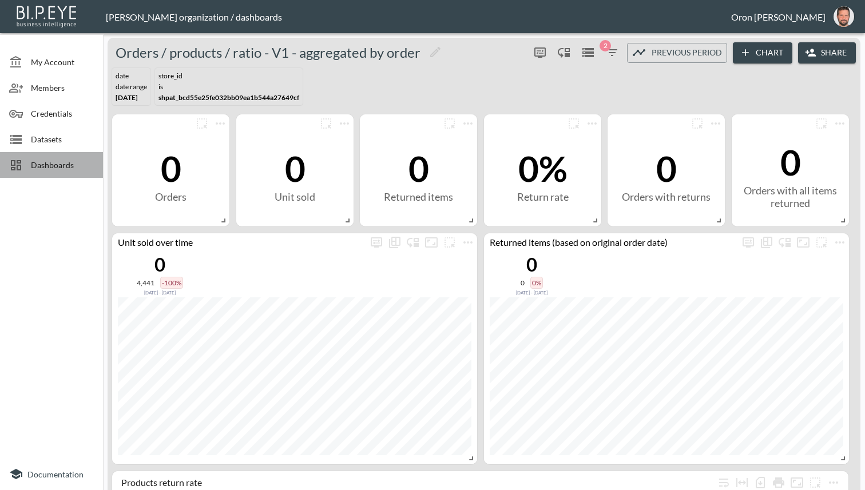
click at [58, 167] on span "Dashboards" at bounding box center [62, 165] width 63 height 12
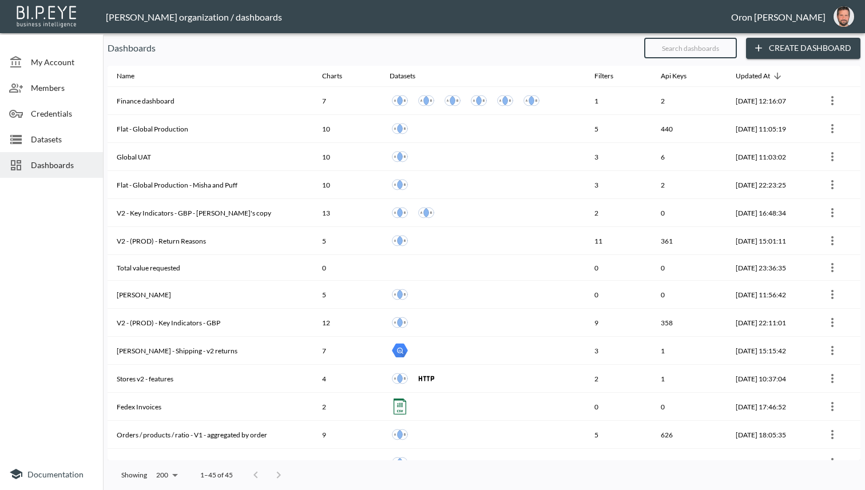
click at [651, 57] on input "text" at bounding box center [690, 48] width 93 height 29
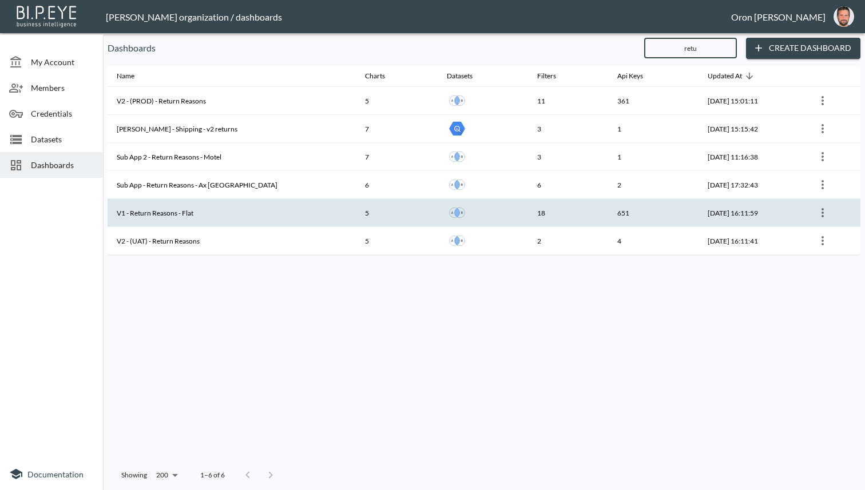
type input "retu"
click at [212, 205] on th "V1 - Return Reasons - Flat" at bounding box center [232, 213] width 248 height 28
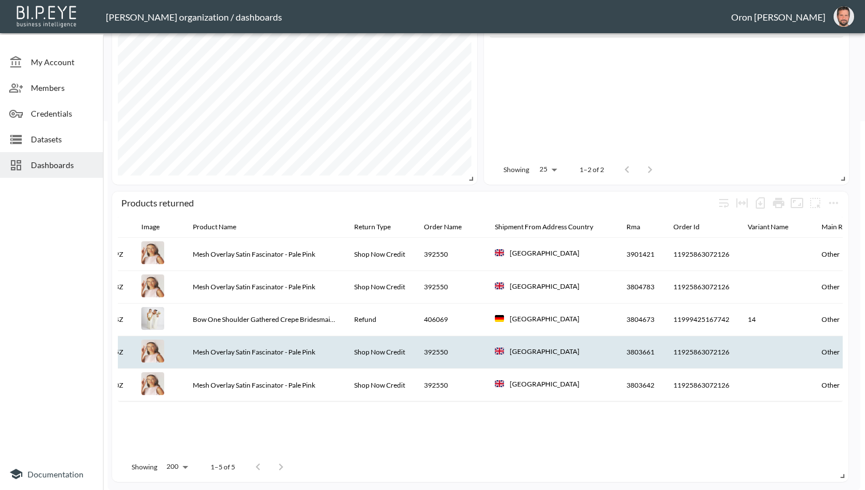
scroll to position [0, 69]
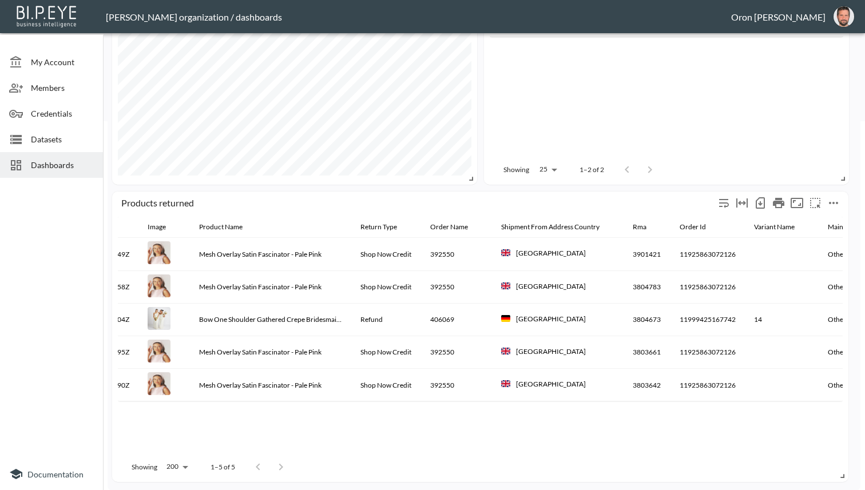
click at [834, 204] on icon "more" at bounding box center [834, 203] width 14 height 14
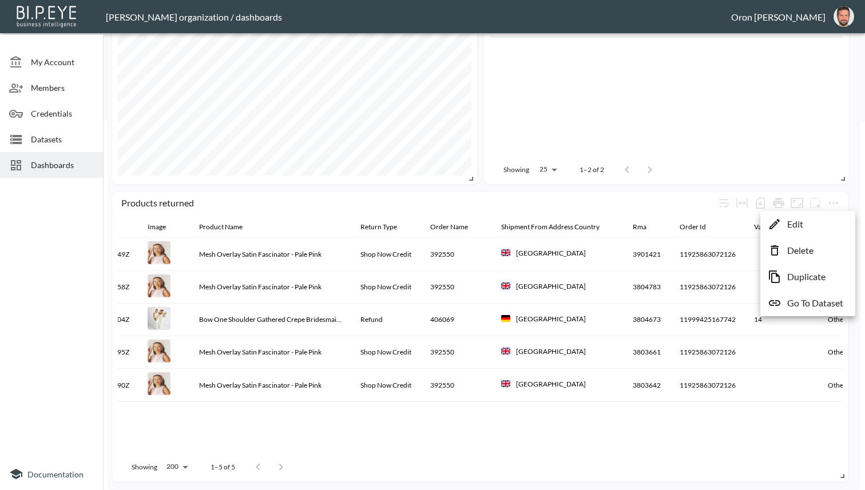
click at [808, 224] on li "Edit" at bounding box center [807, 224] width 89 height 21
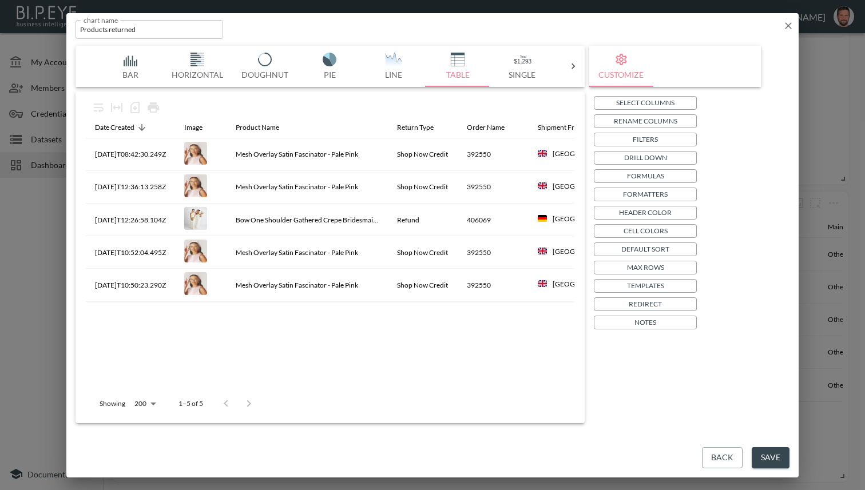
click at [676, 99] on button "Select Columns" at bounding box center [645, 103] width 103 height 14
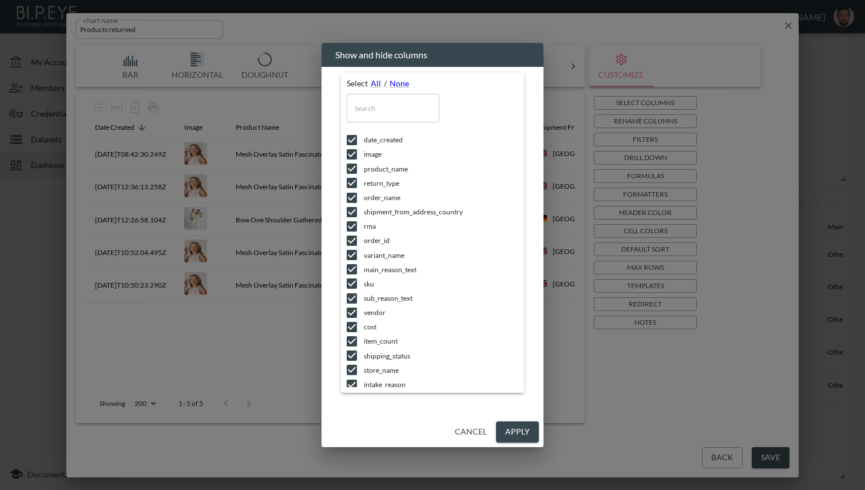
click at [392, 113] on input "text" at bounding box center [393, 108] width 93 height 29
type input "c"
checkbox input "false"
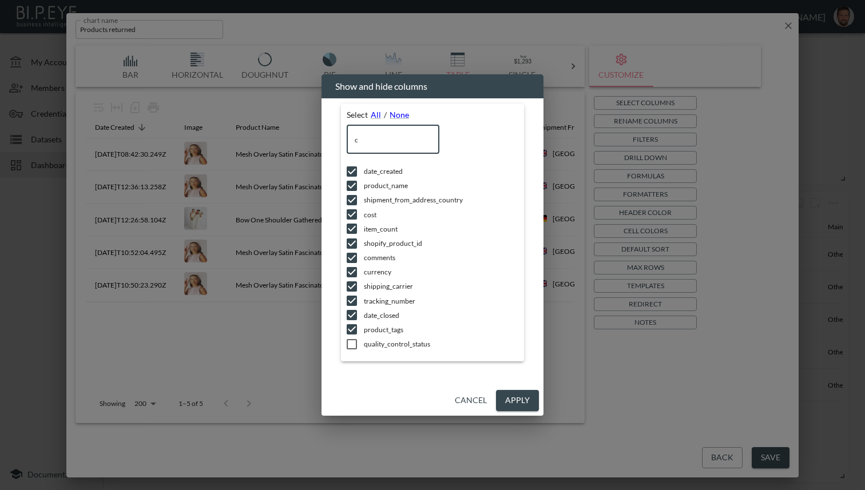
type input "cu"
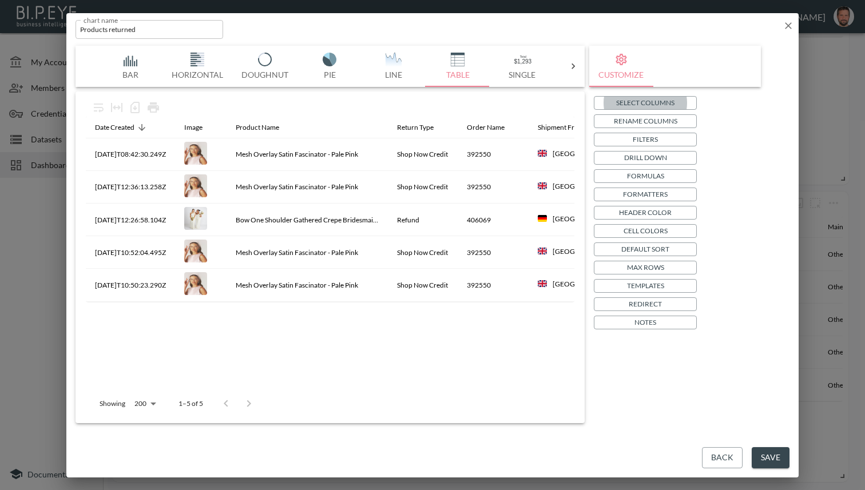
click at [783, 29] on icon "button" at bounding box center [788, 25] width 11 height 11
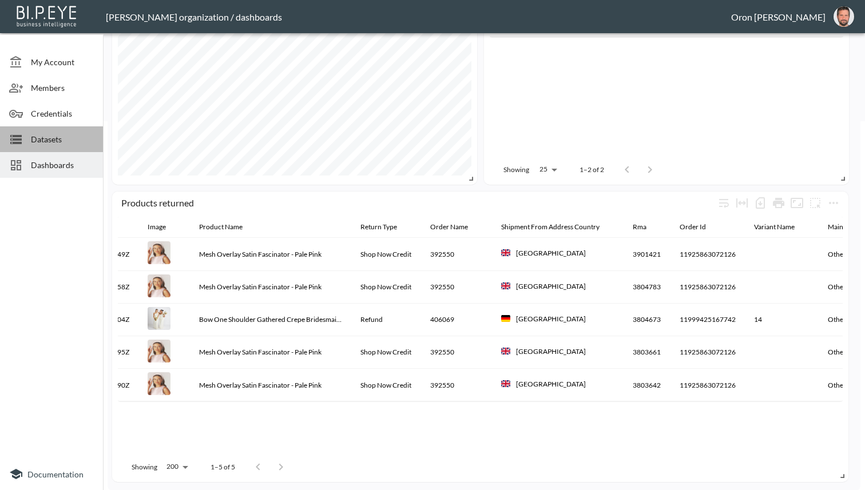
click at [42, 136] on span "Datasets" at bounding box center [62, 139] width 63 height 12
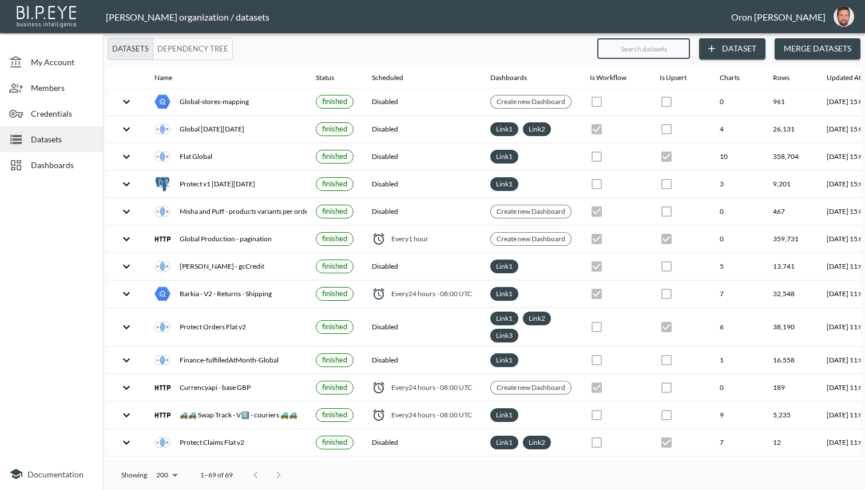
click at [666, 47] on input "text" at bounding box center [643, 48] width 93 height 29
type input "re"
checkbox input "true"
checkbox input "false"
checkbox input "true"
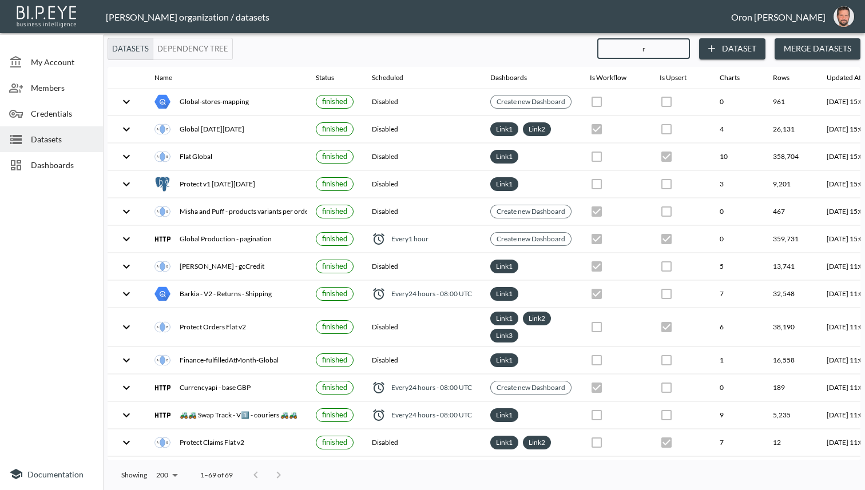
checkbox input "false"
checkbox input "true"
checkbox input "false"
checkbox input "true"
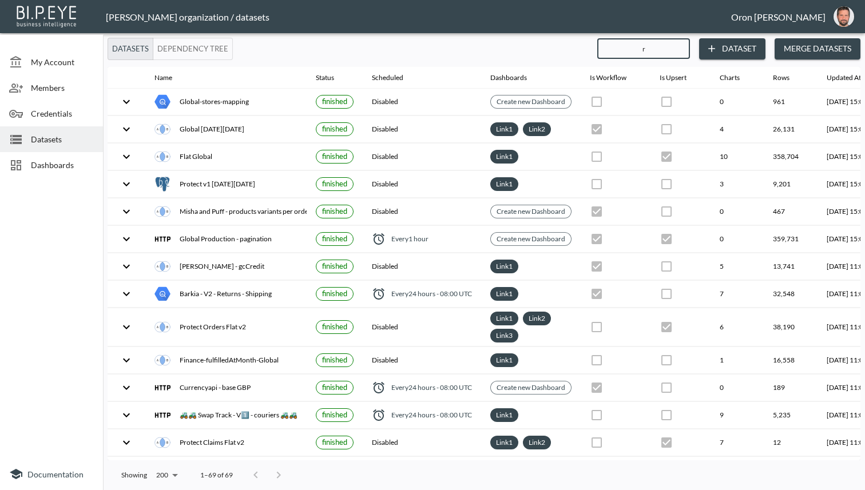
checkbox input "false"
checkbox input "true"
checkbox input "false"
checkbox input "true"
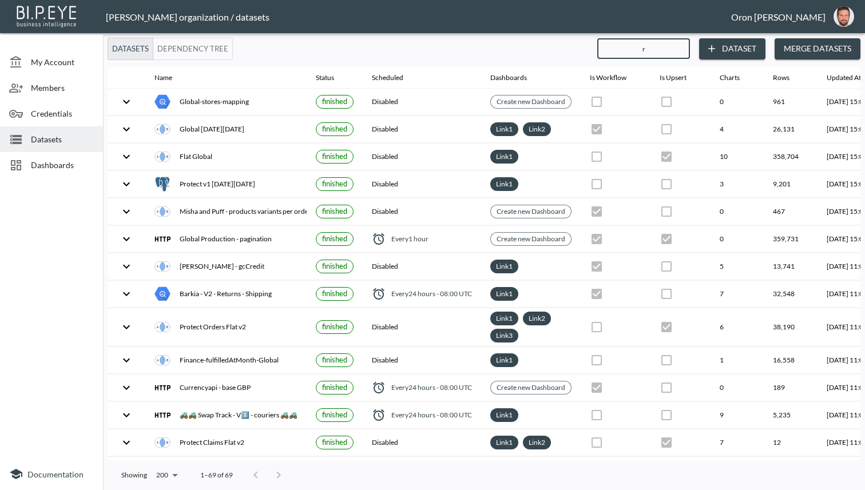
checkbox input "false"
checkbox input "true"
checkbox input "false"
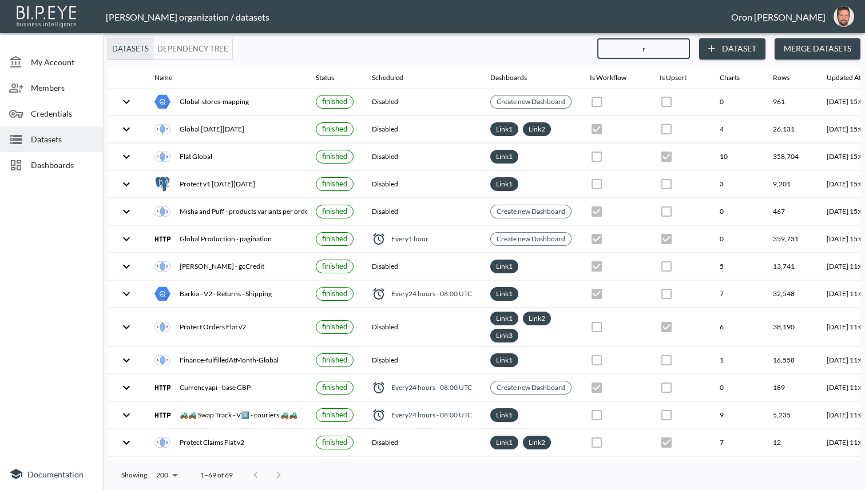
checkbox input "true"
checkbox input "false"
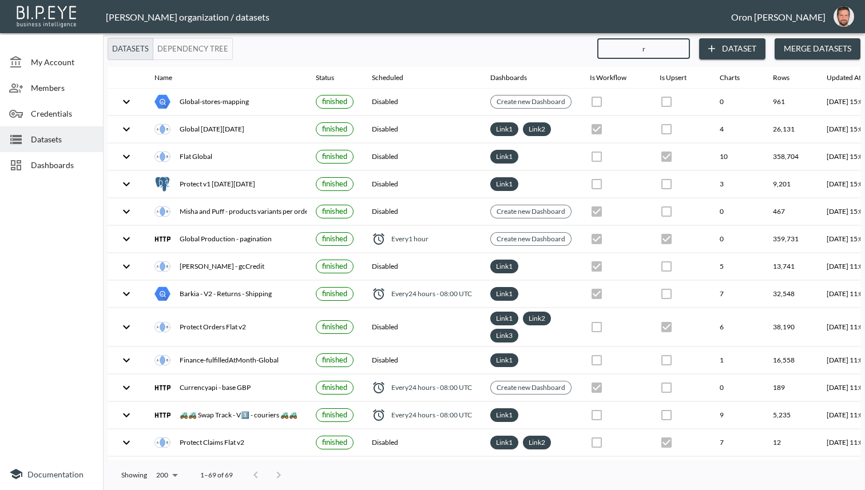
checkbox input "true"
checkbox input "false"
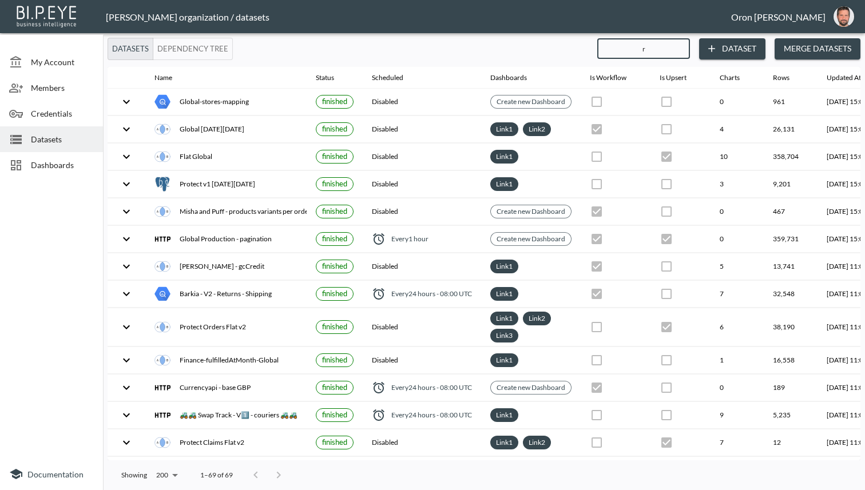
checkbox input "true"
checkbox input "false"
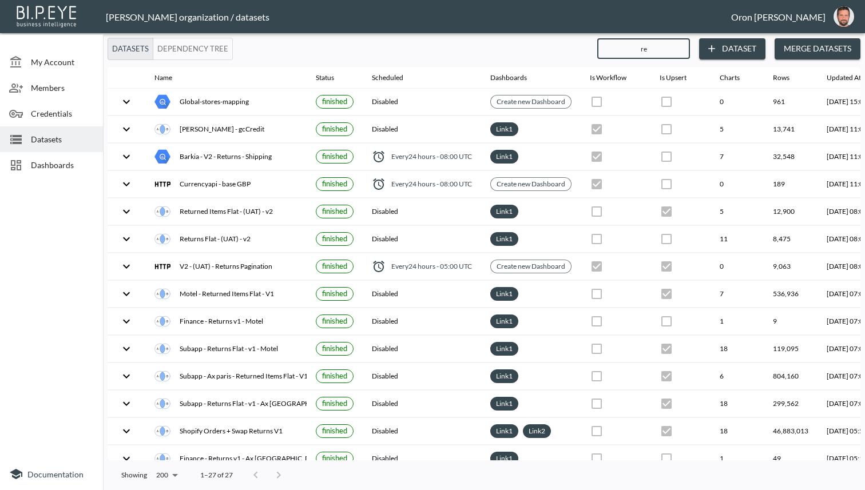
type input "rea"
checkbox input "true"
type input "ret"
checkbox input "true"
checkbox input "false"
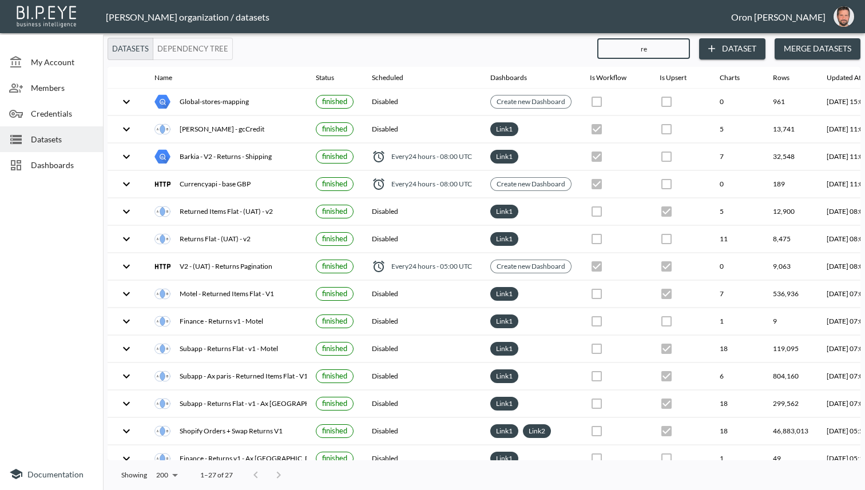
checkbox input "true"
checkbox input "false"
checkbox input "true"
checkbox input "false"
checkbox input "true"
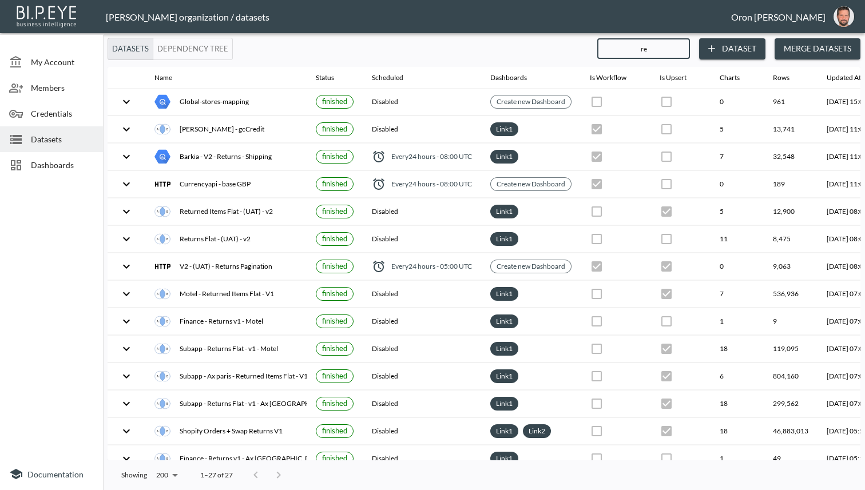
checkbox input "false"
checkbox input "true"
checkbox input "false"
checkbox input "true"
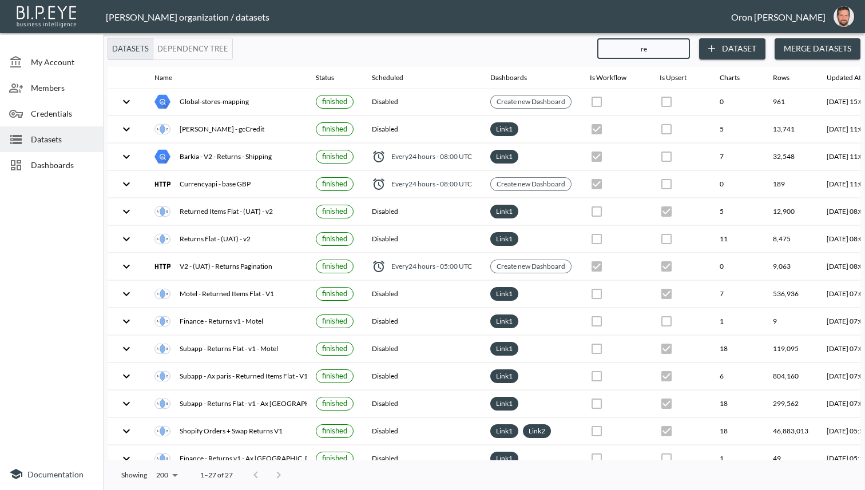
checkbox input "false"
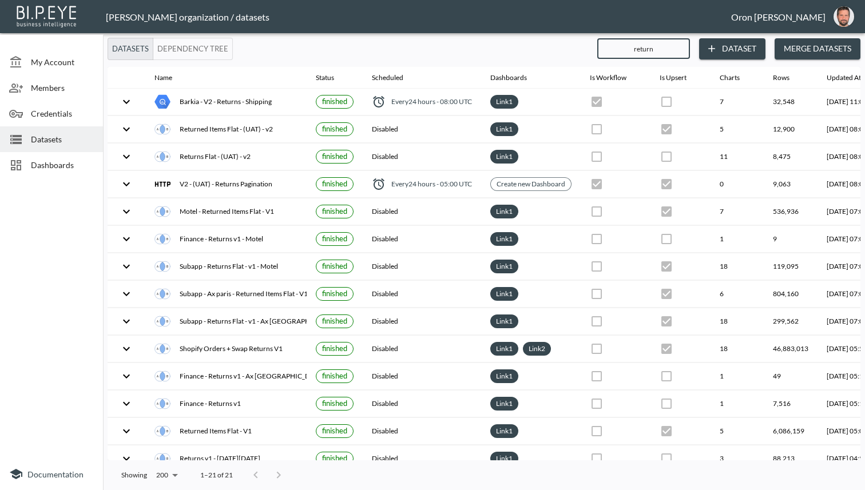
type input "f"
checkbox input "false"
checkbox input "true"
checkbox input "false"
checkbox input "true"
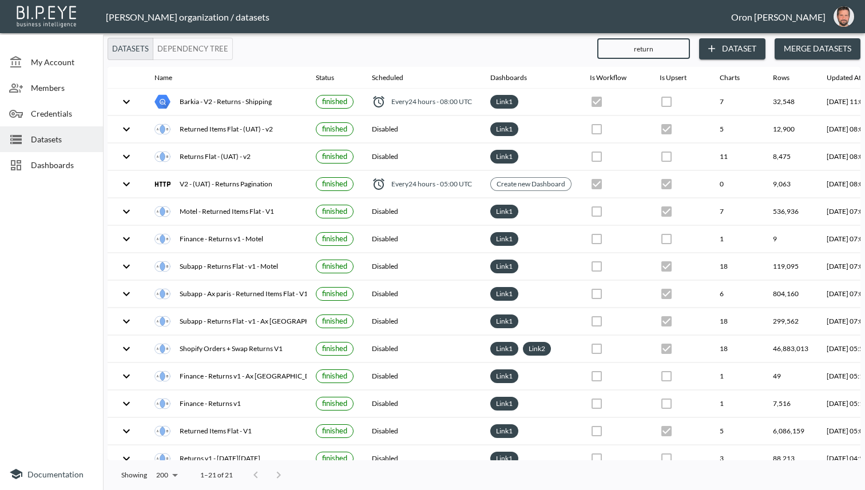
checkbox input "false"
checkbox input "true"
checkbox input "false"
checkbox input "true"
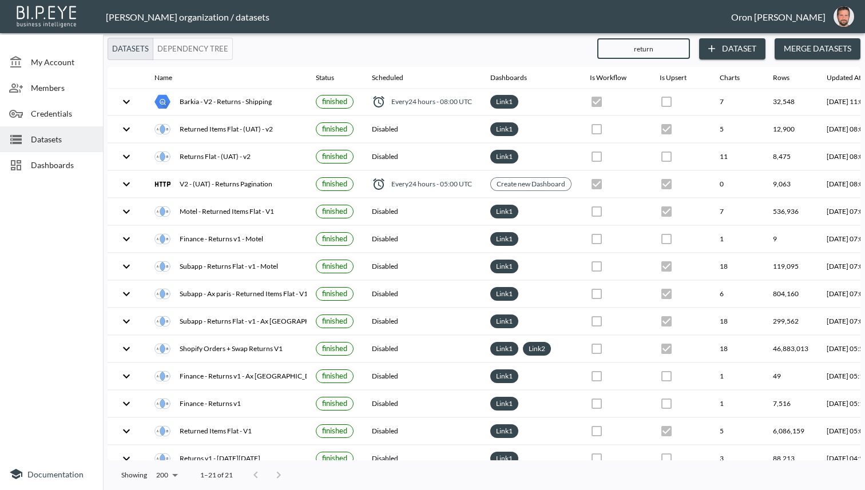
checkbox input "true"
checkbox input "false"
checkbox input "true"
checkbox input "false"
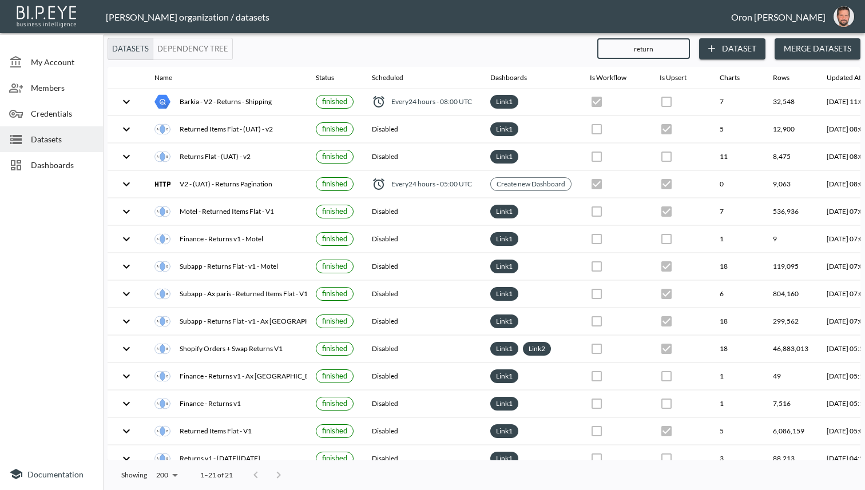
checkbox input "false"
checkbox input "true"
checkbox input "false"
checkbox input "true"
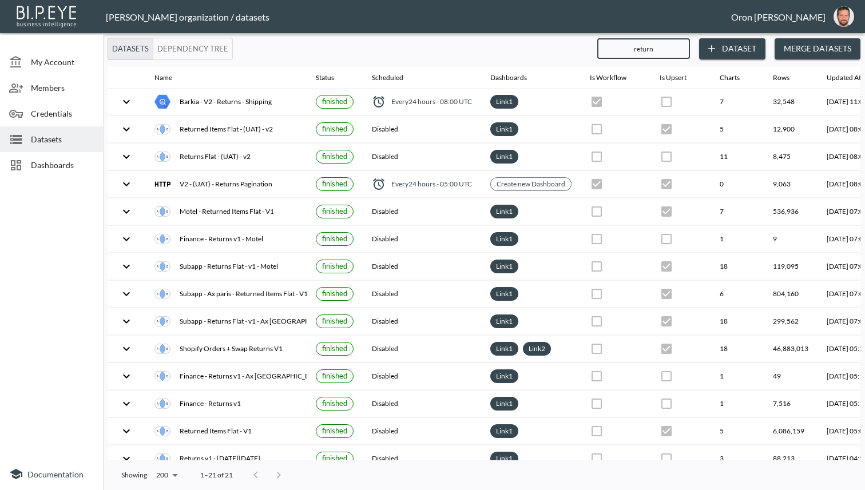
checkbox input "false"
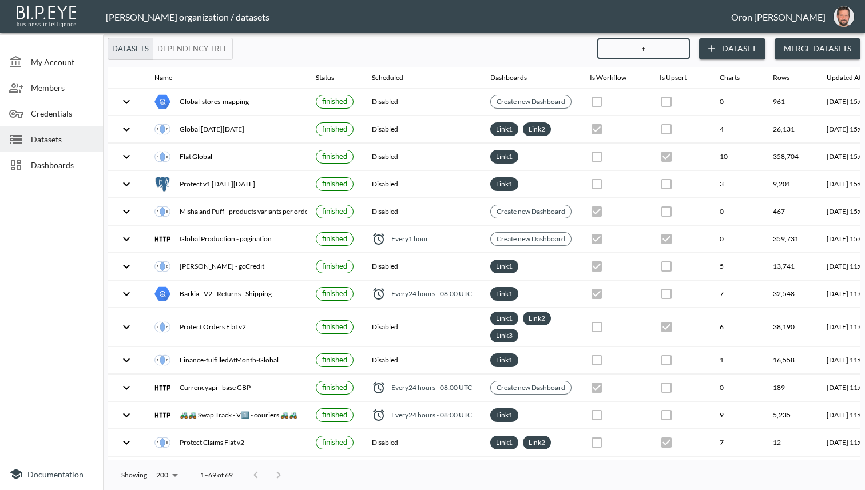
type input "fl"
checkbox input "true"
checkbox input "false"
checkbox input "true"
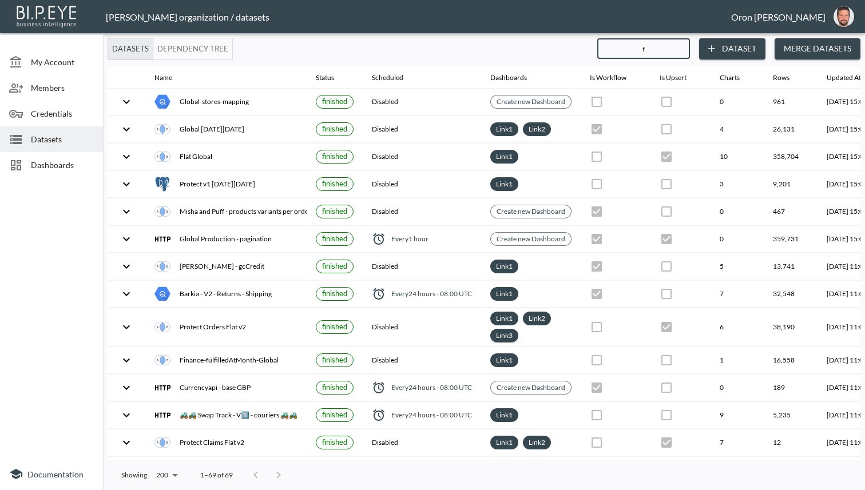
checkbox input "false"
checkbox input "true"
checkbox input "false"
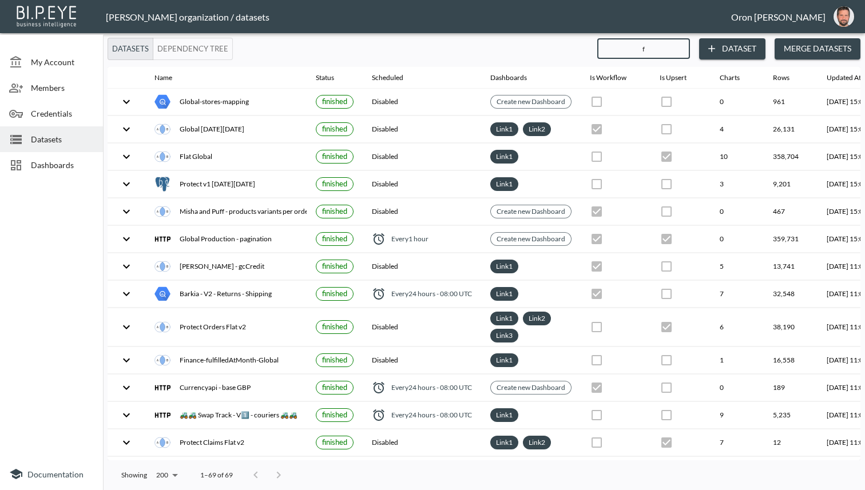
checkbox input "true"
checkbox input "false"
checkbox input "true"
checkbox input "false"
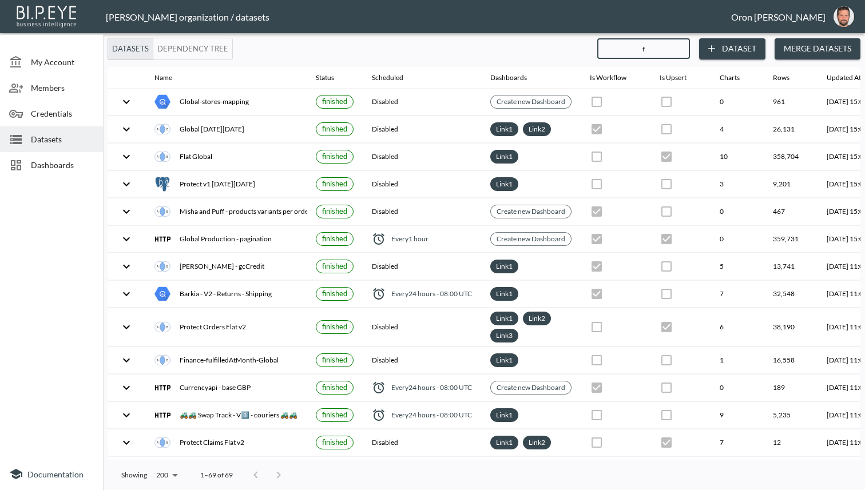
checkbox input "true"
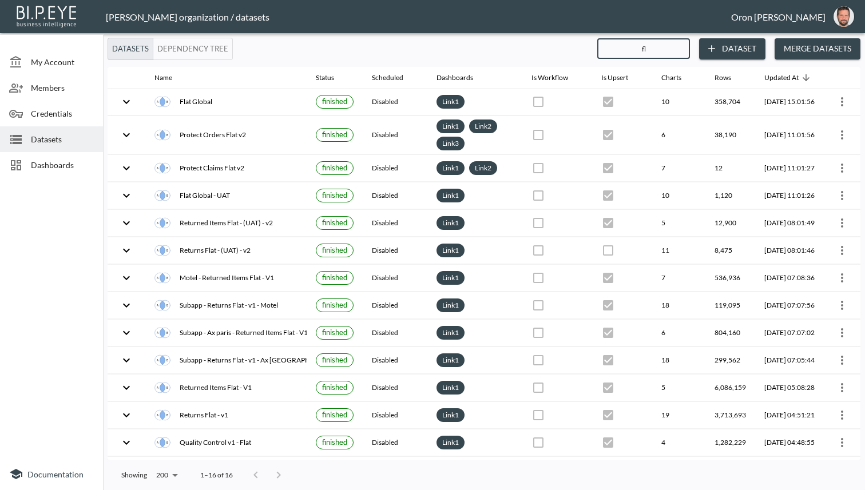
type input "f"
checkbox input "false"
checkbox input "true"
checkbox input "false"
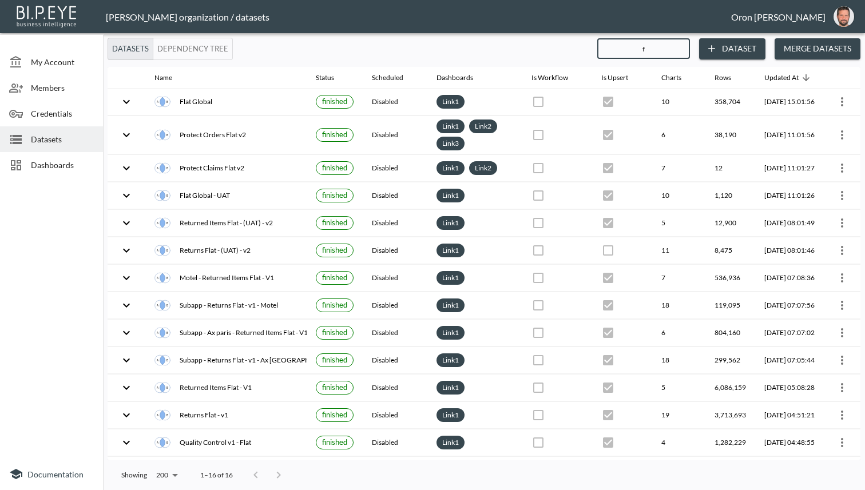
checkbox input "true"
checkbox input "false"
checkbox input "true"
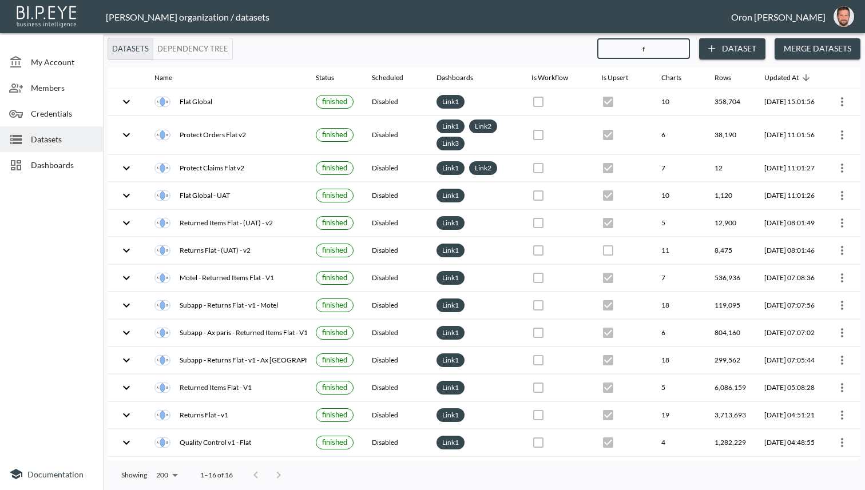
checkbox input "false"
checkbox input "true"
checkbox input "false"
checkbox input "true"
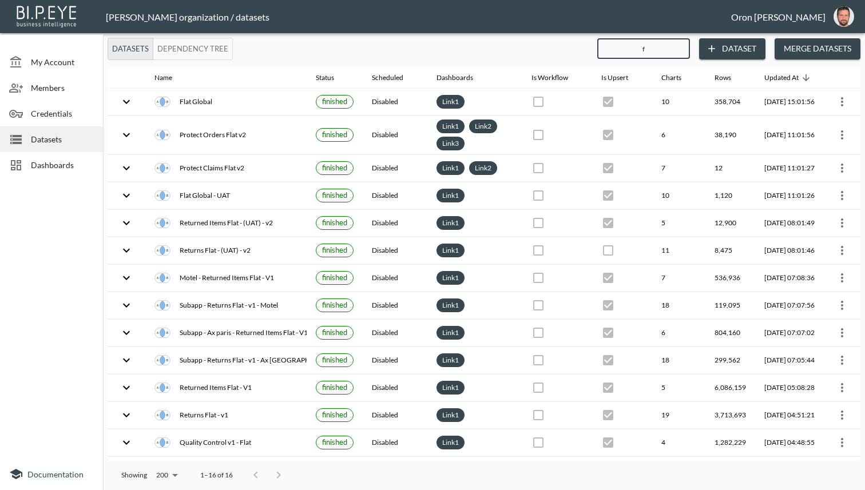
checkbox input "false"
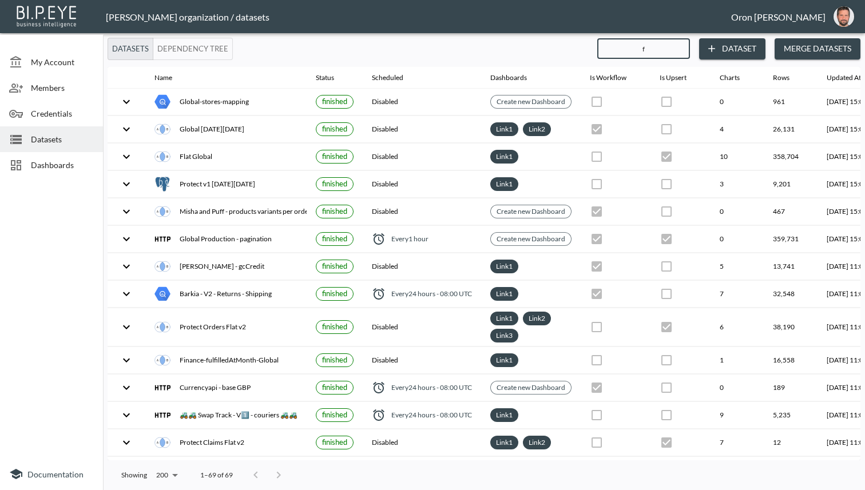
type input "fl"
checkbox input "true"
checkbox input "false"
checkbox input "true"
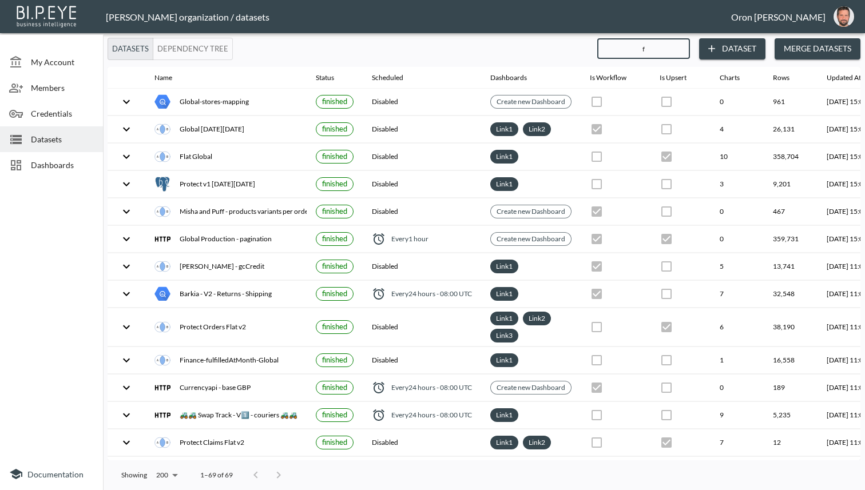
checkbox input "false"
checkbox input "true"
checkbox input "false"
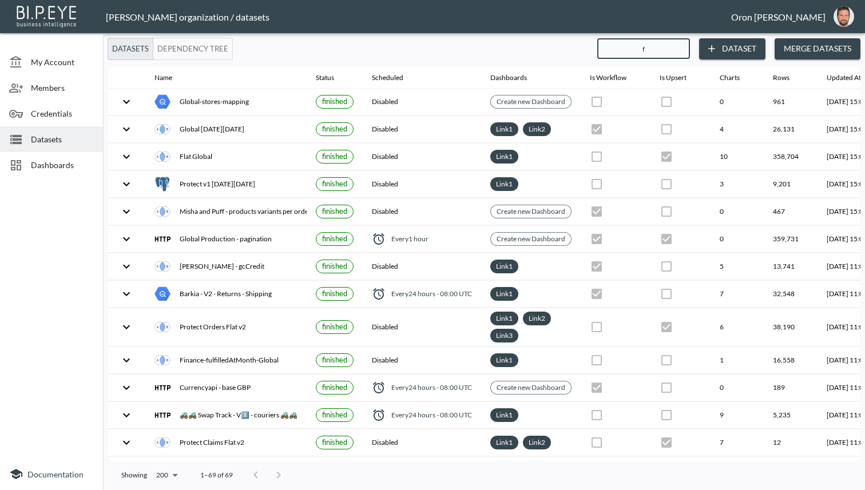
checkbox input "true"
checkbox input "false"
checkbox input "true"
checkbox input "false"
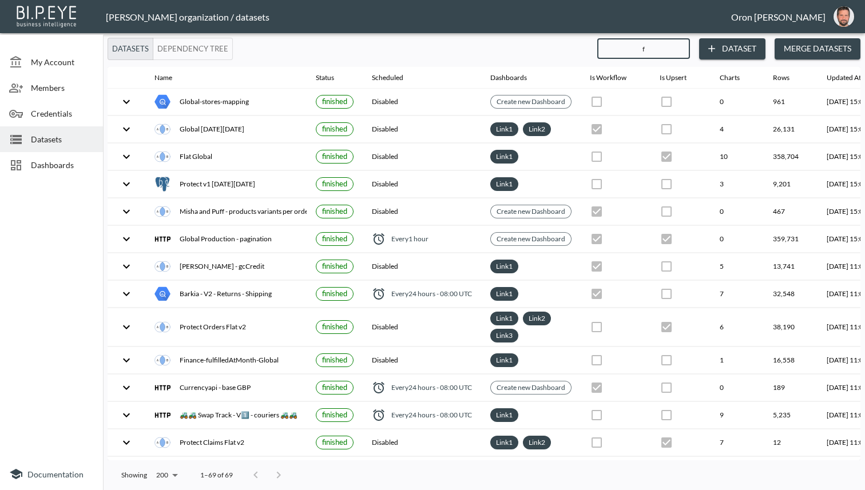
checkbox input "true"
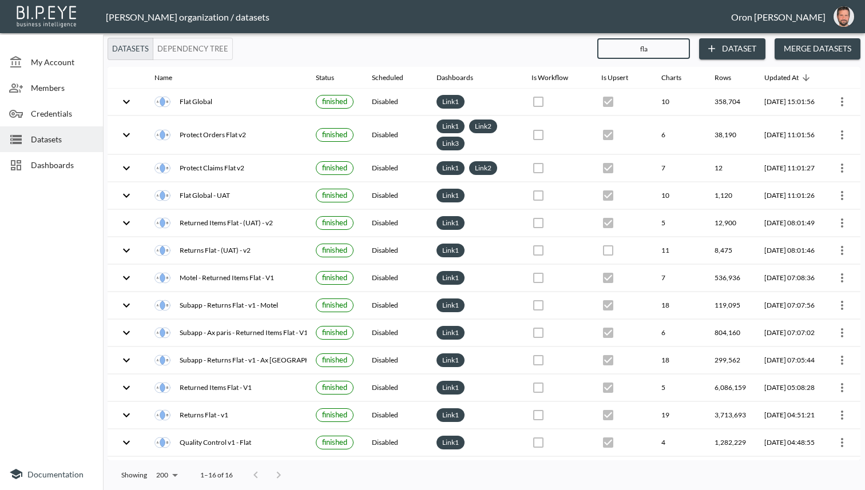
type input "flat"
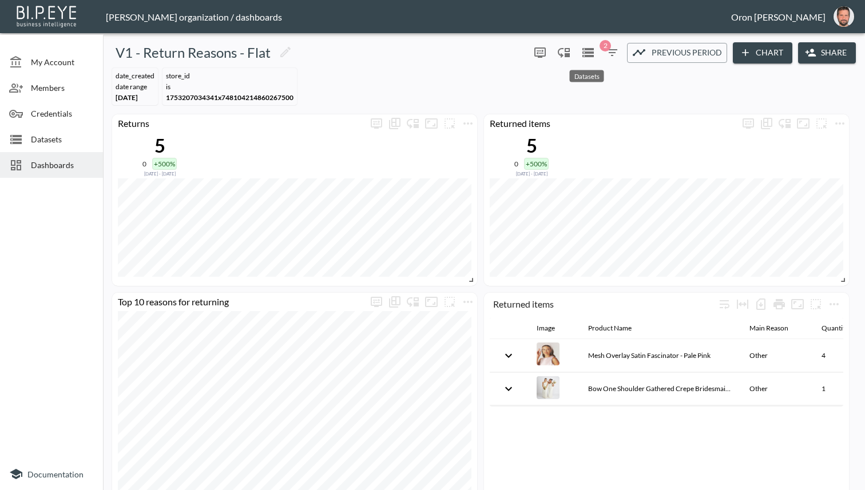
click at [587, 53] on icon "Datasets" at bounding box center [588, 52] width 11 height 9
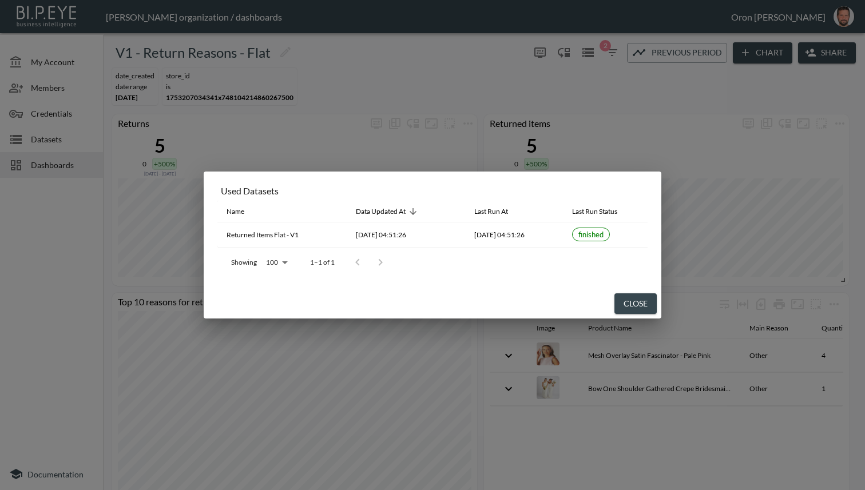
click at [635, 295] on button "Close" at bounding box center [636, 304] width 42 height 21
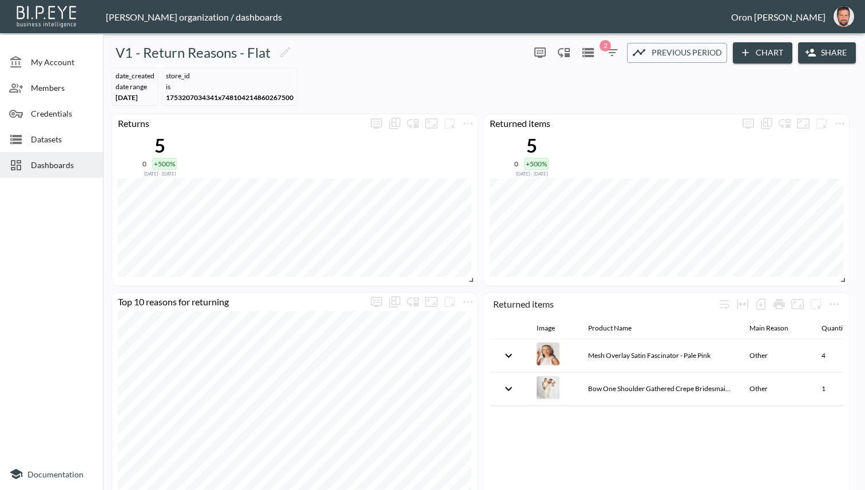
click at [34, 142] on span "Datasets" at bounding box center [62, 139] width 63 height 12
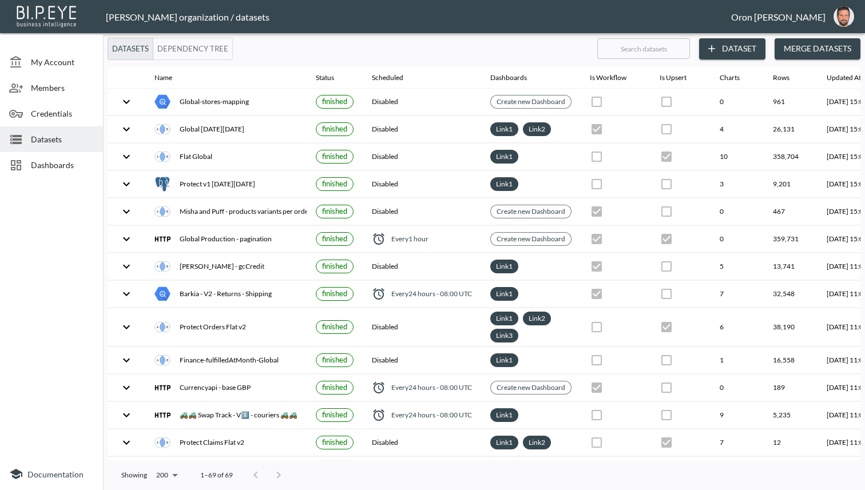
click at [641, 51] on input "text" at bounding box center [643, 48] width 93 height 29
type input "it"
checkbox input "true"
checkbox input "false"
checkbox input "true"
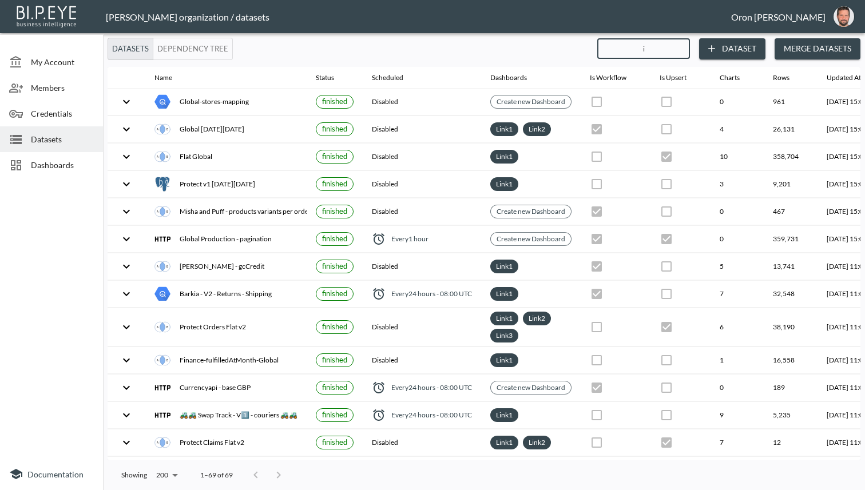
checkbox input "false"
checkbox input "true"
checkbox input "false"
checkbox input "true"
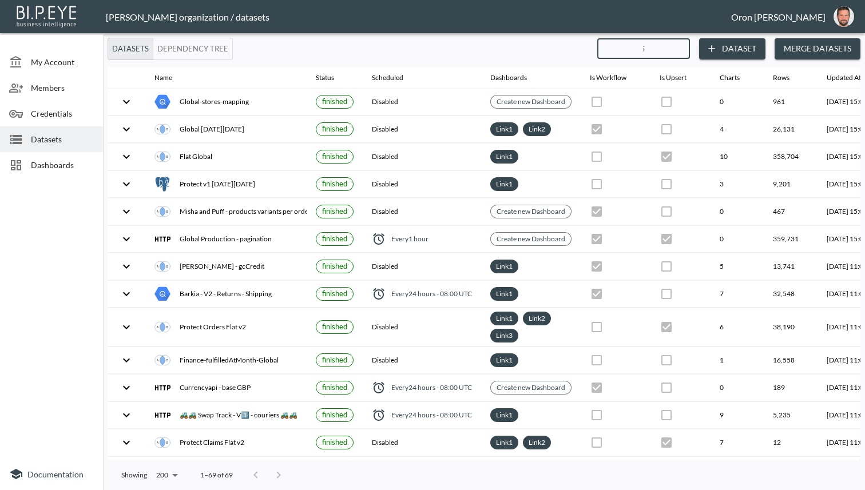
checkbox input "false"
checkbox input "true"
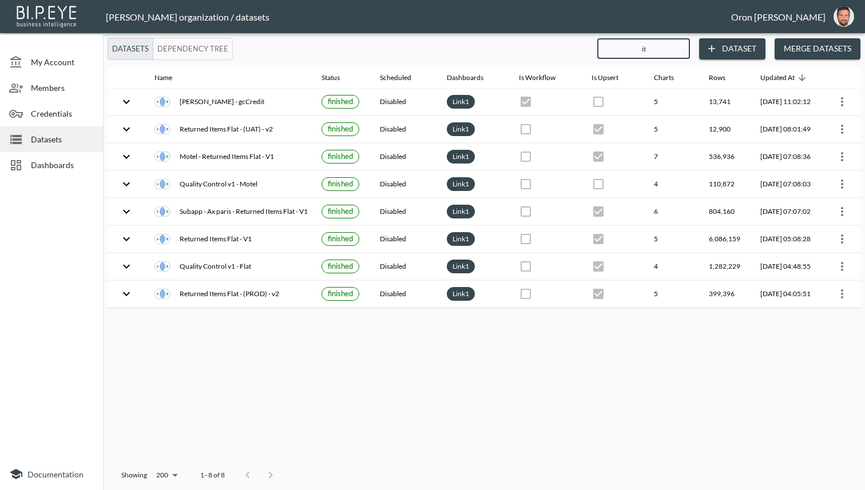
type input "ite"
checkbox input "false"
checkbox input "true"
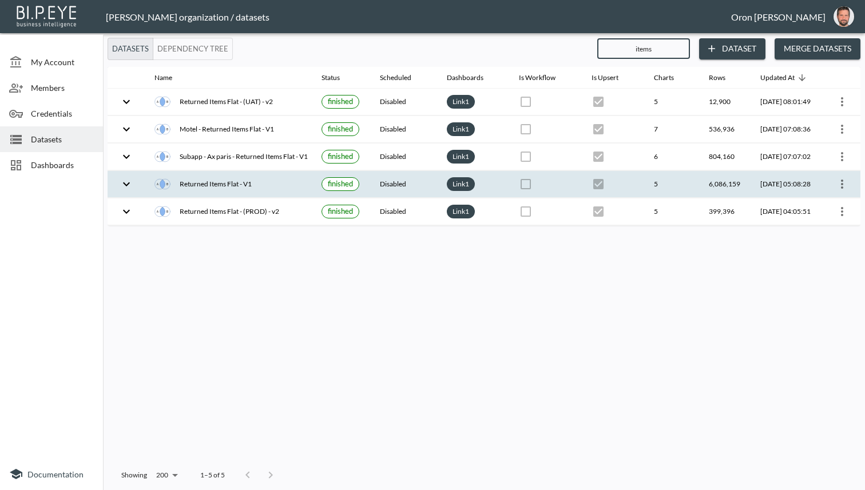
type input "items"
click at [847, 185] on icon "more" at bounding box center [842, 184] width 14 height 14
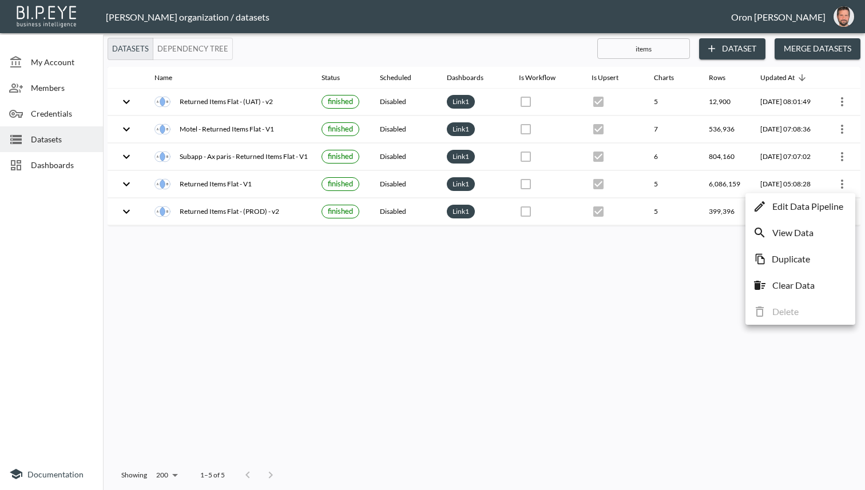
click at [826, 202] on p "Edit Data Pipeline" at bounding box center [807, 207] width 71 height 14
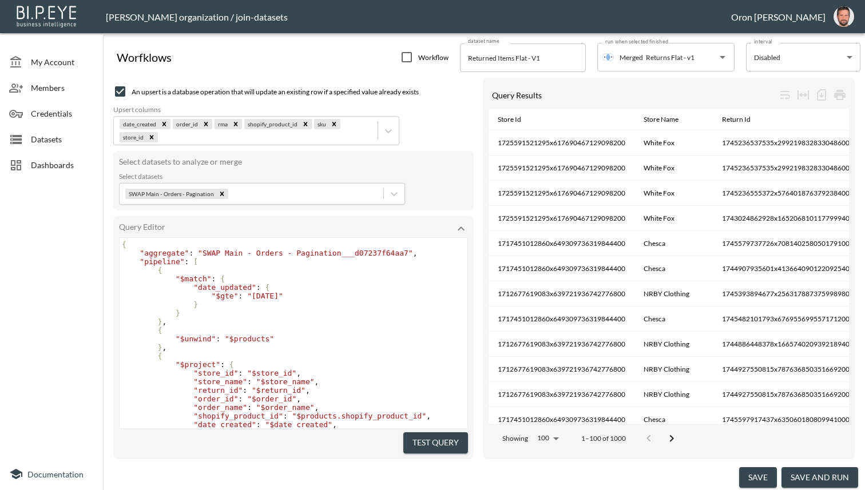
click at [279, 295] on span ""2025-07-20"" at bounding box center [265, 296] width 36 height 9
type textarea "08"
type textarea "01"
click at [260, 301] on pre "}" at bounding box center [294, 304] width 348 height 9
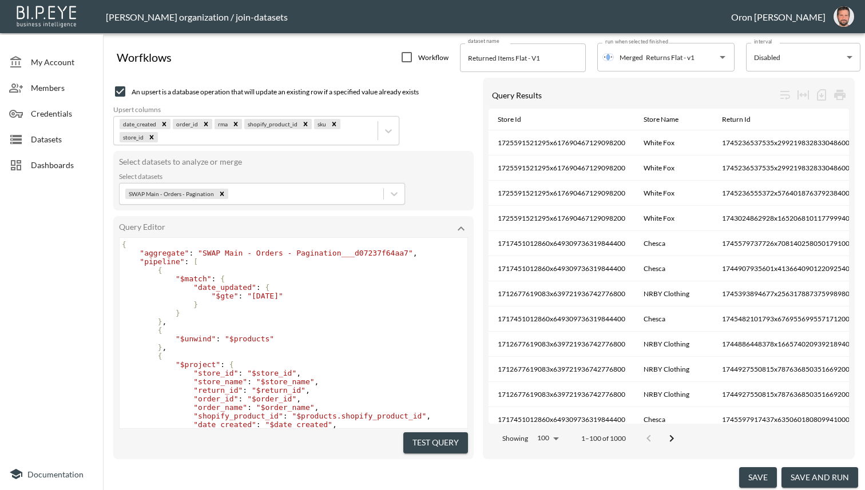
click at [283, 295] on span ""2025-08-01"" at bounding box center [265, 296] width 36 height 9
type textarea "10"
click at [243, 311] on pre "}" at bounding box center [294, 313] width 348 height 9
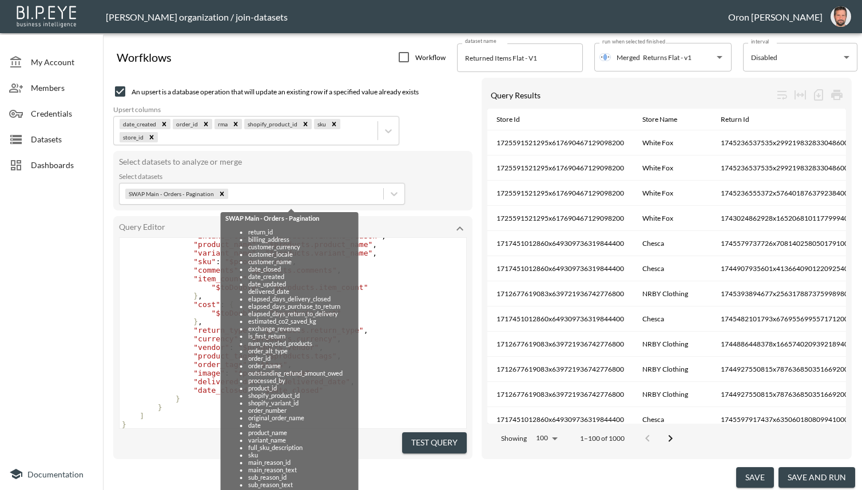
click at [64, 128] on div "Datasets" at bounding box center [51, 139] width 103 height 26
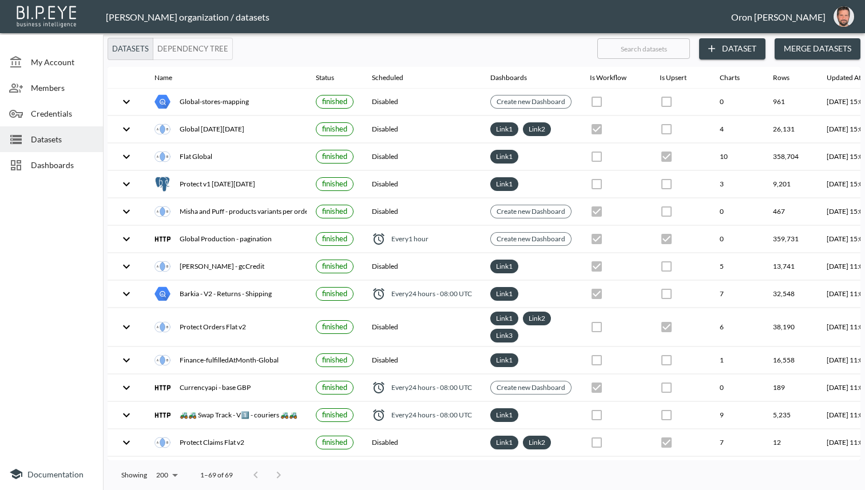
click at [679, 46] on input "text" at bounding box center [643, 48] width 93 height 29
type input "q"
checkbox input "false"
checkbox input "true"
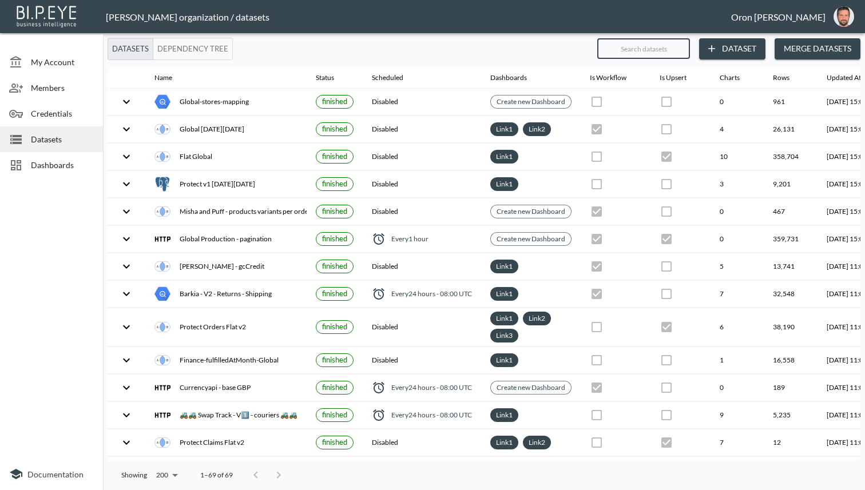
checkbox input "true"
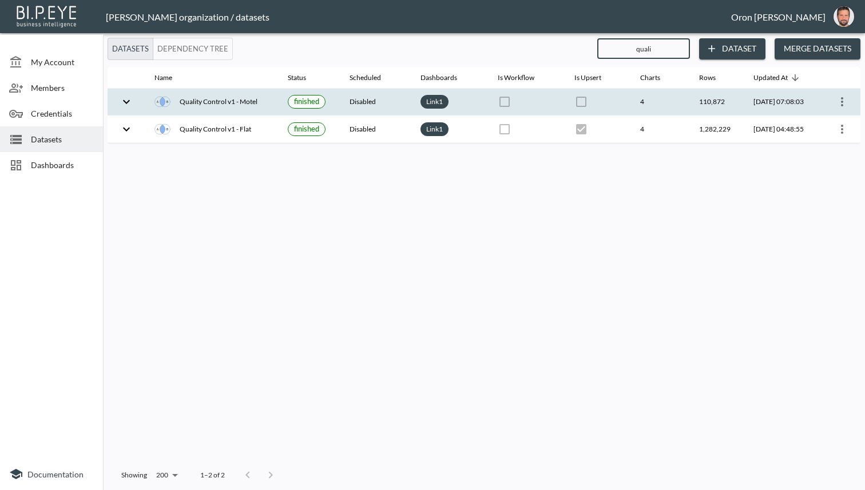
type input "quali"
click at [847, 105] on icon "more" at bounding box center [842, 102] width 14 height 14
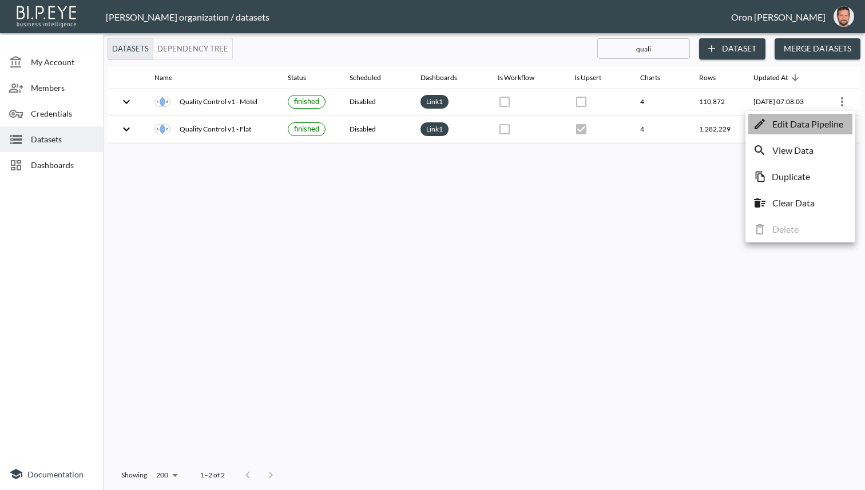
click at [827, 124] on p "Edit Data Pipeline" at bounding box center [807, 124] width 71 height 14
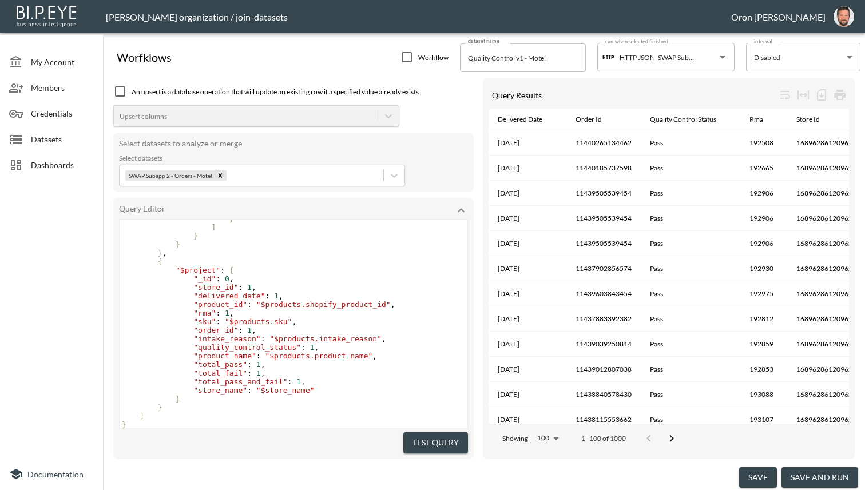
click at [315, 378] on pre ""total_pass_and_fail" : 1 ," at bounding box center [294, 382] width 348 height 9
click at [28, 146] on div at bounding box center [20, 140] width 22 height 14
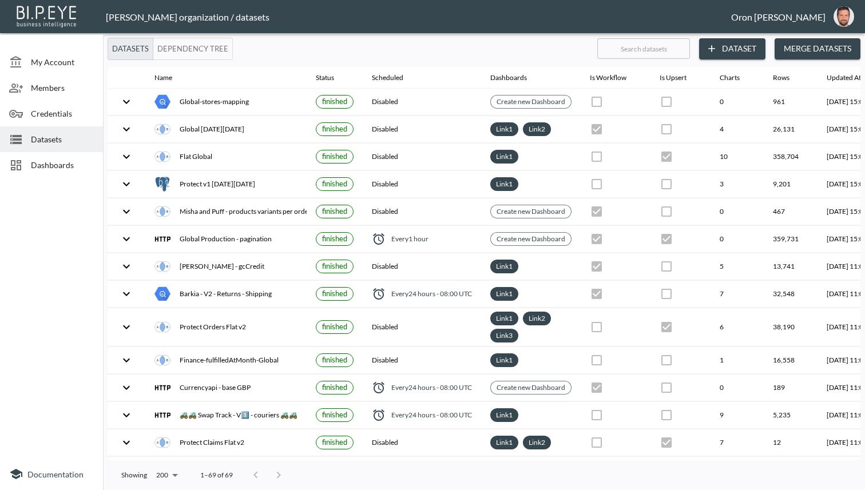
click at [659, 60] on input "text" at bounding box center [643, 48] width 93 height 29
type input "m"
checkbox input "true"
checkbox input "false"
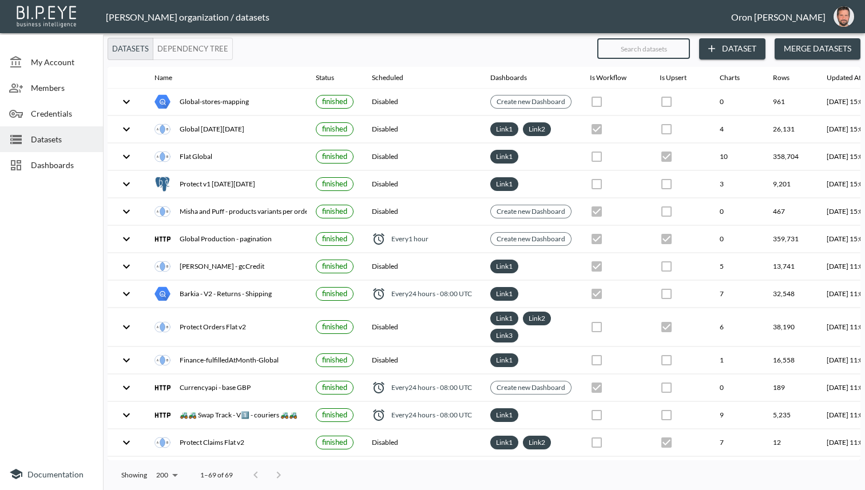
checkbox input "true"
checkbox input "false"
checkbox input "true"
checkbox input "false"
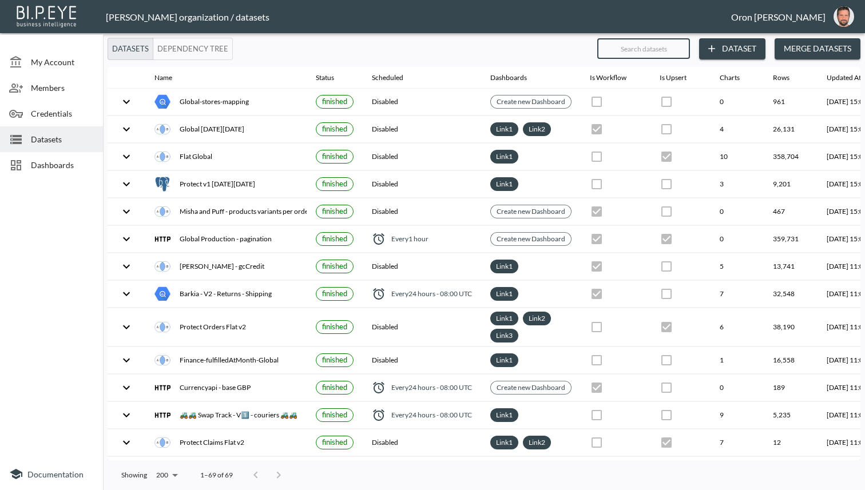
checkbox input "false"
checkbox input "true"
checkbox input "false"
checkbox input "true"
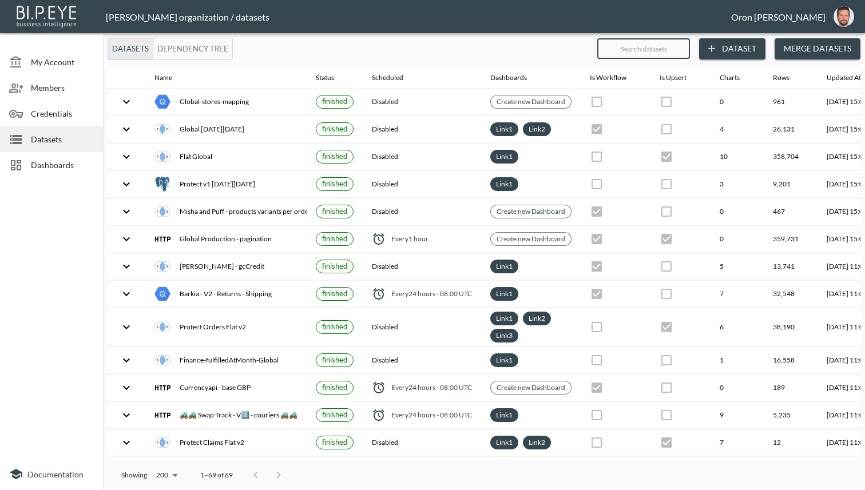
checkbox input "true"
checkbox input "false"
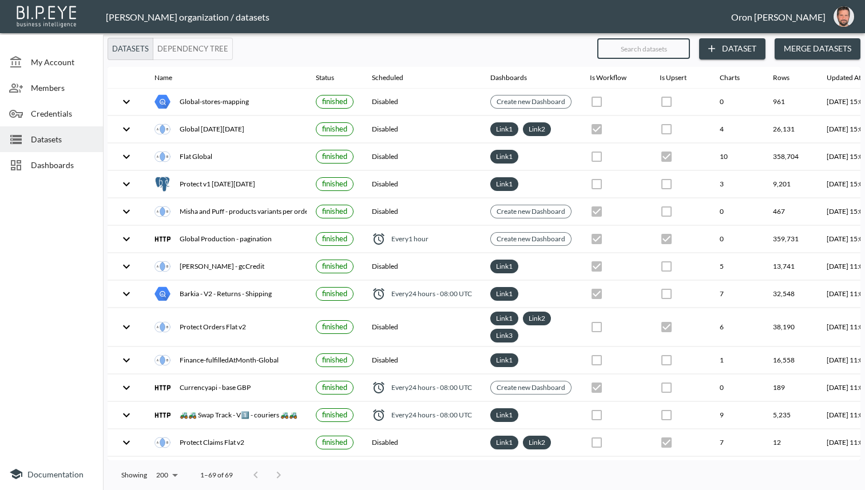
checkbox input "false"
type input "ma"
checkbox input "false"
checkbox input "true"
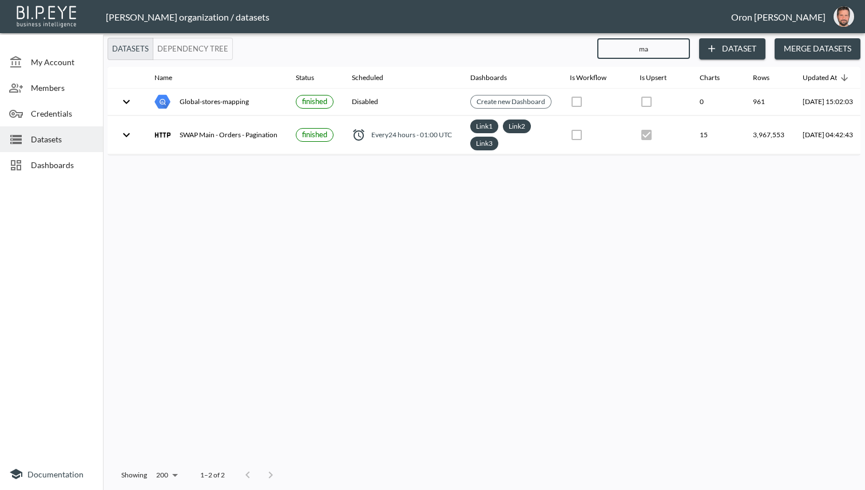
type input "mai"
checkbox input "true"
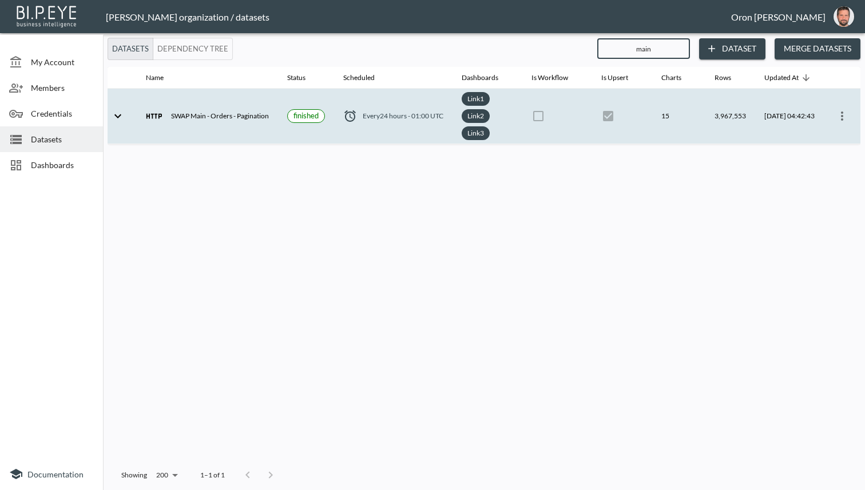
type input "main"
click at [847, 111] on icon "more" at bounding box center [842, 116] width 14 height 14
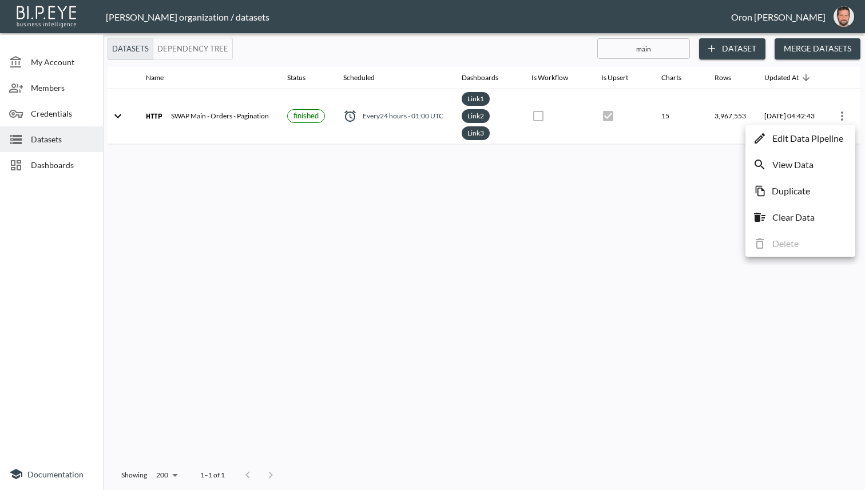
click at [793, 162] on p "View Data" at bounding box center [792, 165] width 41 height 14
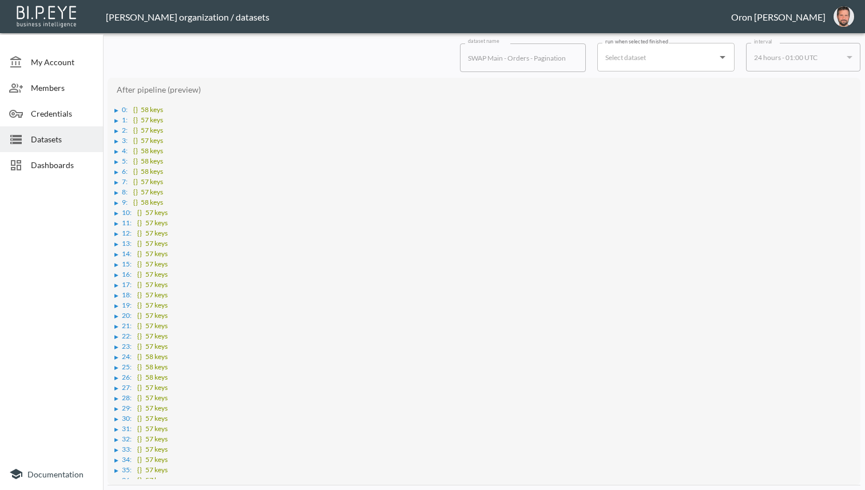
click at [117, 111] on div "▶" at bounding box center [116, 111] width 4 height 6
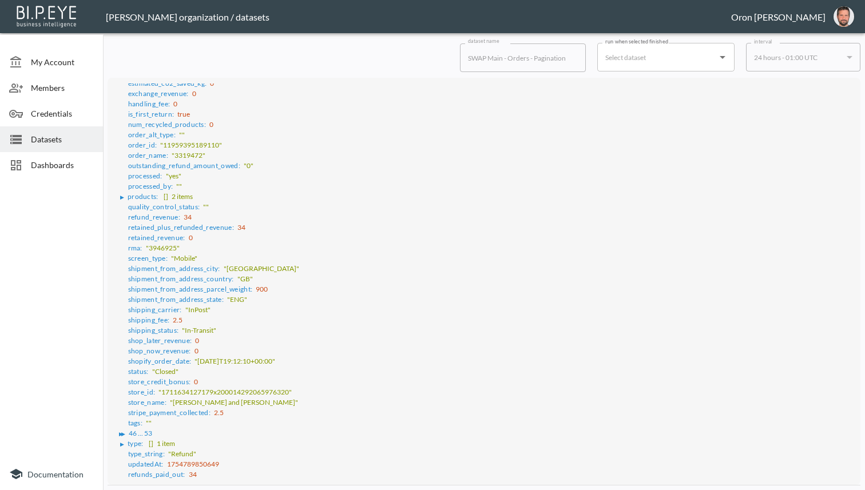
click at [121, 427] on div "▶ ▶ 46 ... 53" at bounding box center [484, 432] width 741 height 10
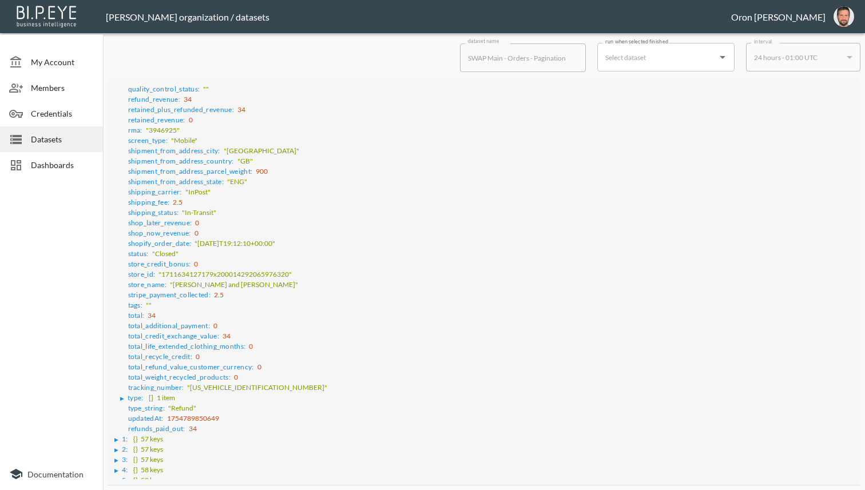
click at [121, 396] on div "▶" at bounding box center [122, 399] width 4 height 6
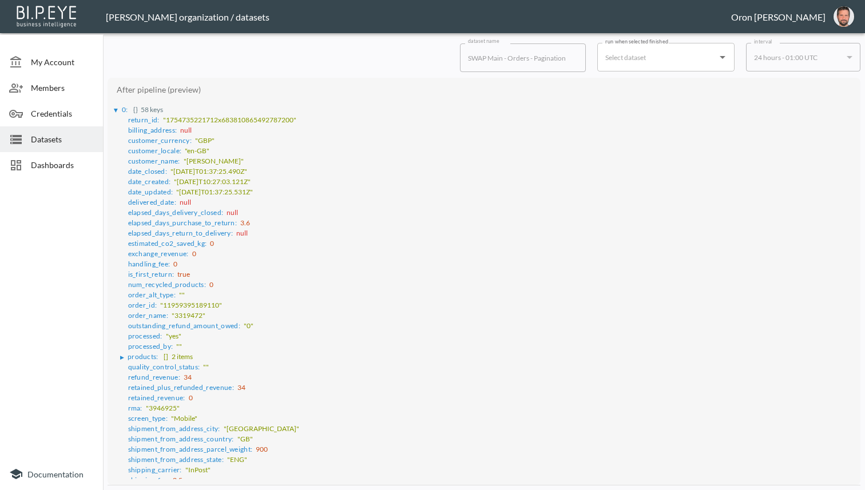
click at [165, 163] on span "customer_name :" at bounding box center [154, 161] width 52 height 9
copy span "customer_name"
click at [56, 142] on span "Datasets" at bounding box center [62, 139] width 63 height 12
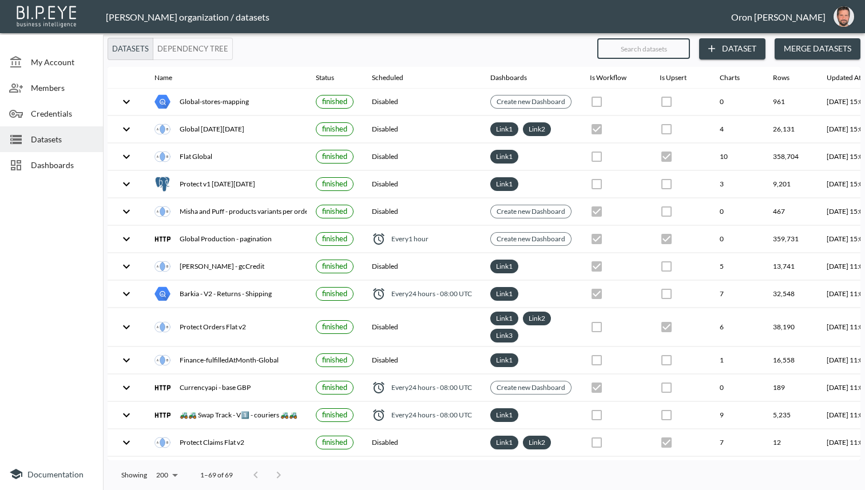
click at [647, 45] on input "text" at bounding box center [643, 48] width 93 height 29
type input "fl"
checkbox input "true"
checkbox input "false"
checkbox input "true"
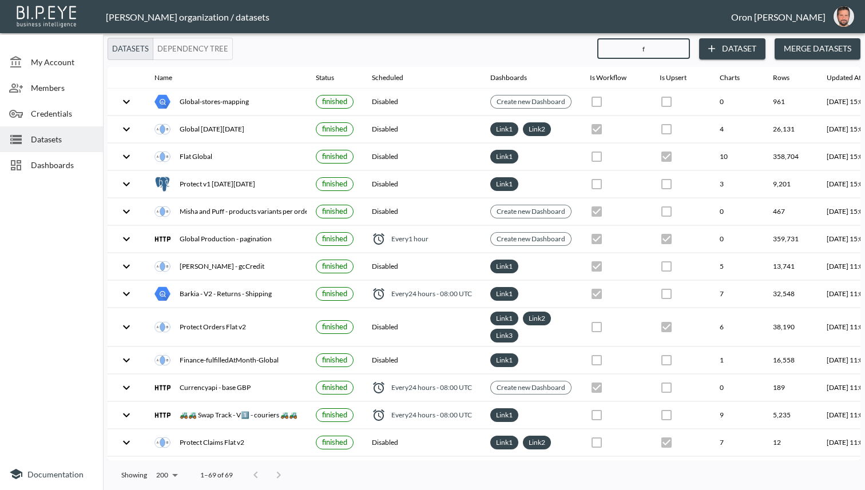
checkbox input "true"
checkbox input "false"
checkbox input "true"
checkbox input "false"
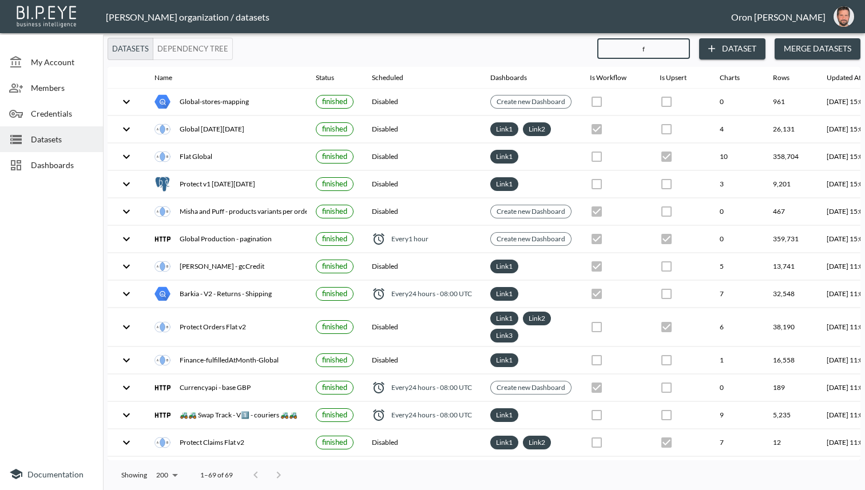
checkbox input "false"
checkbox input "true"
checkbox input "false"
checkbox input "true"
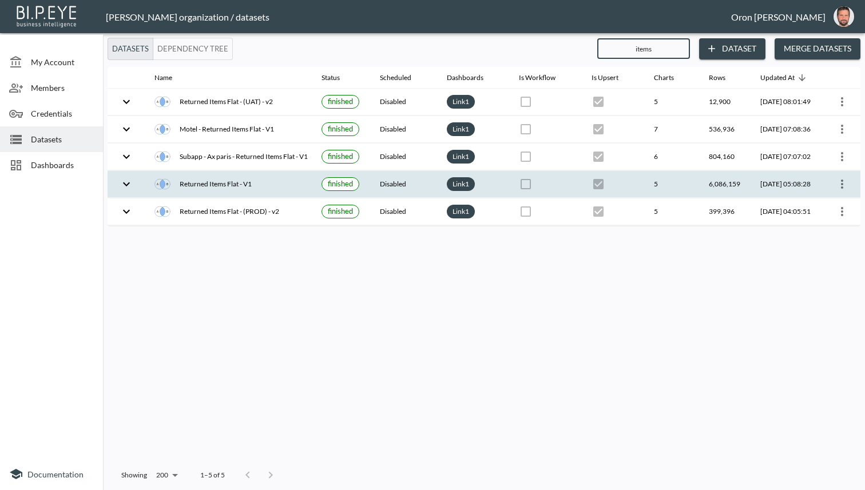
click at [839, 183] on icon "more" at bounding box center [842, 184] width 14 height 14
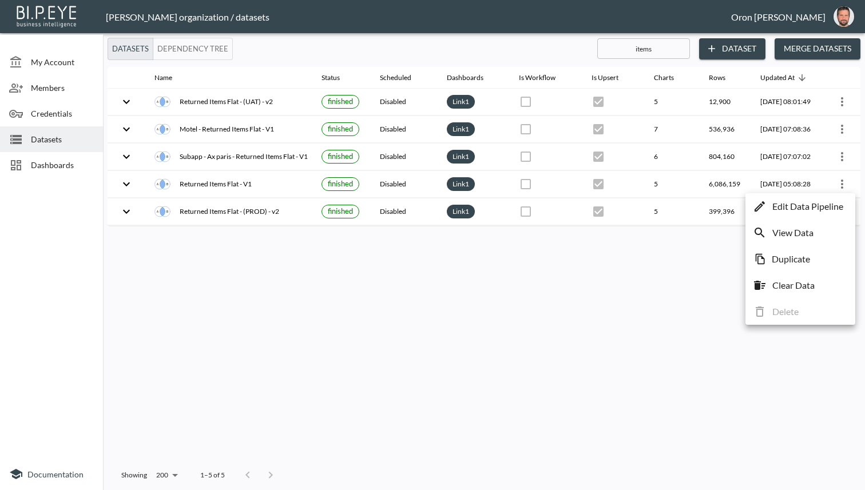
click at [822, 200] on p "Edit Data Pipeline" at bounding box center [807, 207] width 71 height 14
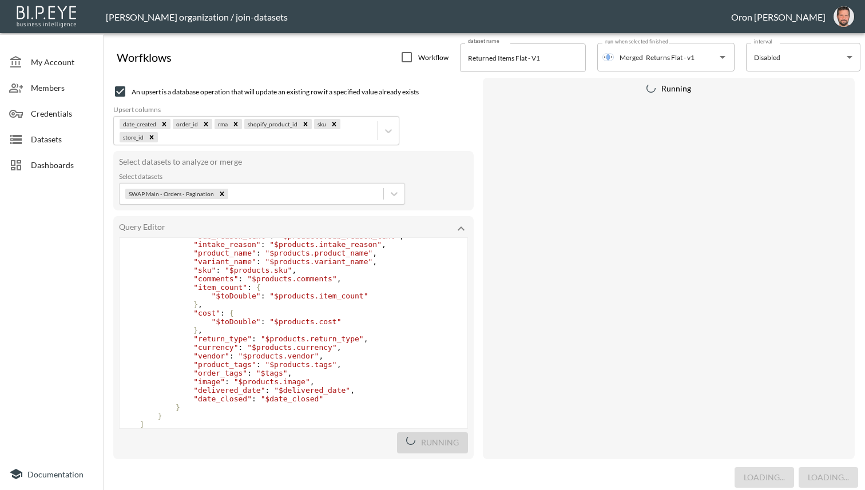
scroll to position [463, 0]
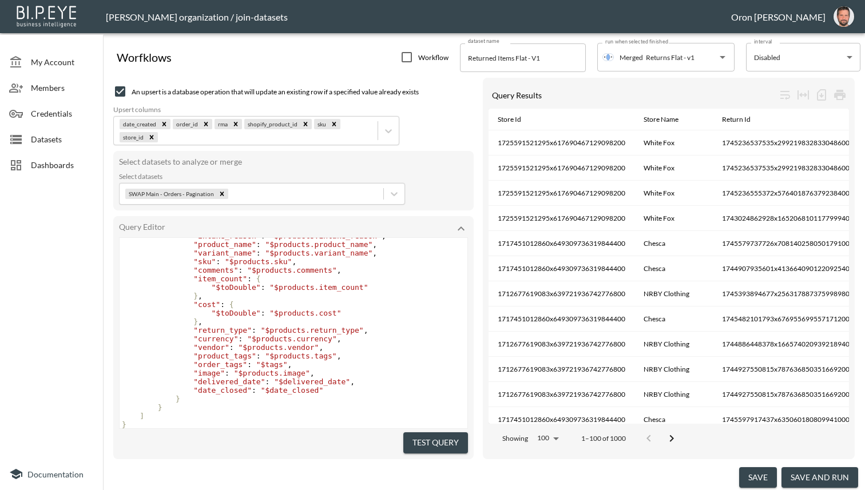
click at [342, 395] on pre "}" at bounding box center [294, 399] width 348 height 9
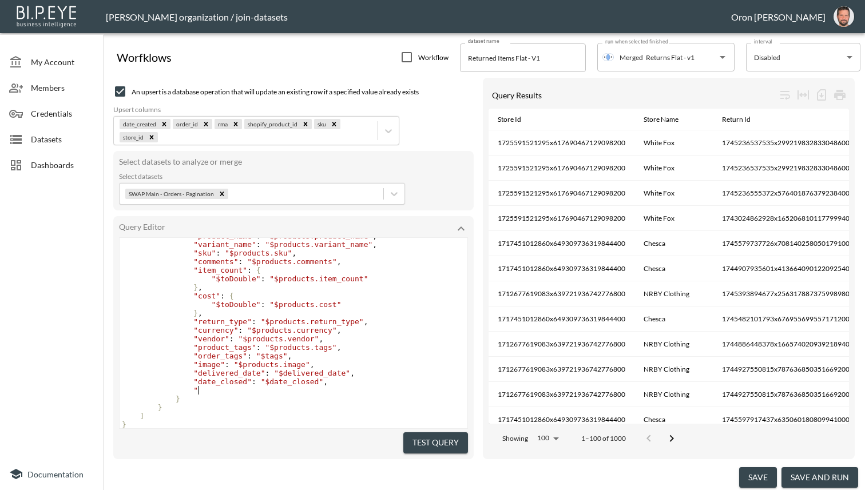
paste textarea """
click at [418, 335] on pre ""vendor" : "$products.vendor" ," at bounding box center [294, 339] width 348 height 9
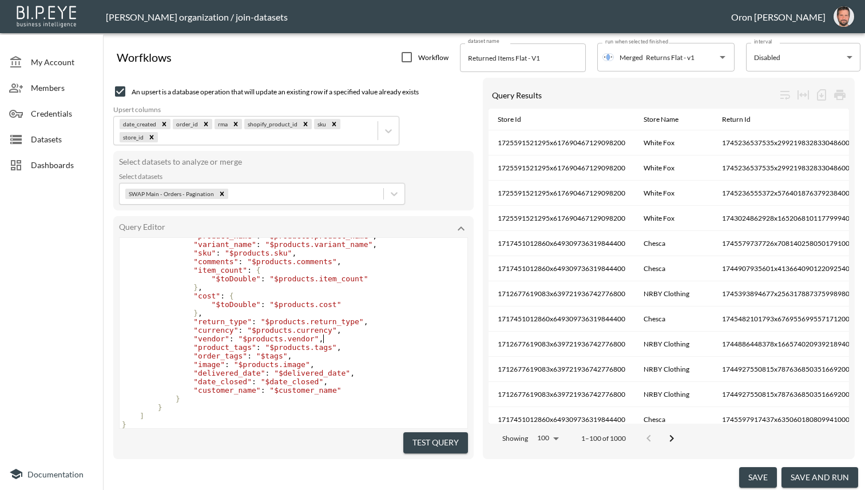
scroll to position [0, 0]
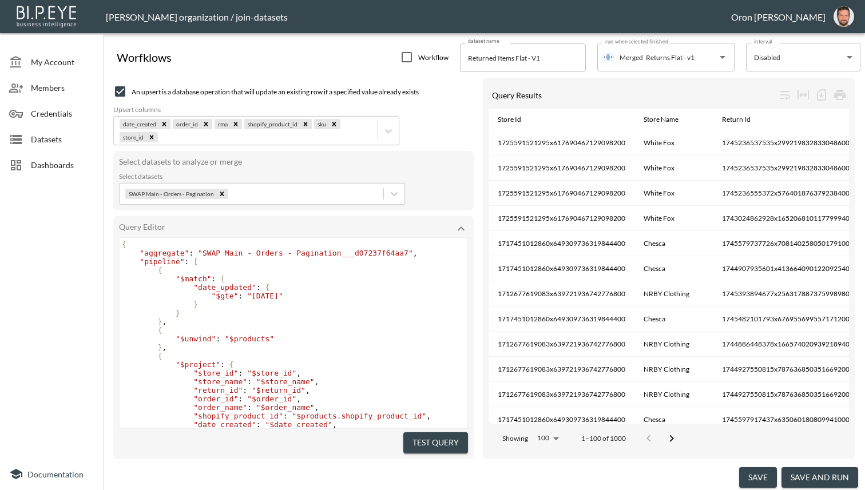
click at [281, 296] on span ""2025-07-20"" at bounding box center [265, 296] width 36 height 9
click at [283, 293] on span ""2025-08-20"" at bounding box center [265, 296] width 36 height 9
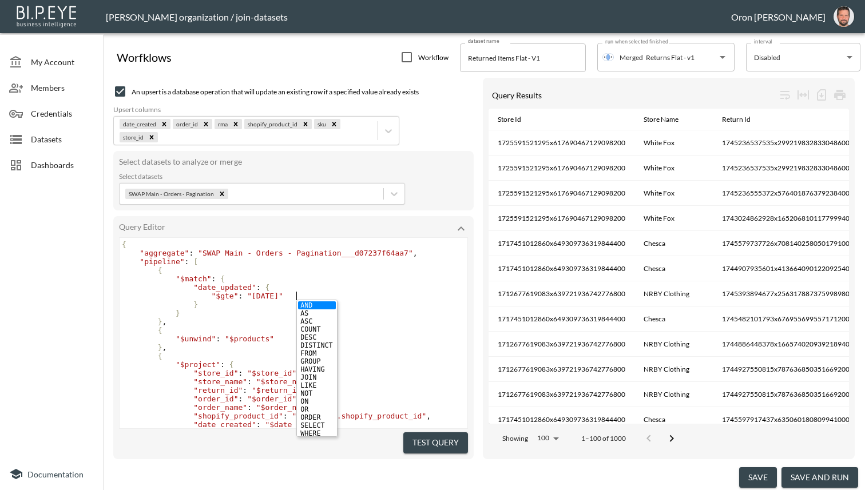
scroll to position [0, 9]
click at [449, 438] on button "Test Query" at bounding box center [435, 443] width 65 height 21
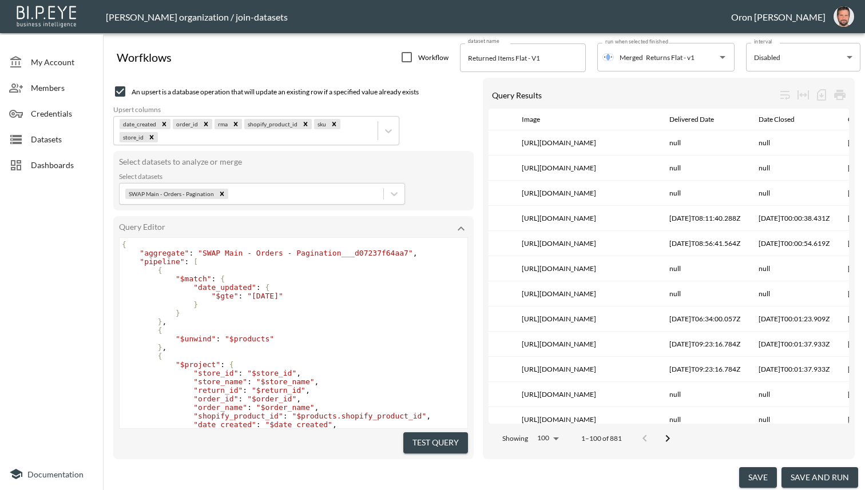
scroll to position [0, 3218]
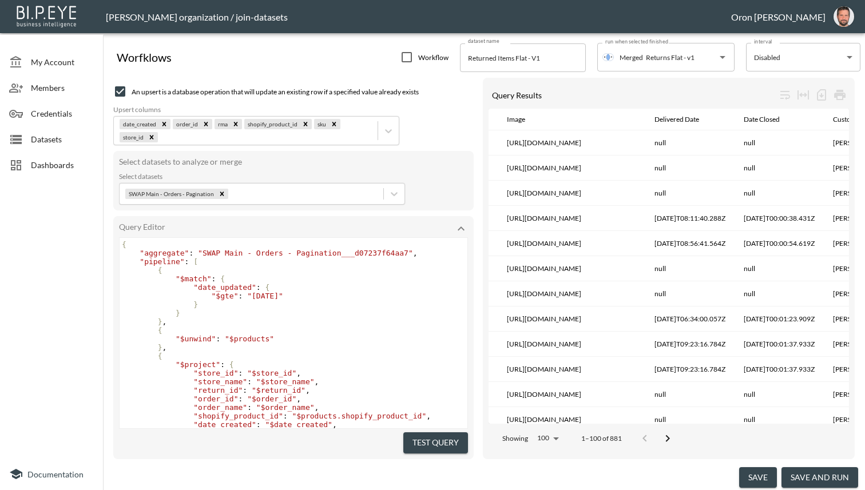
click at [31, 144] on span "Datasets" at bounding box center [62, 139] width 63 height 12
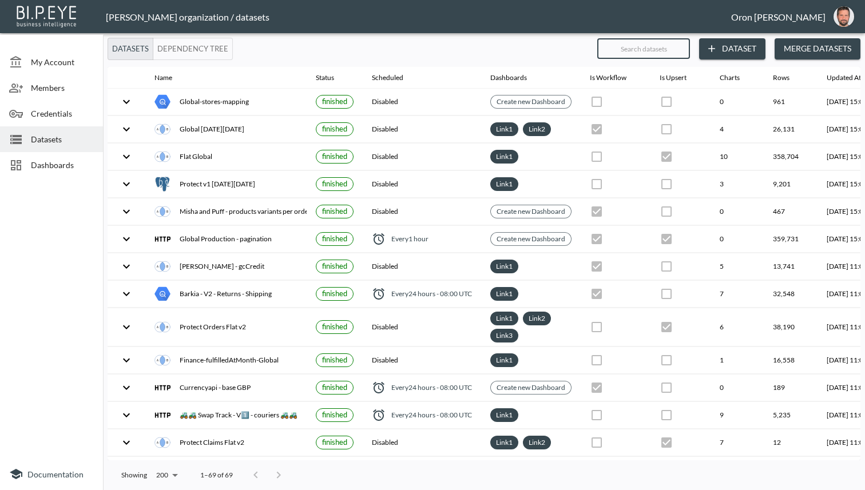
click at [631, 47] on input "text" at bounding box center [643, 48] width 93 height 29
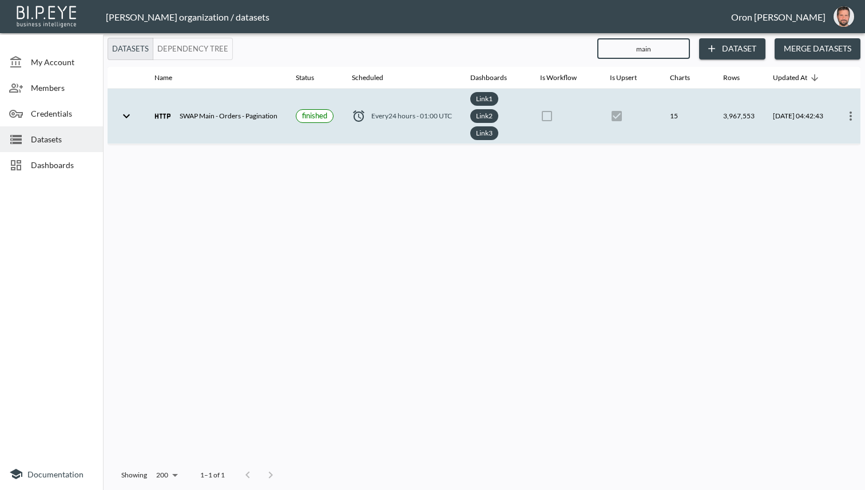
scroll to position [0, 28]
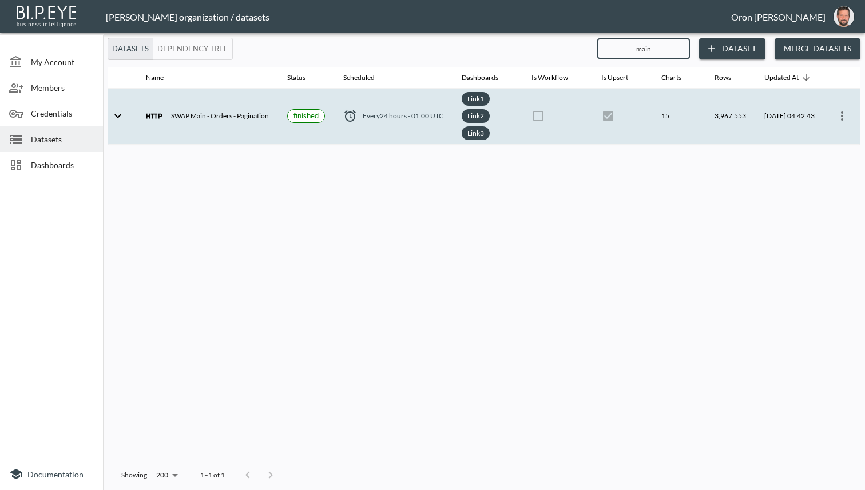
click at [841, 116] on icon "more" at bounding box center [842, 116] width 14 height 14
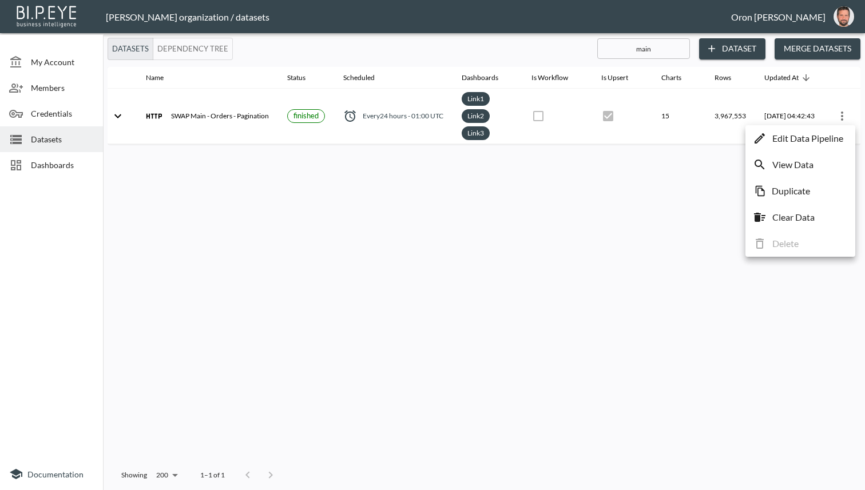
click at [796, 158] on p "View Data" at bounding box center [792, 165] width 41 height 14
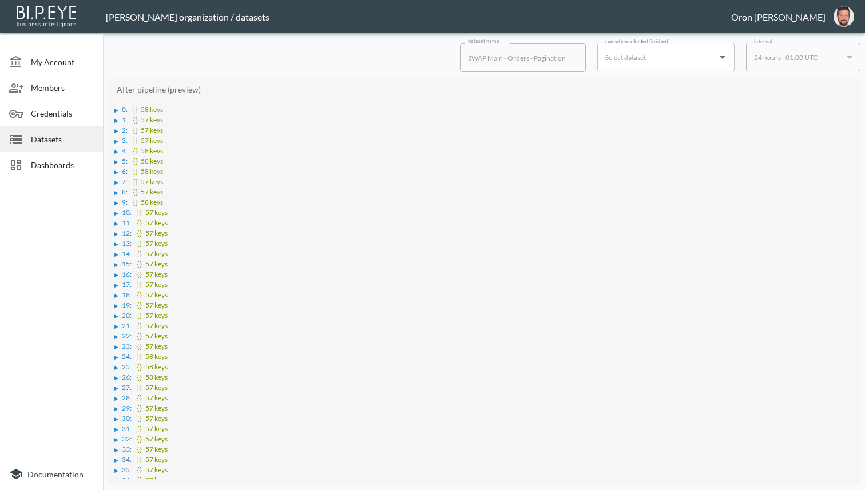
click at [64, 145] on span "Datasets" at bounding box center [62, 139] width 63 height 12
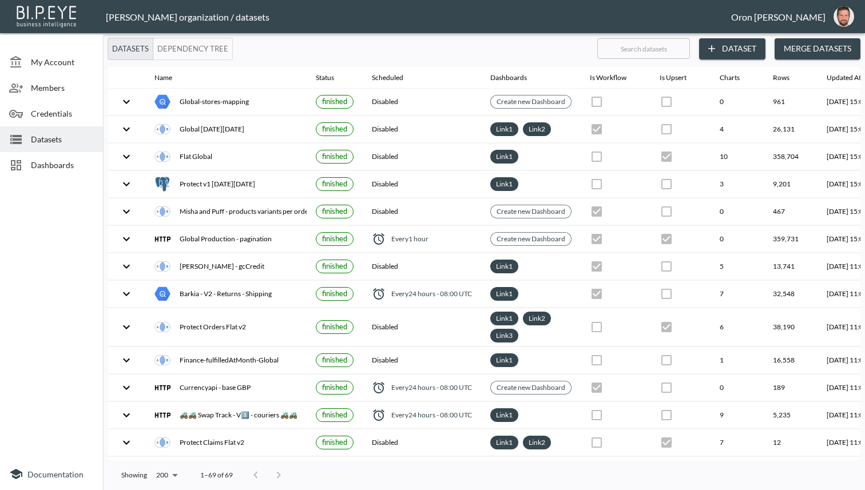
click at [660, 46] on input "text" at bounding box center [643, 48] width 93 height 29
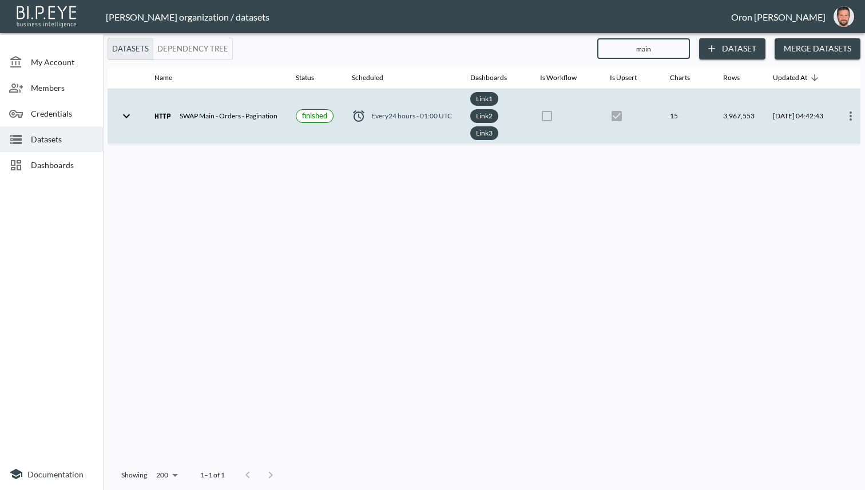
scroll to position [0, 28]
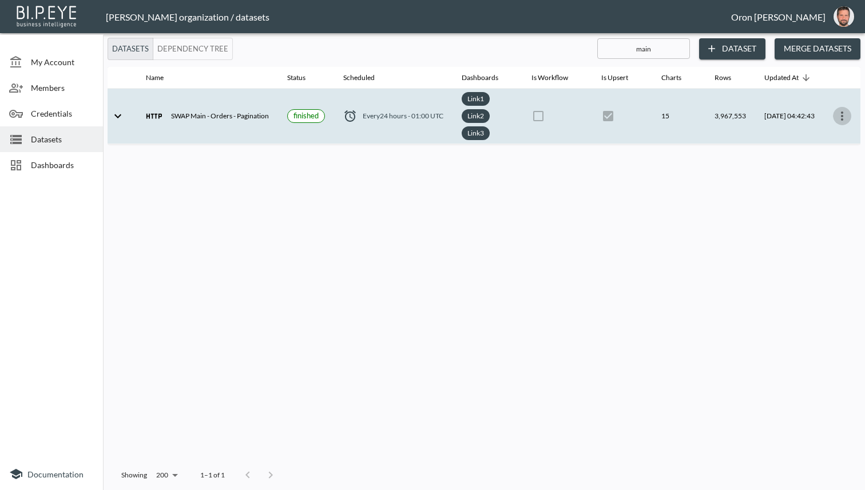
click at [838, 112] on icon "more" at bounding box center [842, 116] width 14 height 14
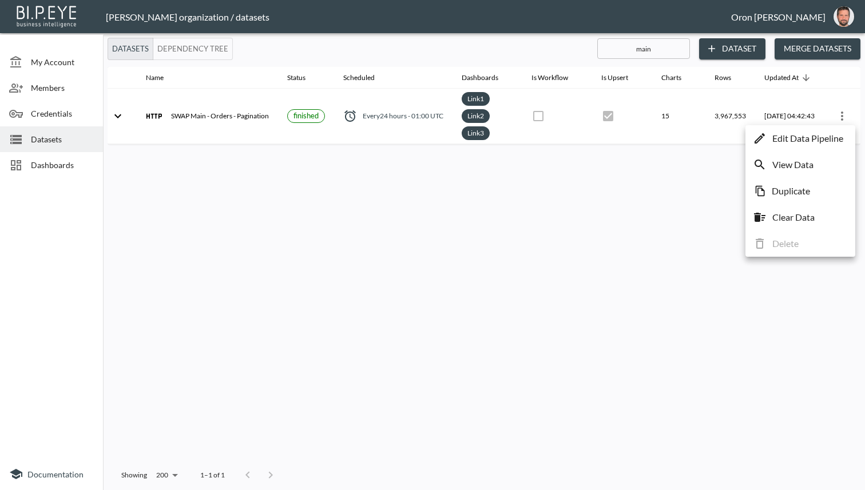
click at [809, 134] on p "Edit Data Pipeline" at bounding box center [807, 139] width 71 height 14
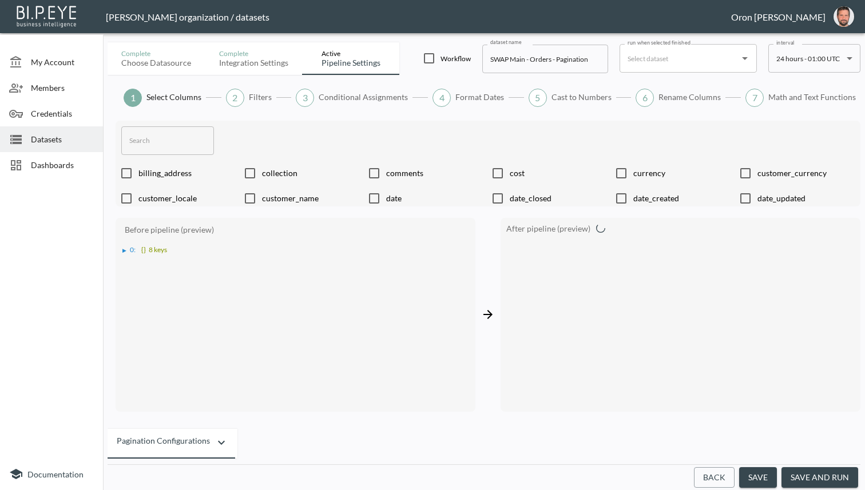
click at [193, 141] on input "text" at bounding box center [167, 140] width 93 height 29
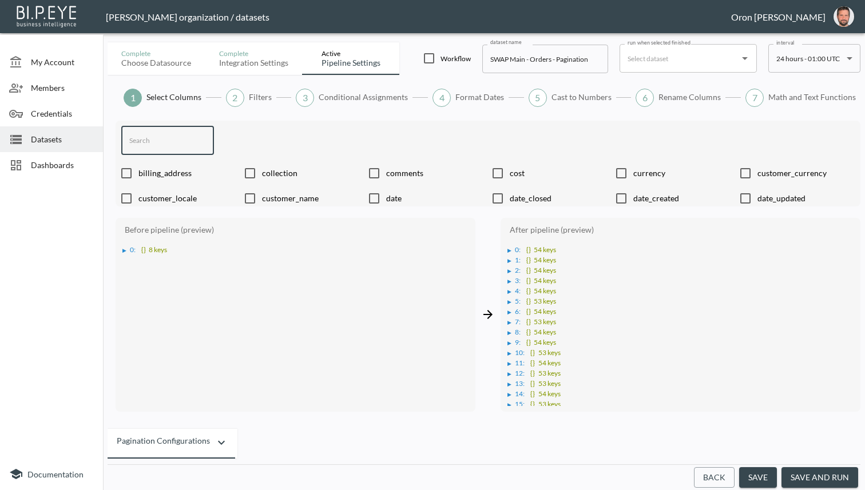
click at [712, 479] on button "Back" at bounding box center [714, 477] width 41 height 21
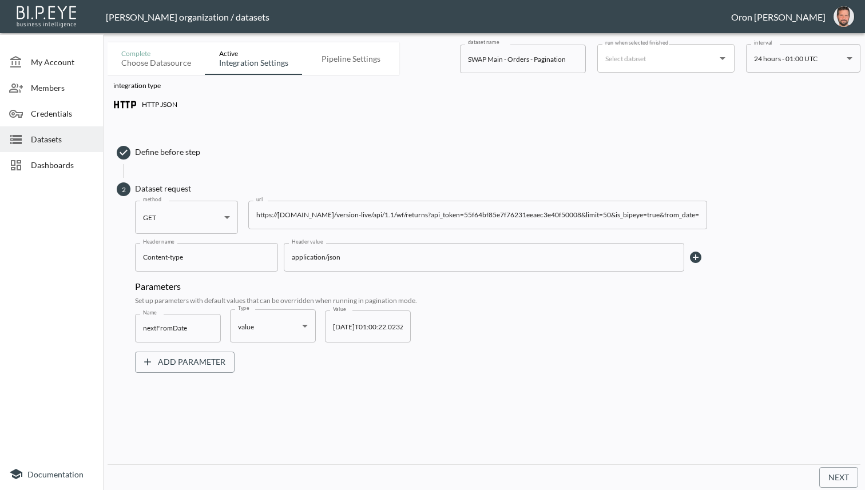
click at [845, 478] on button "Next" at bounding box center [838, 477] width 39 height 21
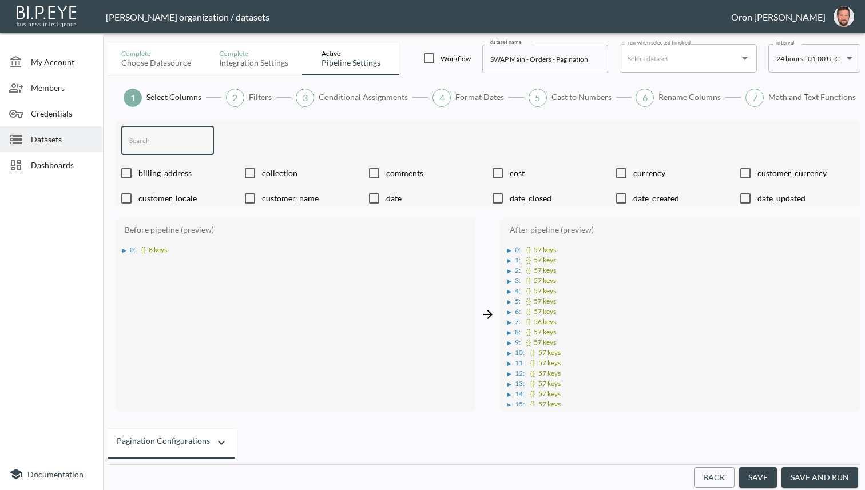
click at [171, 138] on input "text" at bounding box center [167, 140] width 93 height 29
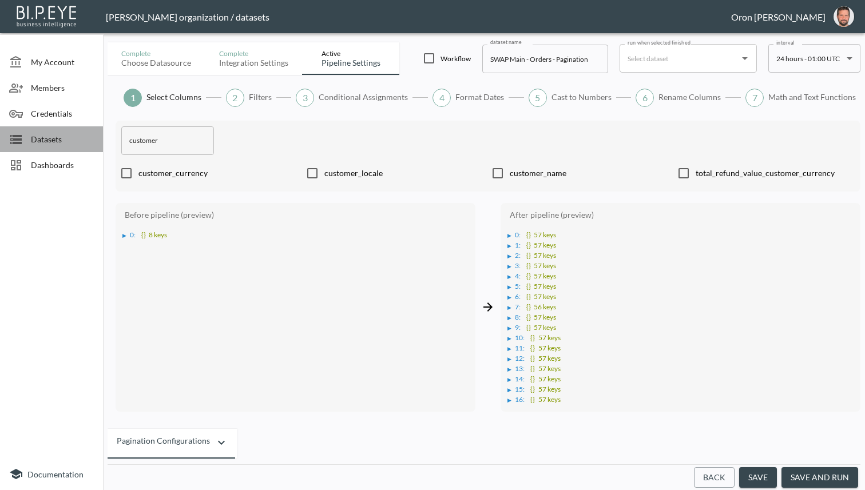
click at [69, 140] on span "Datasets" at bounding box center [62, 139] width 63 height 12
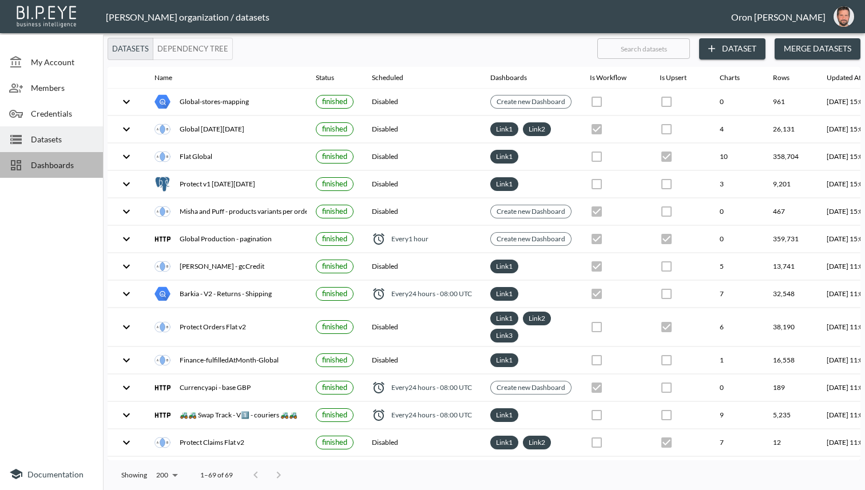
click at [72, 167] on span "Dashboards" at bounding box center [62, 165] width 63 height 12
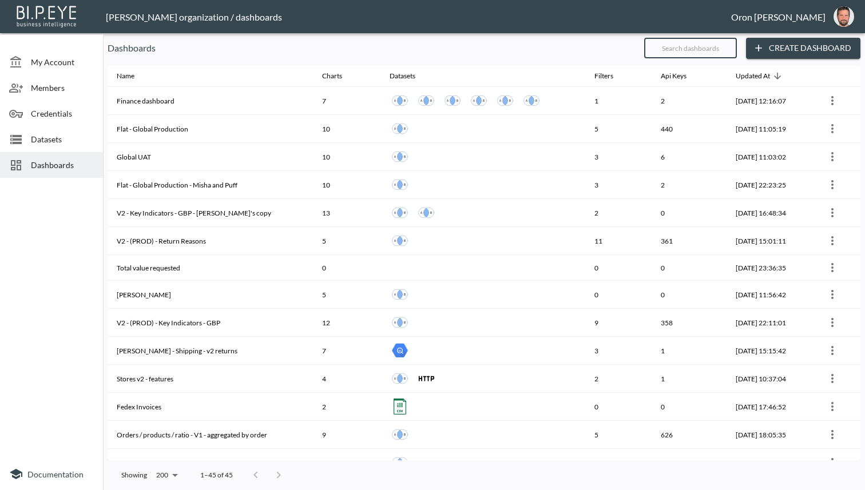
click at [676, 49] on input "text" at bounding box center [690, 48] width 93 height 29
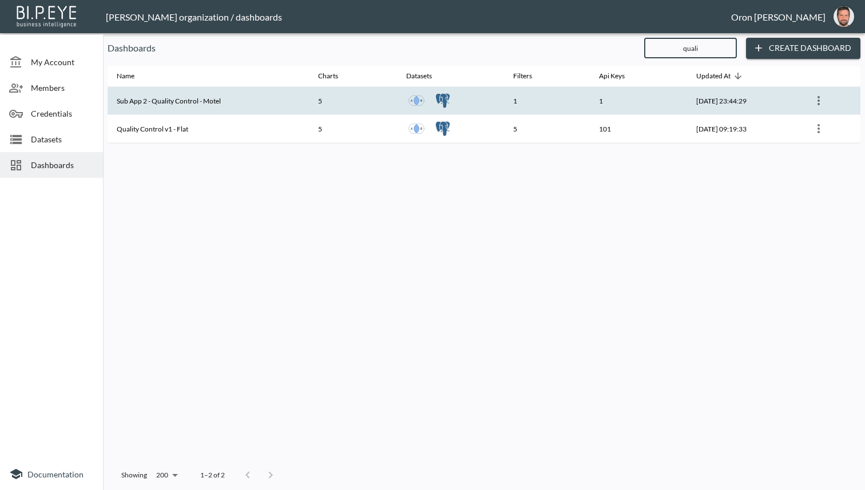
click at [540, 94] on th "1" at bounding box center [547, 101] width 86 height 28
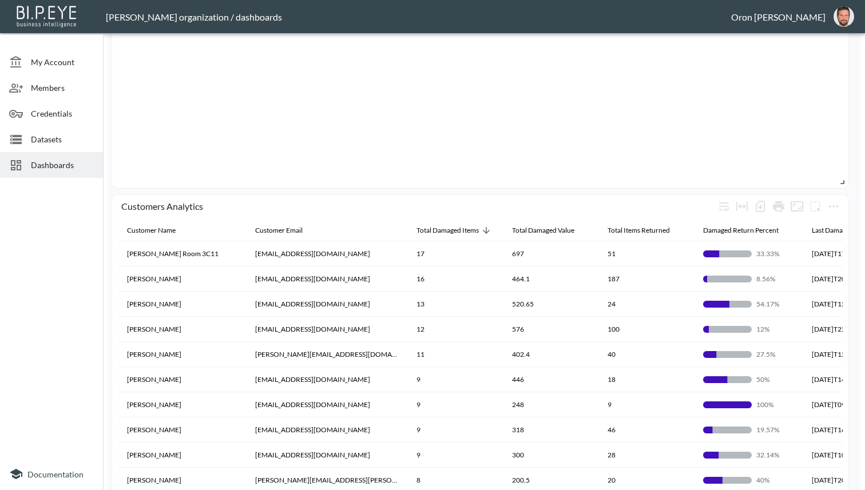
scroll to position [667, 0]
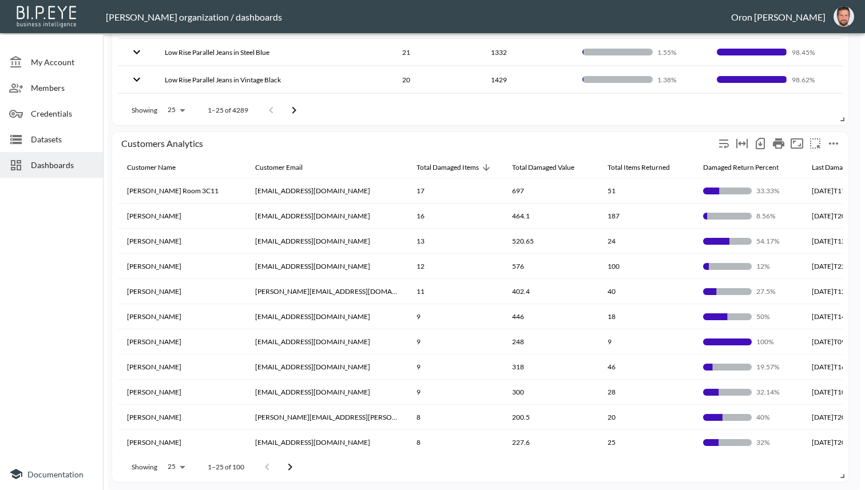
click at [839, 140] on icon "more" at bounding box center [834, 144] width 14 height 14
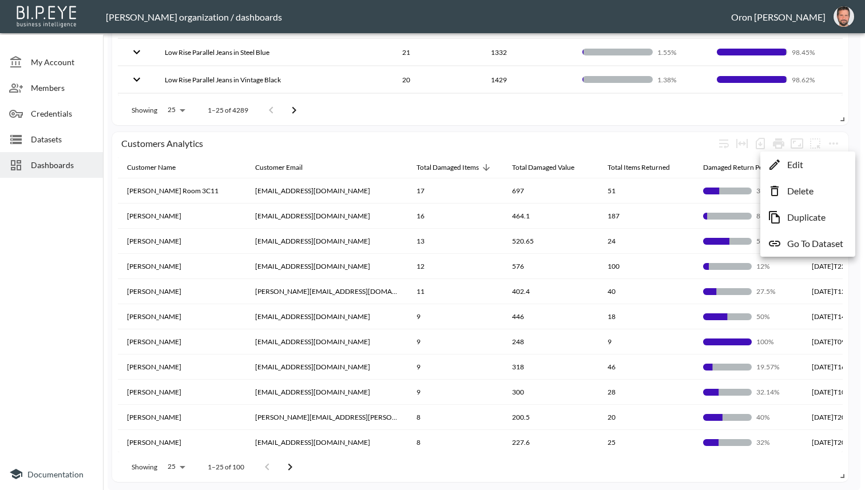
click at [814, 157] on li "Edit" at bounding box center [807, 164] width 89 height 21
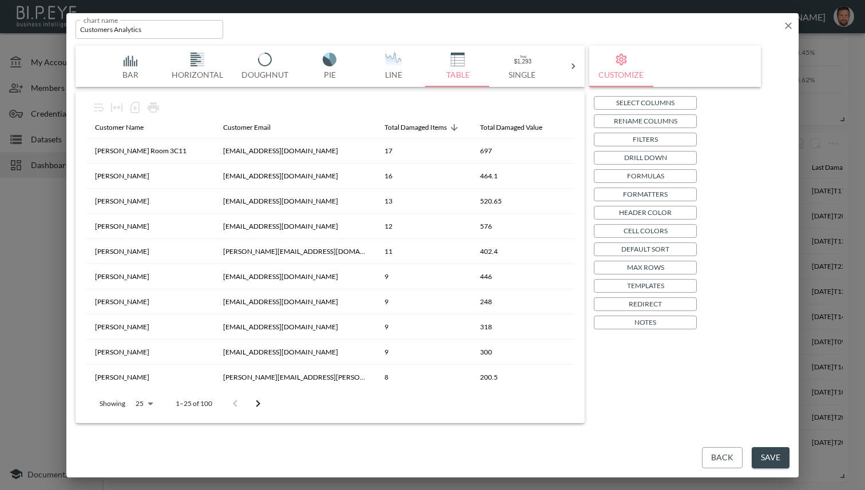
click at [787, 25] on icon "button" at bounding box center [788, 25] width 11 height 11
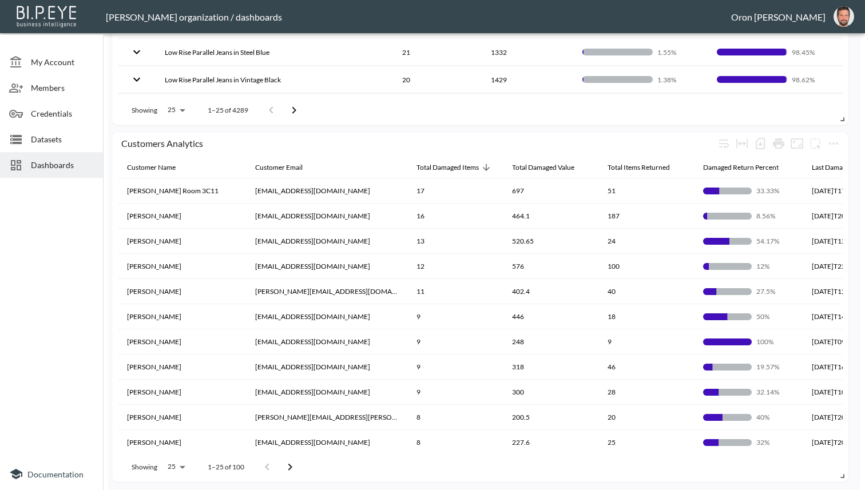
click at [73, 141] on span "Datasets" at bounding box center [62, 139] width 63 height 12
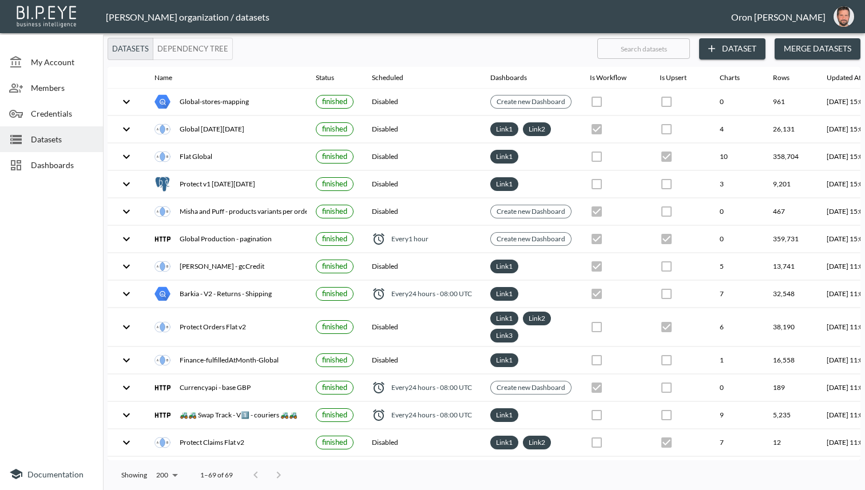
click at [656, 51] on input "text" at bounding box center [643, 48] width 93 height 29
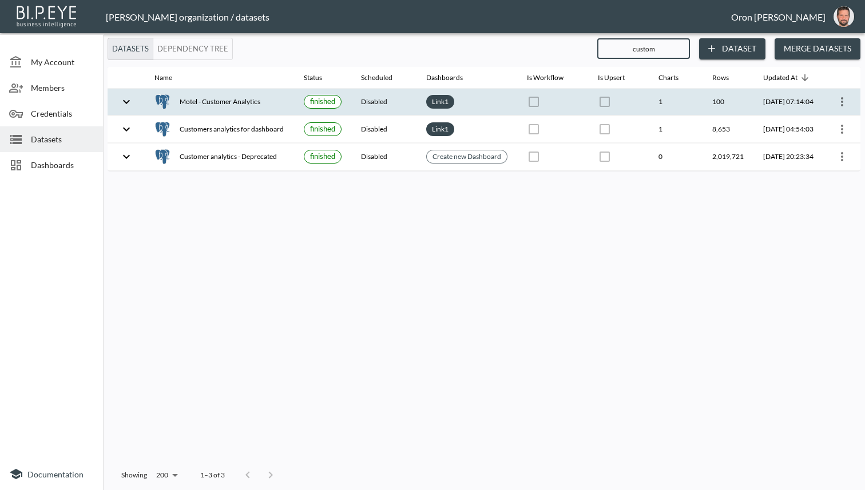
scroll to position [0, 7]
click at [838, 102] on icon "more" at bounding box center [842, 102] width 14 height 14
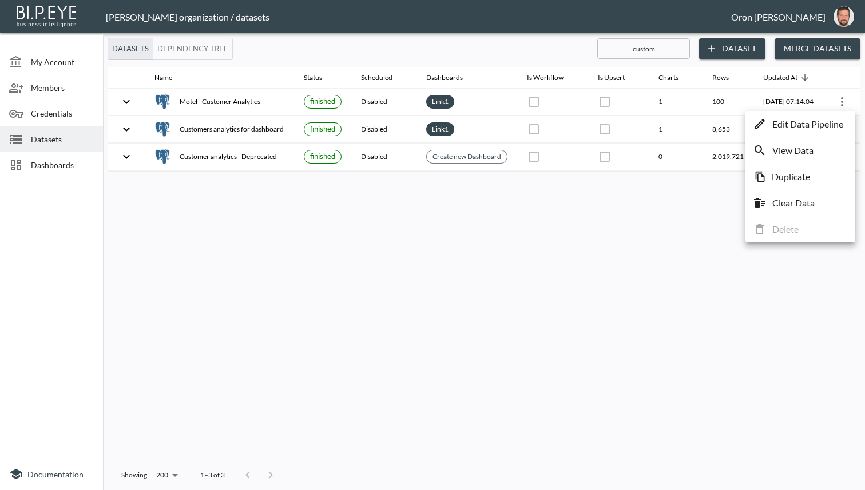
click at [817, 123] on p "Edit Data Pipeline" at bounding box center [807, 124] width 71 height 14
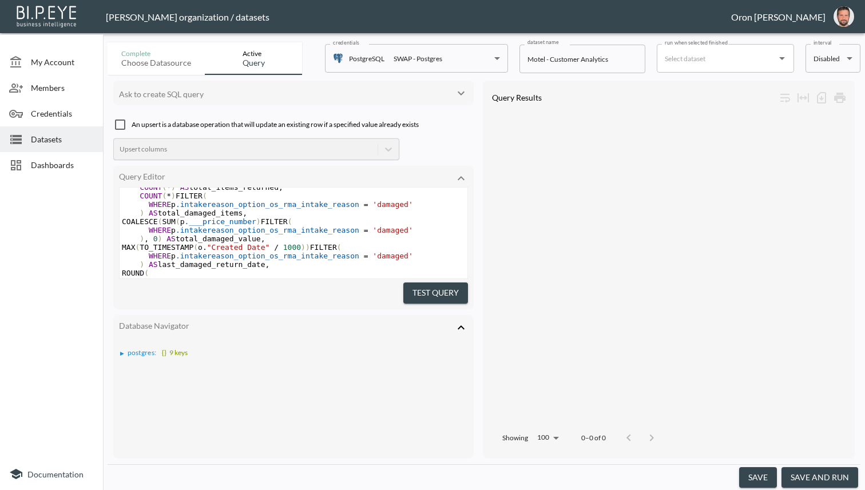
scroll to position [66, 0]
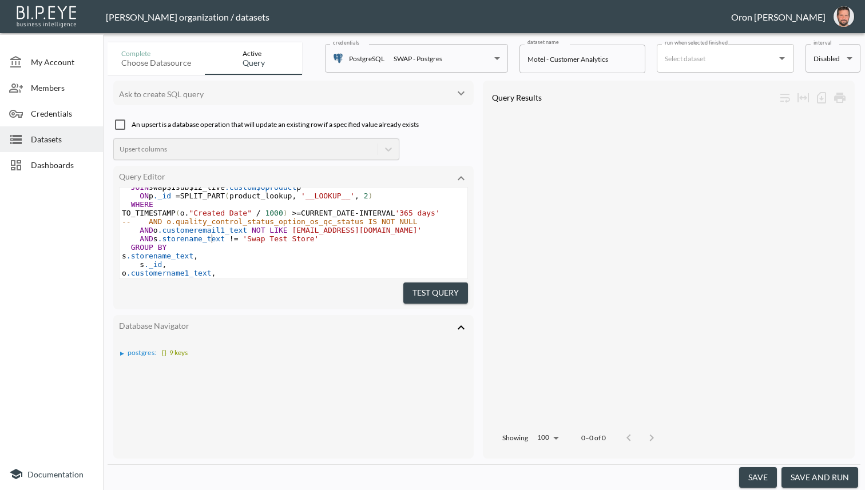
click at [213, 235] on span ".customeremail1_text" at bounding box center [203, 230] width 90 height 9
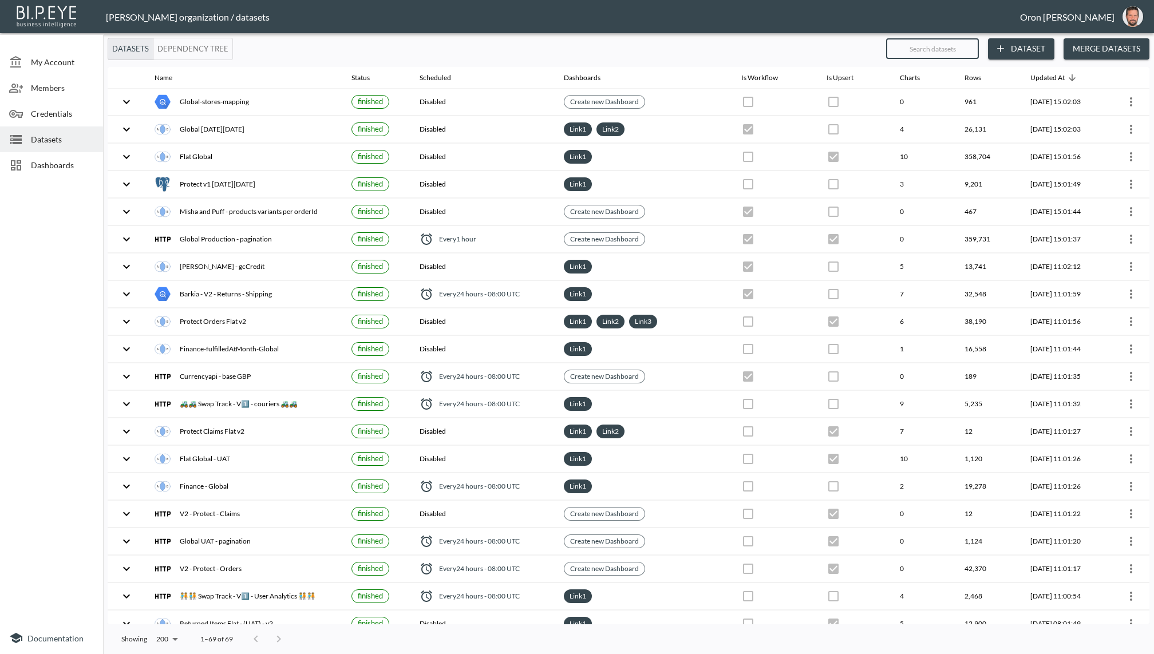
click at [865, 53] on input "text" at bounding box center [932, 48] width 93 height 29
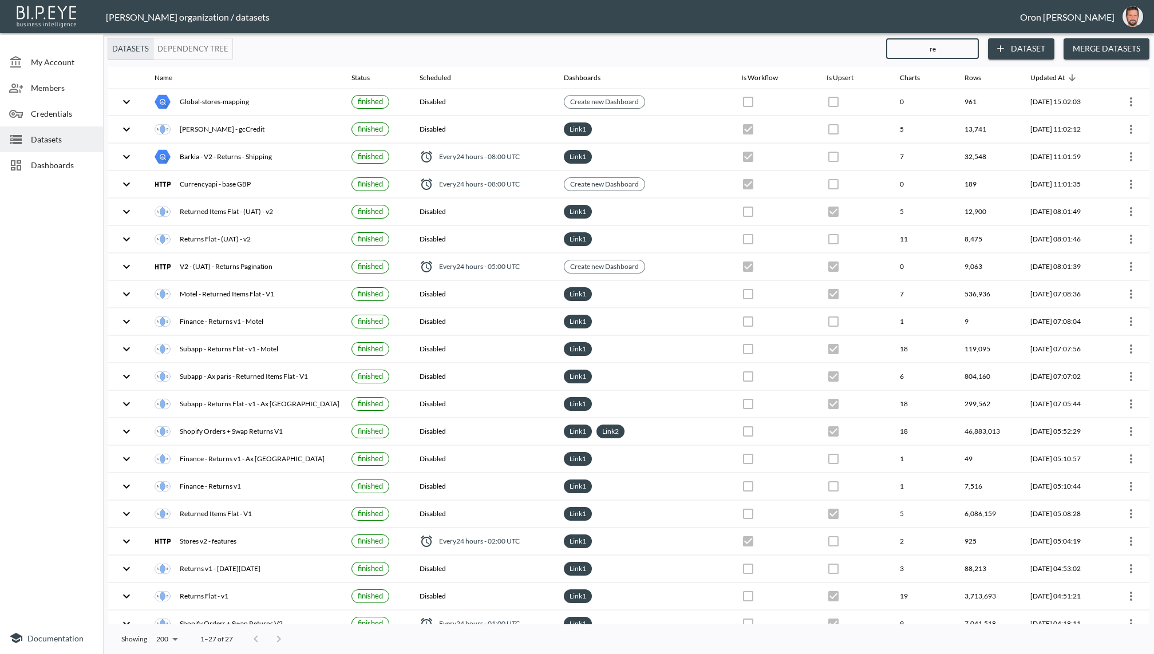
click at [43, 156] on div "Dashboards" at bounding box center [51, 165] width 103 height 26
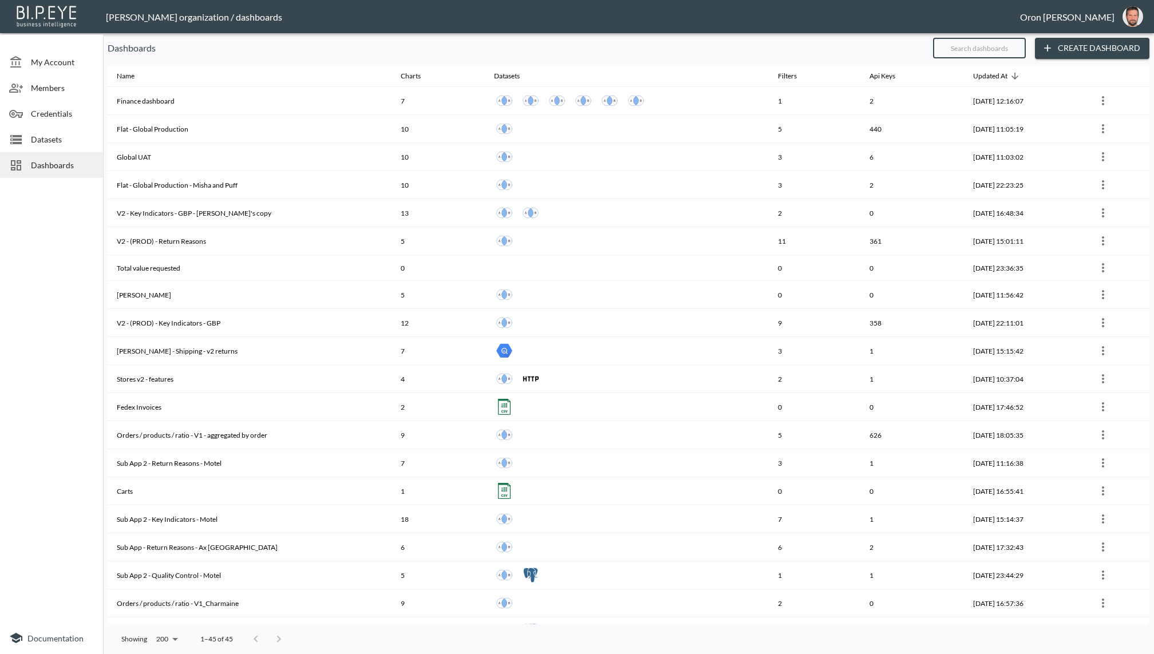
click at [865, 54] on input "text" at bounding box center [979, 48] width 93 height 29
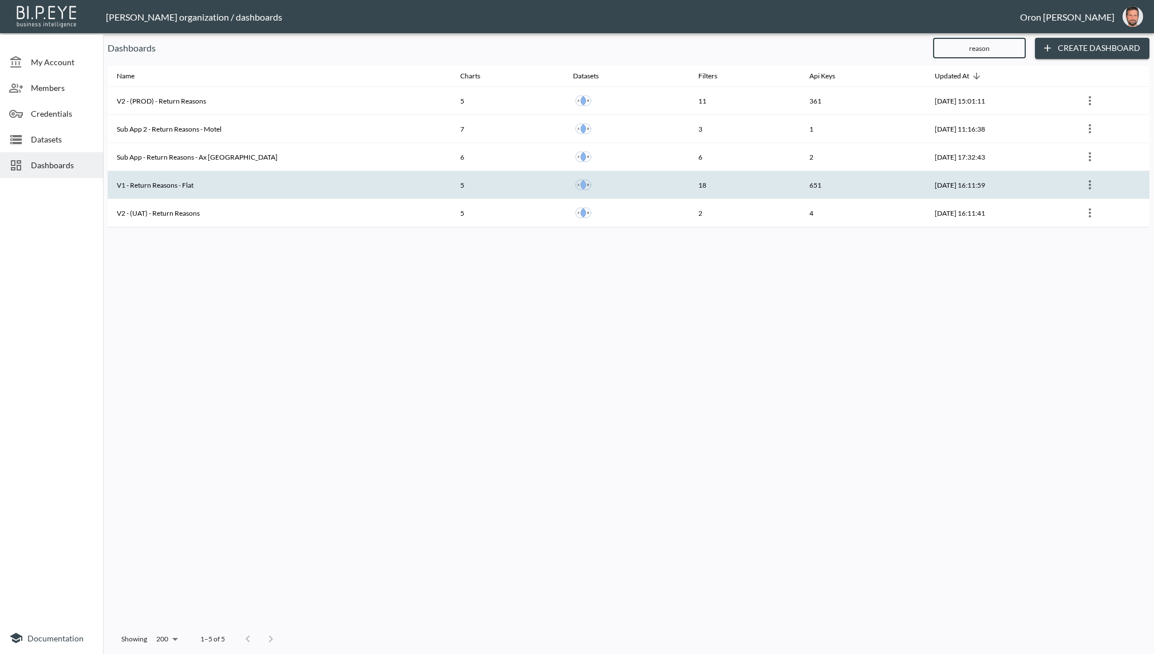
click at [211, 191] on th "V1 - Return Reasons - Flat" at bounding box center [279, 185] width 343 height 28
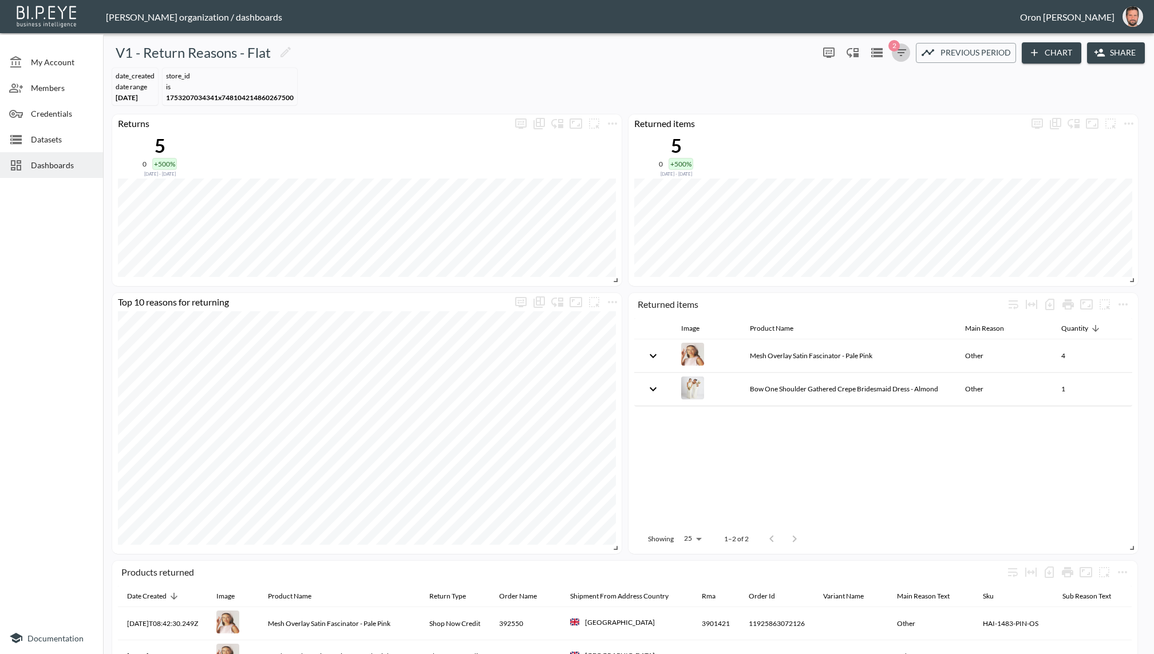
click at [865, 58] on icon "button" at bounding box center [901, 53] width 14 height 14
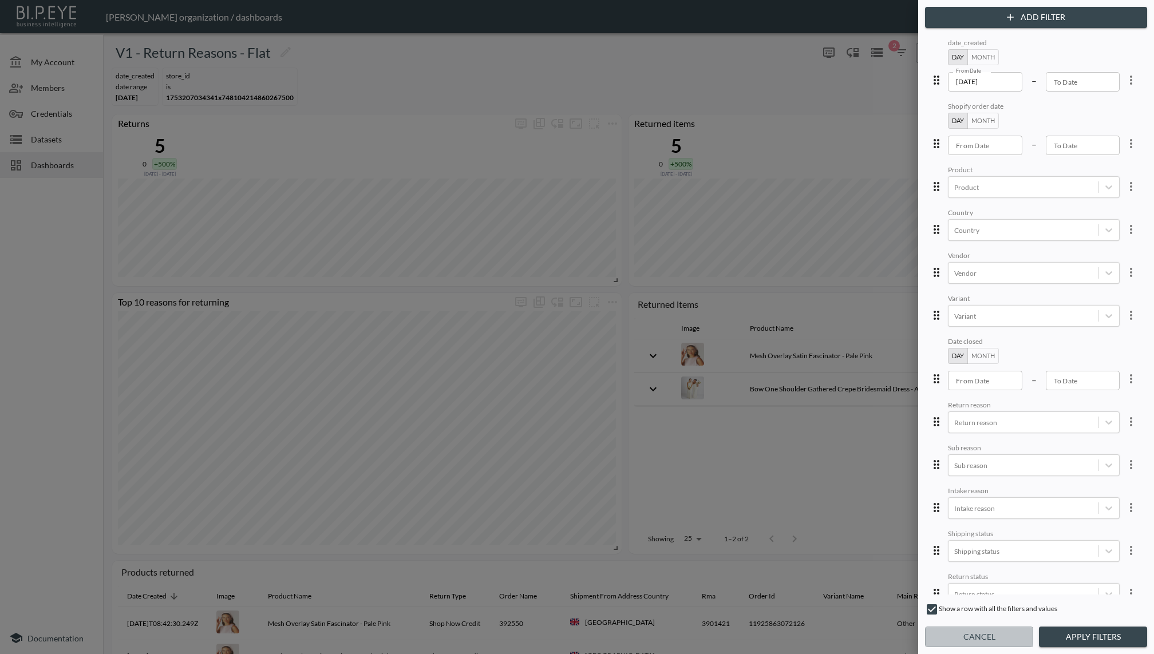
click at [865, 490] on button "Cancel" at bounding box center [979, 637] width 108 height 21
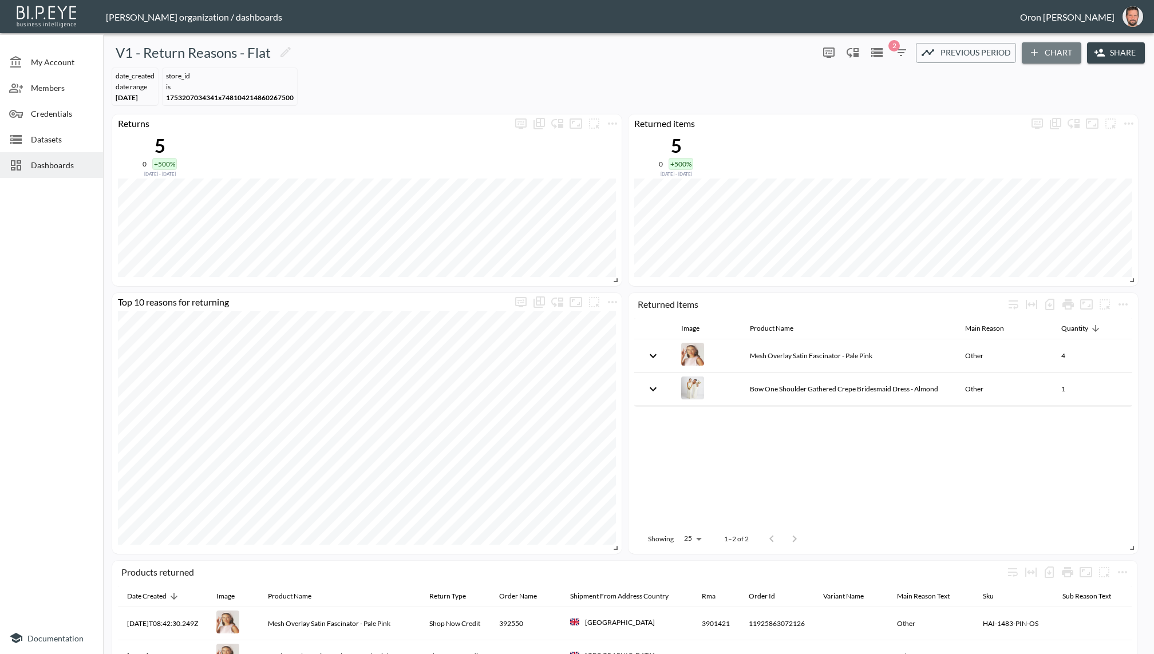
click at [865, 49] on button "Chart" at bounding box center [1051, 52] width 60 height 21
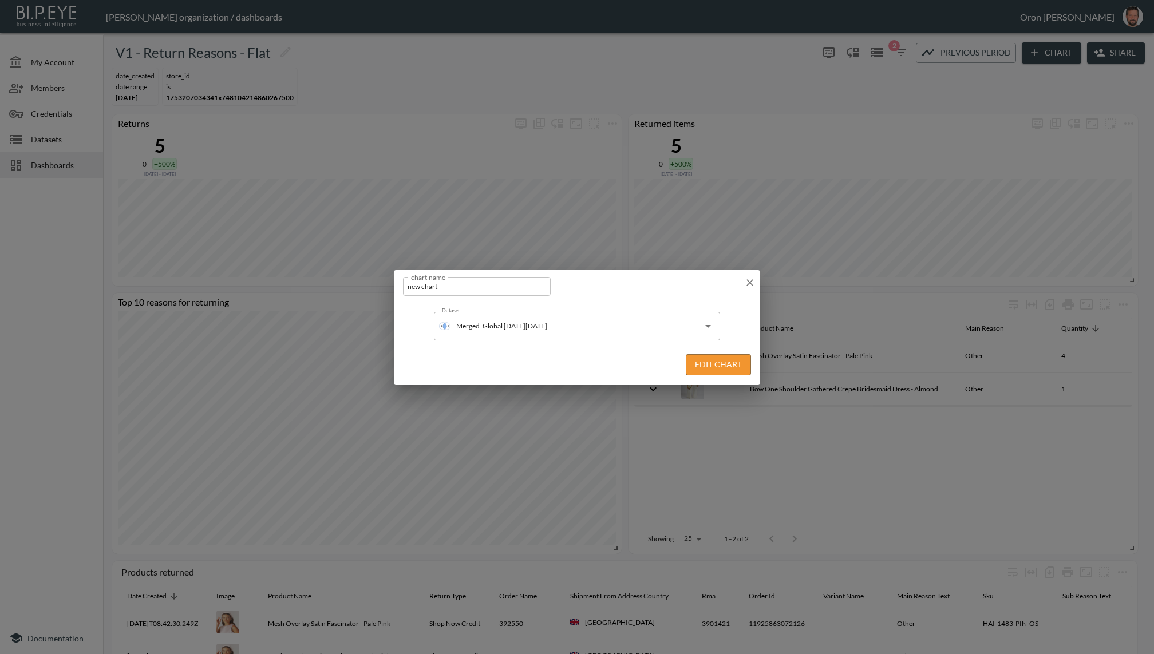
click at [746, 285] on icon "button" at bounding box center [749, 282] width 7 height 7
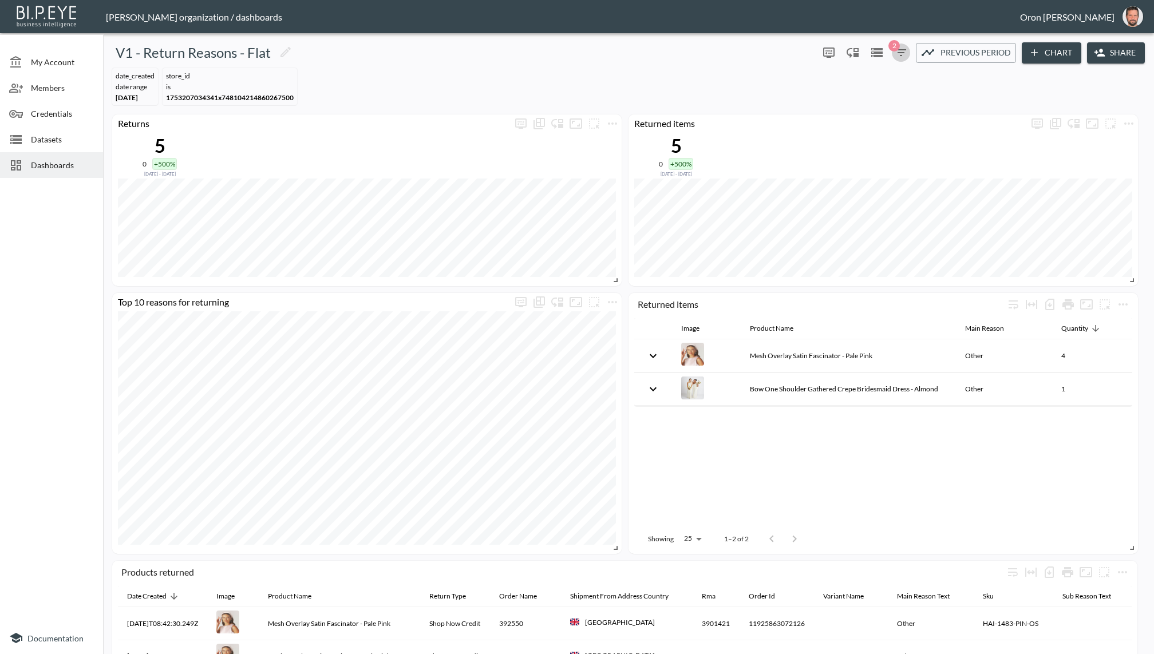
click at [865, 54] on icon "button" at bounding box center [901, 53] width 14 height 14
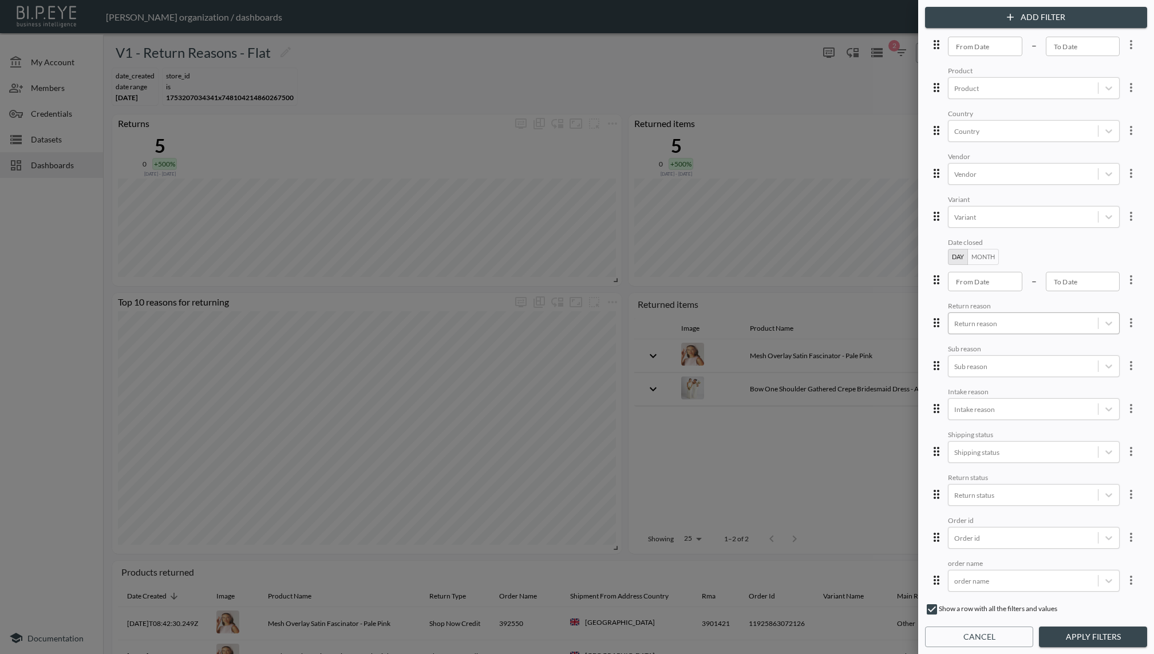
scroll to position [278, 0]
click at [865, 490] on div at bounding box center [1023, 581] width 138 height 11
click at [865, 469] on div "Pangaia" at bounding box center [984, 473] width 38 height 19
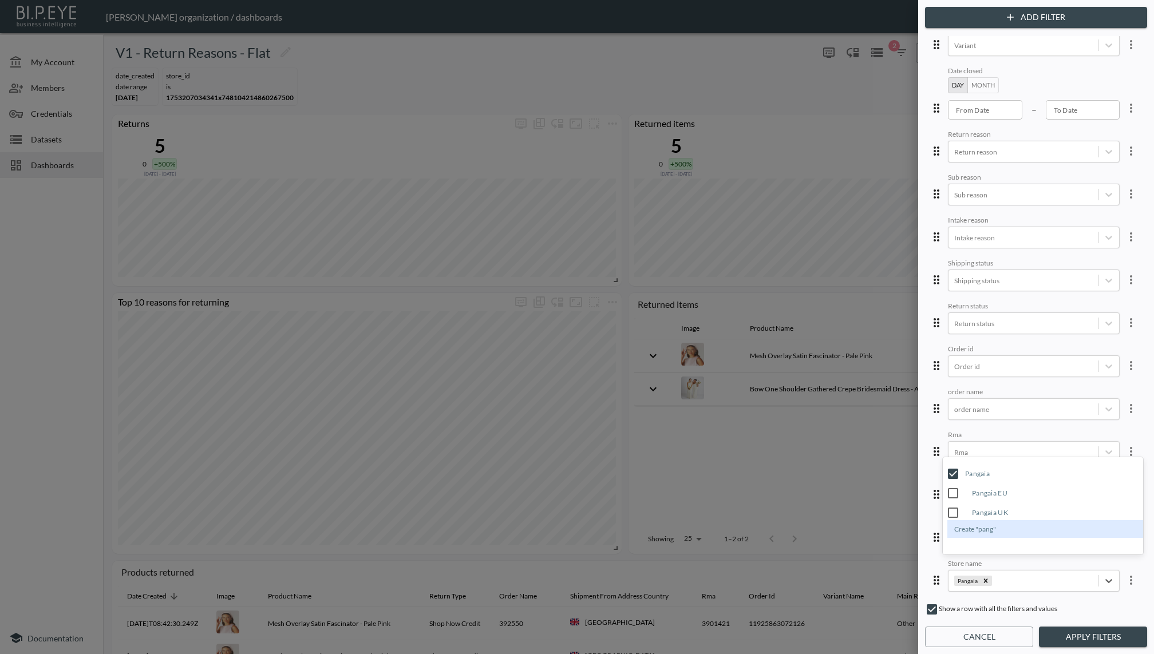
click at [865, 490] on button "Apply Filters" at bounding box center [1093, 637] width 108 height 21
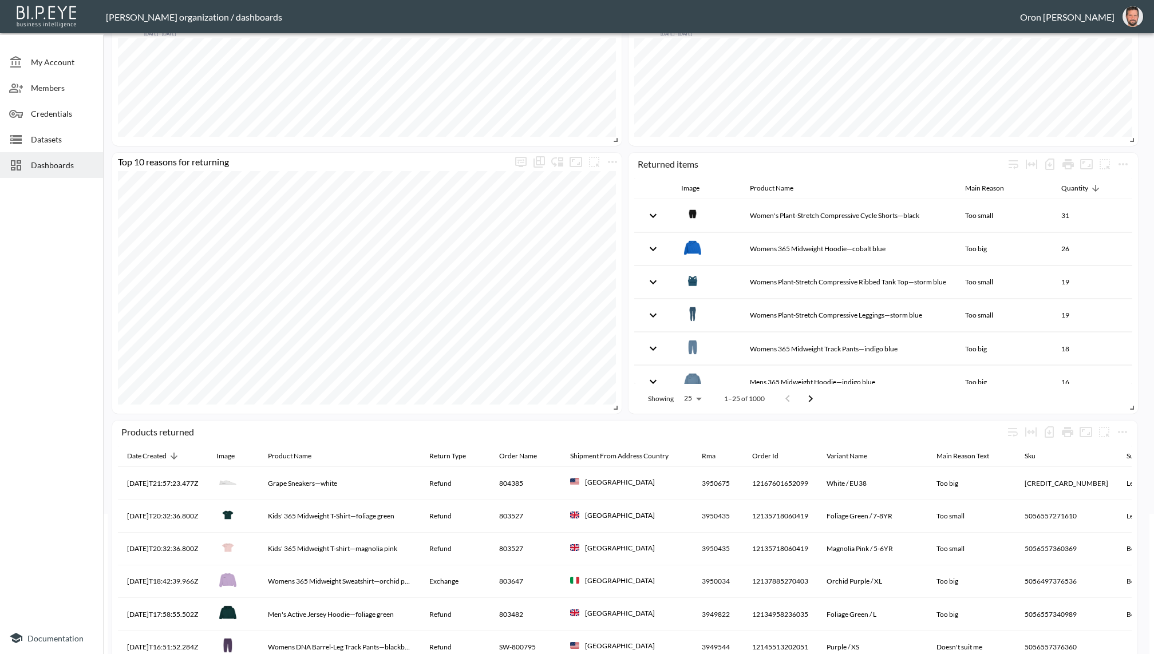
scroll to position [124, 0]
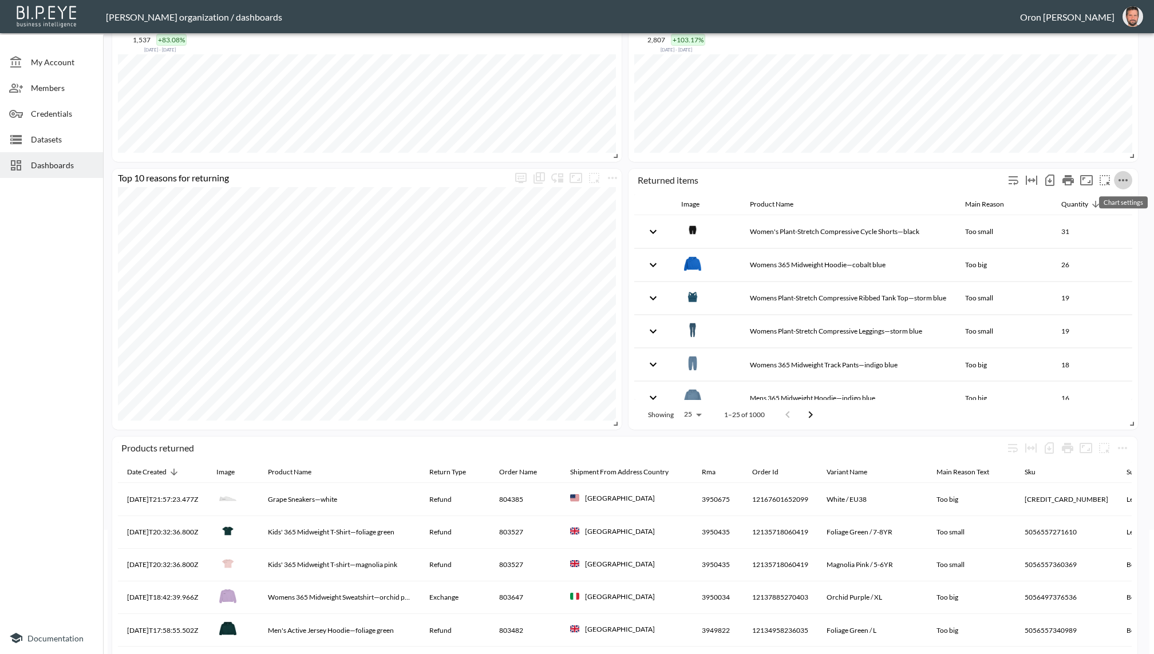
click at [865, 176] on button "more" at bounding box center [1123, 180] width 18 height 18
click at [865, 194] on li "Edit" at bounding box center [1096, 201] width 89 height 21
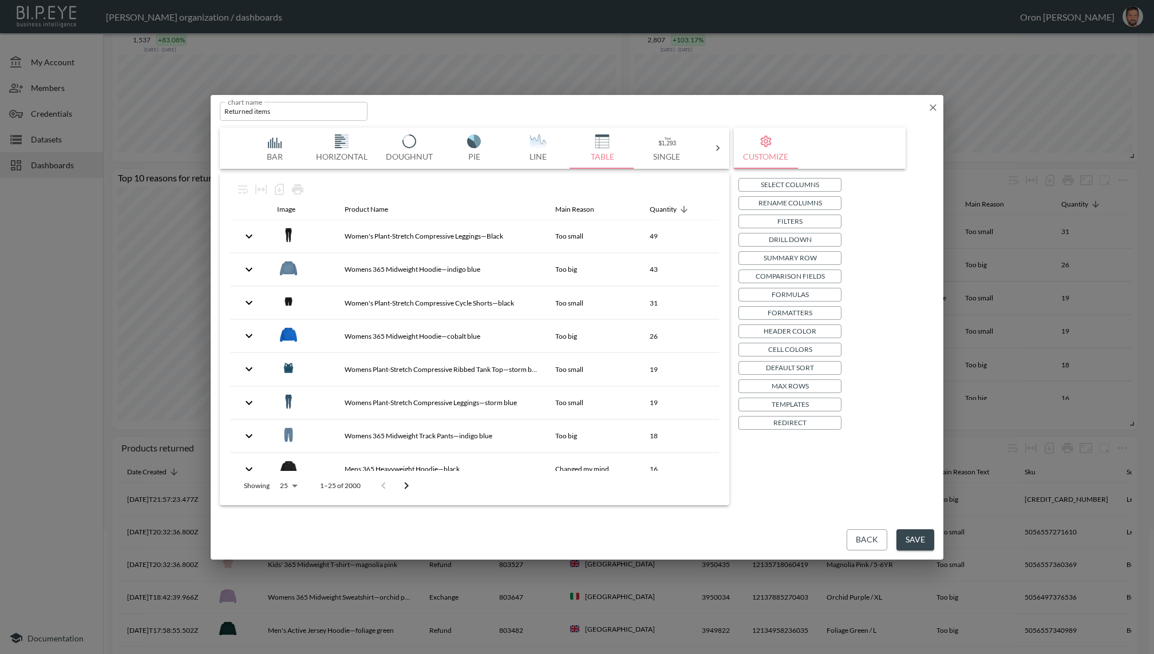
click at [811, 407] on button "Templates" at bounding box center [789, 405] width 103 height 14
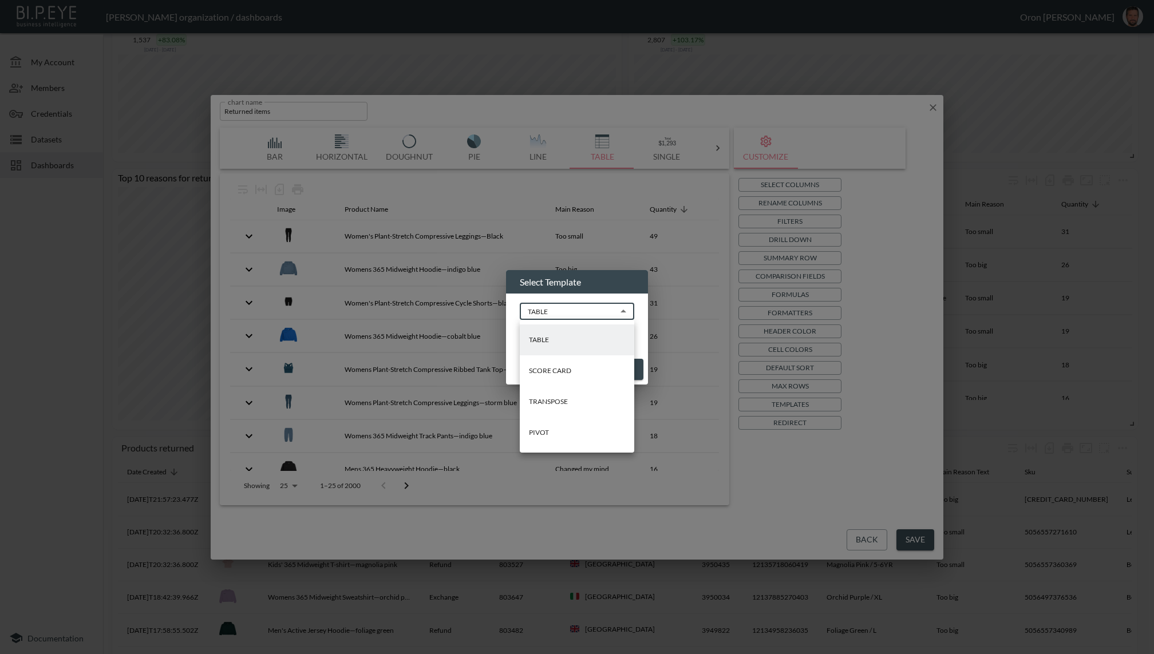
click at [545, 315] on body "BI.P.EYE, Interactive Analytics Dashboards - app [PERSON_NAME] organization / d…" at bounding box center [577, 327] width 1154 height 654
click at [546, 434] on p "PIVOT" at bounding box center [539, 432] width 20 height 10
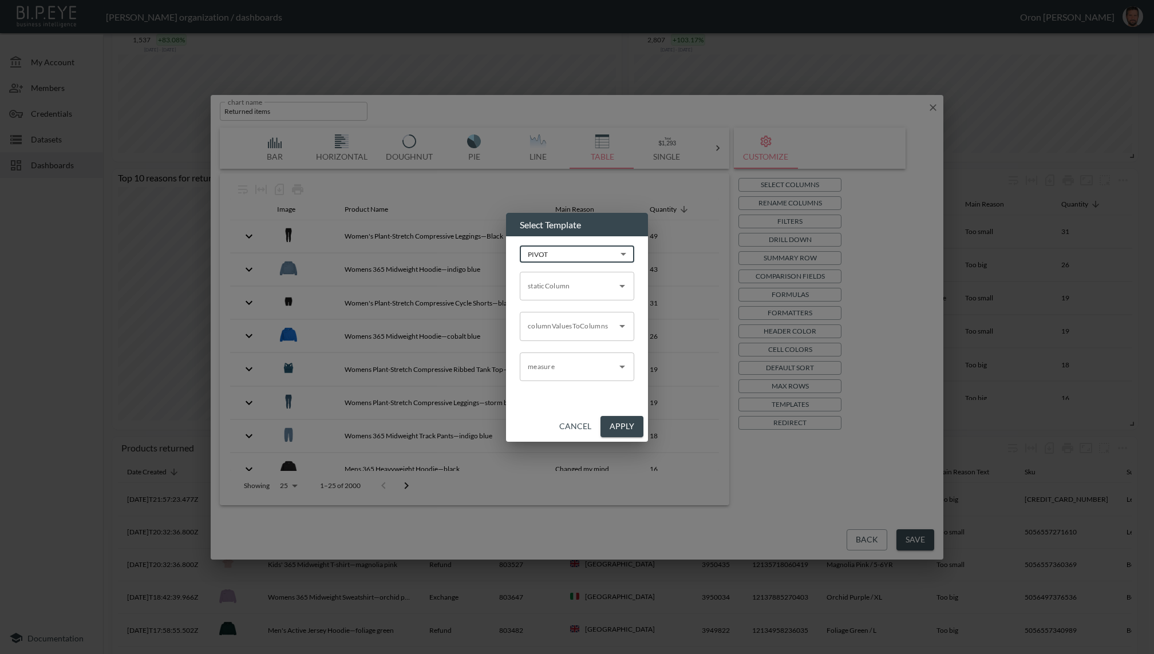
click at [561, 291] on input "staticColumn" at bounding box center [568, 286] width 87 height 18
click at [553, 309] on li "product_name" at bounding box center [577, 313] width 114 height 17
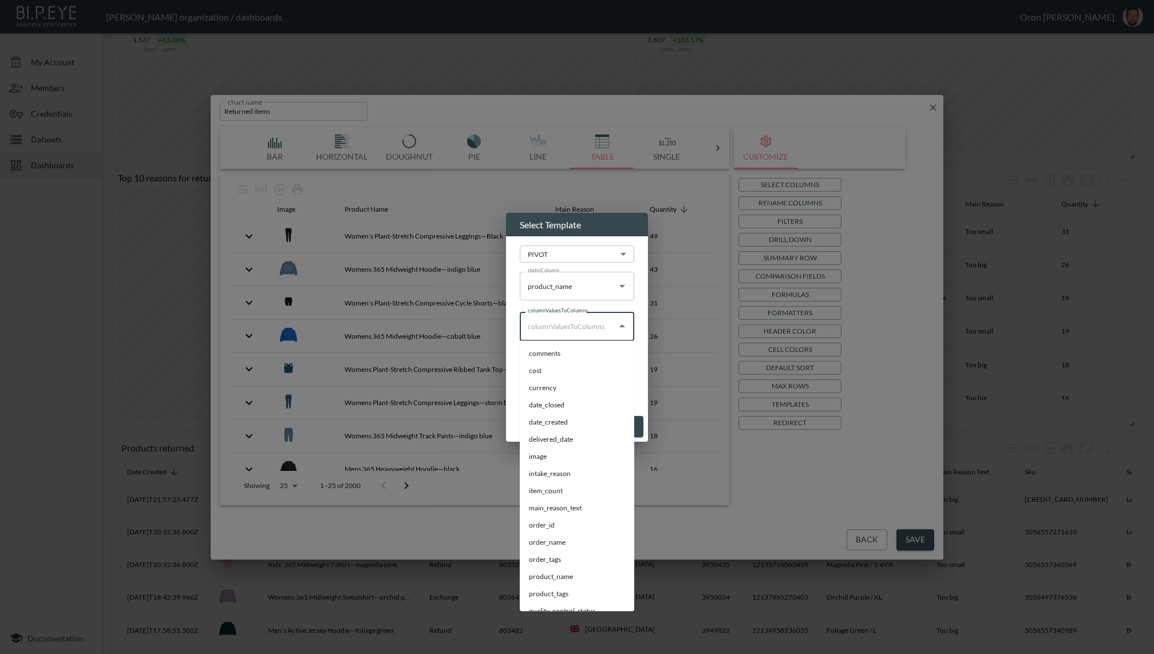
click at [563, 322] on input "columnValuesToColumns" at bounding box center [568, 326] width 87 height 18
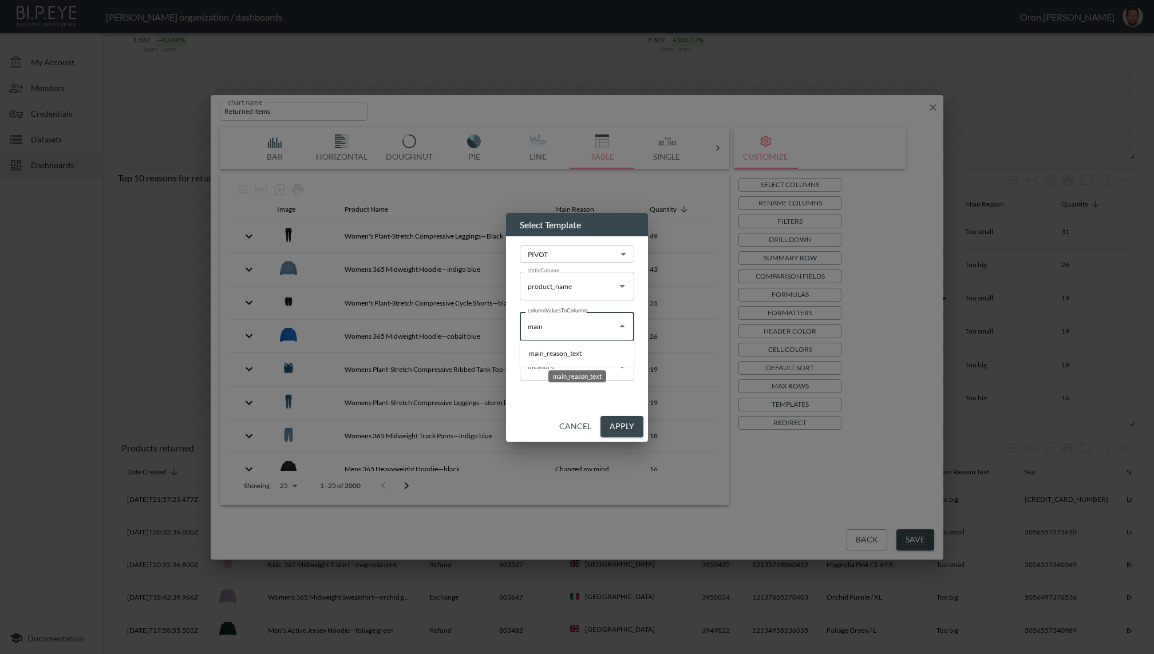
click at [560, 347] on li "main_reason_text" at bounding box center [577, 353] width 114 height 17
click at [557, 359] on input "measure" at bounding box center [568, 367] width 87 height 18
click at [575, 395] on li "rowCount" at bounding box center [577, 394] width 114 height 17
click at [613, 423] on button "Apply" at bounding box center [621, 426] width 43 height 21
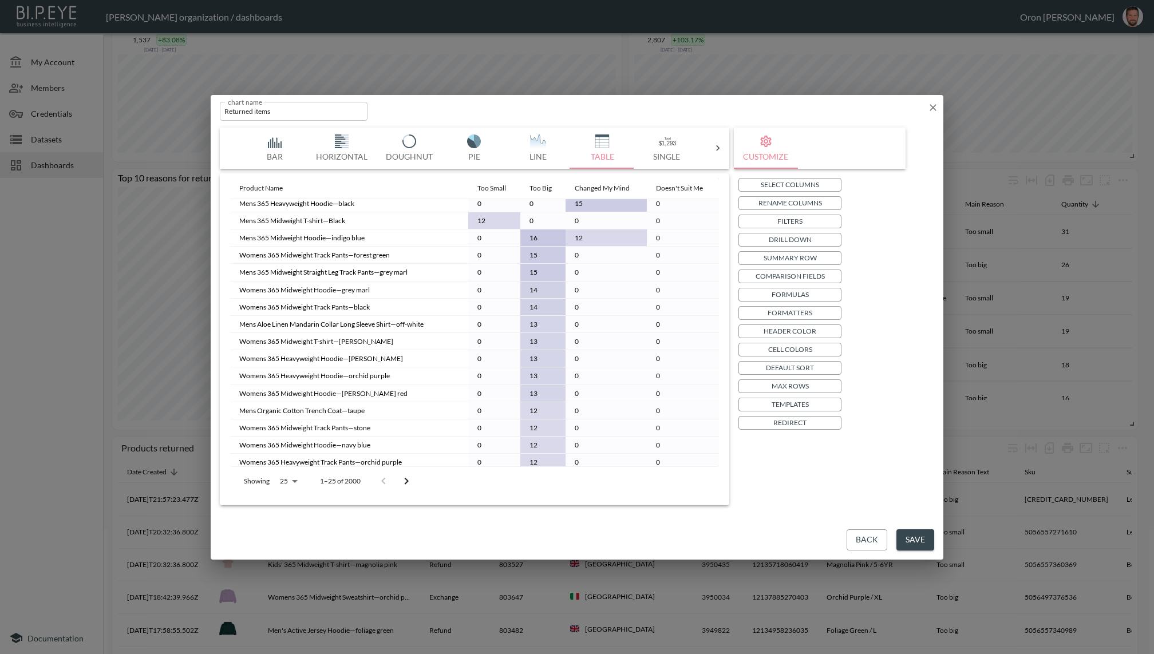
scroll to position [0, 0]
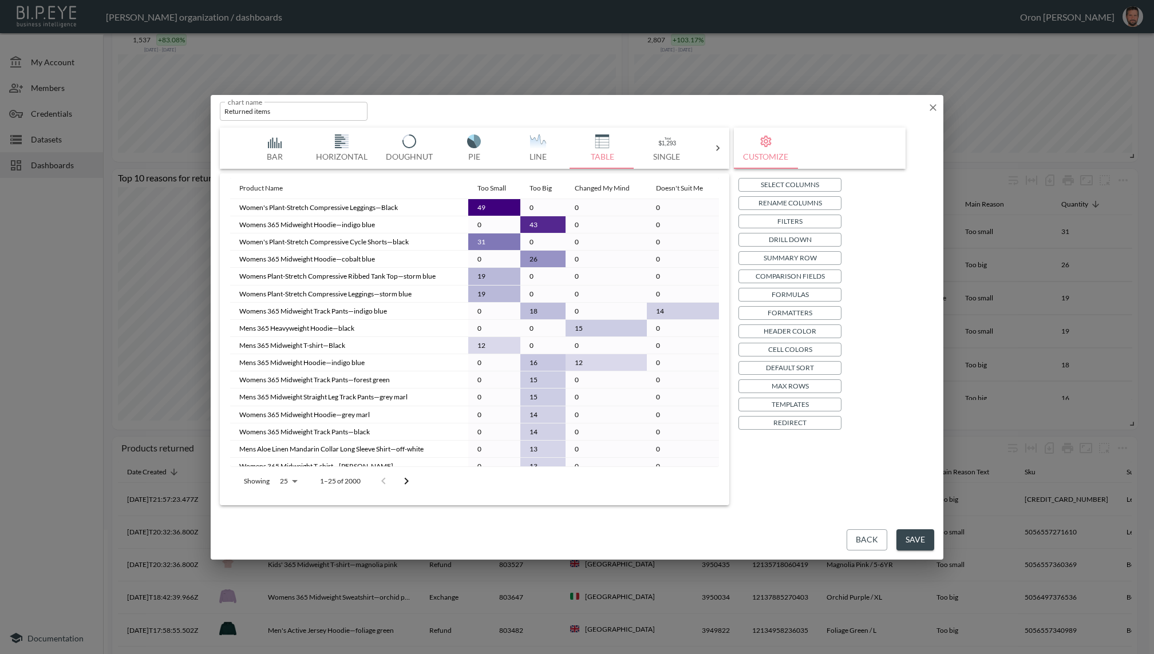
click at [865, 106] on icon "button" at bounding box center [932, 107] width 11 height 11
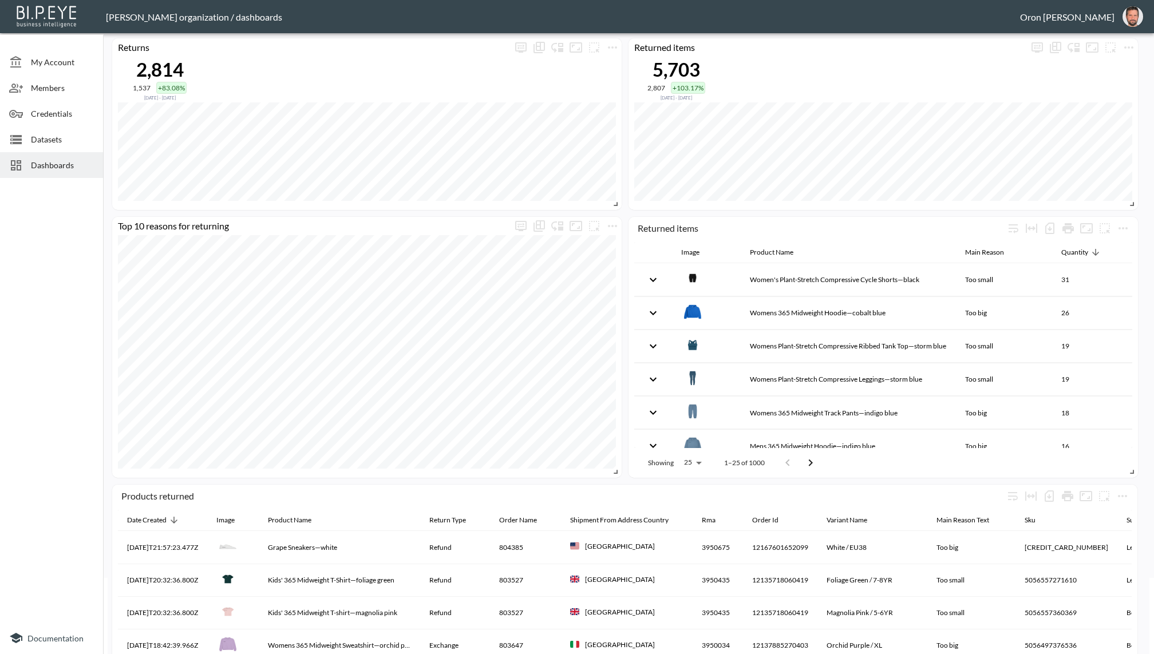
scroll to position [78, 0]
click at [616, 223] on icon "more" at bounding box center [612, 224] width 9 height 2
click at [865, 220] on div at bounding box center [577, 327] width 1154 height 654
click at [865, 223] on icon "more" at bounding box center [1123, 226] width 14 height 14
click at [865, 300] on p "Duplicate" at bounding box center [1095, 300] width 38 height 14
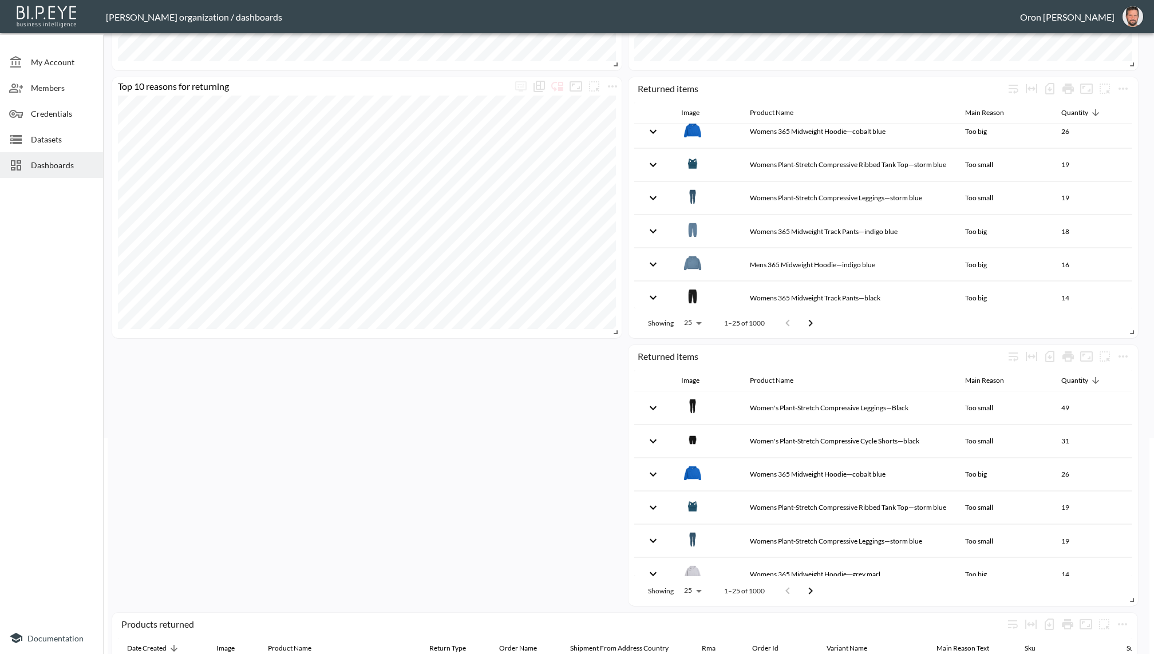
scroll to position [217, 0]
click at [865, 354] on icon "more" at bounding box center [1122, 355] width 9 height 2
click at [865, 374] on li "Edit" at bounding box center [1096, 376] width 89 height 21
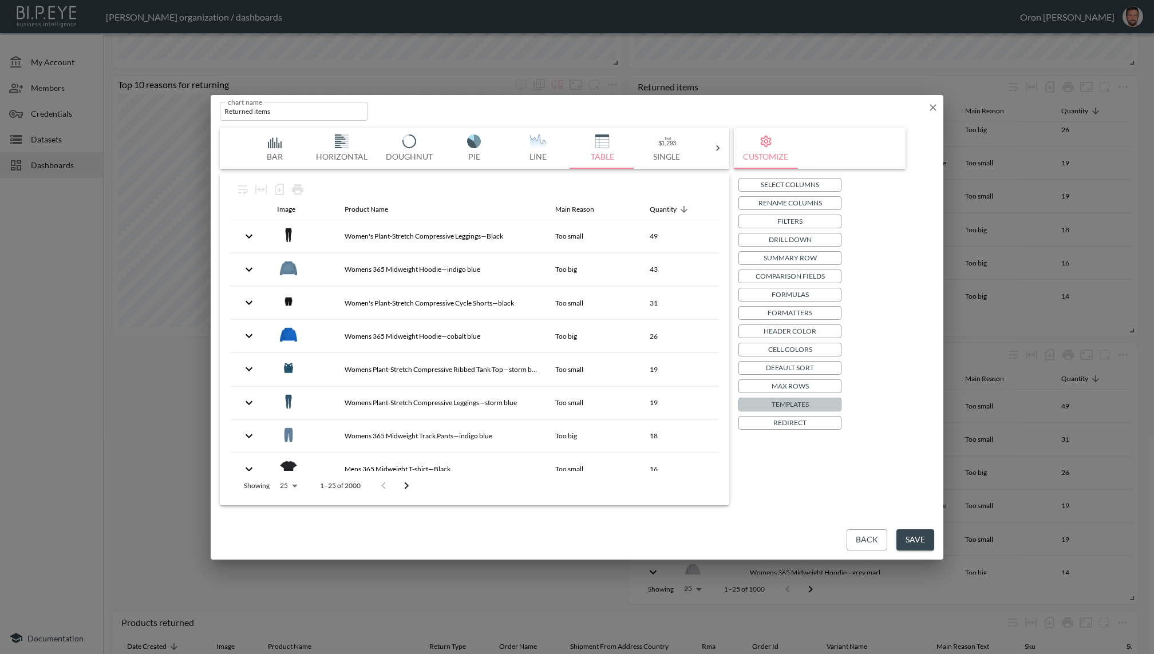
click at [793, 402] on p "Templates" at bounding box center [789, 404] width 37 height 12
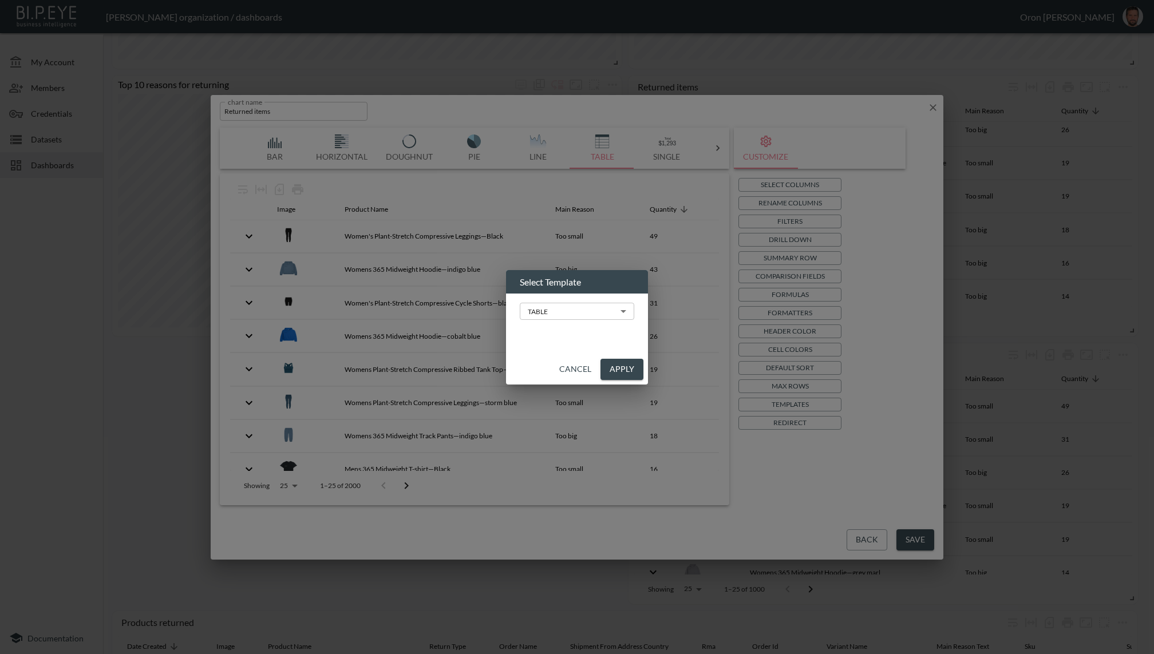
click at [542, 306] on body "BI.P.EYE, Interactive Analytics Dashboards - app [PERSON_NAME] organization / d…" at bounding box center [577, 327] width 1154 height 654
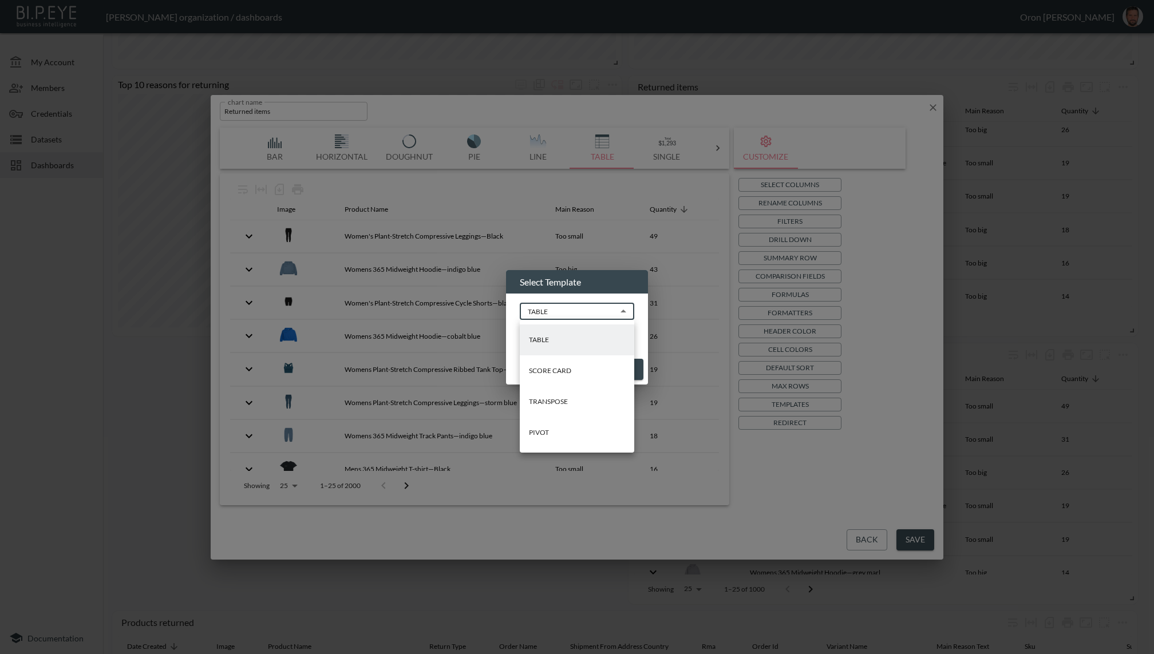
click at [542, 434] on p "PIVOT" at bounding box center [539, 432] width 20 height 10
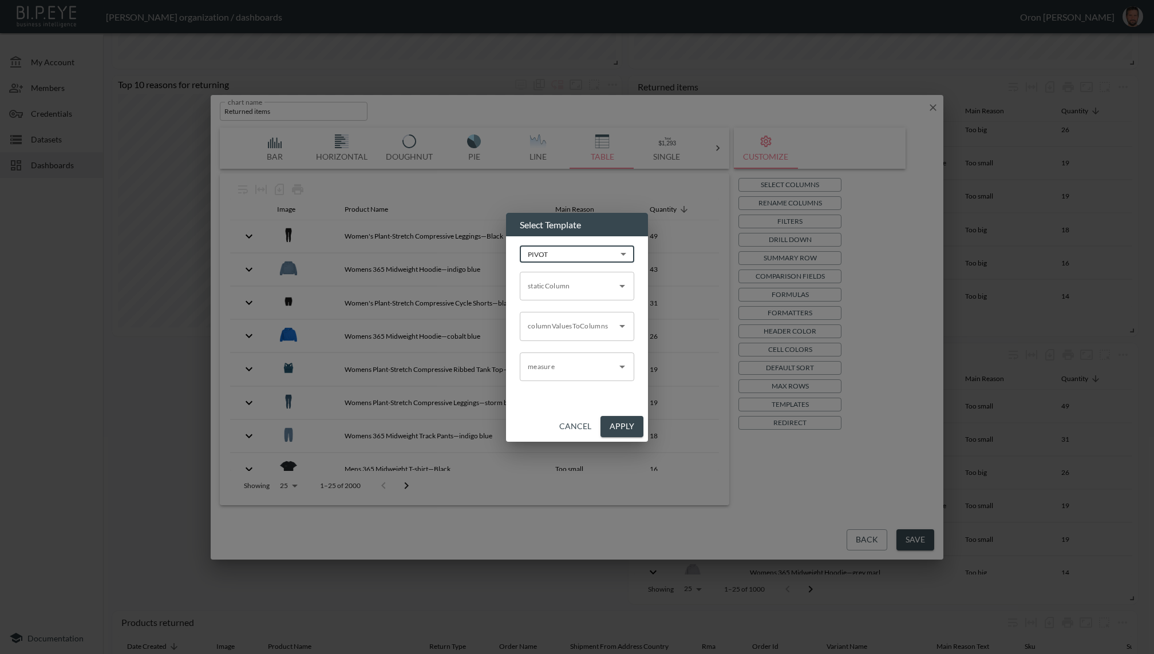
click at [551, 287] on input "staticColumn" at bounding box center [568, 286] width 87 height 18
click at [552, 309] on li "product_name" at bounding box center [577, 313] width 114 height 17
click at [560, 317] on div "columnValuesToColumns columnValuesToColumns" at bounding box center [577, 326] width 114 height 29
click at [553, 352] on li "main_reason_text" at bounding box center [577, 353] width 114 height 17
click at [548, 378] on div "measure" at bounding box center [577, 366] width 114 height 29
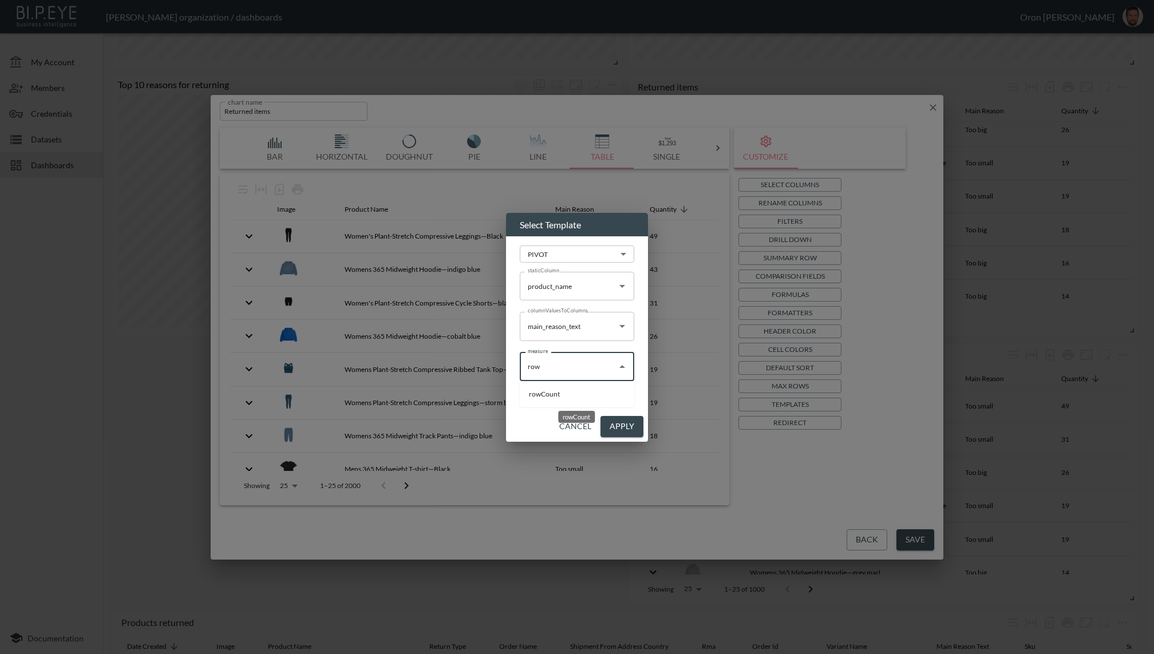
click at [556, 396] on li "rowCount" at bounding box center [577, 394] width 114 height 17
click at [627, 427] on button "Apply" at bounding box center [621, 426] width 43 height 21
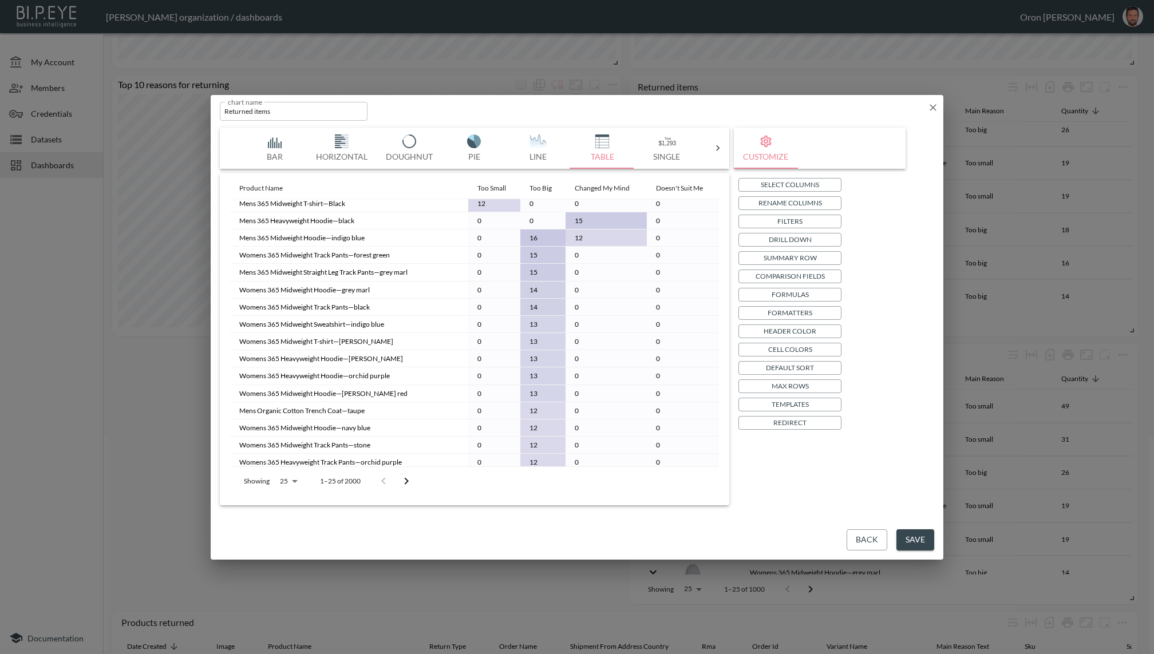
scroll to position [0, 0]
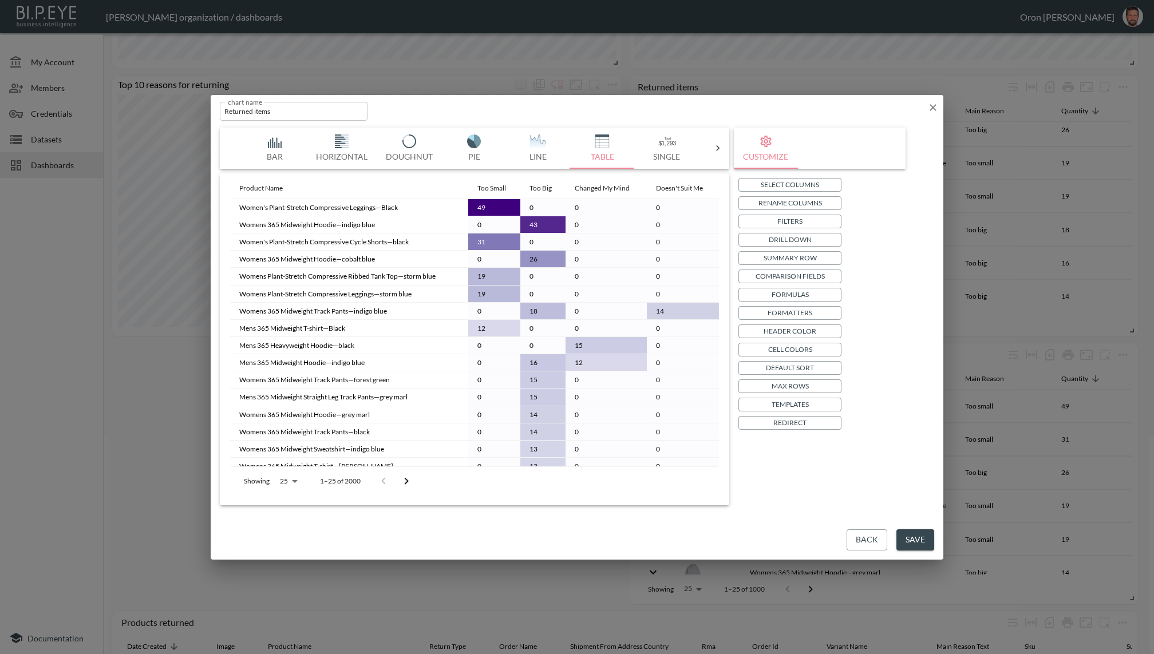
click at [803, 366] on p "Default Sort" at bounding box center [790, 368] width 48 height 12
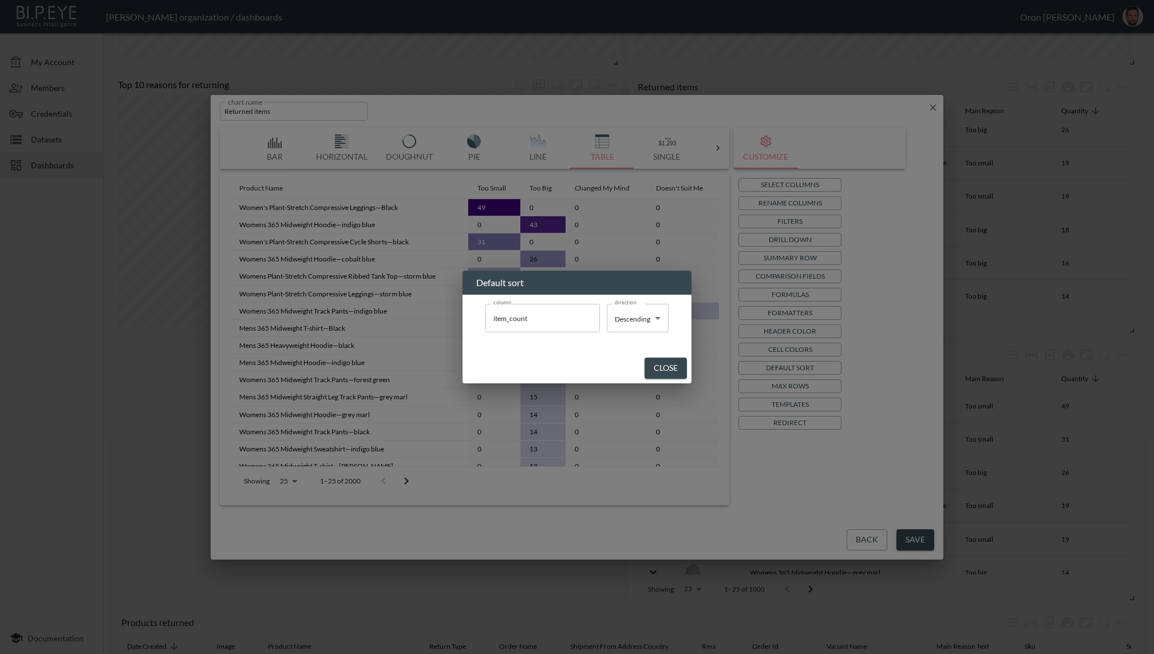
click at [665, 360] on button "Close" at bounding box center [665, 368] width 42 height 21
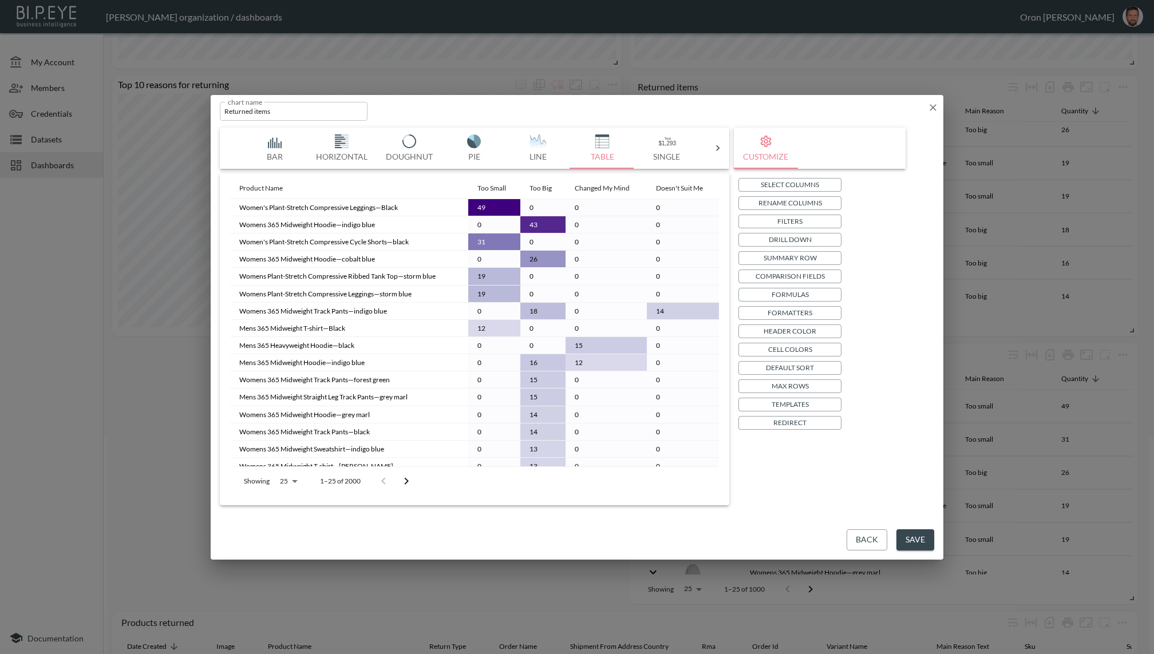
click at [769, 387] on button "Max Rows" at bounding box center [789, 386] width 103 height 14
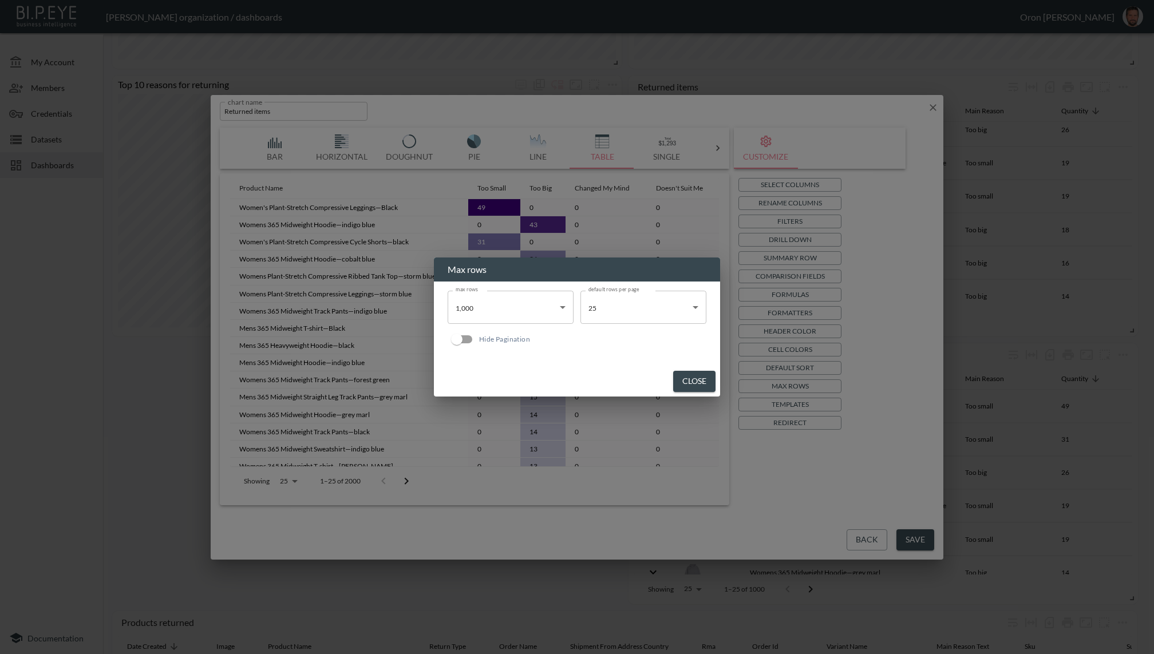
click at [665, 312] on body "BI.P.EYE, Interactive Analytics Dashboards - app [PERSON_NAME] organization / d…" at bounding box center [577, 327] width 1154 height 654
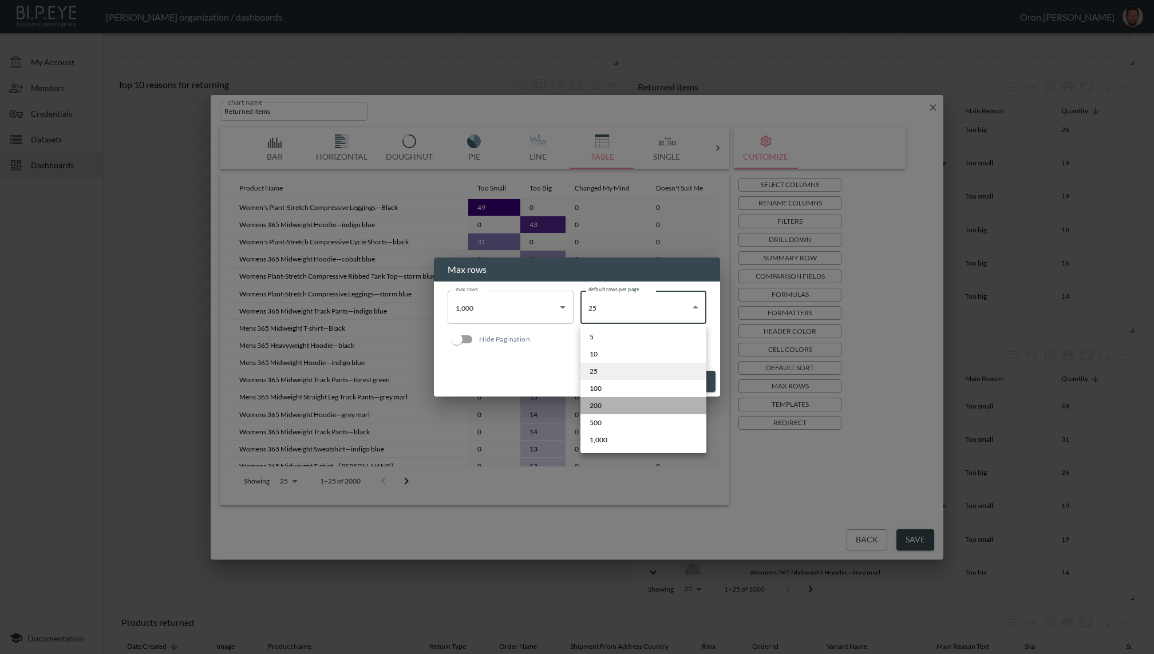
click at [616, 409] on li "200" at bounding box center [643, 405] width 126 height 17
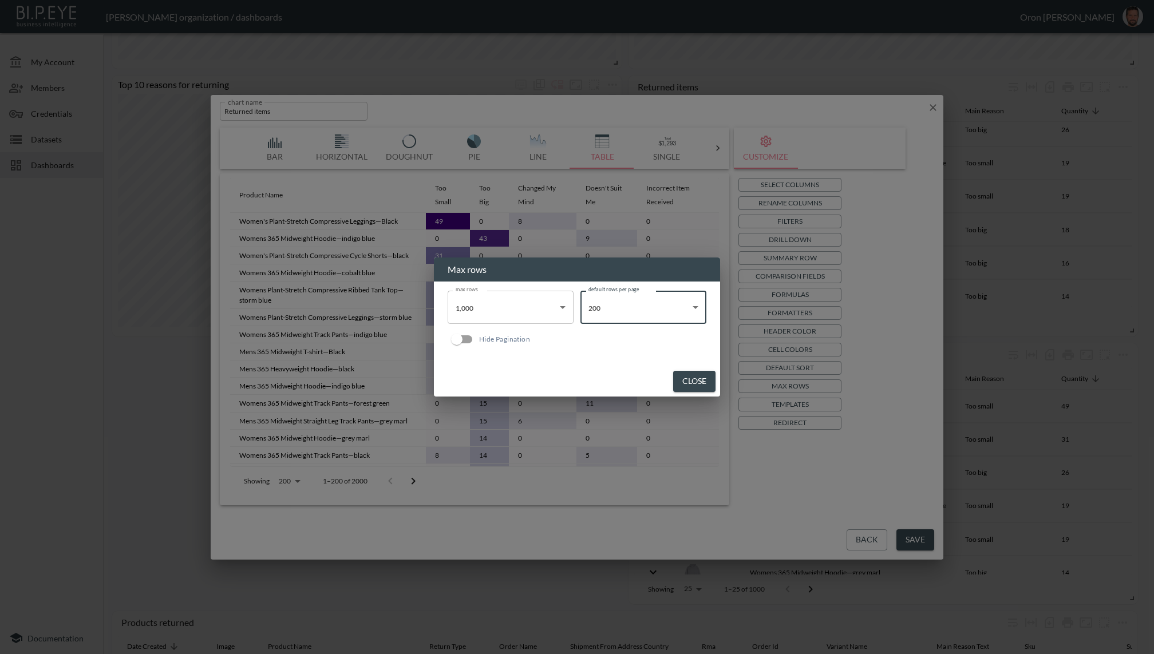
click at [636, 313] on body "BI.P.EYE, Interactive Analytics Dashboards - app [PERSON_NAME] organization / d…" at bounding box center [577, 327] width 1154 height 654
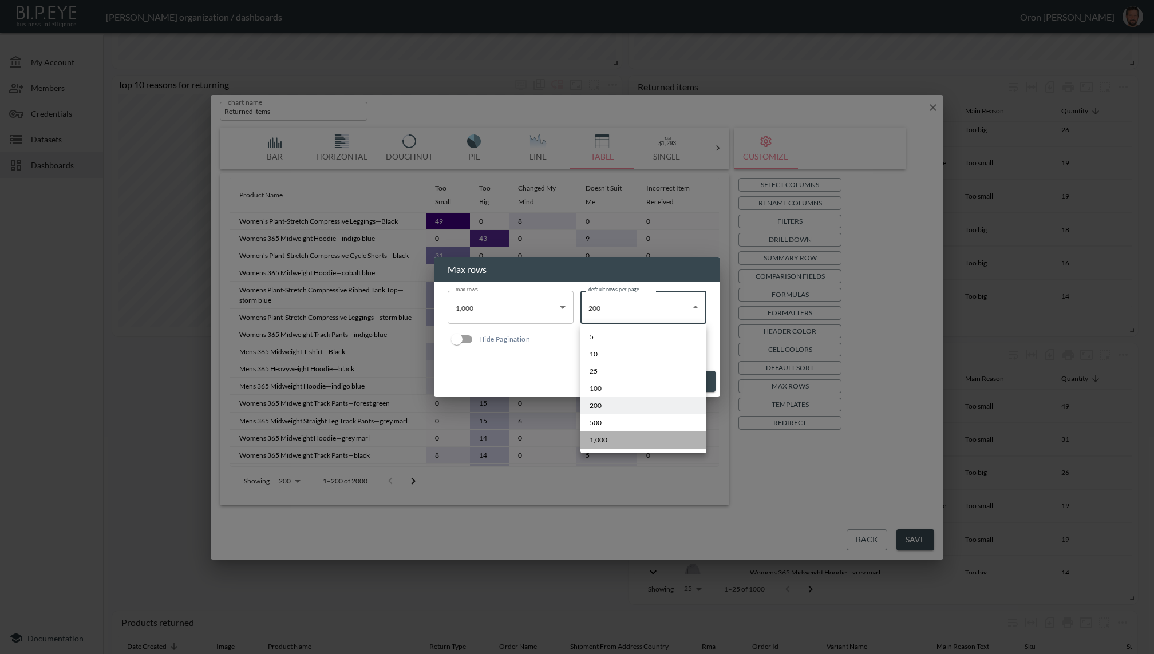
click at [616, 437] on li "1,000" at bounding box center [643, 439] width 126 height 17
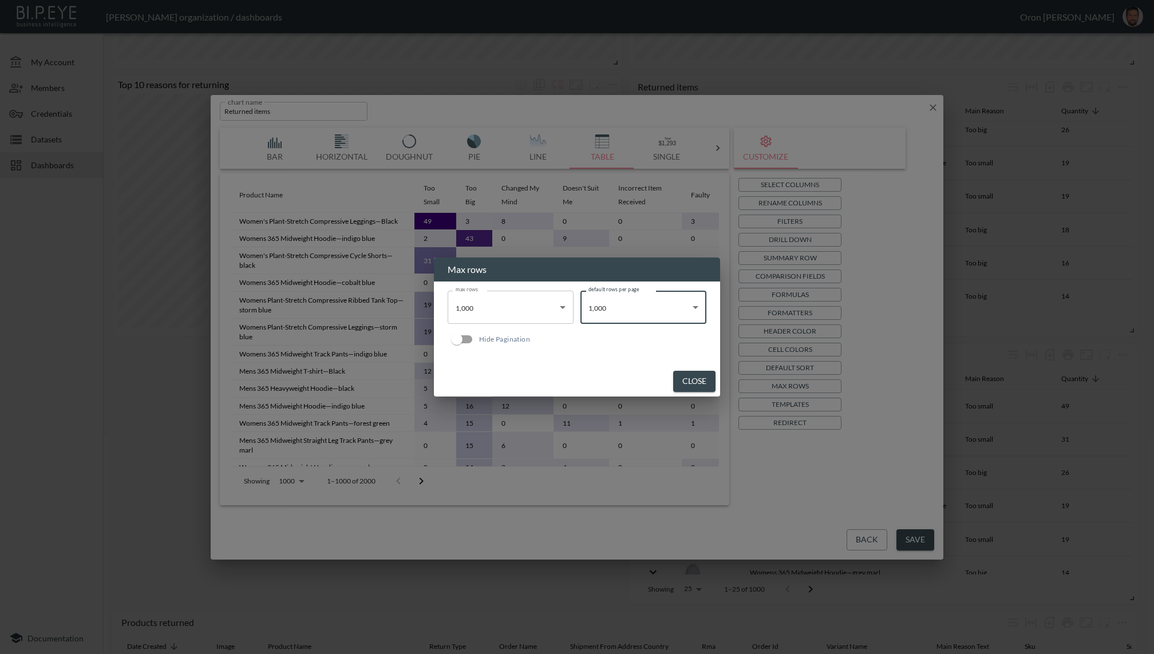
click at [694, 379] on button "Close" at bounding box center [694, 381] width 42 height 21
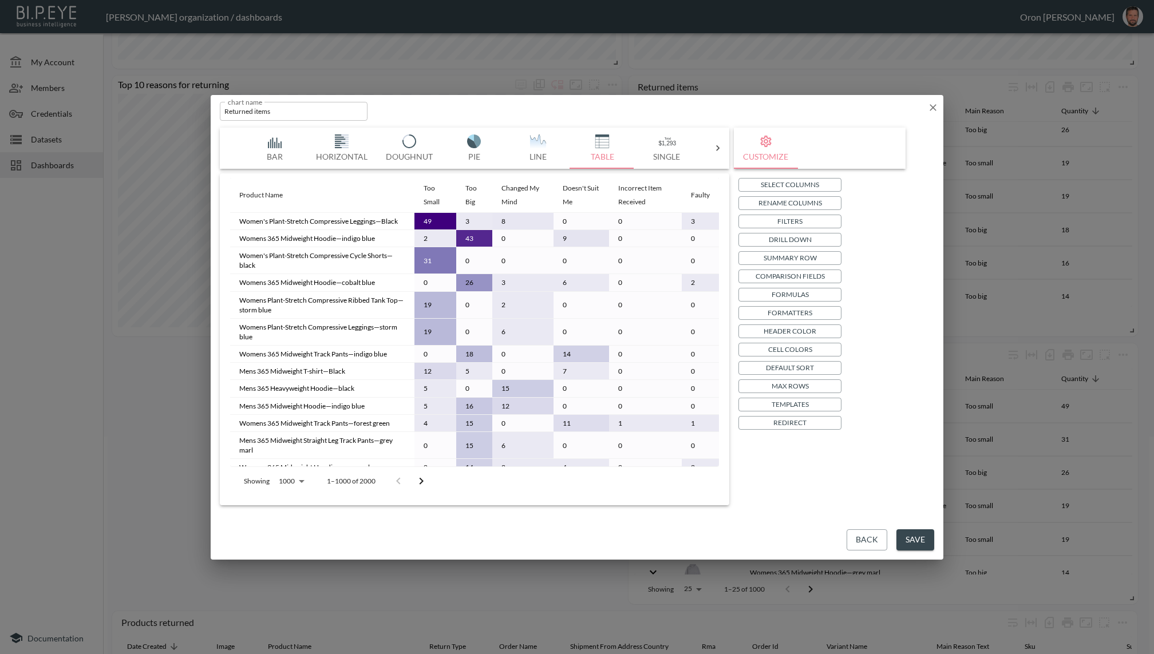
scroll to position [1, 0]
click at [865, 490] on button "Save" at bounding box center [915, 539] width 38 height 21
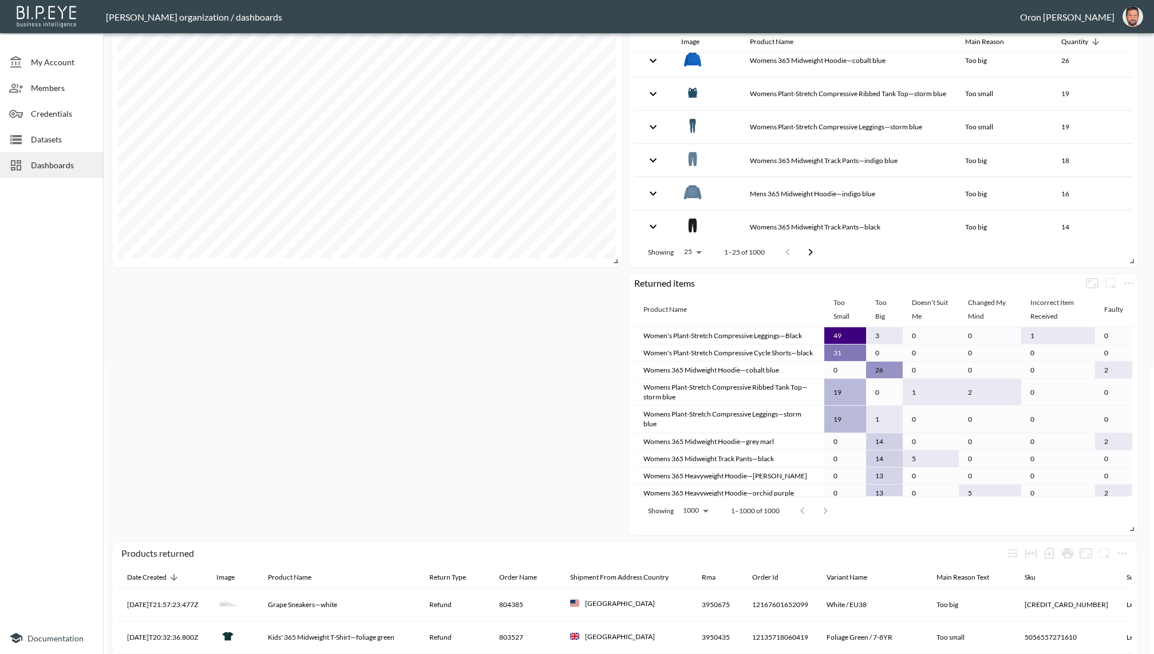
scroll to position [19, 0]
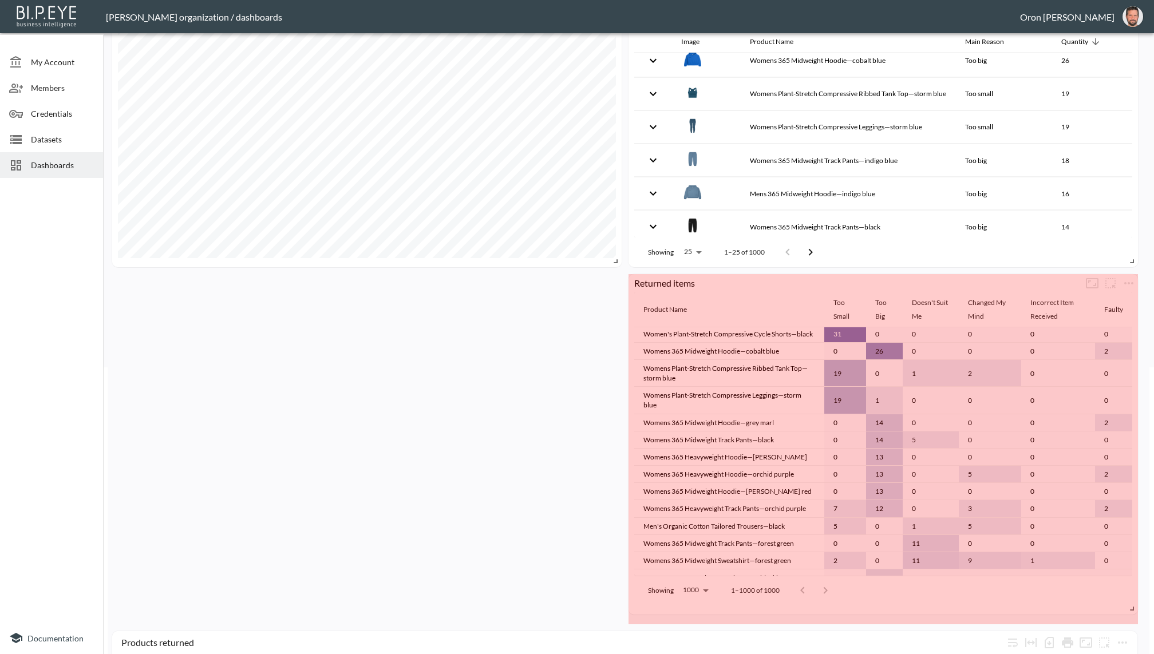
drag, startPoint x: 1127, startPoint y: 528, endPoint x: 1128, endPoint y: 607, distance: 79.6
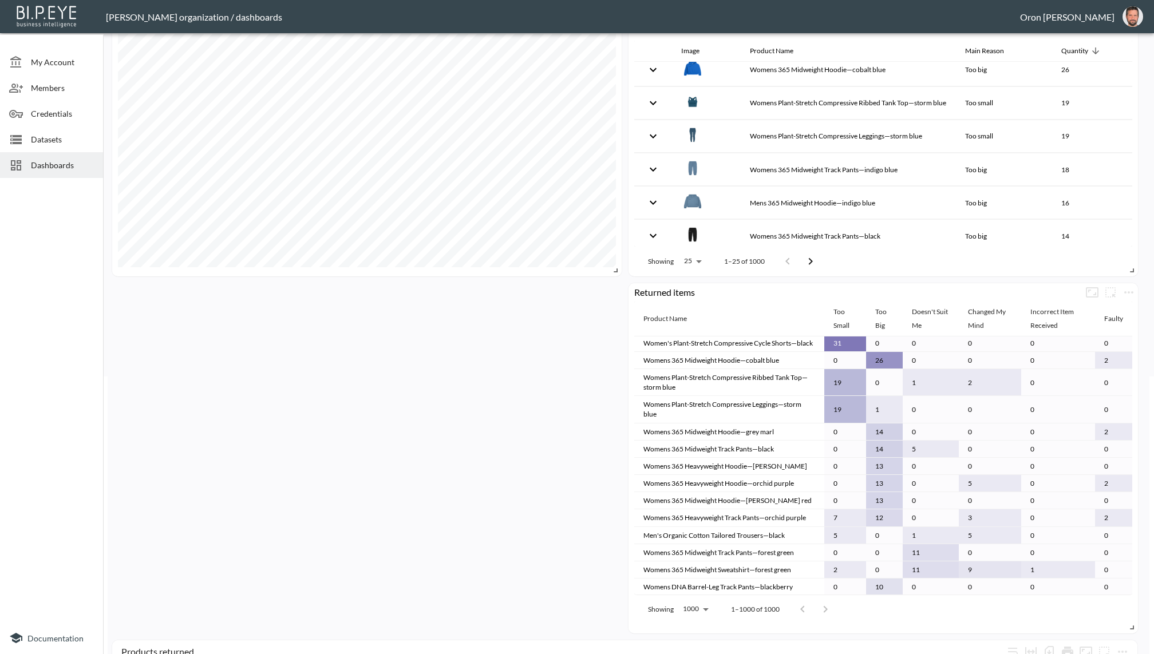
scroll to position [278, 0]
click at [865, 291] on icon "more" at bounding box center [1128, 292] width 9 height 2
click at [865, 364] on p "Duplicate" at bounding box center [1095, 366] width 38 height 14
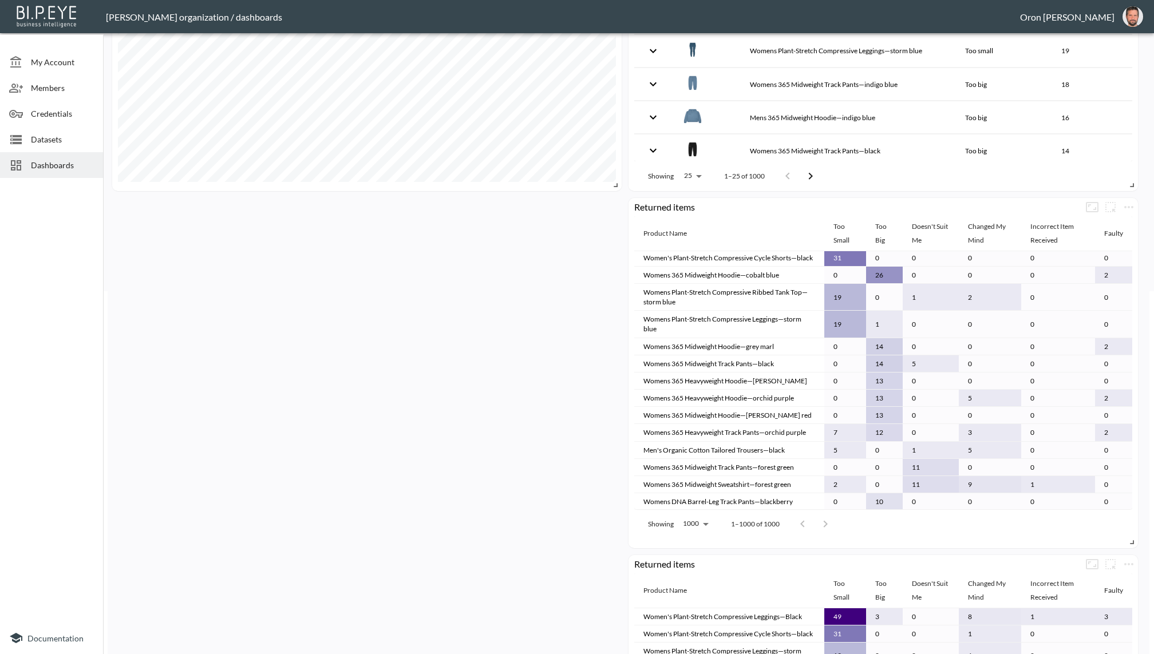
scroll to position [390, 0]
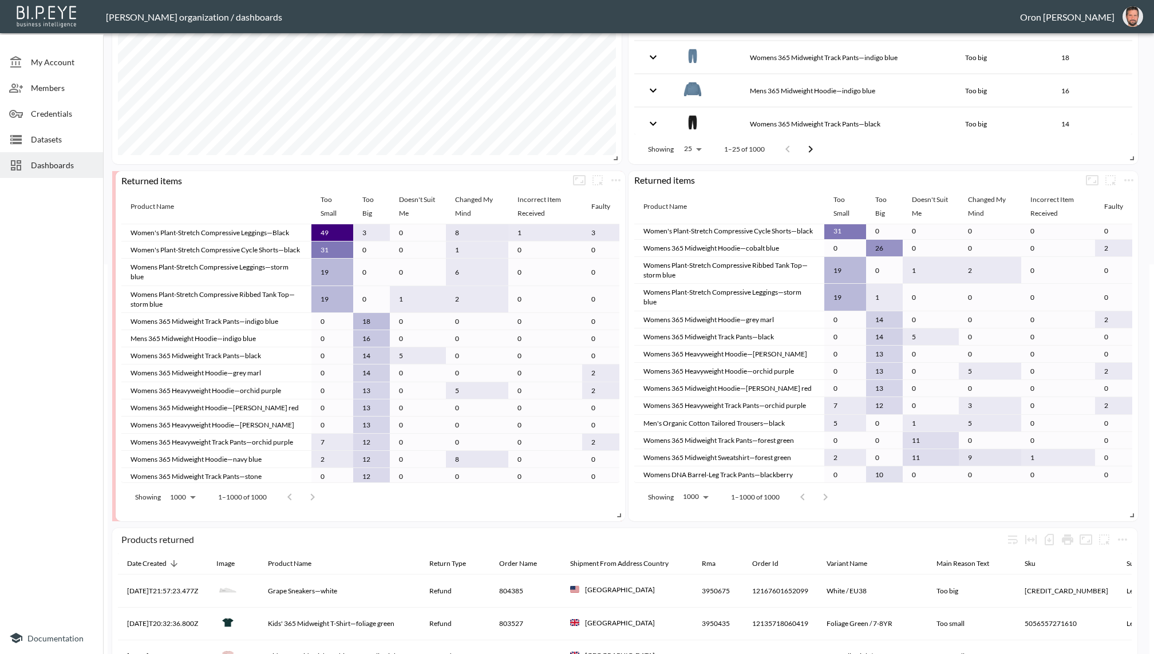
drag, startPoint x: 696, startPoint y: 545, endPoint x: 525, endPoint y: 221, distance: 366.8
click at [183, 189] on th "Product Name" at bounding box center [216, 206] width 190 height 35
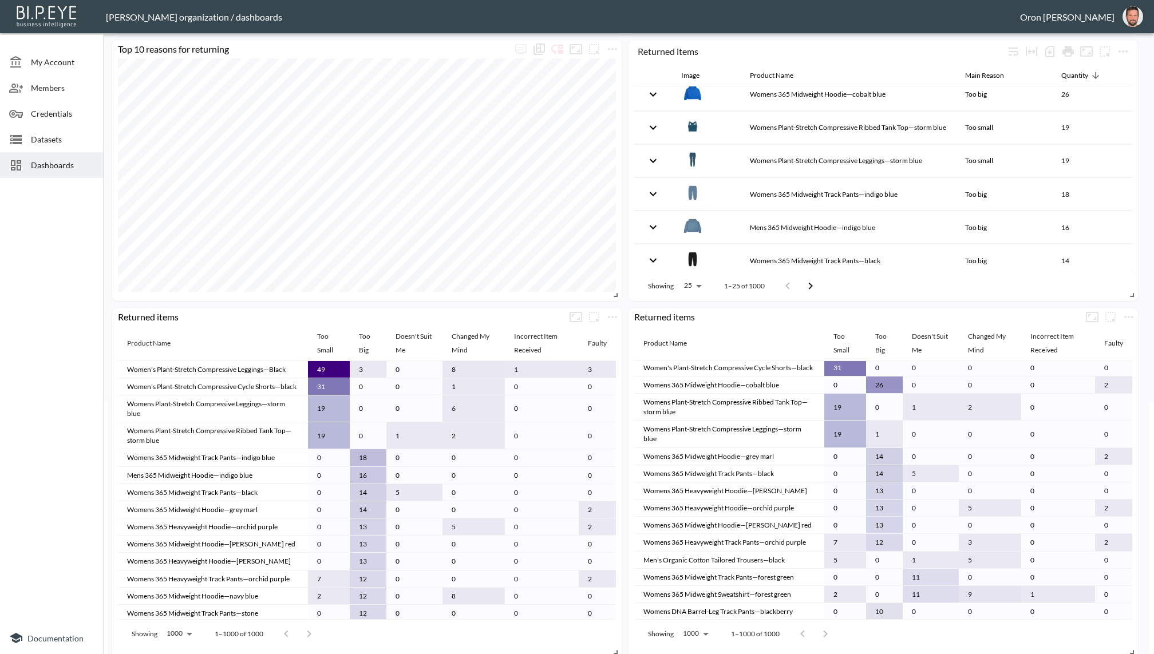
scroll to position [259, 0]
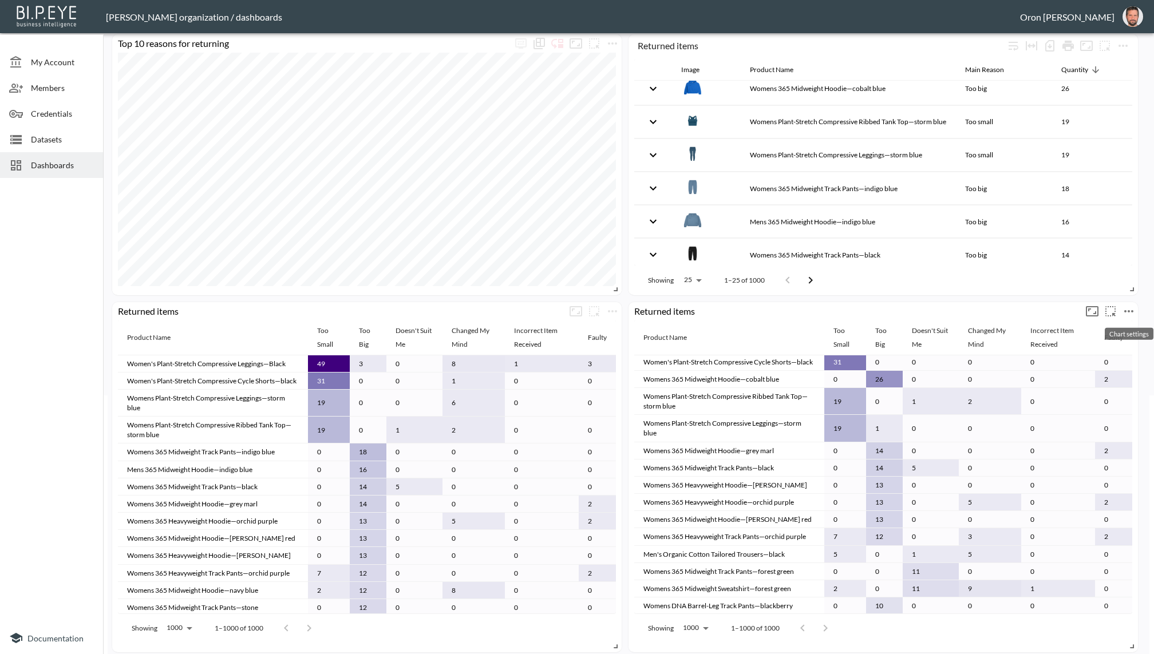
click at [1129, 310] on icon "more" at bounding box center [1129, 311] width 14 height 14
click at [1064, 335] on icon at bounding box center [1063, 333] width 14 height 14
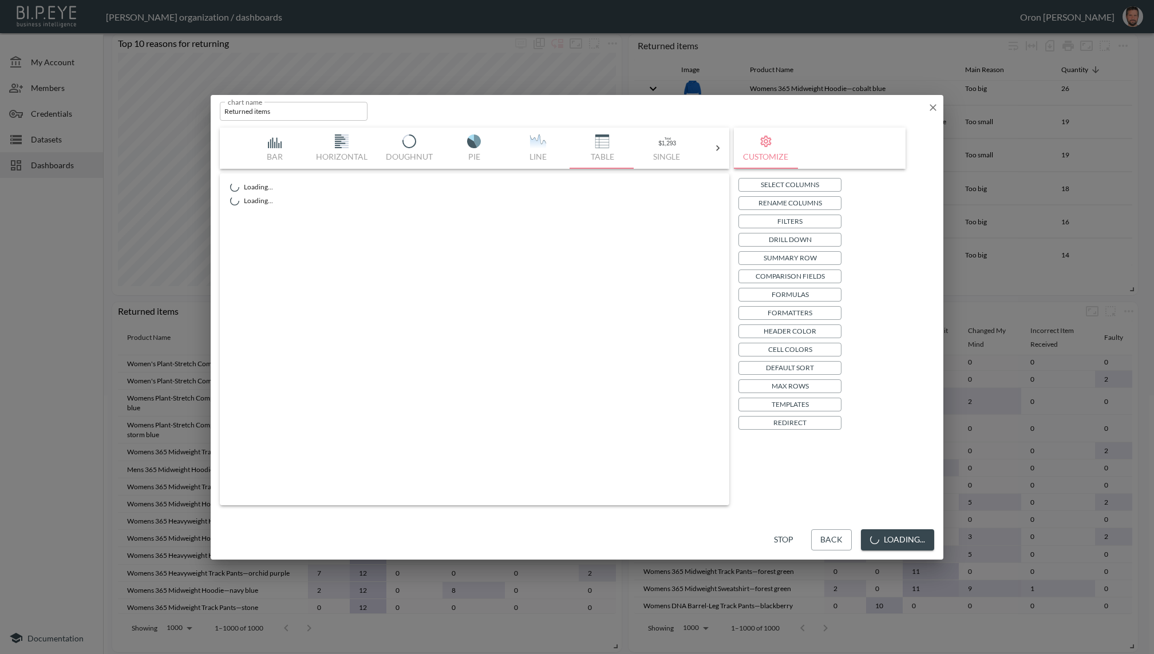
click at [932, 105] on icon "button" at bounding box center [932, 107] width 11 height 11
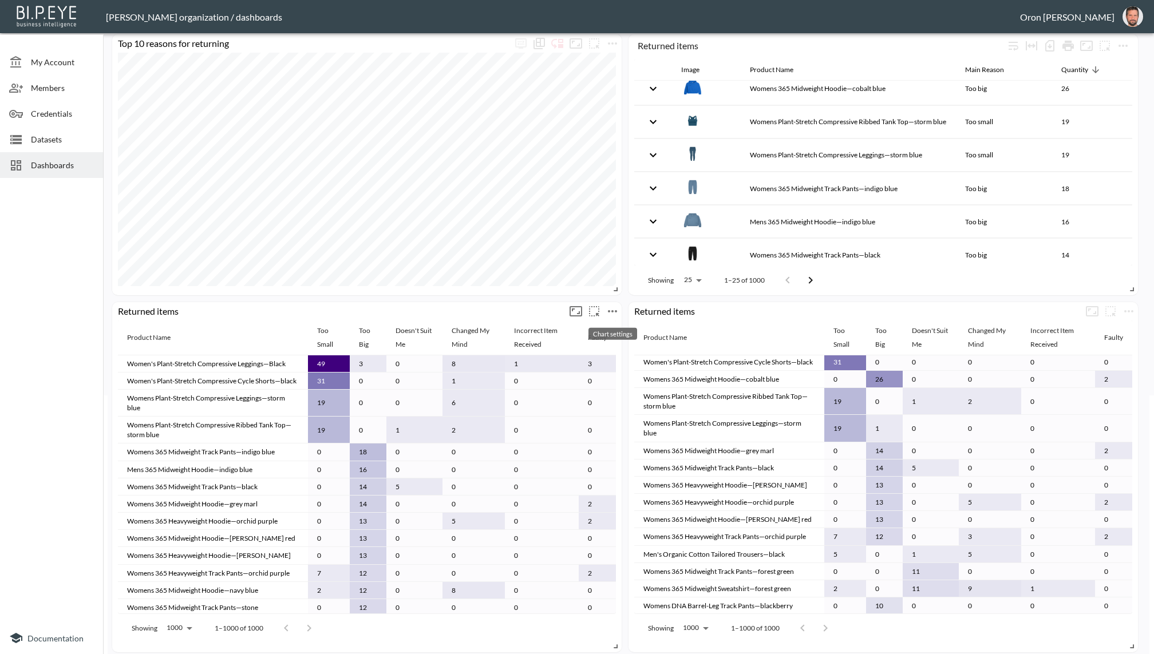
click at [615, 314] on icon "more" at bounding box center [612, 311] width 14 height 14
click at [592, 330] on div "Chart settings" at bounding box center [612, 334] width 49 height 12
click at [572, 330] on li "Edit" at bounding box center [612, 333] width 89 height 21
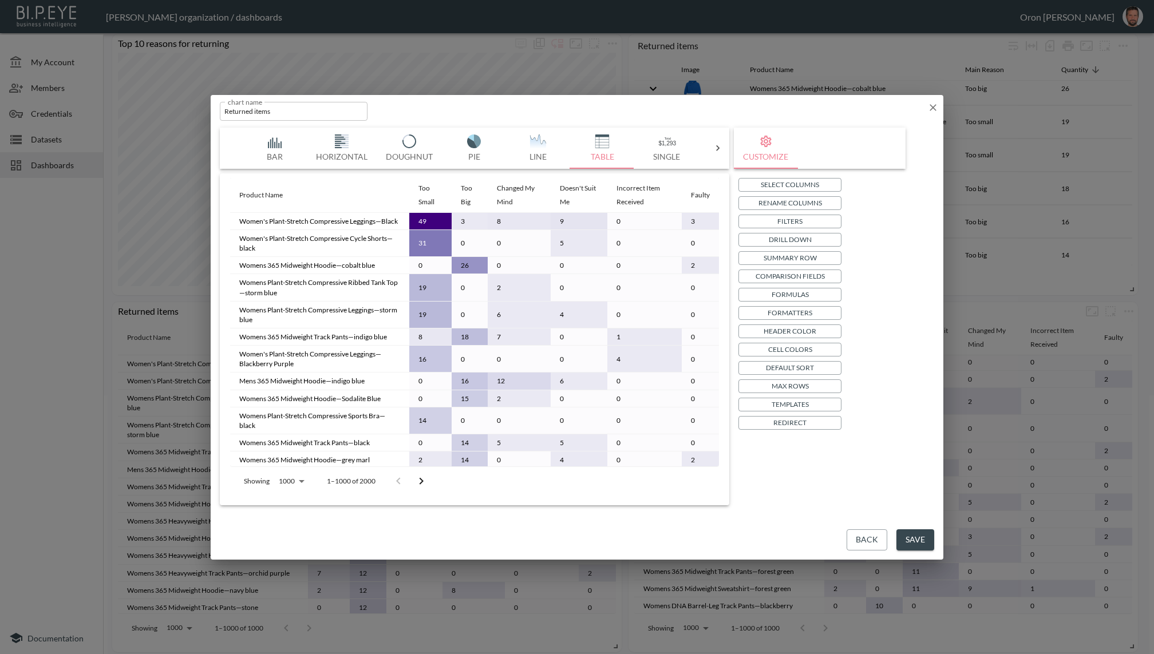
click at [930, 107] on icon "button" at bounding box center [932, 107] width 11 height 11
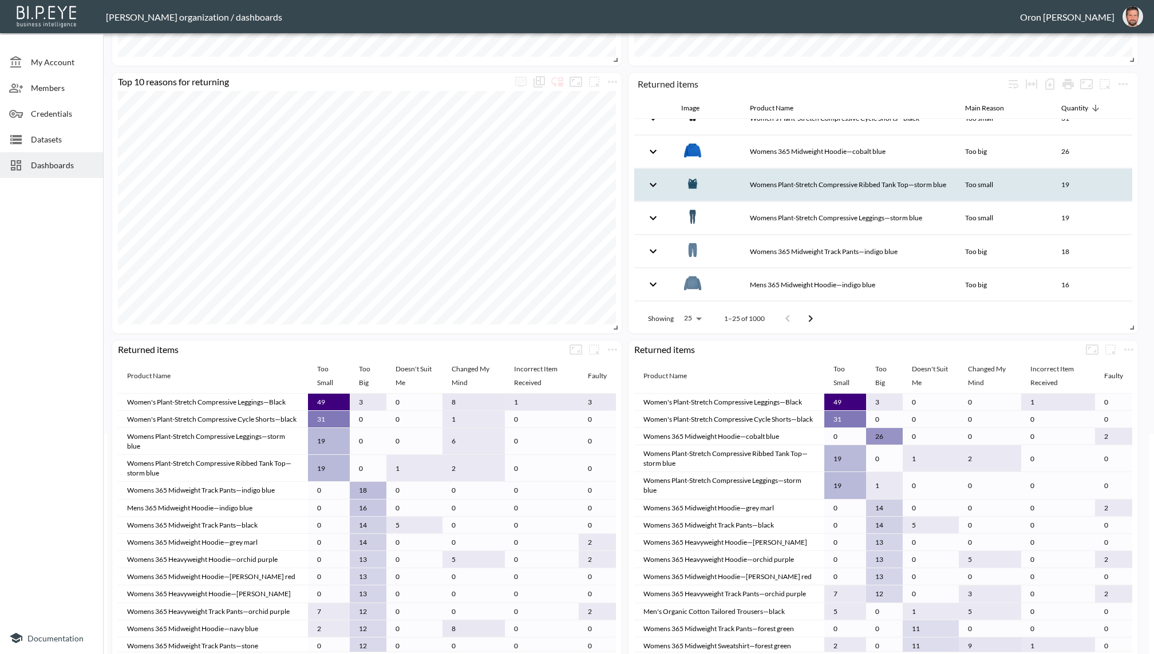
scroll to position [0, 0]
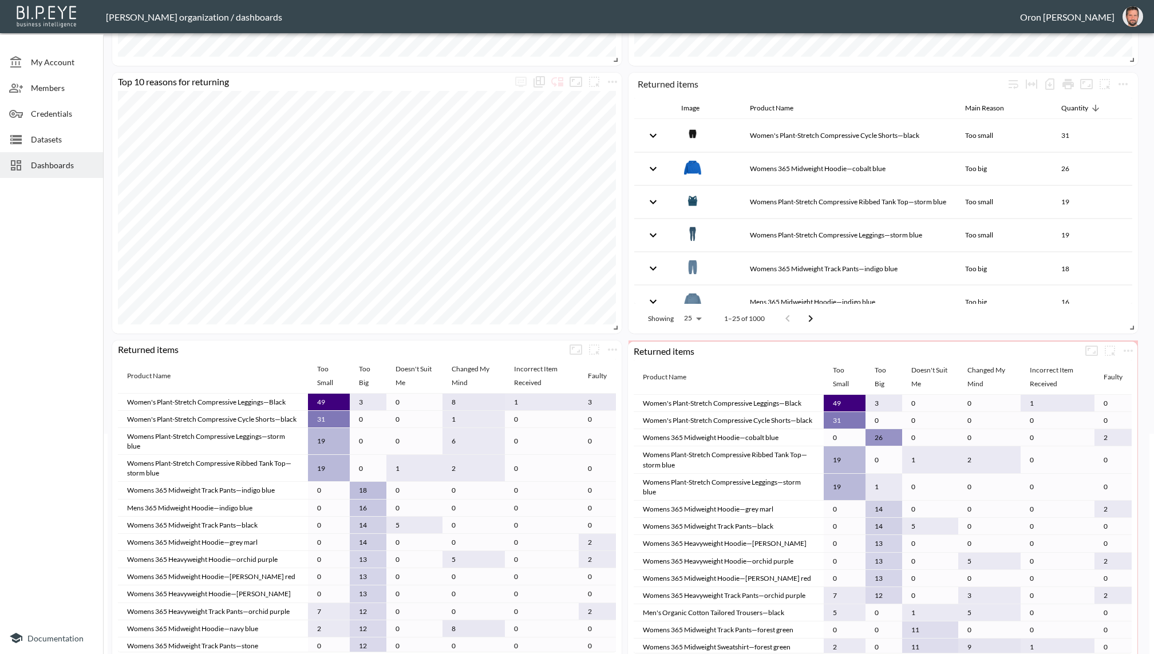
click at [829, 399] on td "49" at bounding box center [844, 403] width 42 height 17
click at [834, 402] on td "49" at bounding box center [845, 402] width 42 height 17
click at [760, 405] on td "Women's Plant-Stretch Compressive Leggings—Black" at bounding box center [729, 402] width 190 height 17
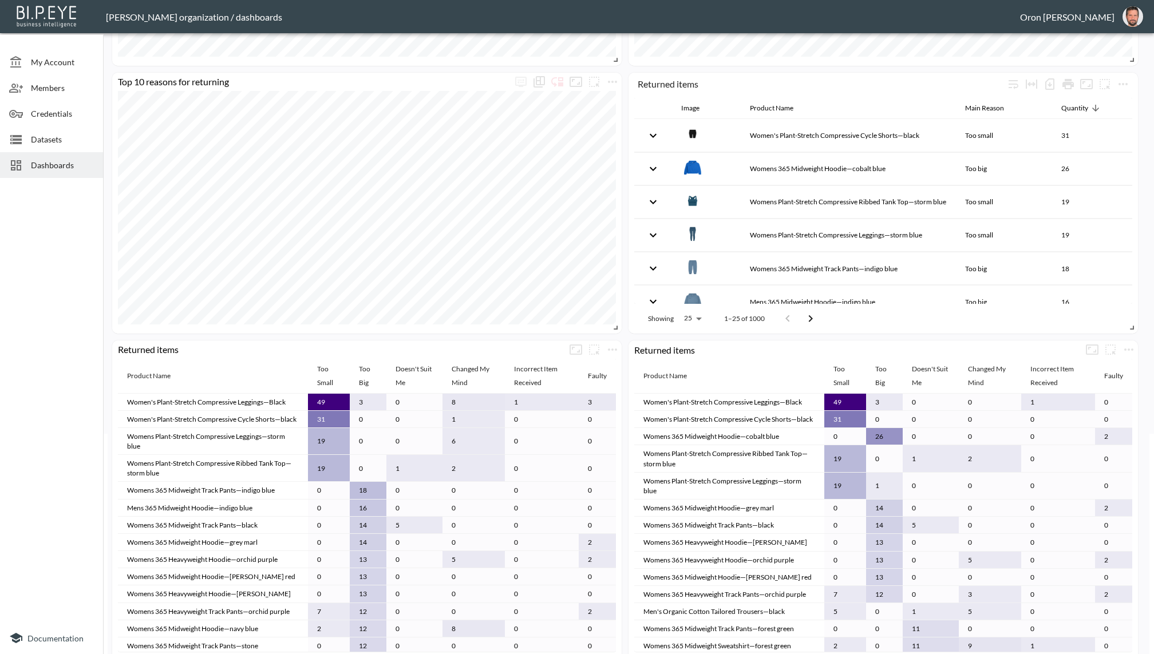
click at [760, 405] on td "Women's Plant-Stretch Compressive Leggings—Black" at bounding box center [729, 402] width 190 height 17
click at [756, 399] on td "Women's Plant-Stretch Compressive Leggings—Black" at bounding box center [729, 402] width 190 height 17
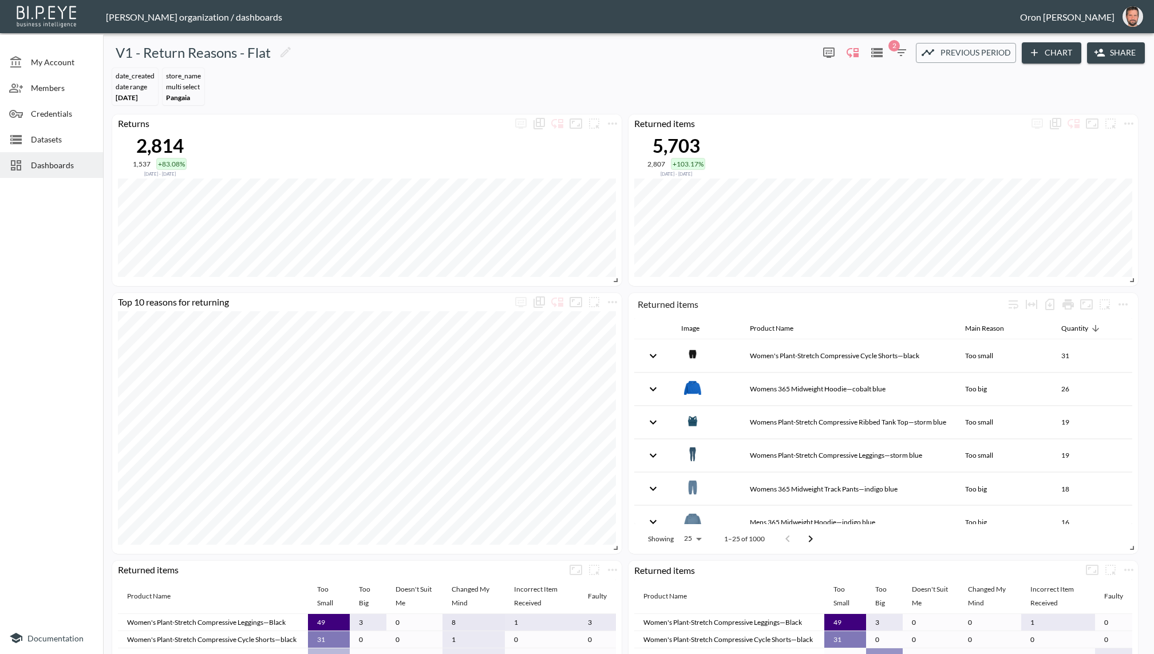
click at [895, 54] on icon "button" at bounding box center [901, 53] width 14 height 14
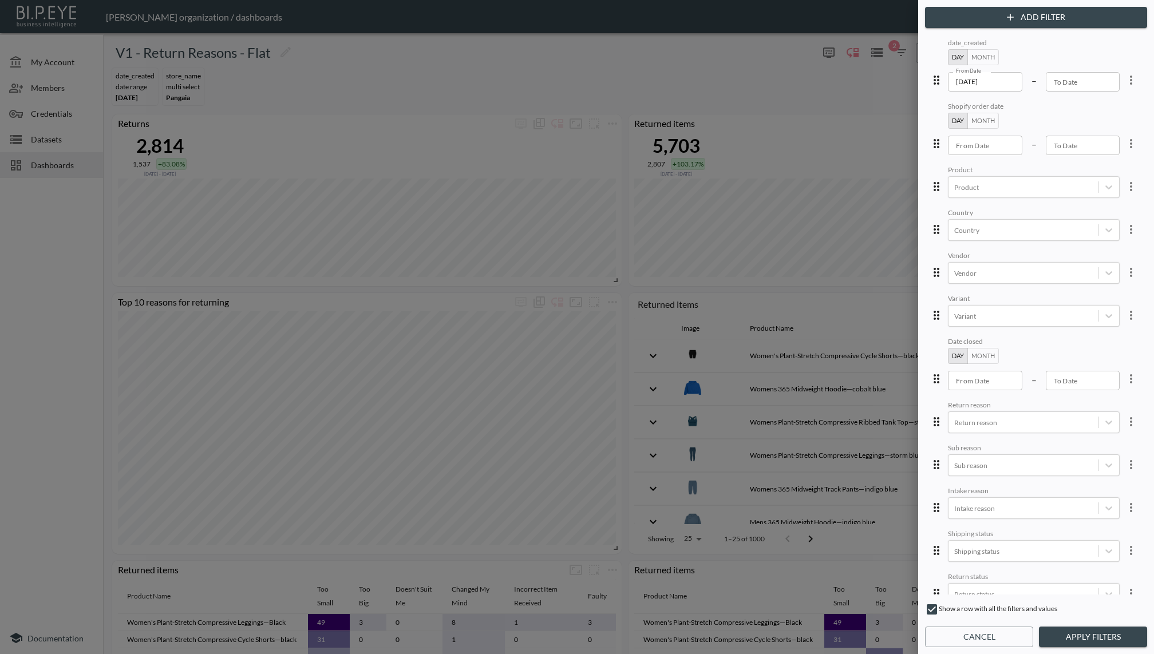
click at [965, 635] on button "Cancel" at bounding box center [979, 637] width 108 height 21
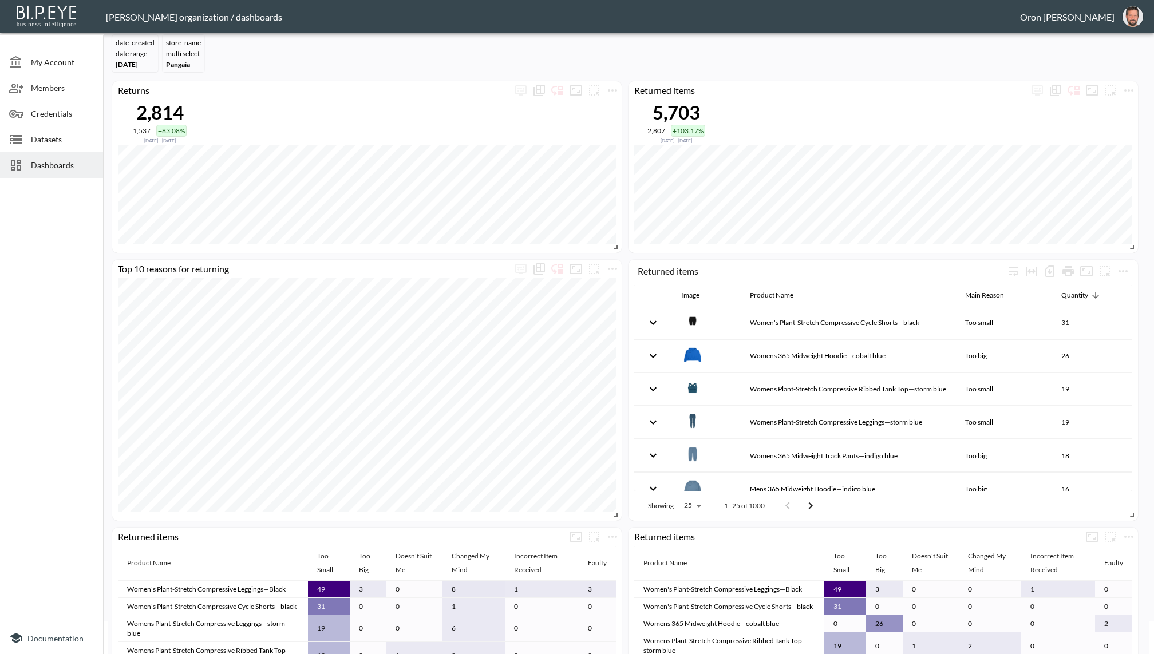
scroll to position [51, 0]
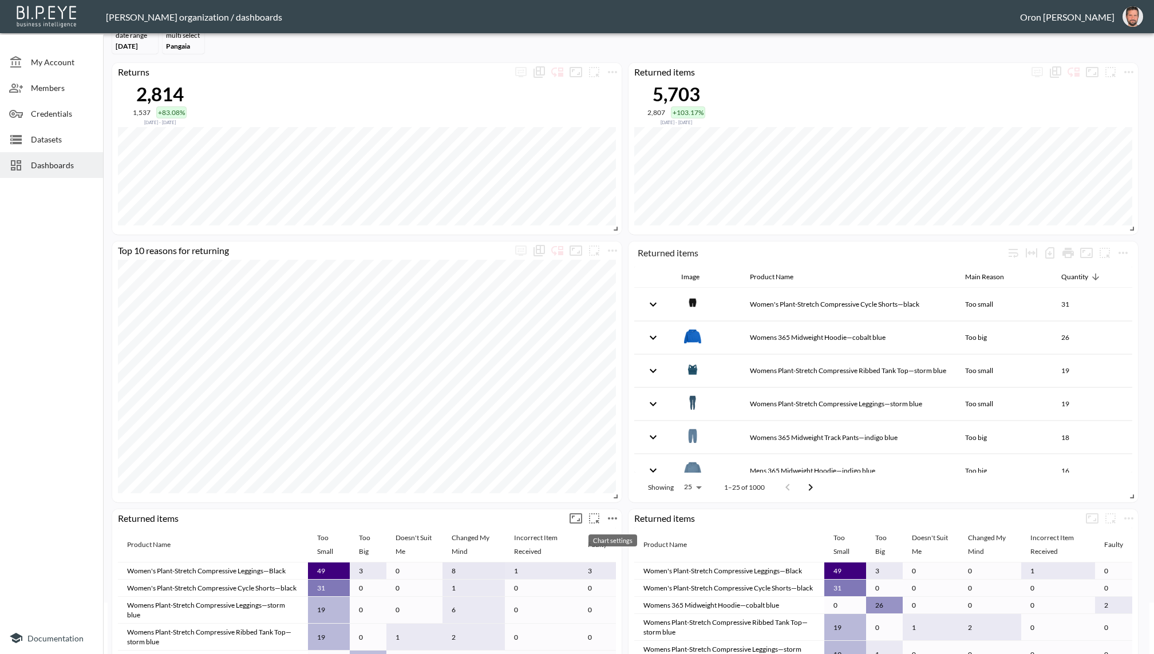
click at [613, 516] on icon "more" at bounding box center [612, 519] width 14 height 14
click at [600, 533] on p "Edit" at bounding box center [600, 540] width 16 height 14
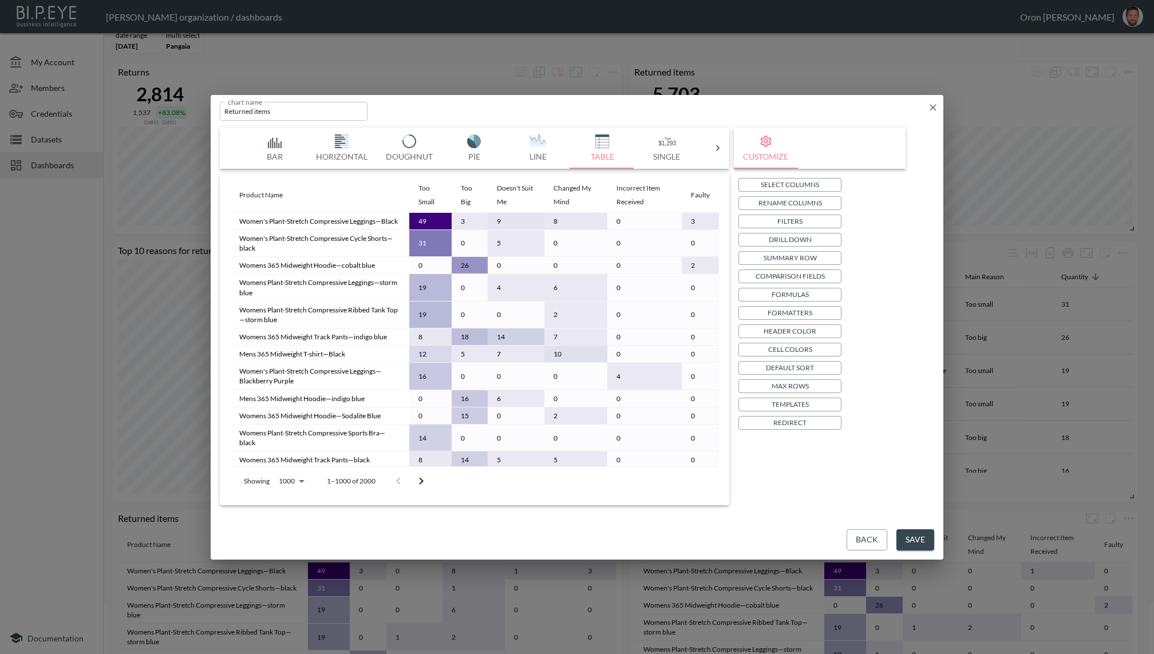
click at [800, 402] on p "Templates" at bounding box center [789, 404] width 37 height 12
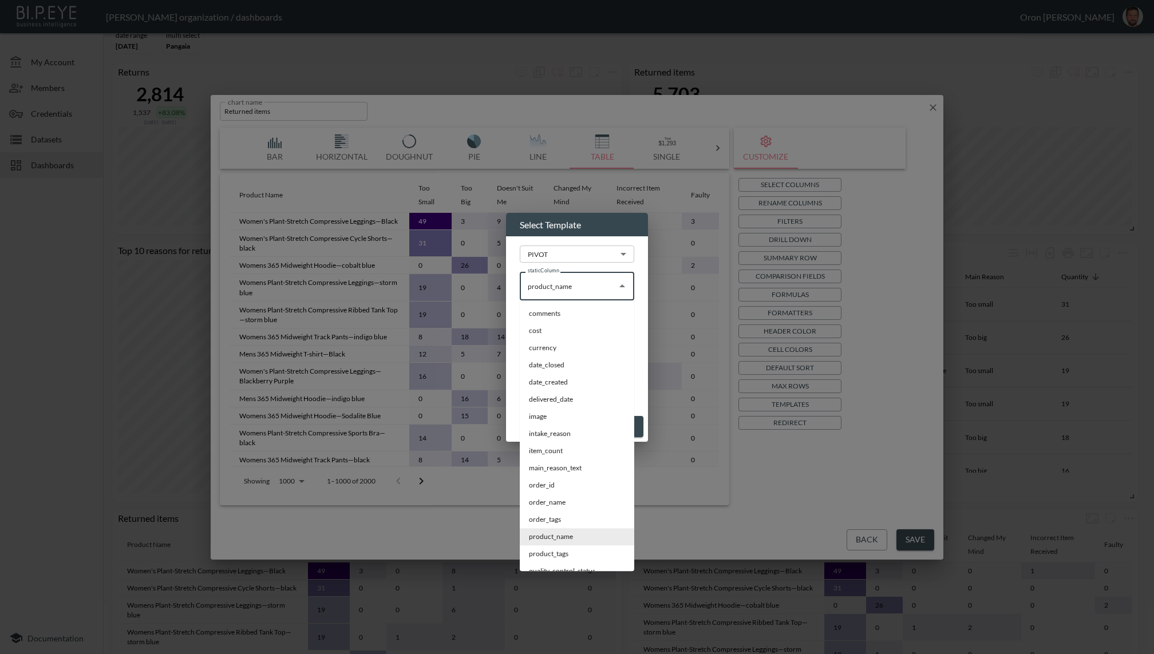
click at [572, 284] on input "product_name" at bounding box center [568, 286] width 87 height 18
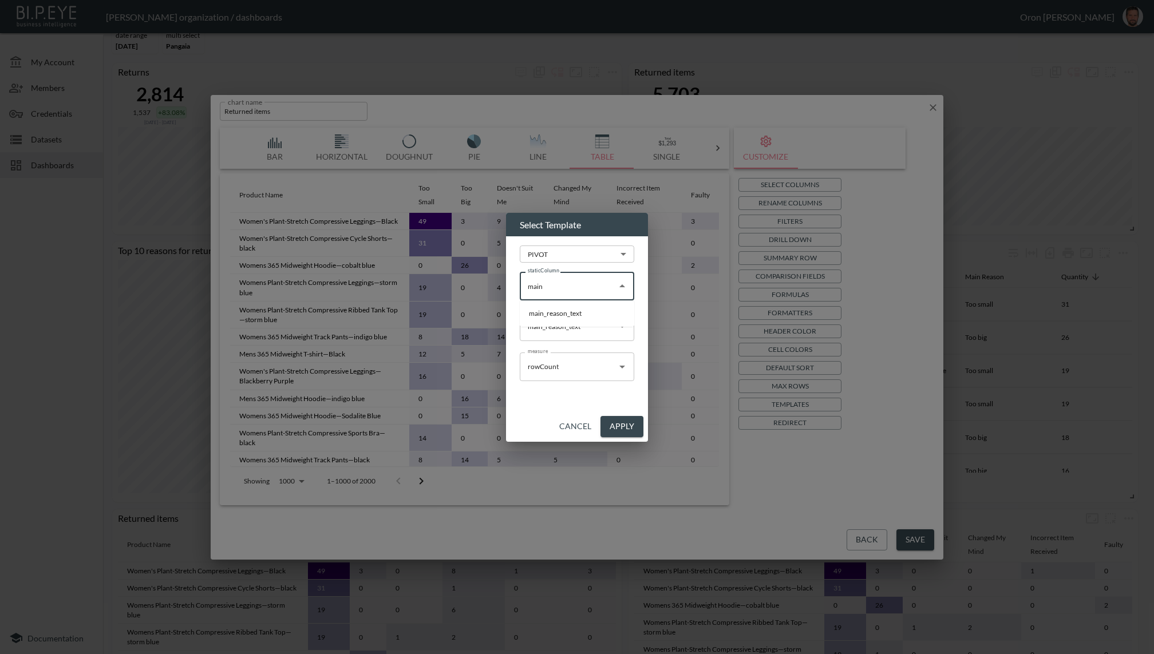
click at [557, 310] on li "main_reason_text" at bounding box center [577, 313] width 114 height 17
type input "main_reason_text"
click at [548, 331] on input "main_reason_text" at bounding box center [568, 326] width 87 height 18
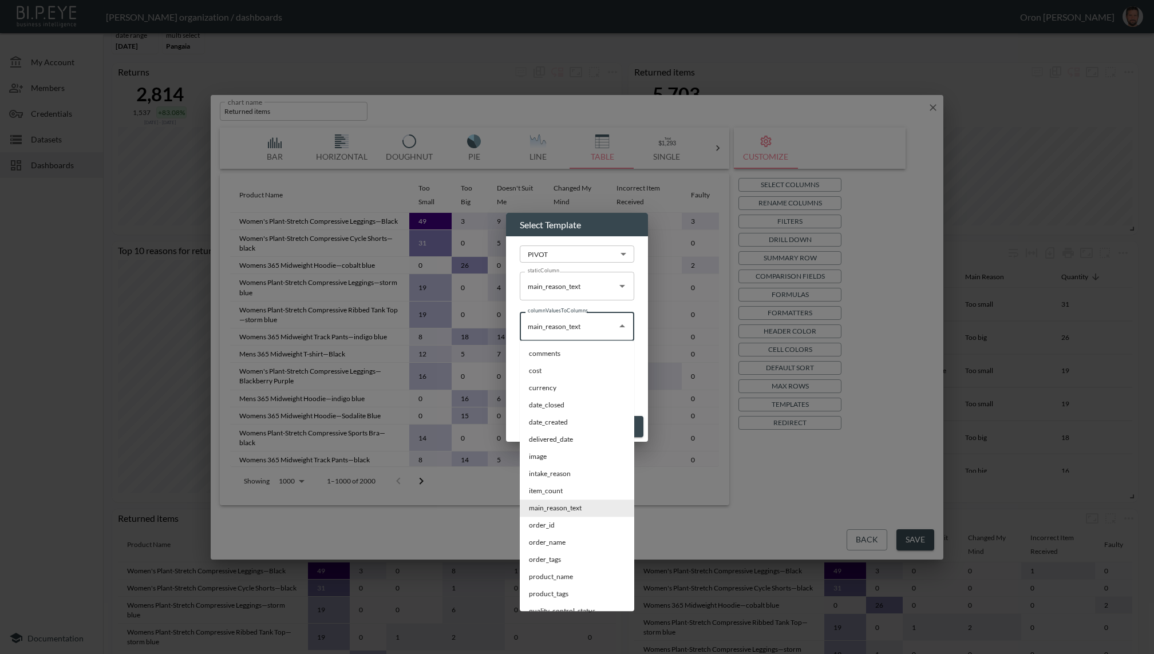
click at [548, 331] on input "main_reason_text" at bounding box center [568, 326] width 87 height 18
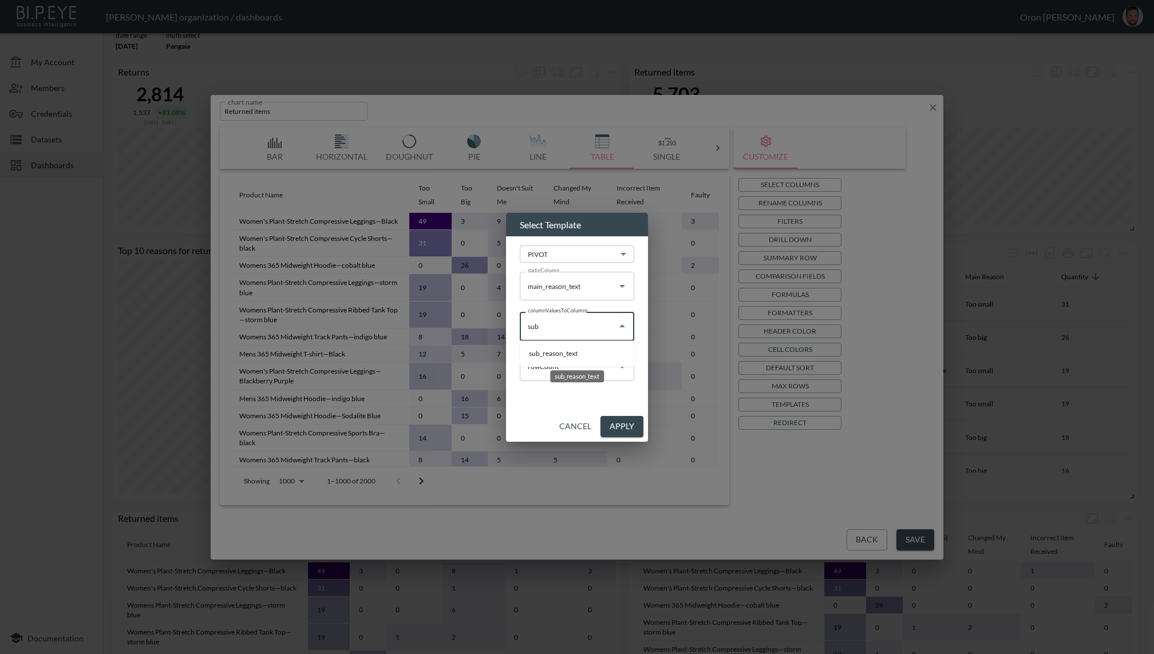
click at [549, 355] on li "sub_reason_text" at bounding box center [577, 353] width 114 height 17
type input "sub_reason_text"
click at [633, 425] on button "Apply" at bounding box center [621, 426] width 43 height 21
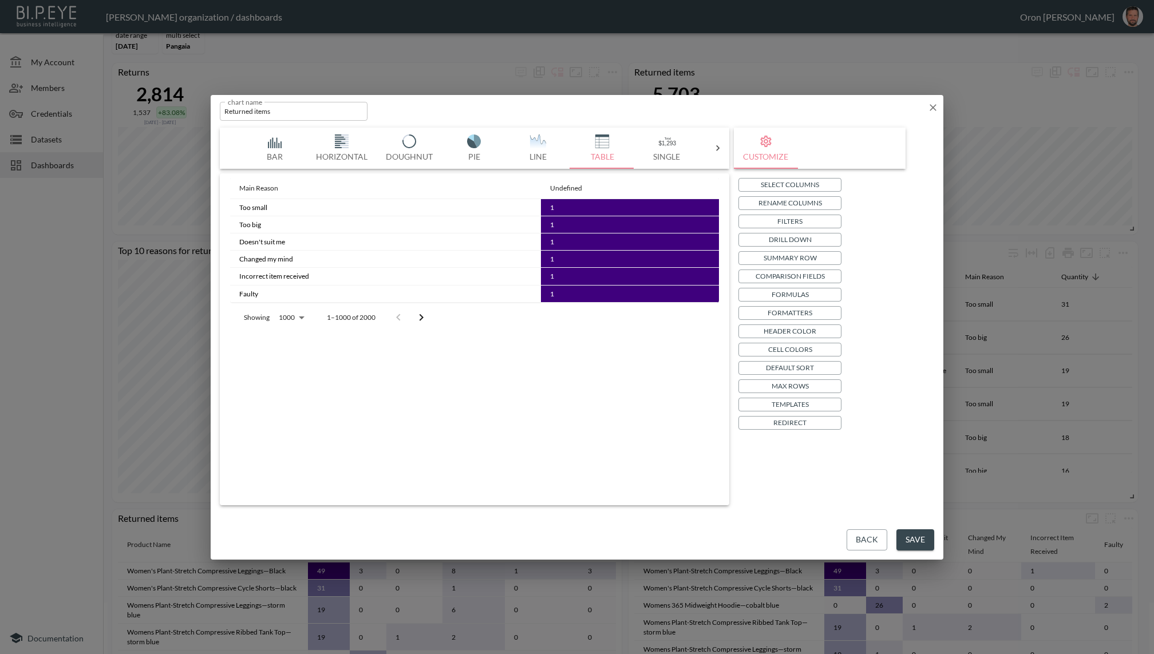
click at [783, 403] on p "Templates" at bounding box center [789, 404] width 37 height 12
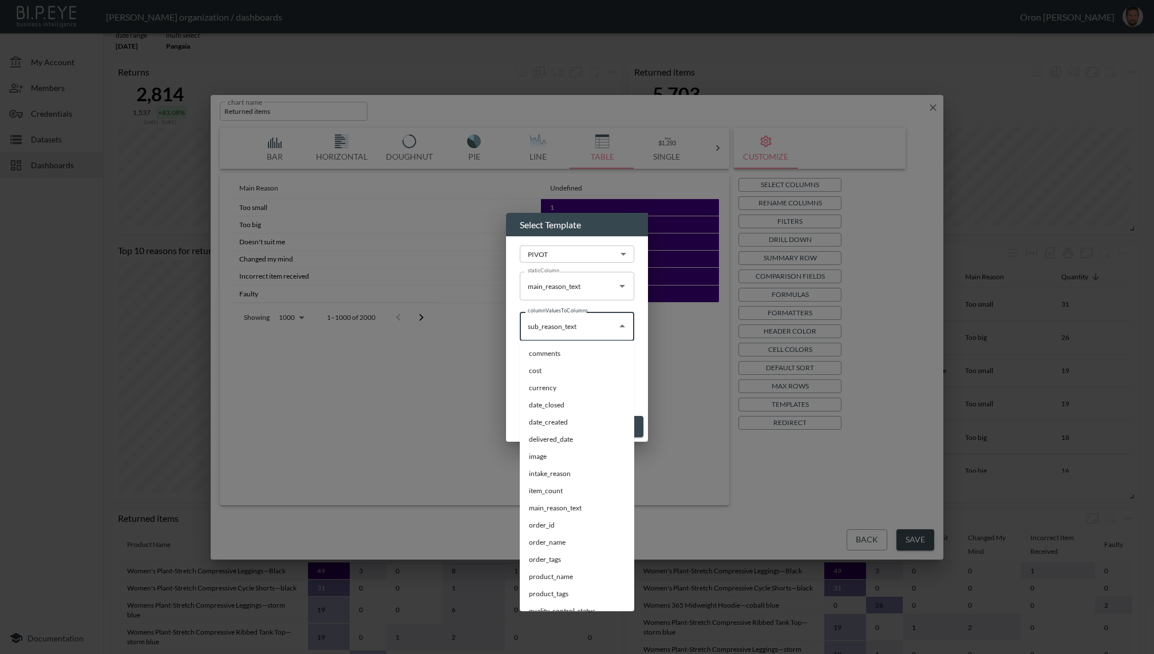
click at [577, 320] on input "sub_reason_text" at bounding box center [568, 326] width 87 height 18
click at [540, 580] on li "store_name" at bounding box center [577, 585] width 114 height 17
type input "store_name"
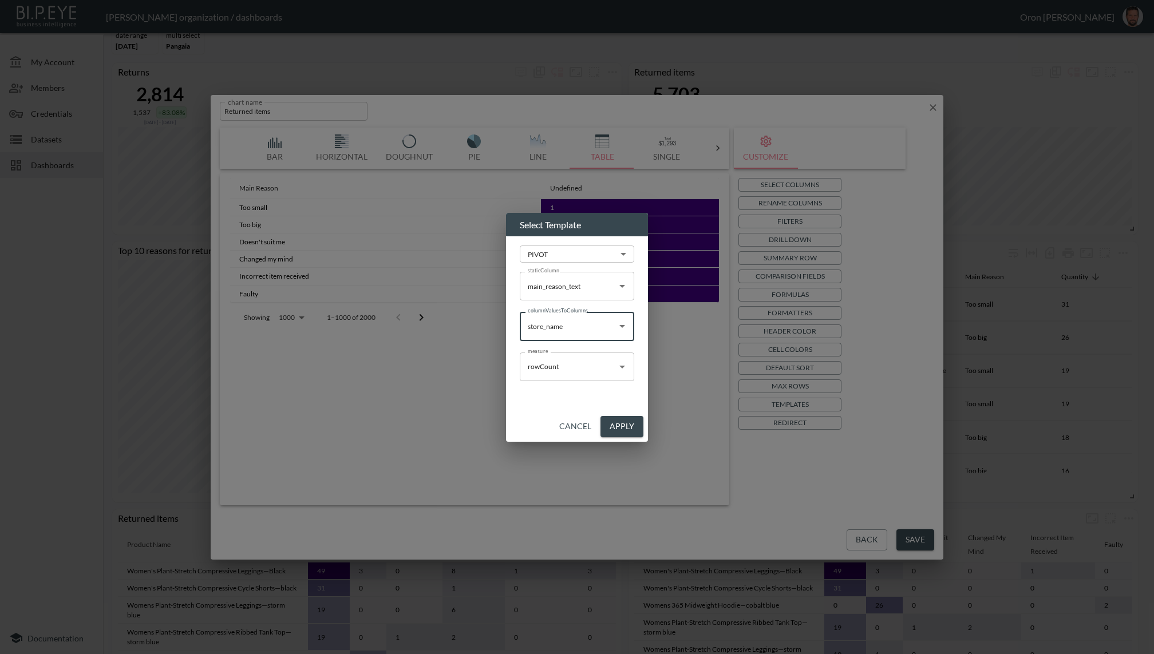
click at [629, 427] on button "Apply" at bounding box center [621, 426] width 43 height 21
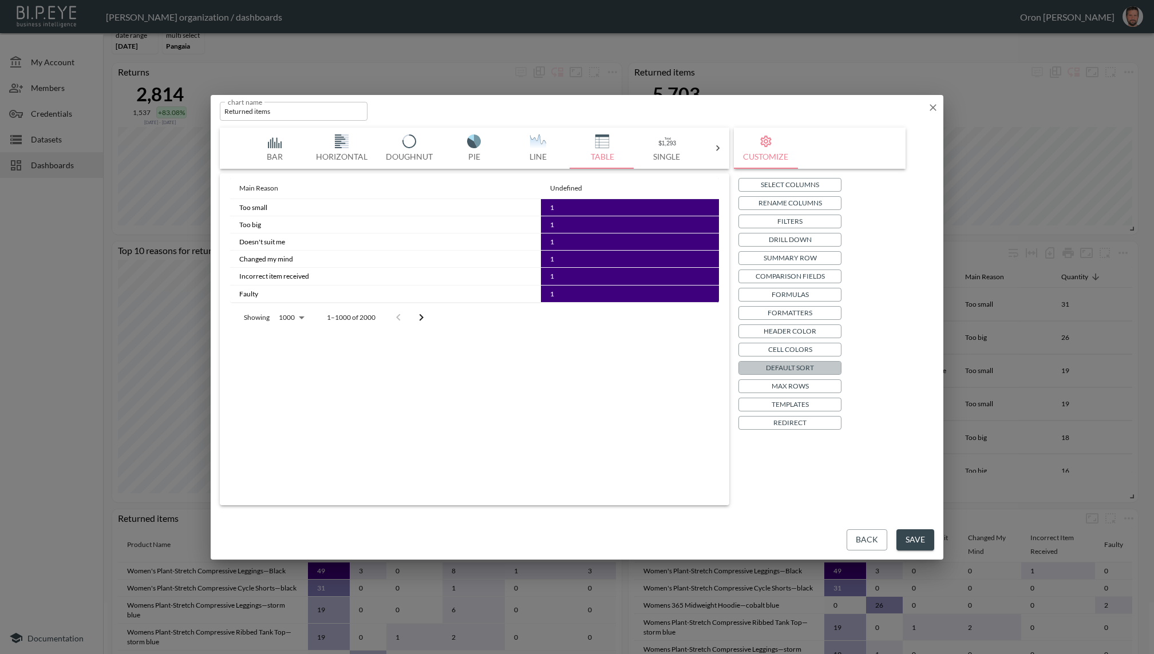
click at [778, 370] on p "Default Sort" at bounding box center [790, 368] width 48 height 12
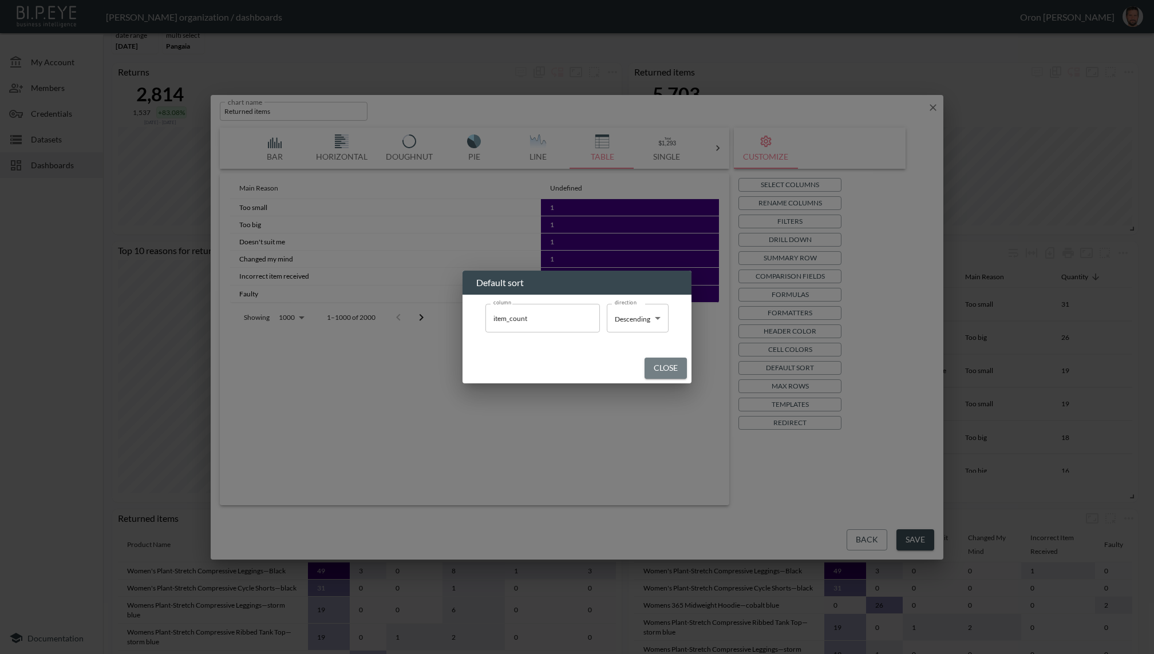
click at [665, 369] on button "Close" at bounding box center [665, 368] width 42 height 21
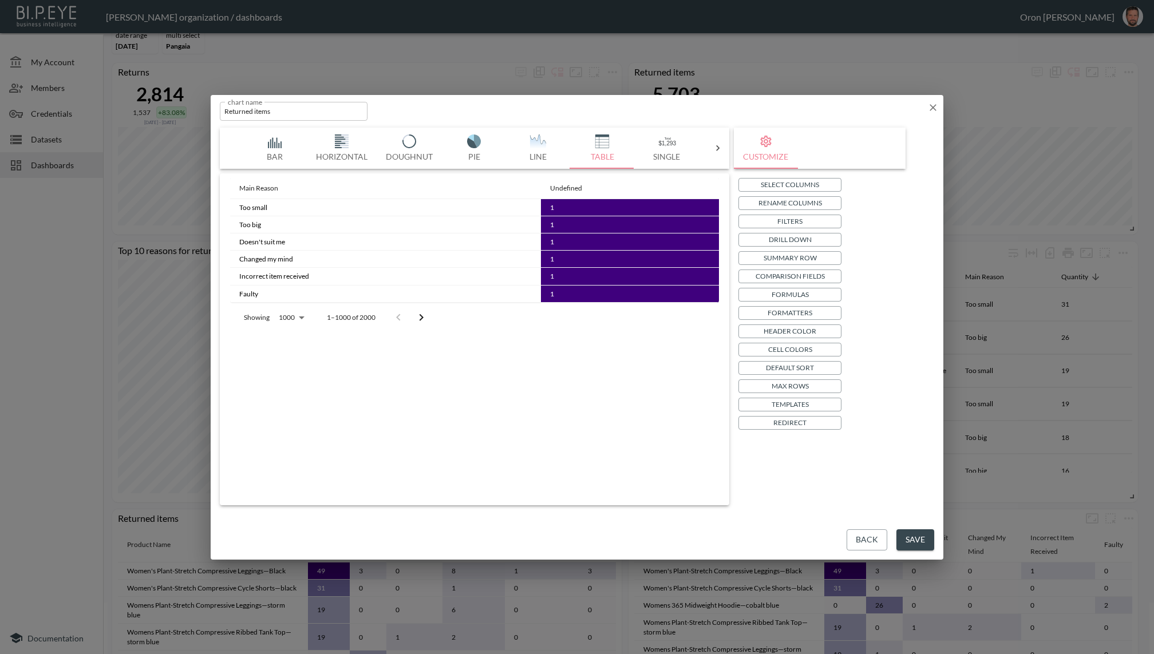
click at [807, 406] on p "Templates" at bounding box center [789, 404] width 37 height 12
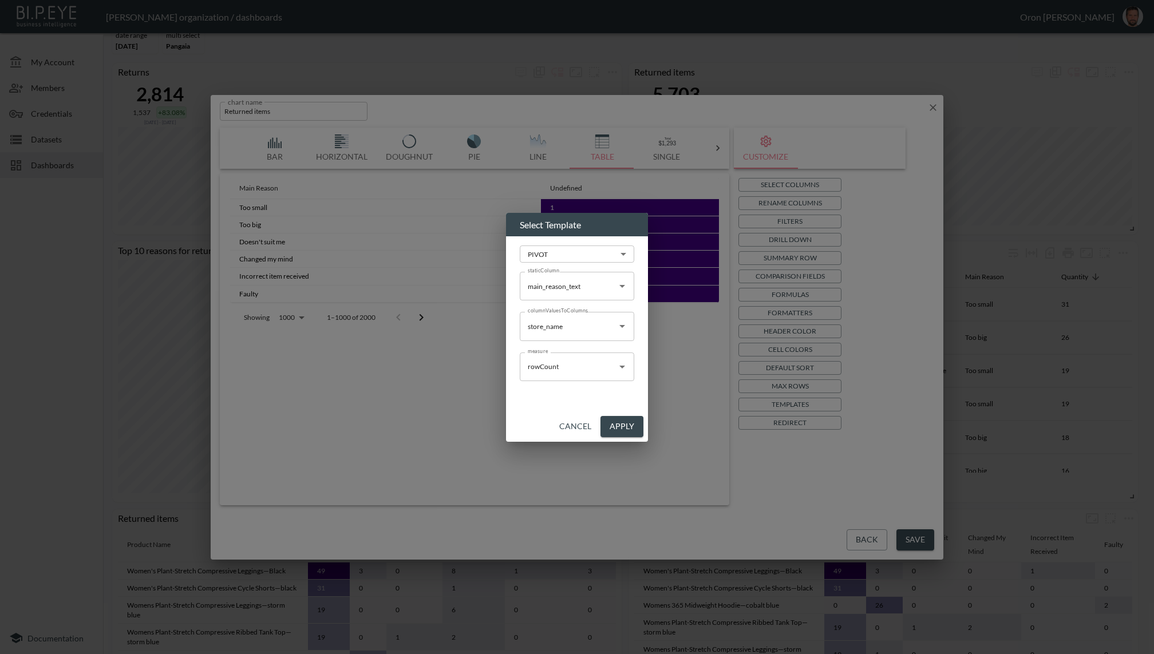
click at [539, 320] on input "store_name" at bounding box center [568, 326] width 87 height 18
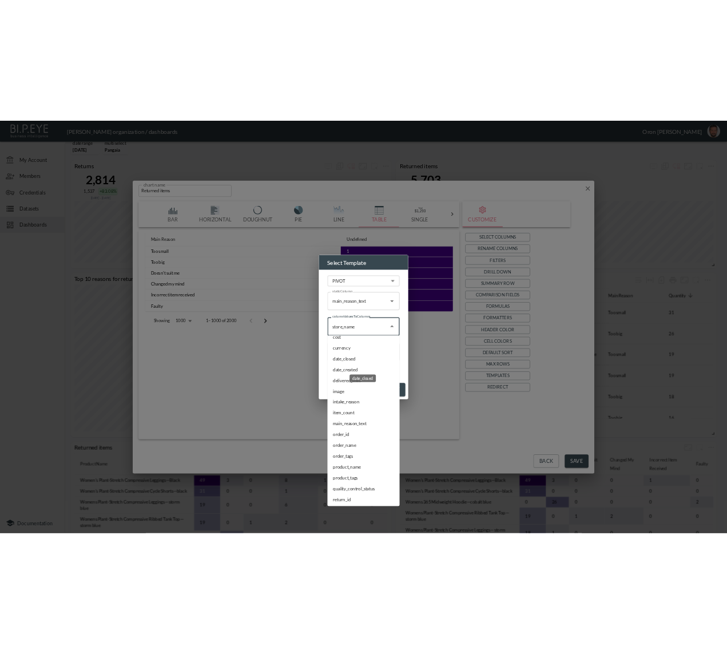
scroll to position [0, 0]
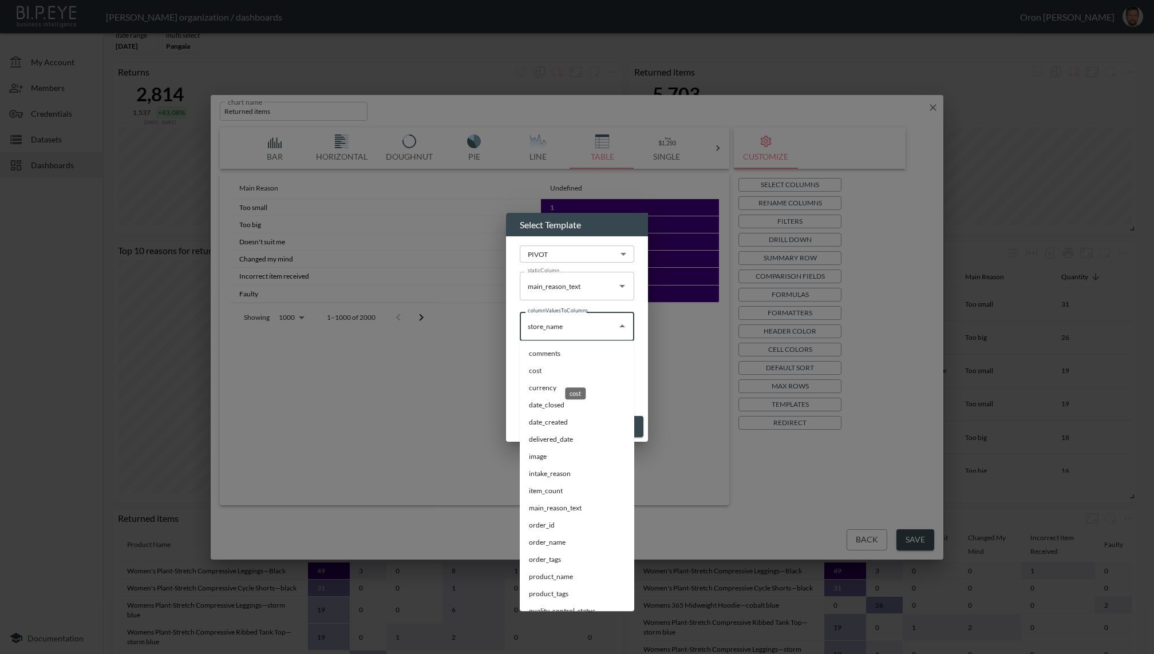
click at [580, 378] on li "cost" at bounding box center [577, 370] width 114 height 17
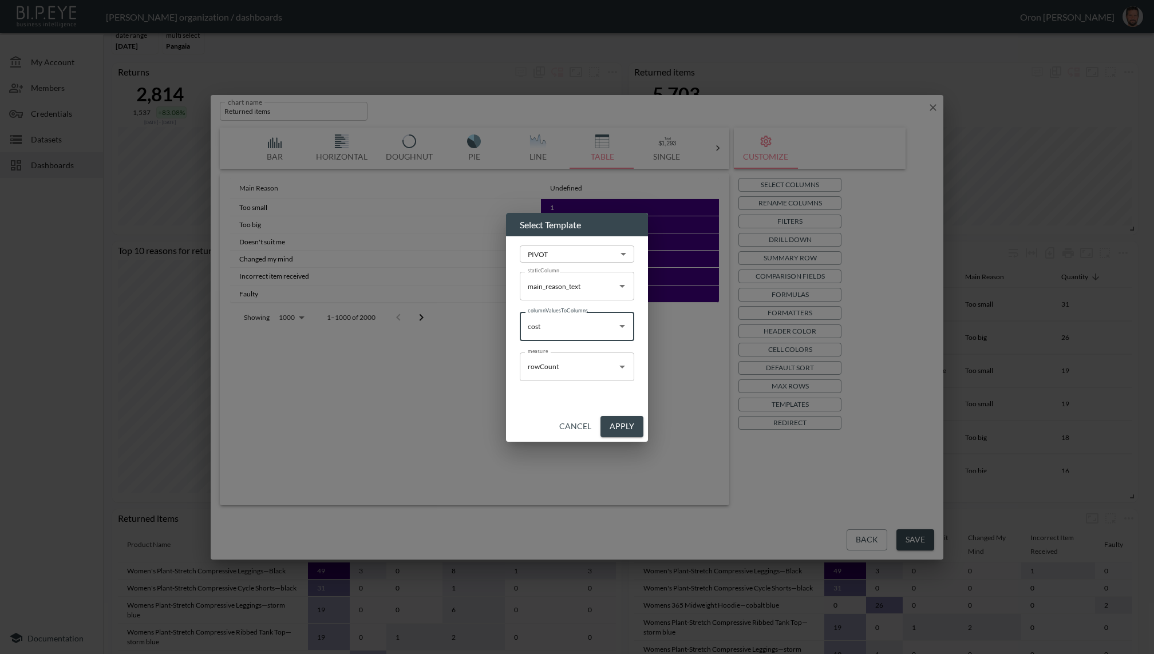
click at [581, 325] on input "cost" at bounding box center [568, 326] width 87 height 18
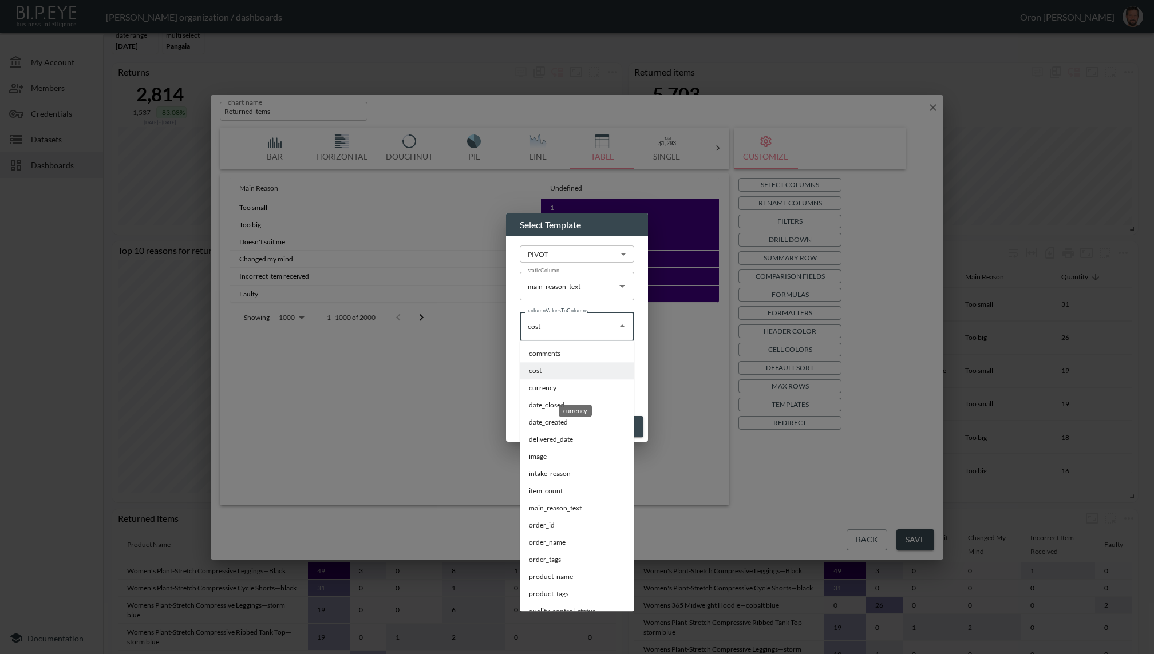
click at [556, 389] on li "currency" at bounding box center [577, 387] width 114 height 17
type input "currency"
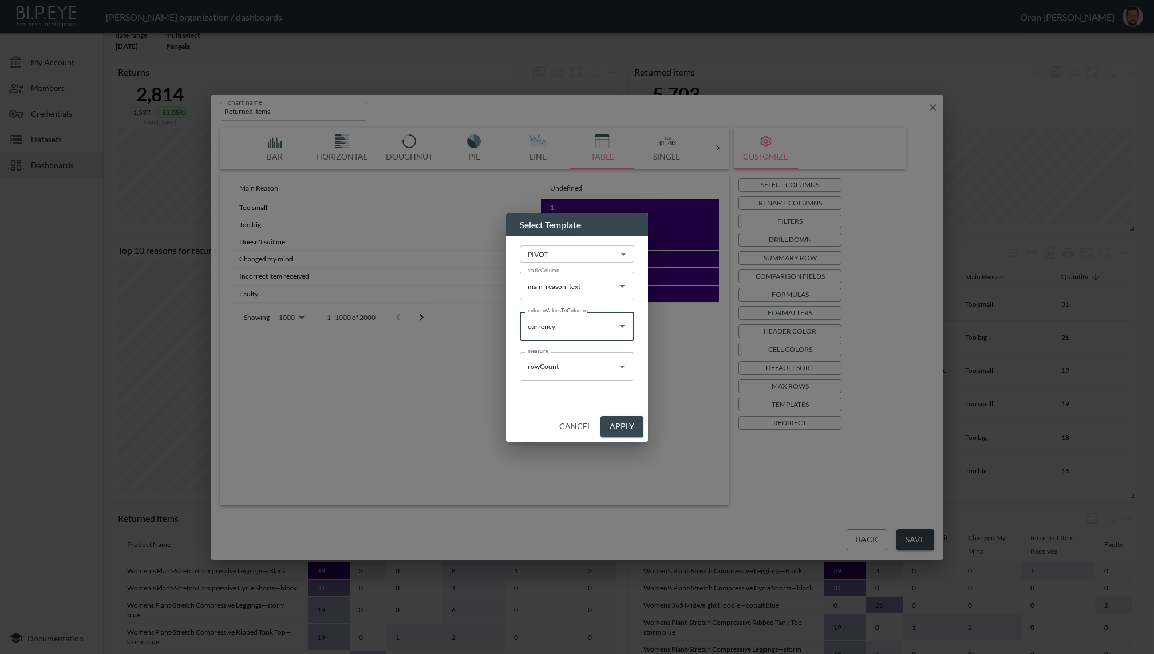
click at [619, 423] on button "Apply" at bounding box center [621, 426] width 43 height 21
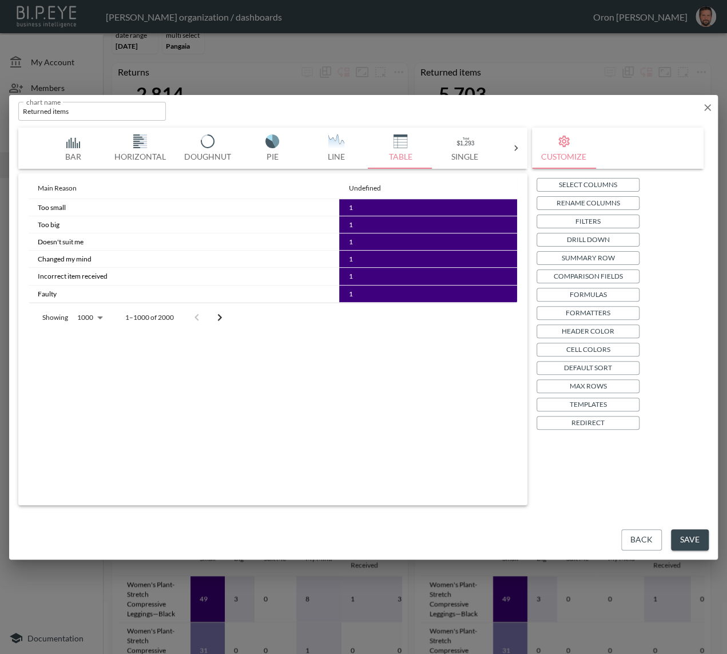
click at [594, 398] on button "Templates" at bounding box center [588, 405] width 103 height 14
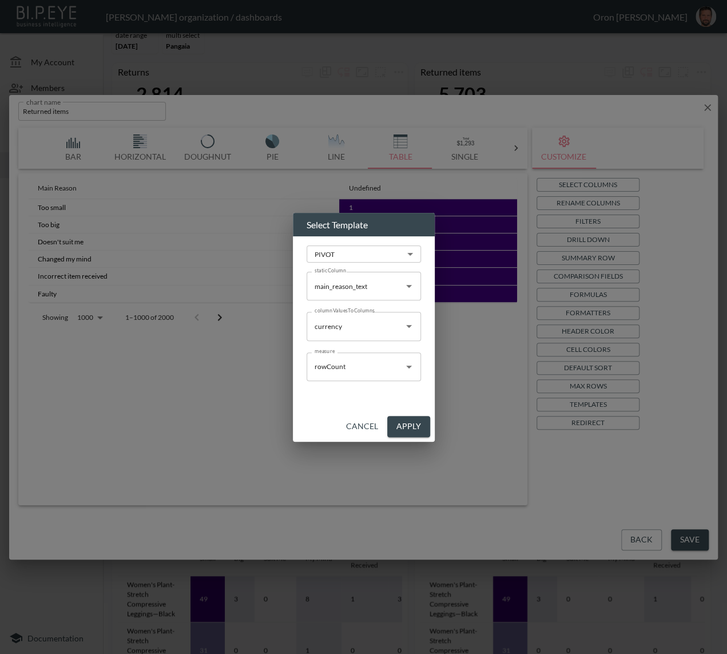
click at [347, 315] on div "currency columnValuesToColumns" at bounding box center [364, 326] width 114 height 29
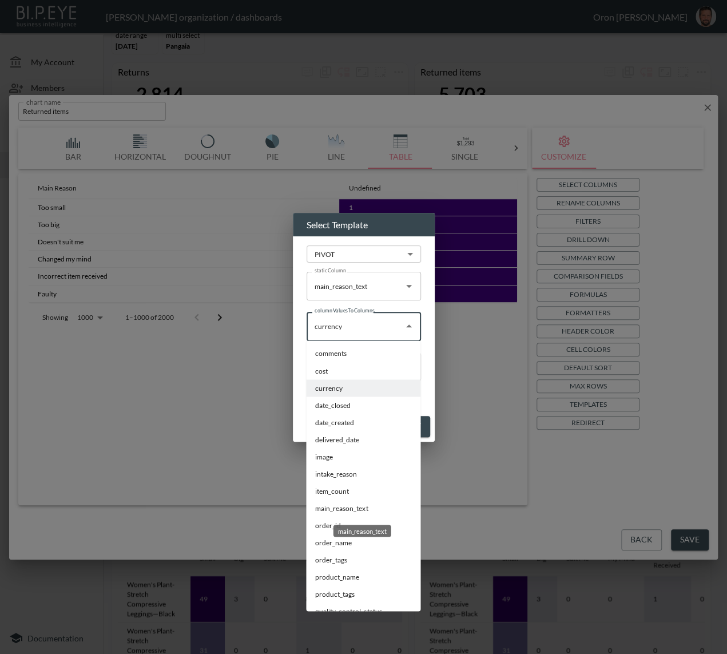
click at [326, 505] on li "main_reason_text" at bounding box center [363, 508] width 114 height 17
type input "main_reason_text"
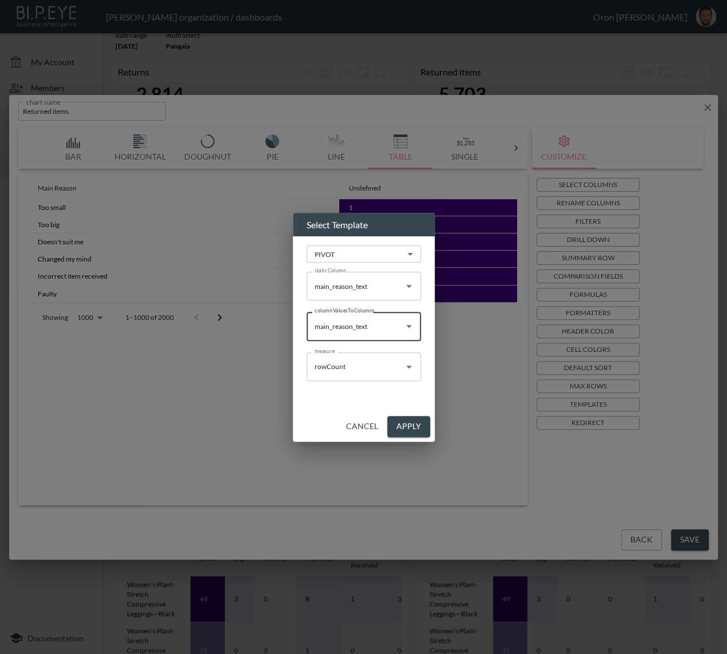
click at [414, 424] on button "Apply" at bounding box center [408, 426] width 43 height 21
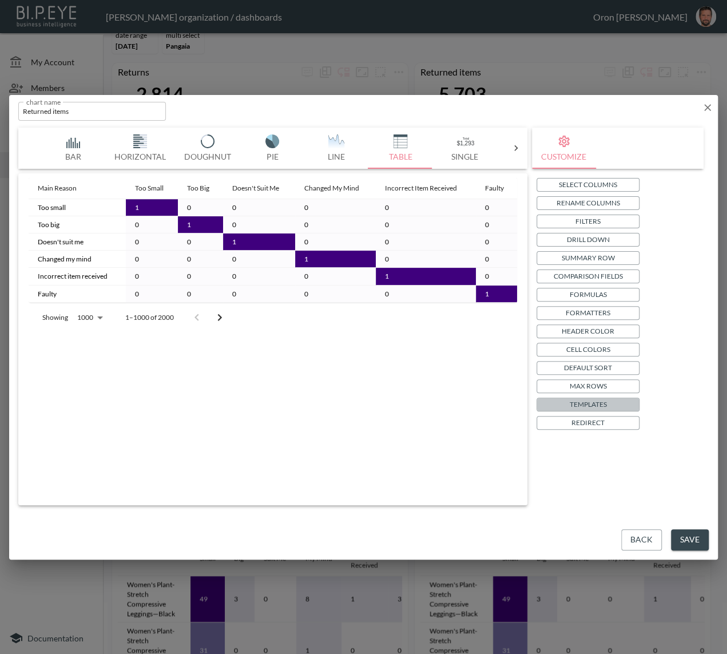
click at [591, 402] on p "Templates" at bounding box center [588, 404] width 37 height 12
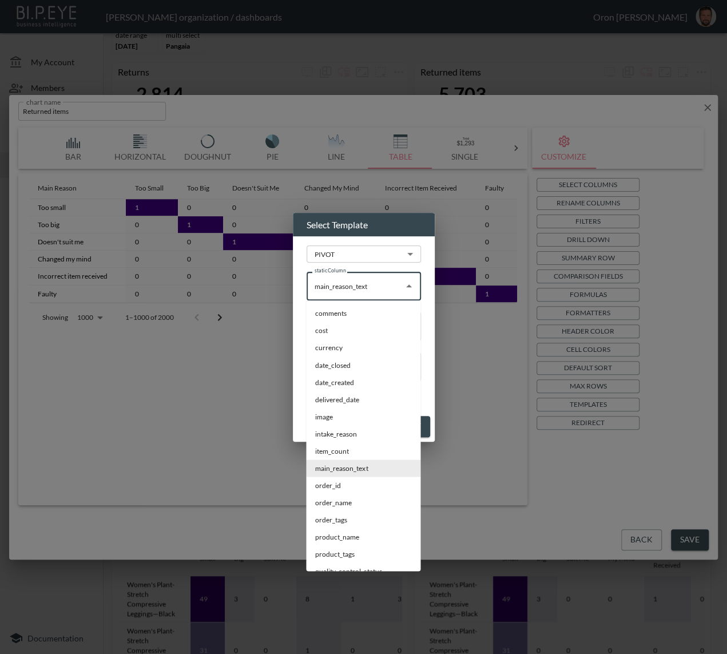
click at [361, 292] on input "main_reason_text" at bounding box center [355, 286] width 87 height 18
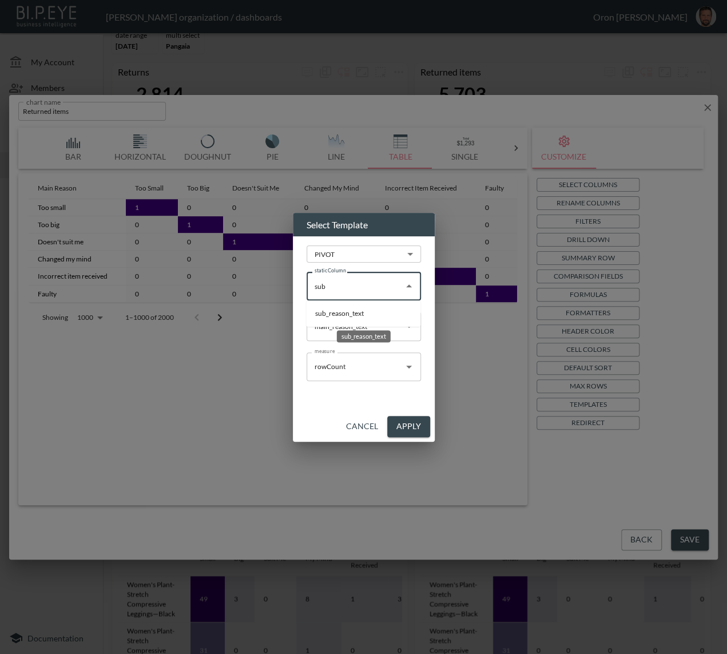
click at [350, 317] on li "sub_reason_text" at bounding box center [363, 313] width 114 height 17
type input "sub_reason_text"
click at [402, 425] on button "Apply" at bounding box center [408, 426] width 43 height 21
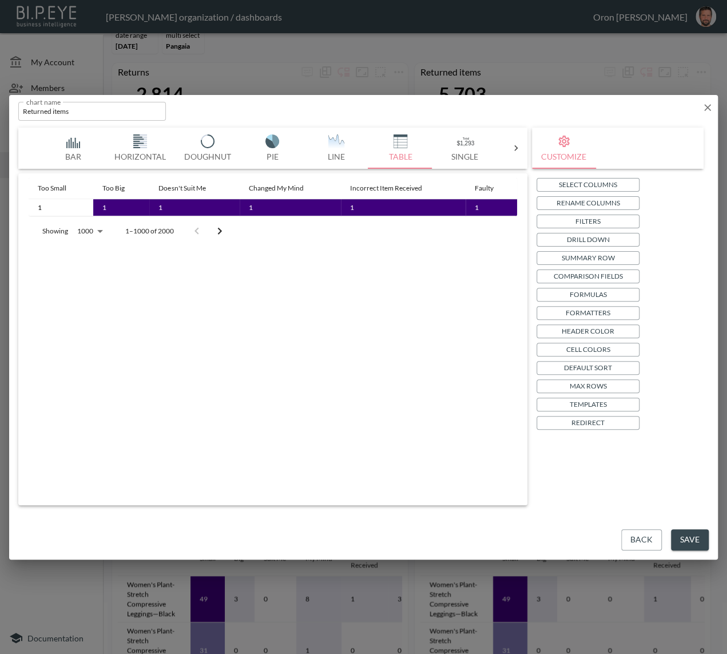
click at [592, 397] on div "Select Columns Rename Columns Filters Drill Down Summary Row Comparison Fields …" at bounding box center [618, 304] width 163 height 252
click at [591, 401] on p "Templates" at bounding box center [588, 404] width 37 height 12
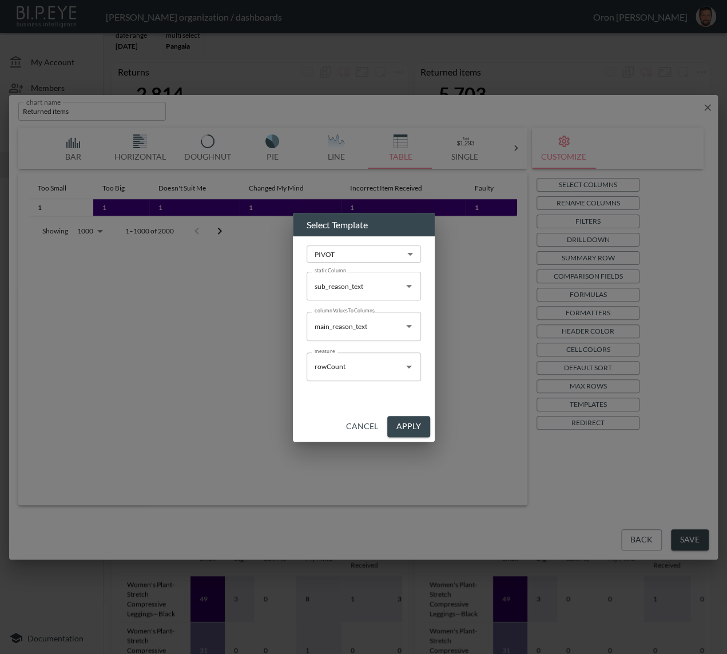
click at [354, 295] on input "sub_reason_text" at bounding box center [355, 286] width 87 height 18
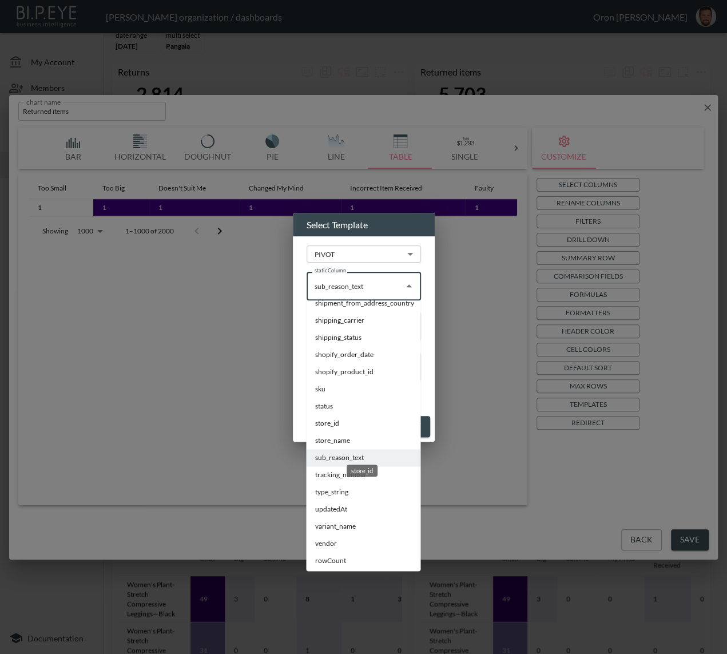
scroll to position [339, 0]
click at [345, 407] on li "status" at bounding box center [363, 403] width 114 height 17
type input "status"
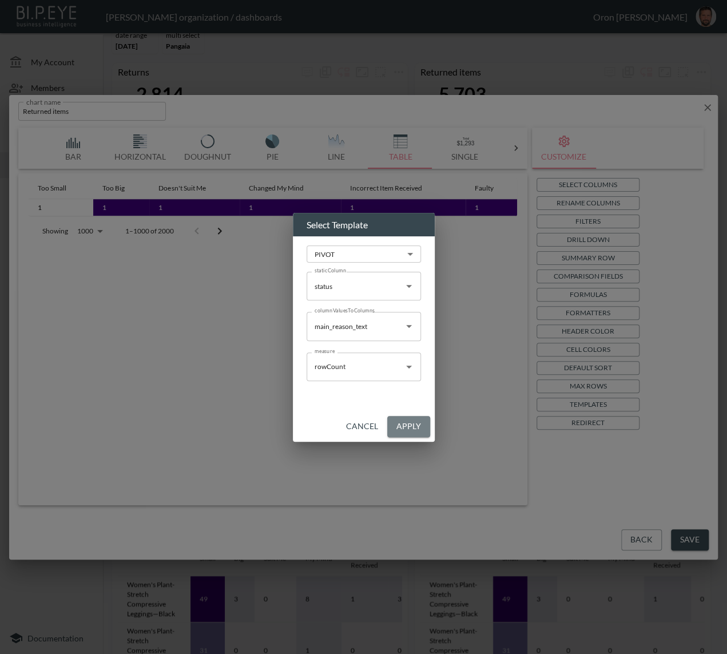
click at [417, 427] on button "Apply" at bounding box center [408, 426] width 43 height 21
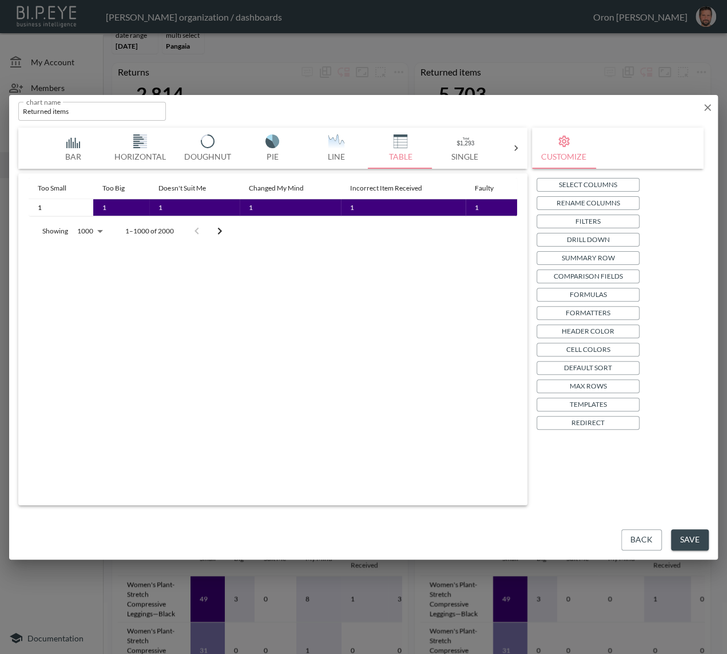
click at [216, 225] on icon "Go to next page" at bounding box center [220, 231] width 14 height 14
click at [216, 225] on button "Go to previous page" at bounding box center [220, 231] width 23 height 23
click at [216, 225] on icon "Go to next page" at bounding box center [220, 231] width 14 height 14
click at [208, 225] on button "Go to previous page" at bounding box center [196, 231] width 23 height 23
click at [216, 228] on icon "Go to next page" at bounding box center [220, 231] width 14 height 14
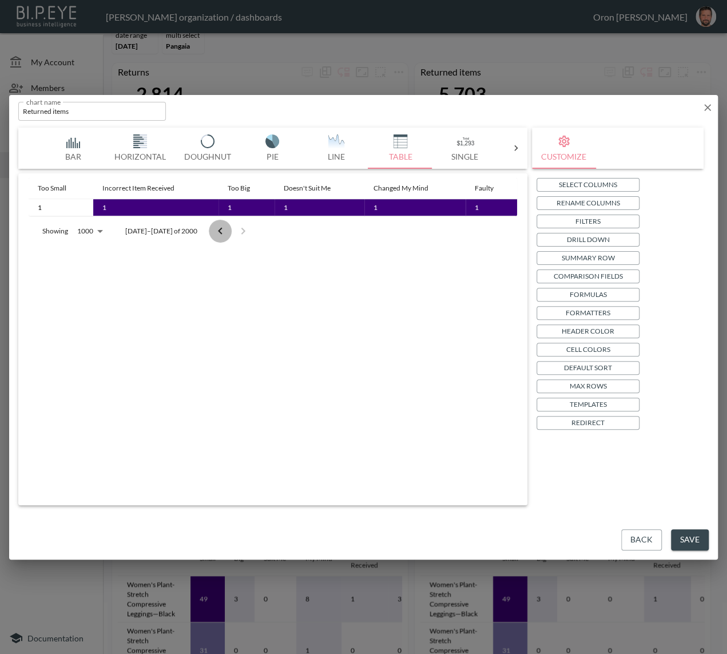
click at [209, 228] on button "Go to previous page" at bounding box center [220, 231] width 23 height 23
click at [209, 228] on div at bounding box center [232, 231] width 46 height 23
click at [200, 228] on div at bounding box center [208, 231] width 46 height 23
click at [593, 403] on p "Templates" at bounding box center [588, 404] width 37 height 12
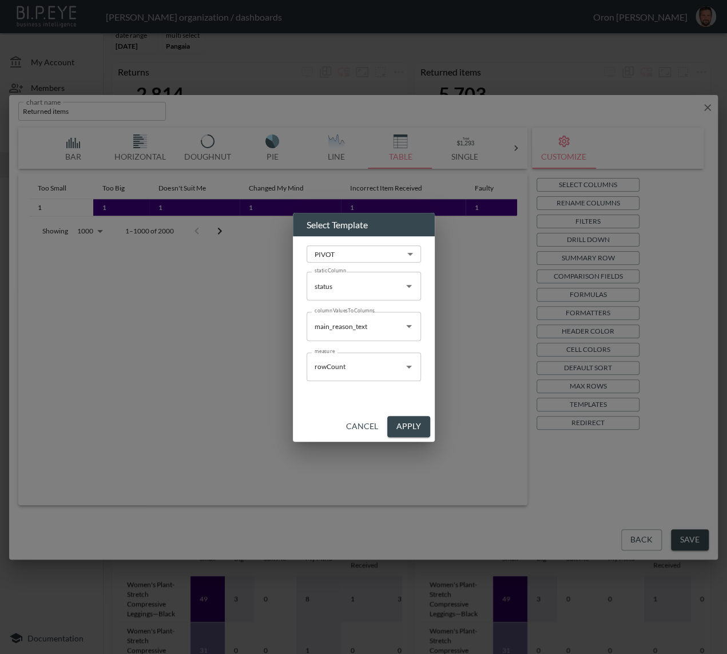
click at [362, 286] on input "status" at bounding box center [355, 286] width 87 height 18
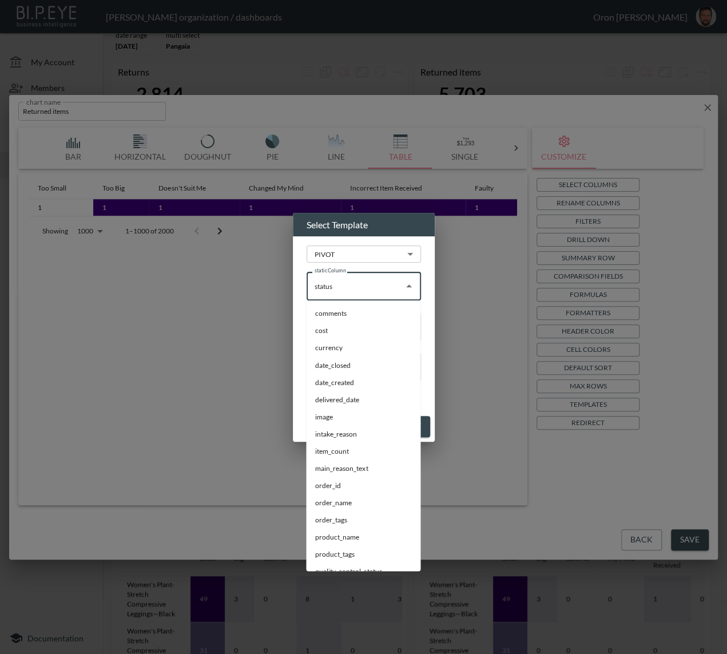
scroll to position [180, 0]
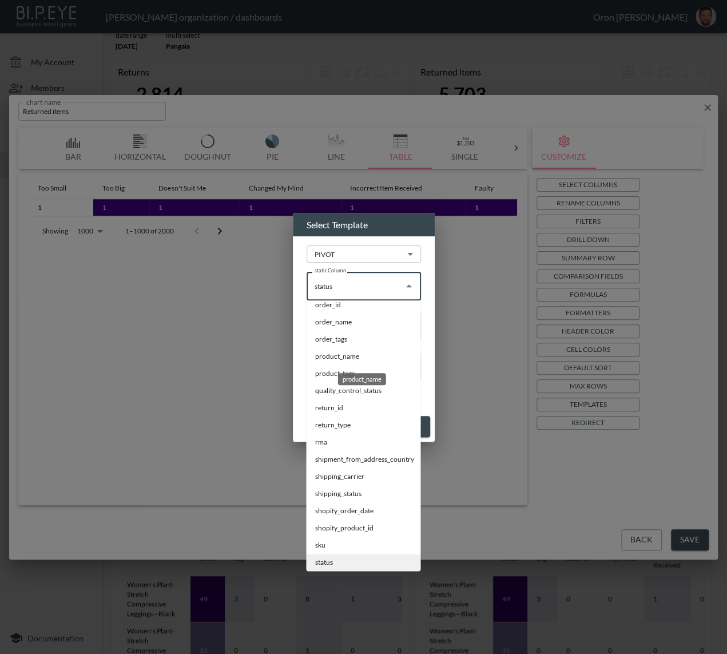
click at [319, 356] on li "product_name" at bounding box center [363, 356] width 114 height 17
type input "product_name"
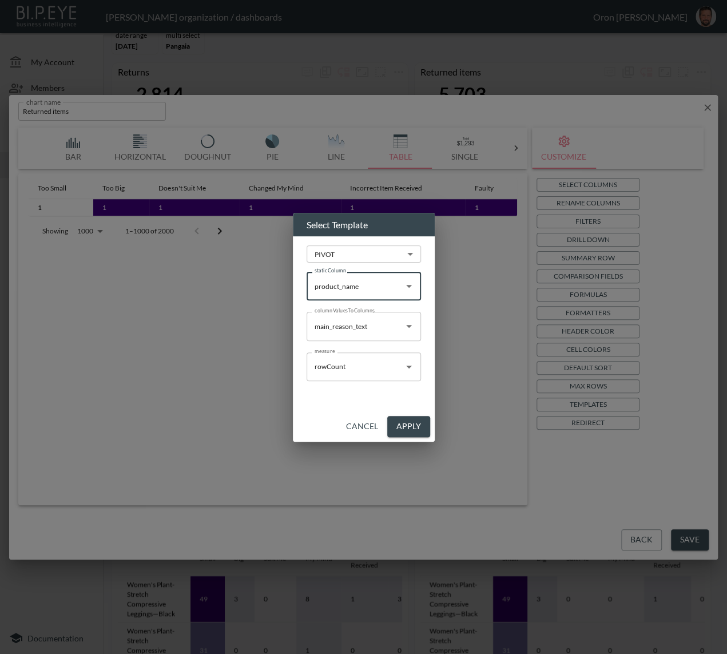
click at [401, 428] on button "Apply" at bounding box center [408, 426] width 43 height 21
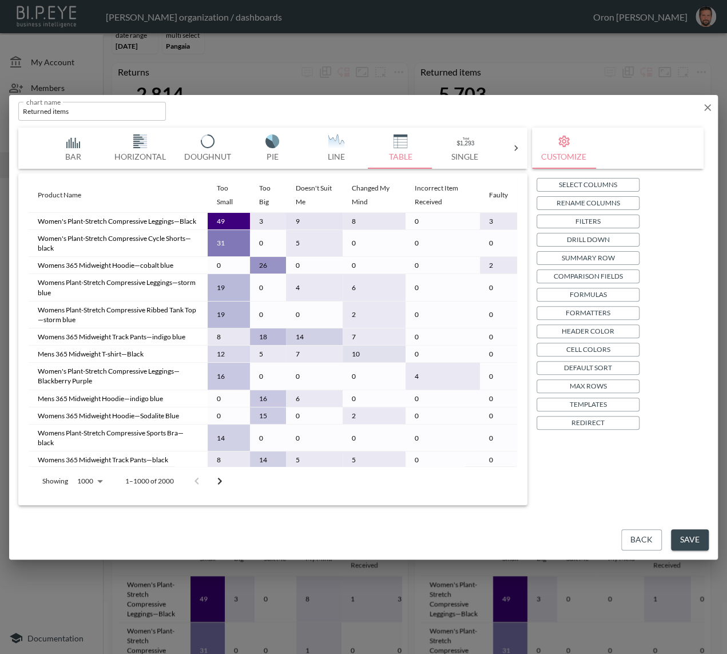
click at [611, 407] on button "Templates" at bounding box center [588, 405] width 103 height 14
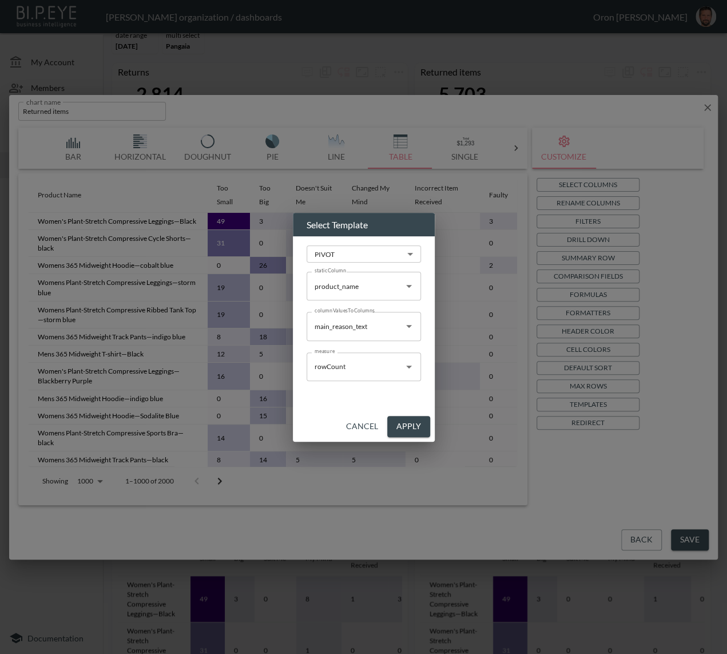
click at [352, 289] on input "product_name" at bounding box center [355, 286] width 87 height 18
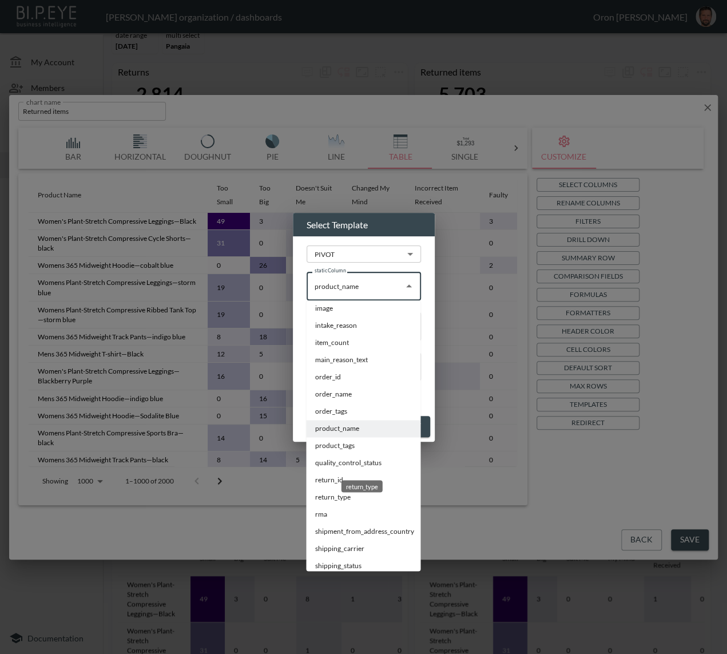
scroll to position [101, 0]
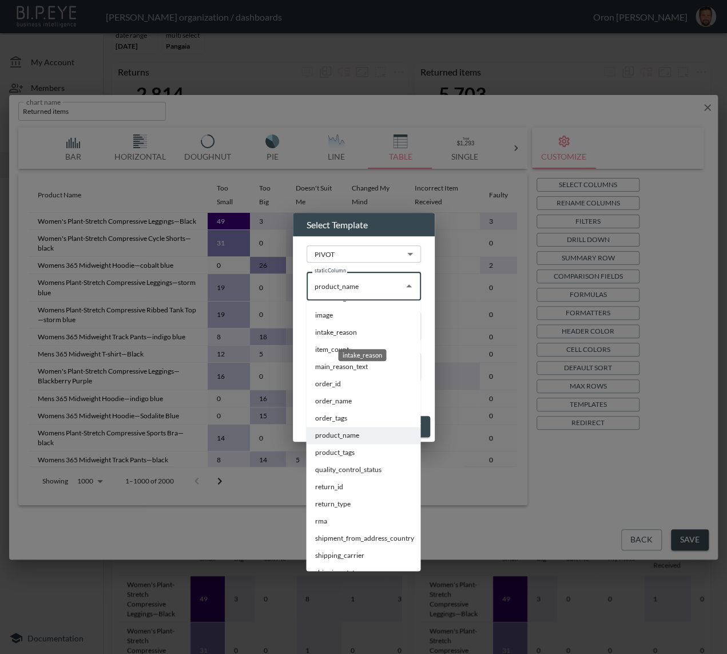
click at [375, 336] on li "intake_reason" at bounding box center [363, 332] width 114 height 17
type input "intake_reason"
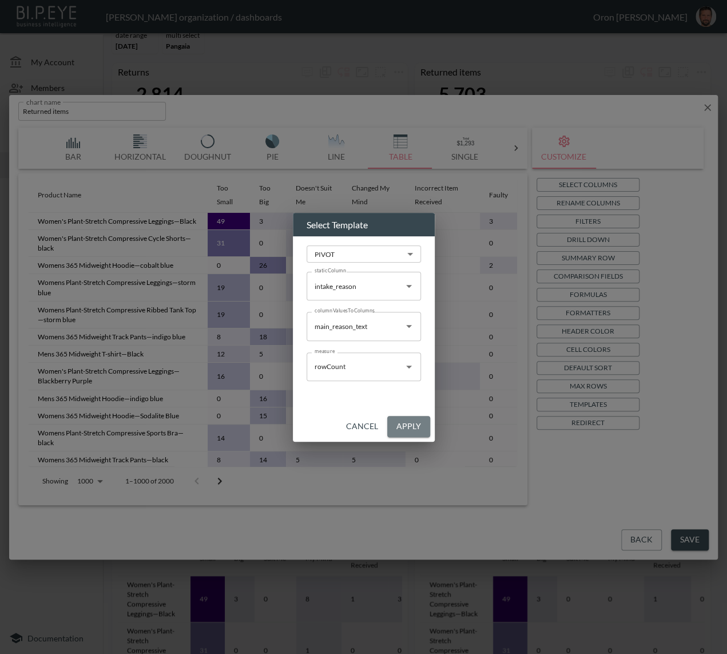
click at [410, 429] on button "Apply" at bounding box center [408, 426] width 43 height 21
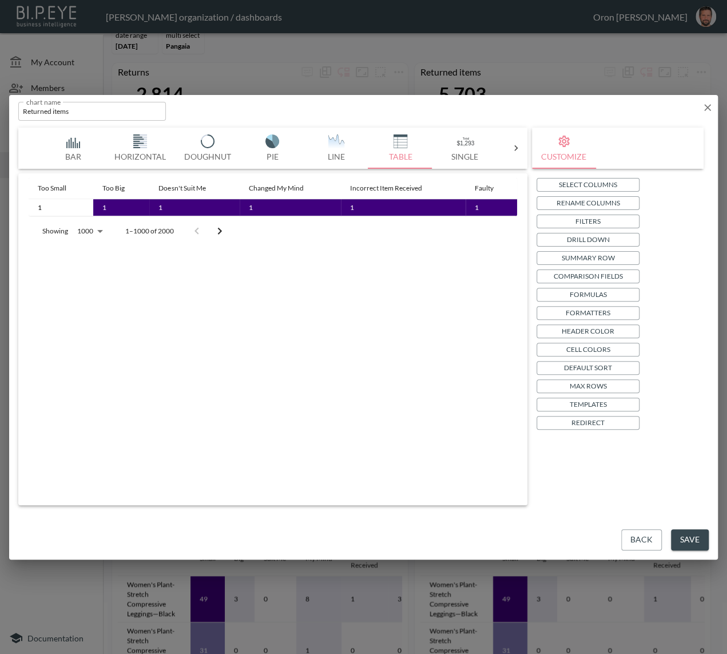
click at [706, 109] on icon "button" at bounding box center [707, 107] width 7 height 7
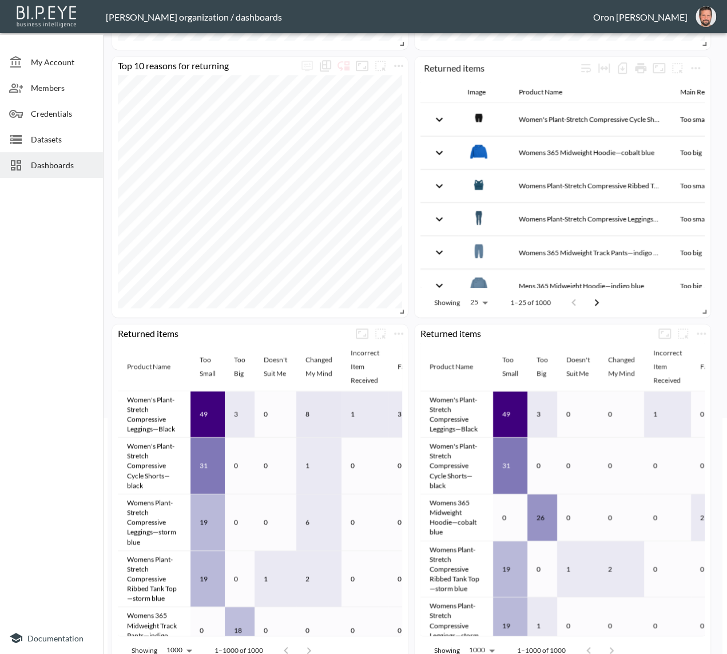
scroll to position [271, 0]
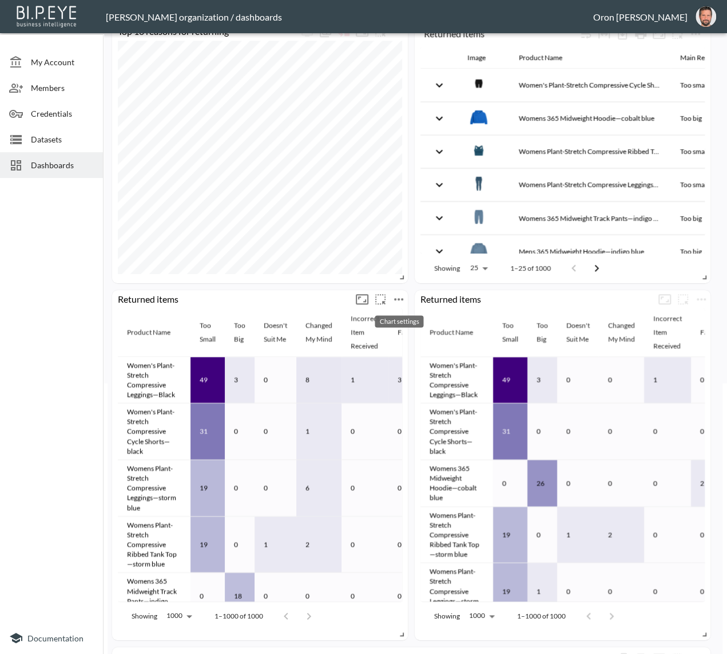
click at [398, 300] on icon "more" at bounding box center [399, 299] width 14 height 14
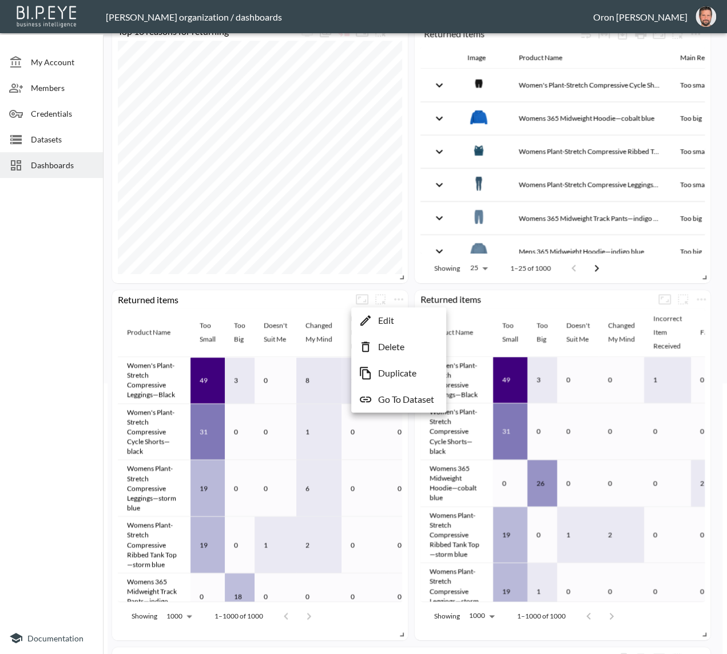
click at [398, 348] on p "Delete" at bounding box center [391, 347] width 26 height 14
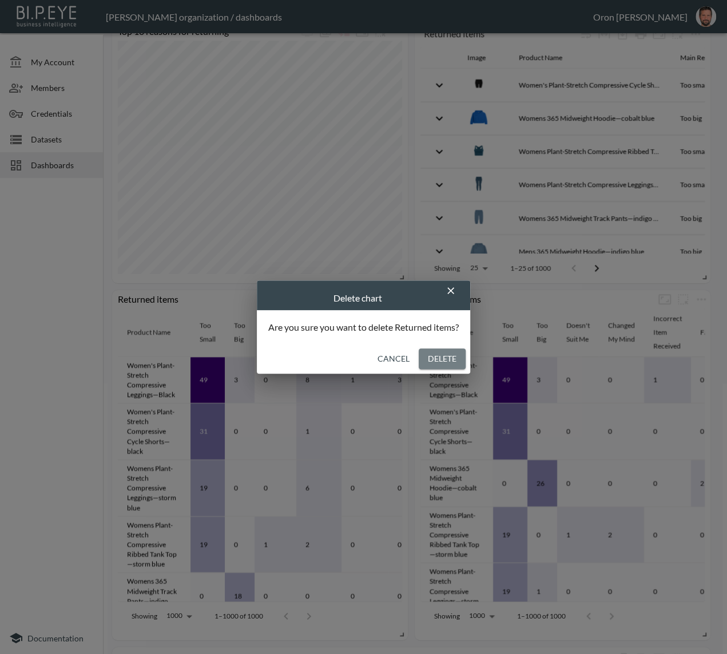
click at [449, 351] on button "Delete" at bounding box center [442, 358] width 47 height 21
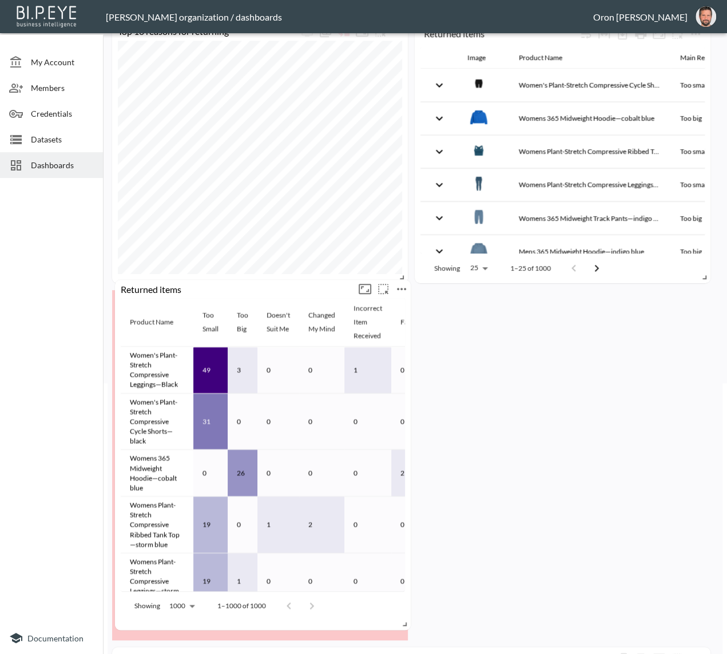
drag, startPoint x: 484, startPoint y: 304, endPoint x: 184, endPoint y: 294, distance: 300.0
click at [184, 294] on div "Returned items" at bounding box center [263, 289] width 296 height 18
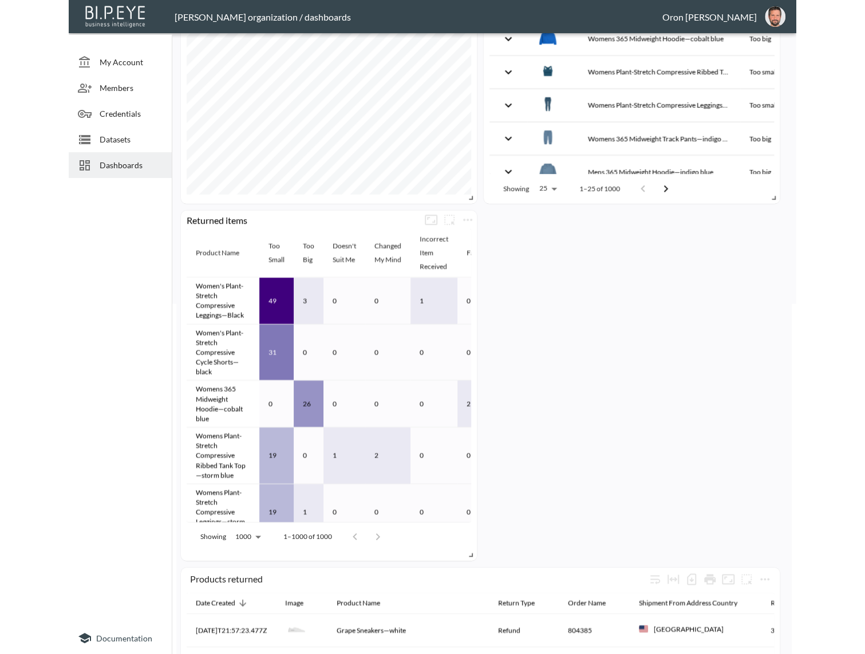
scroll to position [406, 0]
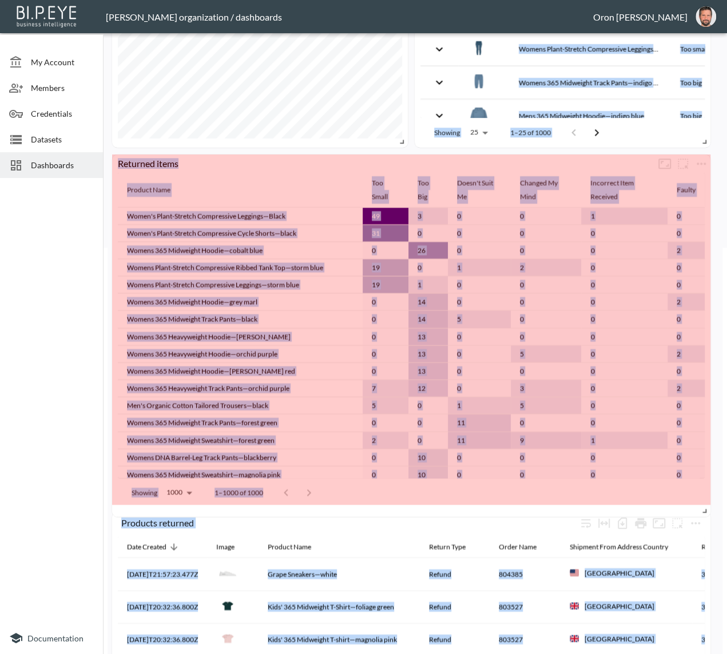
drag, startPoint x: 399, startPoint y: 494, endPoint x: 713, endPoint y: 506, distance: 314.4
click at [713, 506] on div "Returned items Image Product Name Main Reason Quantity Women's Plant-Stretch Co…" at bounding box center [413, 255] width 611 height 1094
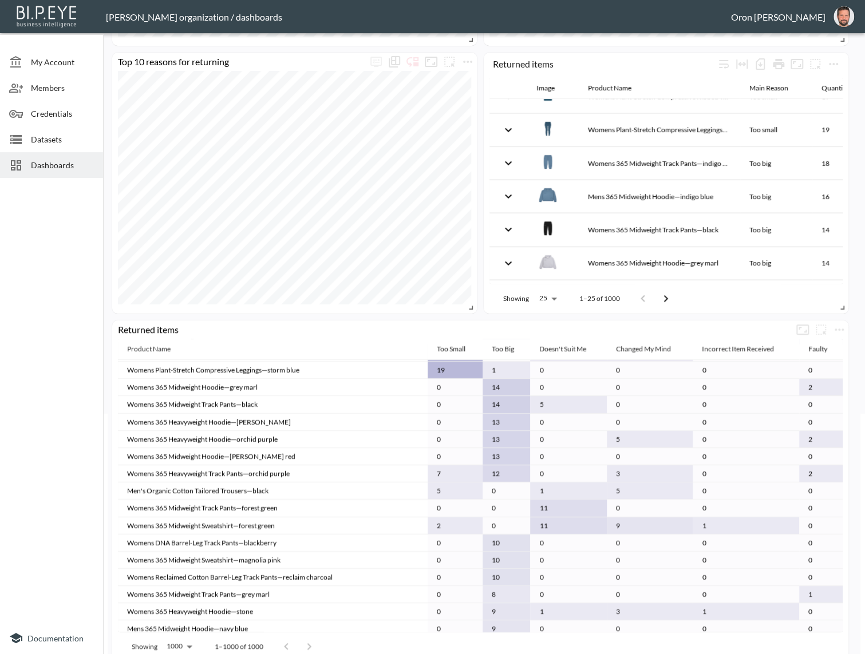
scroll to position [264, 0]
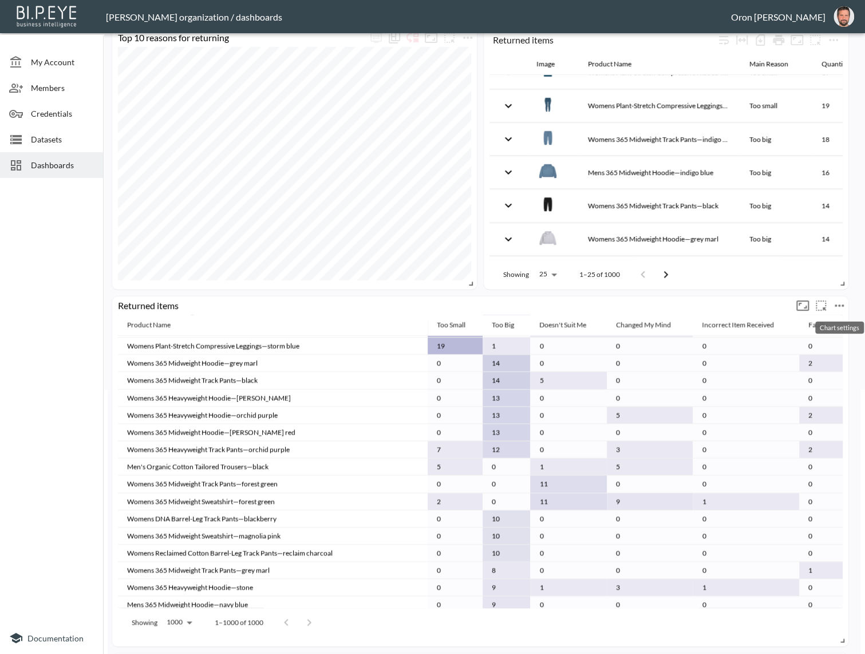
click at [839, 304] on icon "more" at bounding box center [838, 305] width 9 height 2
click at [820, 323] on li "Edit" at bounding box center [807, 326] width 89 height 21
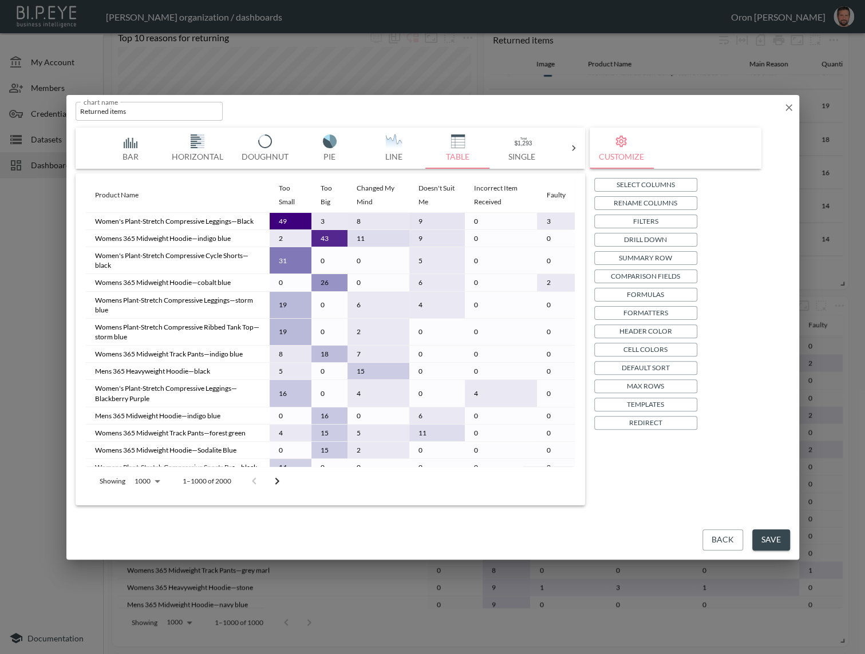
click at [656, 402] on p "Templates" at bounding box center [645, 404] width 37 height 12
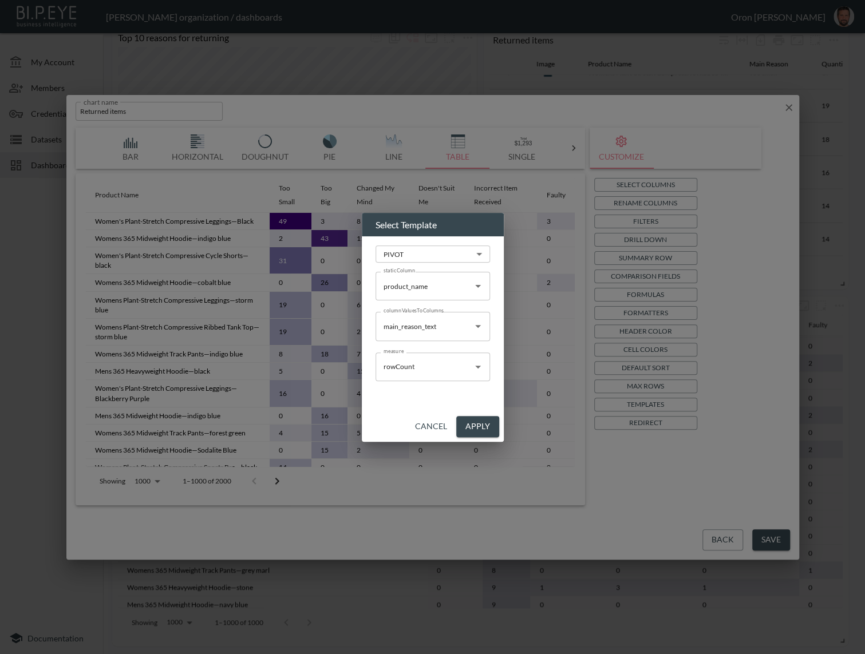
click at [455, 248] on body "BI.P.EYE, Interactive Analytics Dashboards - app [PERSON_NAME] organization / d…" at bounding box center [432, 327] width 865 height 654
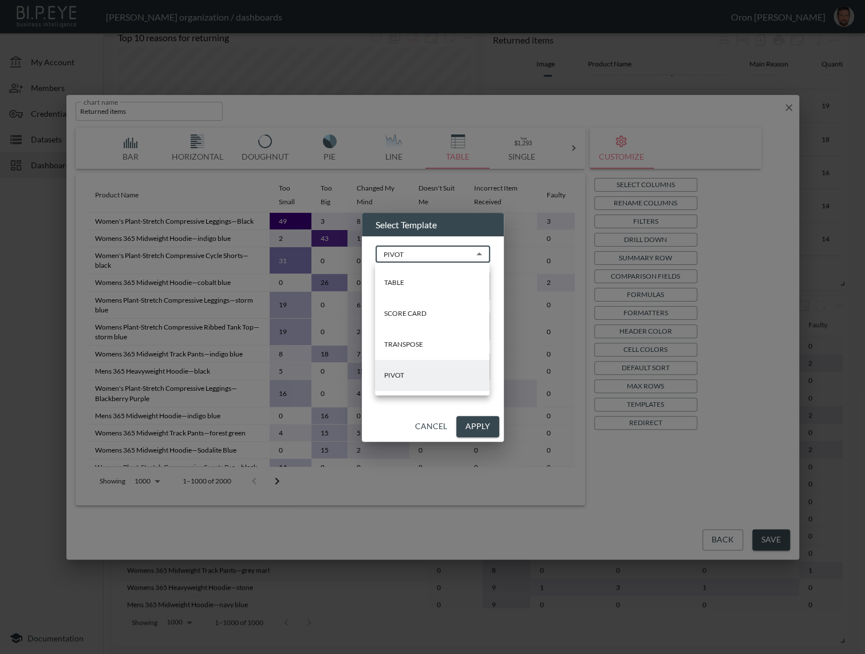
click at [418, 278] on li "TABLE" at bounding box center [432, 282] width 114 height 31
type input "TABLE"
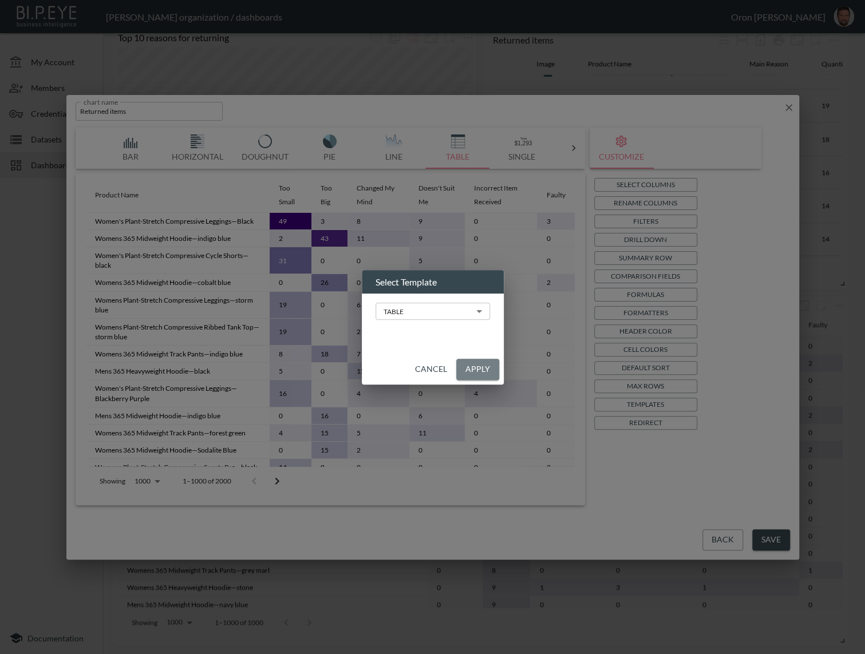
click at [474, 364] on button "Apply" at bounding box center [477, 369] width 43 height 21
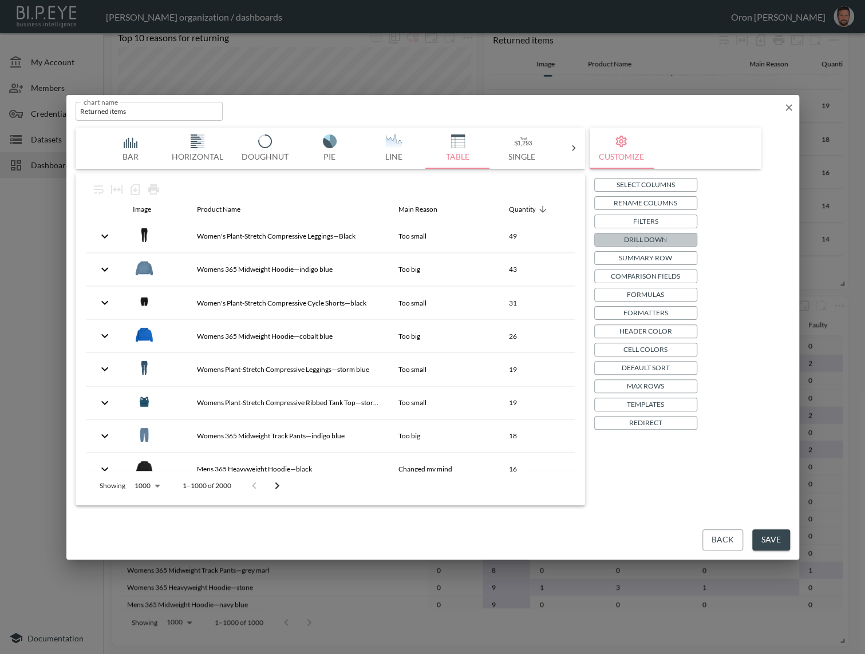
click at [661, 236] on p "Drill Down" at bounding box center [645, 239] width 43 height 12
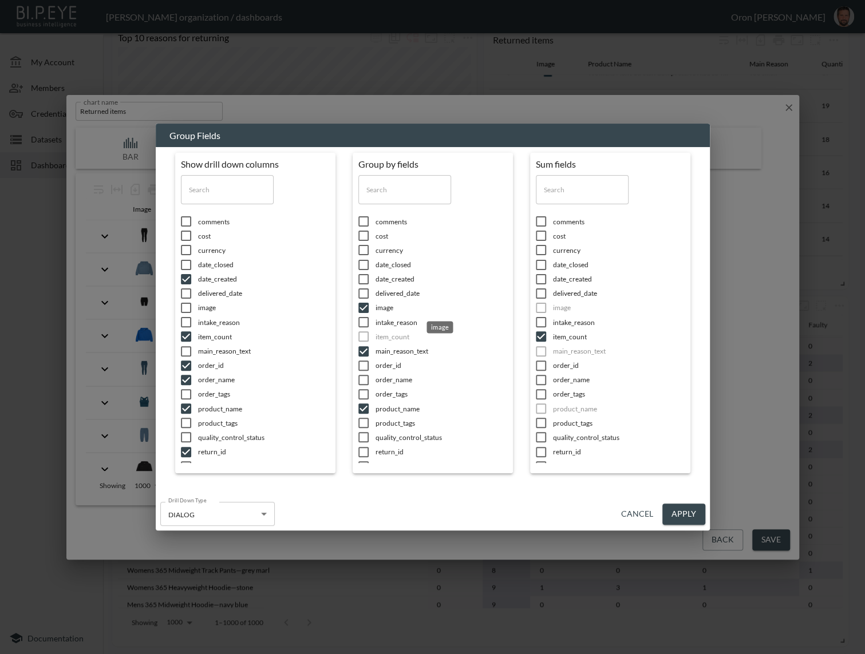
click at [330, 306] on span "image" at bounding box center [264, 308] width 132 height 10
checkbox input "false"
click at [330, 407] on span "product_name" at bounding box center [264, 409] width 132 height 10
checkbox input "false"
click at [393, 195] on input "text" at bounding box center [404, 189] width 93 height 29
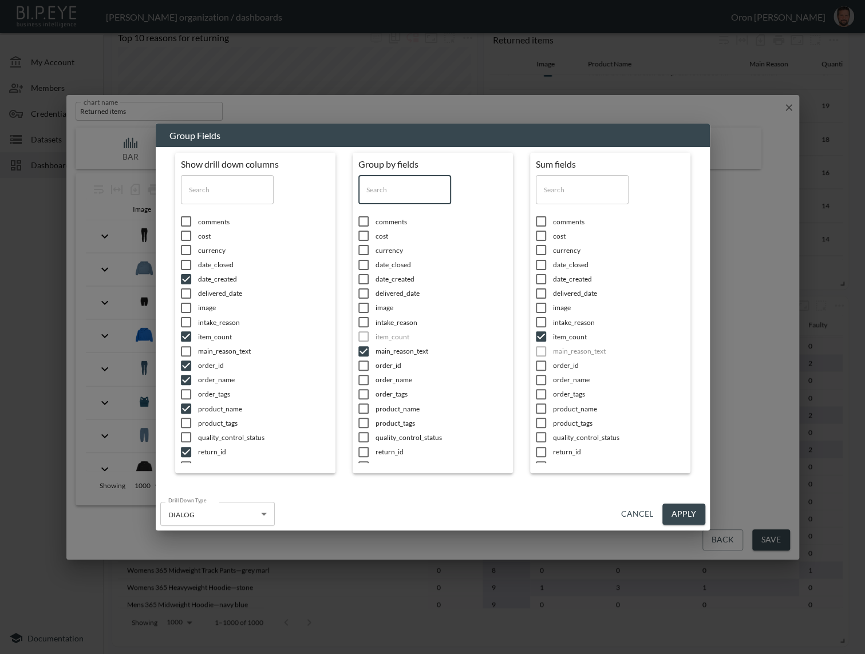
type input "s"
checkbox input "true"
checkbox input "false"
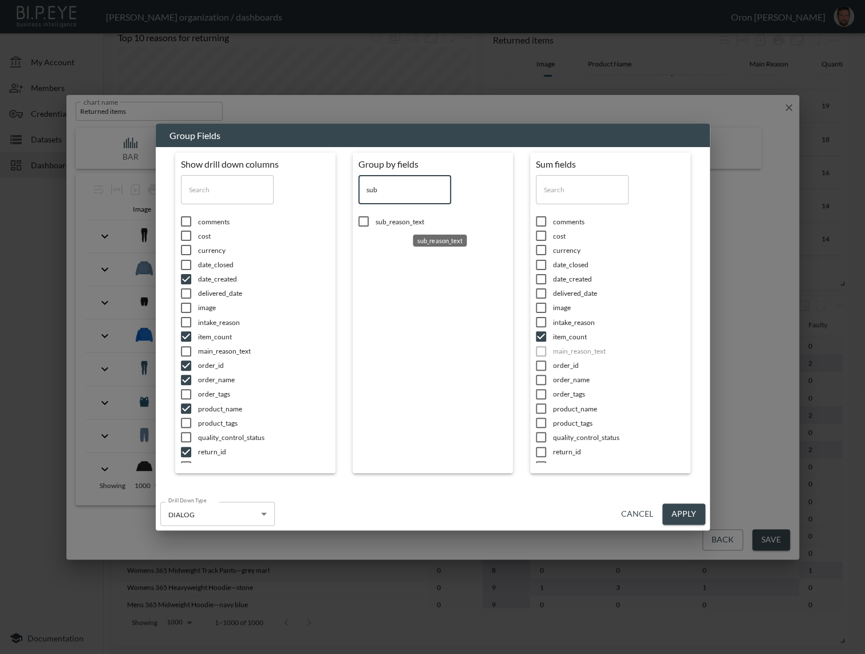
type input "sub"
click at [330, 620] on span "sub_reason_text" at bounding box center [264, 625] width 132 height 10
checkbox input "true"
click at [675, 512] on button "Apply" at bounding box center [683, 514] width 43 height 21
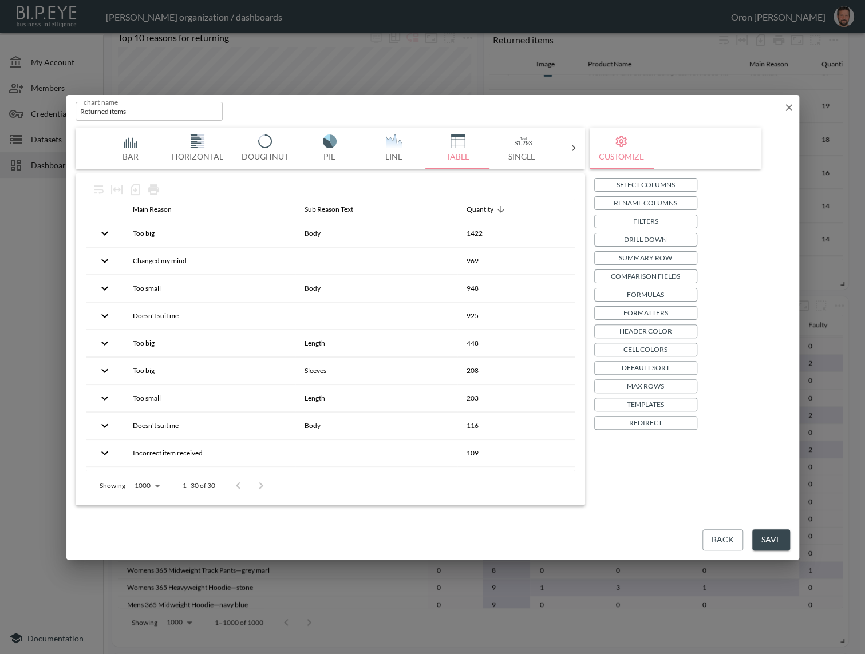
click at [644, 403] on p "Templates" at bounding box center [645, 404] width 37 height 12
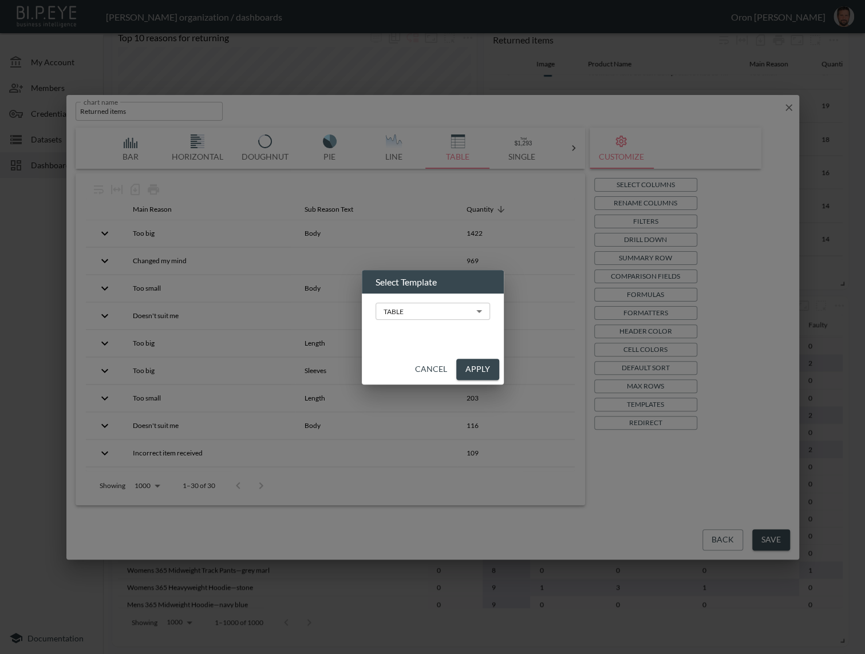
click at [425, 304] on body "BI.P.EYE, Interactive Analytics Dashboards - app [PERSON_NAME] organization / d…" at bounding box center [432, 327] width 865 height 654
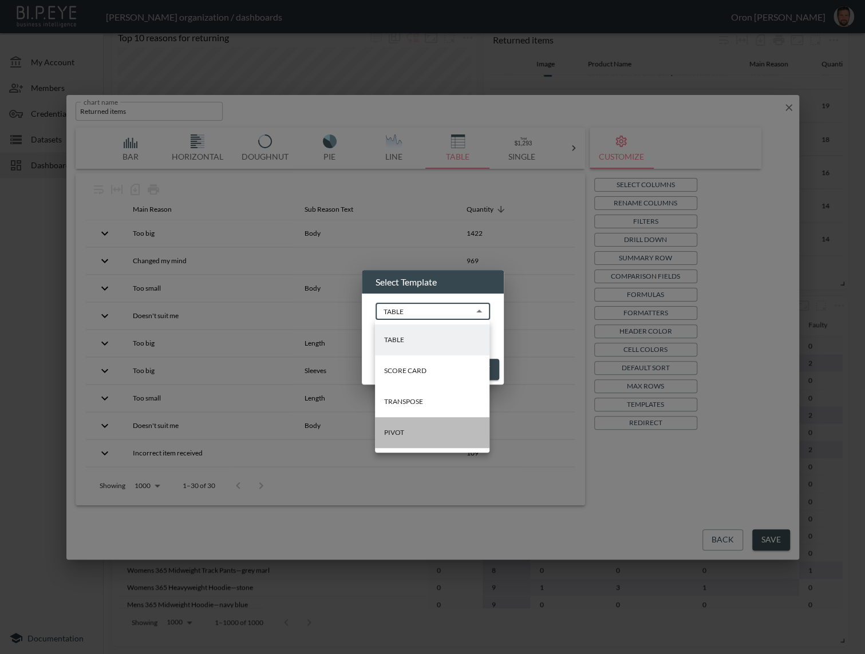
click at [398, 439] on li "PIVOT" at bounding box center [432, 432] width 114 height 31
type input "PIVOT"
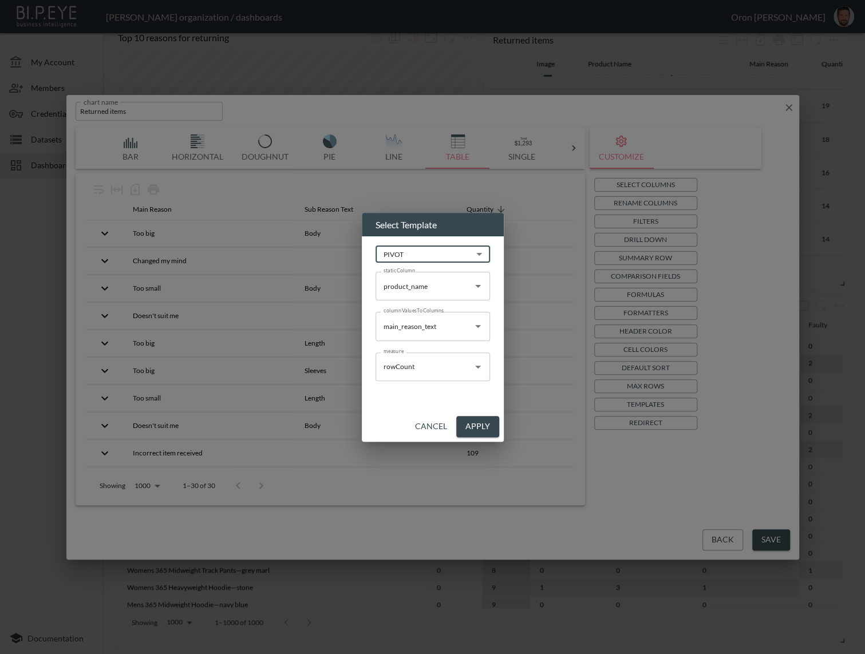
click at [434, 279] on input "product_name" at bounding box center [424, 286] width 87 height 18
click at [425, 315] on li "main_reason_text" at bounding box center [432, 313] width 114 height 17
type input "main_reason_text"
click at [415, 332] on input "main_reason_text" at bounding box center [424, 326] width 87 height 18
click at [417, 353] on li "sub_reason_text" at bounding box center [432, 353] width 114 height 17
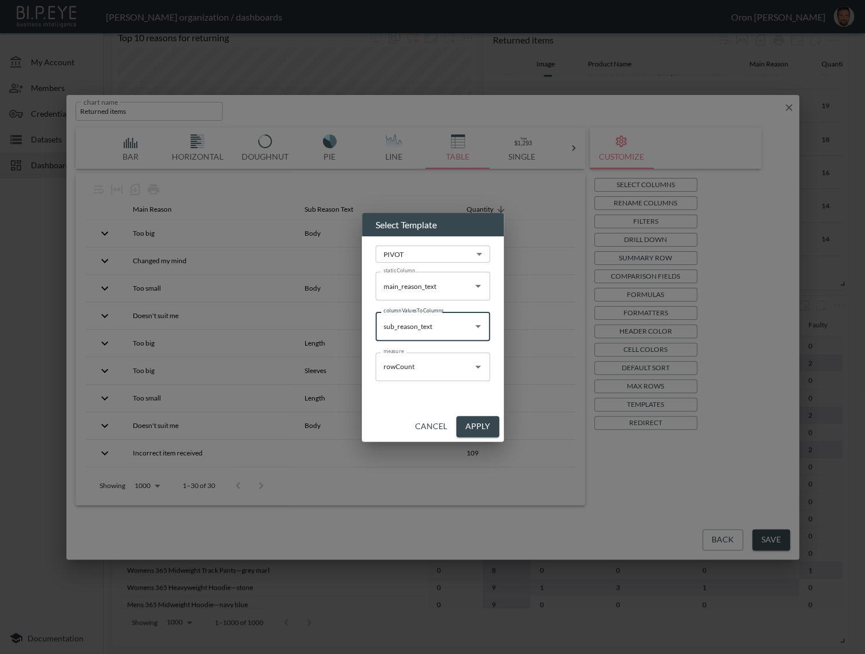
type input "sub_reason_text"
click at [475, 427] on button "Apply" at bounding box center [477, 426] width 43 height 21
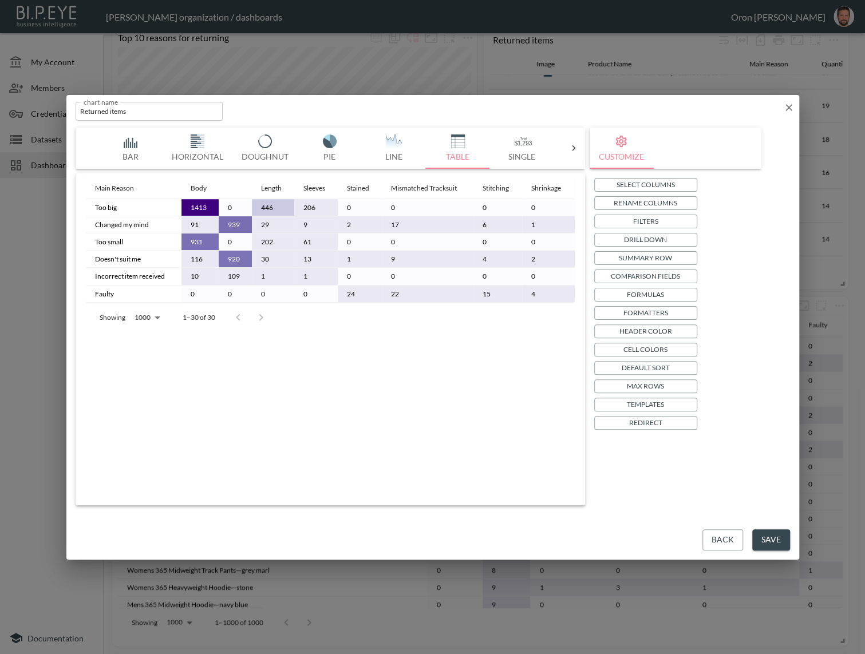
click at [784, 108] on icon "button" at bounding box center [788, 107] width 11 height 11
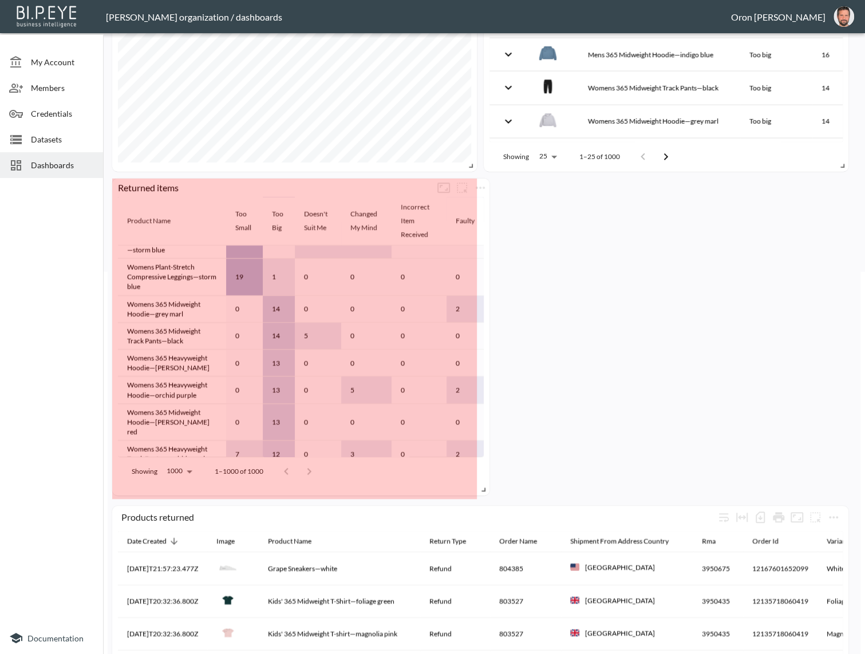
scroll to position [134, 0]
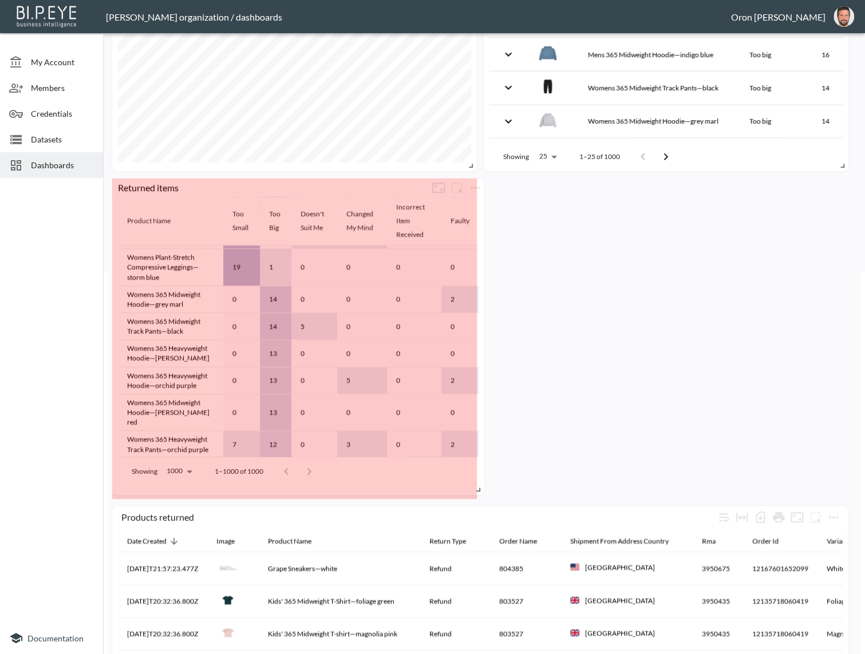
drag, startPoint x: 838, startPoint y: 521, endPoint x: 474, endPoint y: 488, distance: 365.4
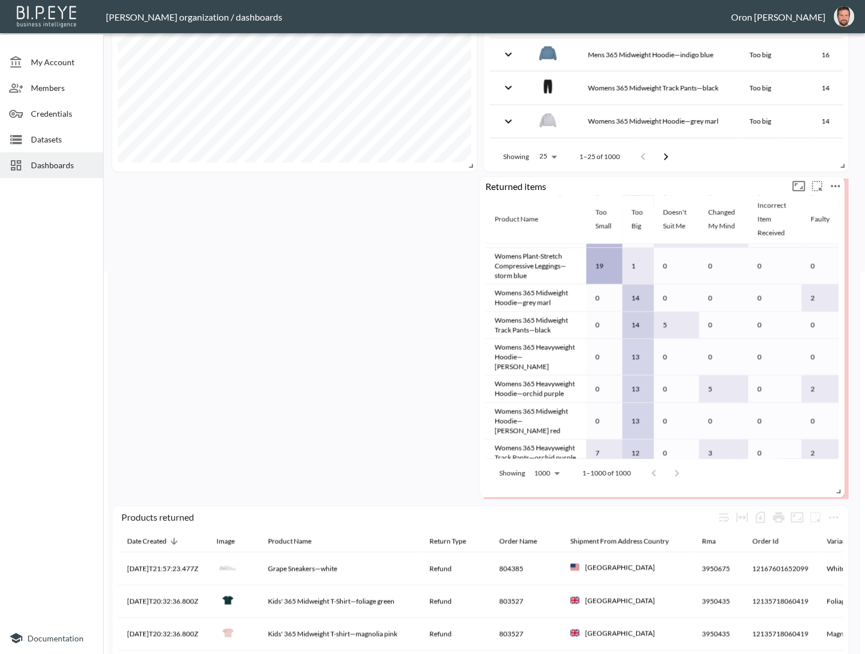
drag, startPoint x: 289, startPoint y: 194, endPoint x: 656, endPoint y: 192, distance: 367.4
click at [656, 192] on div "Returned items" at bounding box center [662, 186] width 364 height 18
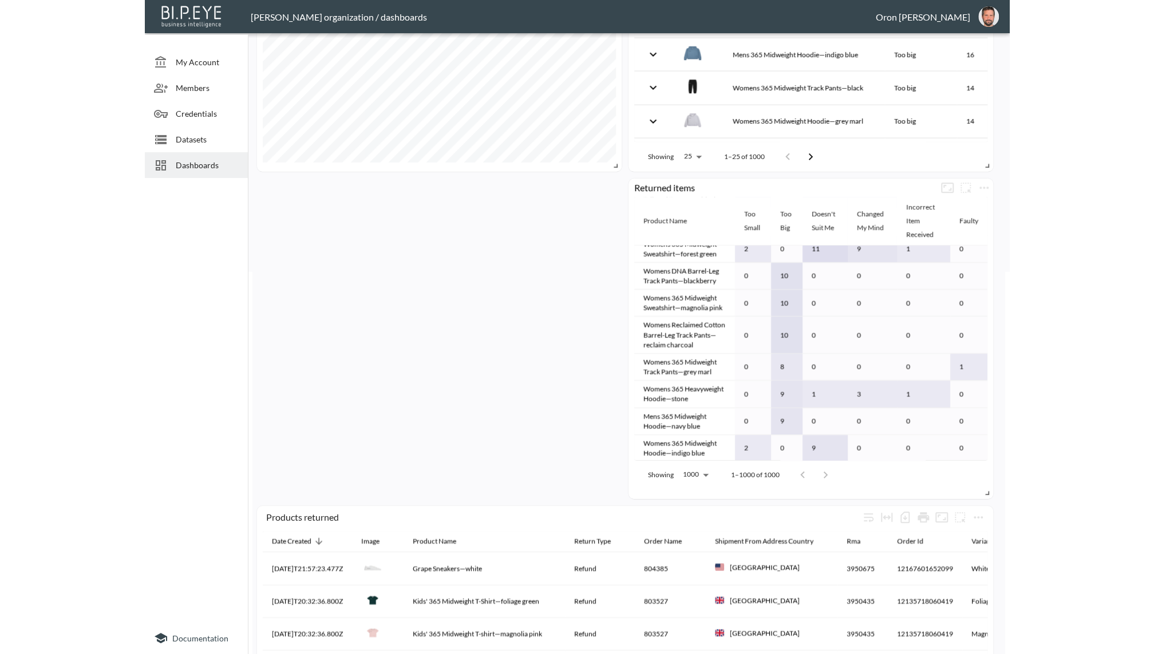
scroll to position [0, 0]
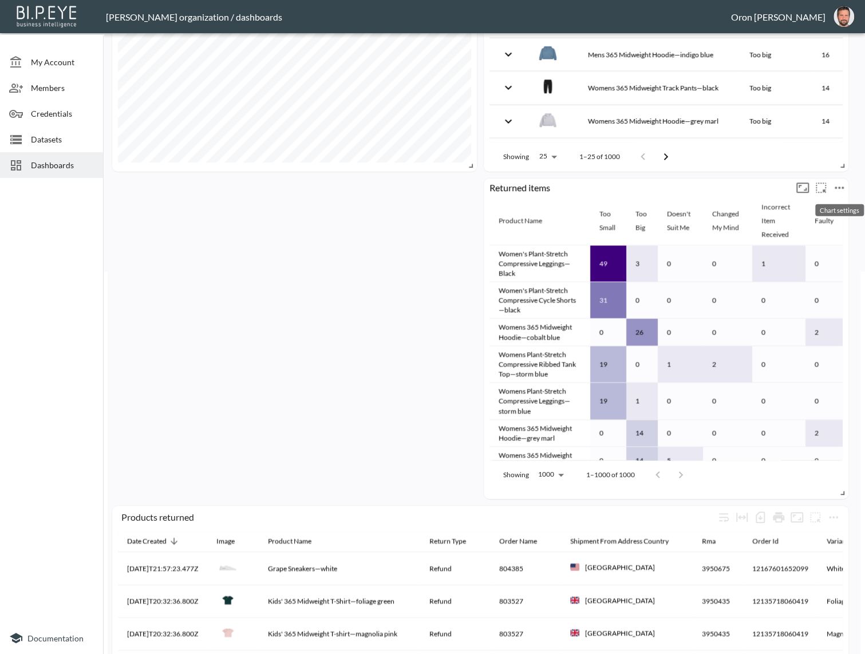
click at [841, 184] on icon "more" at bounding box center [839, 188] width 14 height 14
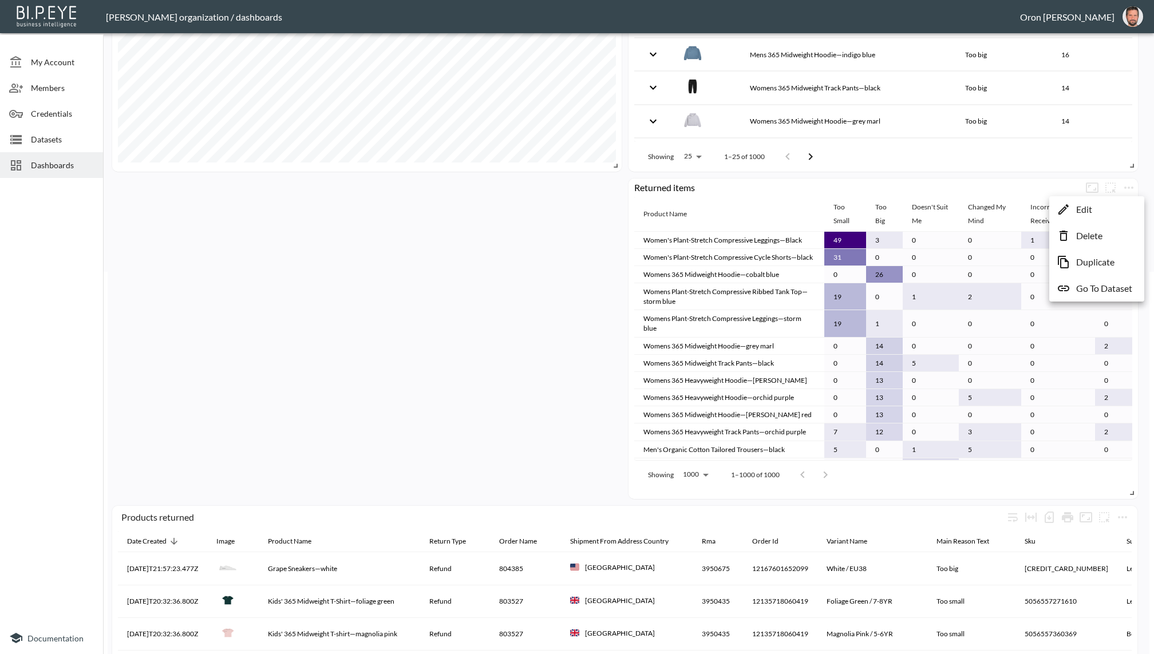
click at [1076, 252] on li "Duplicate" at bounding box center [1096, 262] width 89 height 21
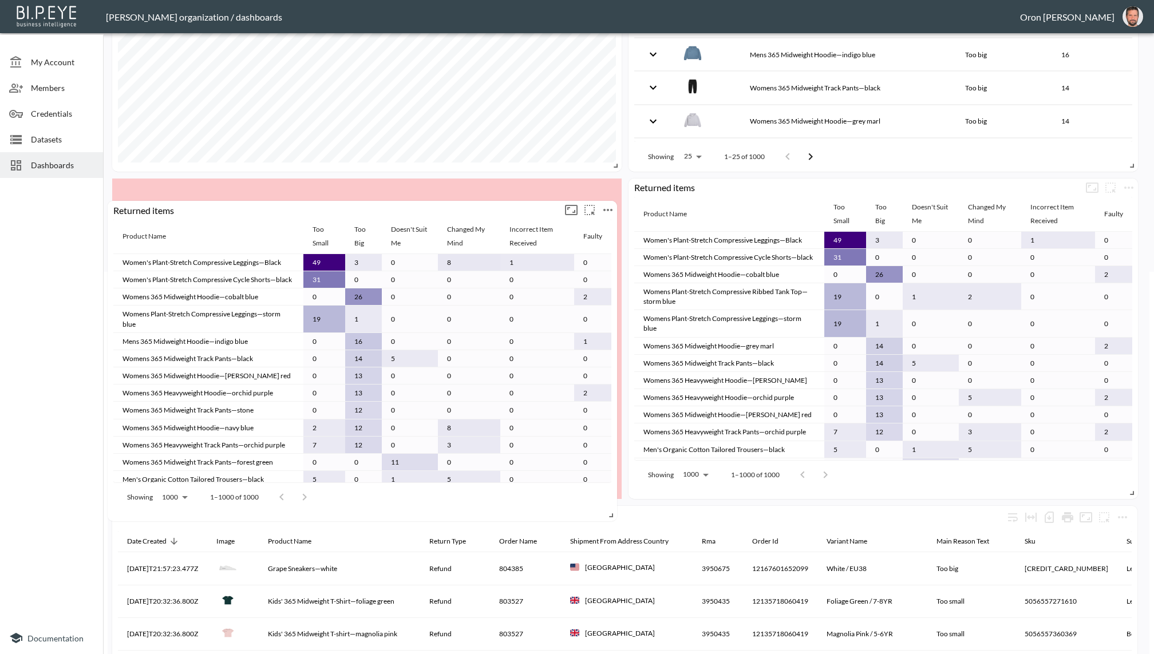
drag, startPoint x: 721, startPoint y: 521, endPoint x: 201, endPoint y: 215, distance: 603.5
click at [201, 215] on div "Returned items" at bounding box center [362, 210] width 509 height 18
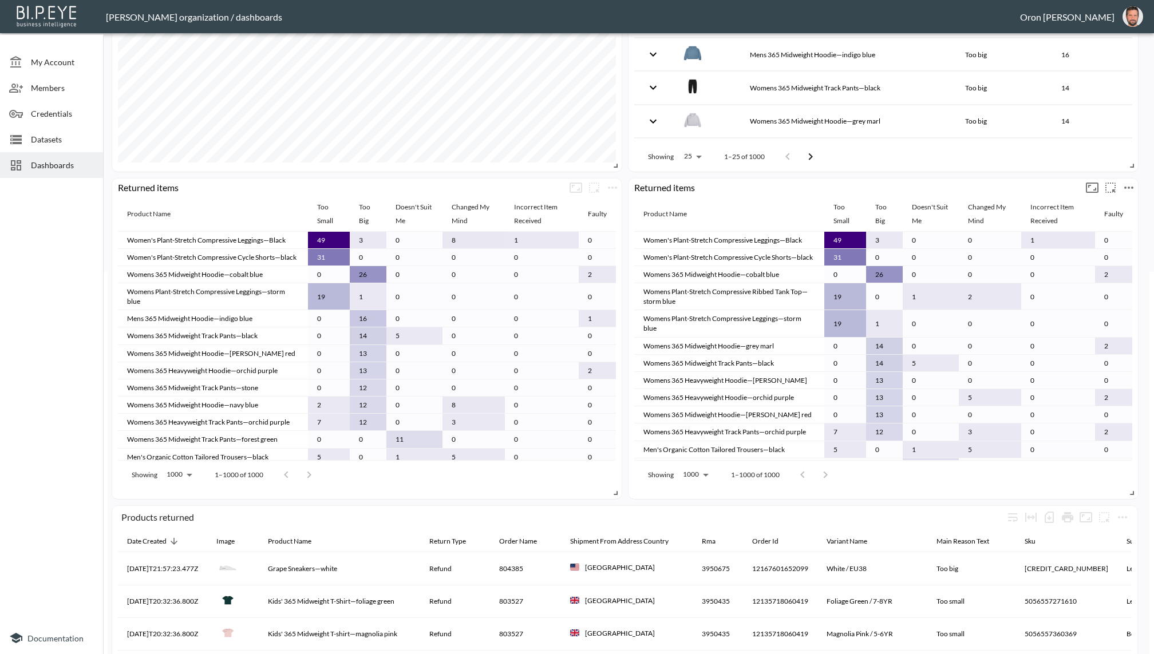
click at [1134, 184] on icon "more" at bounding box center [1129, 188] width 14 height 14
click at [1095, 208] on li "Edit" at bounding box center [1096, 209] width 89 height 21
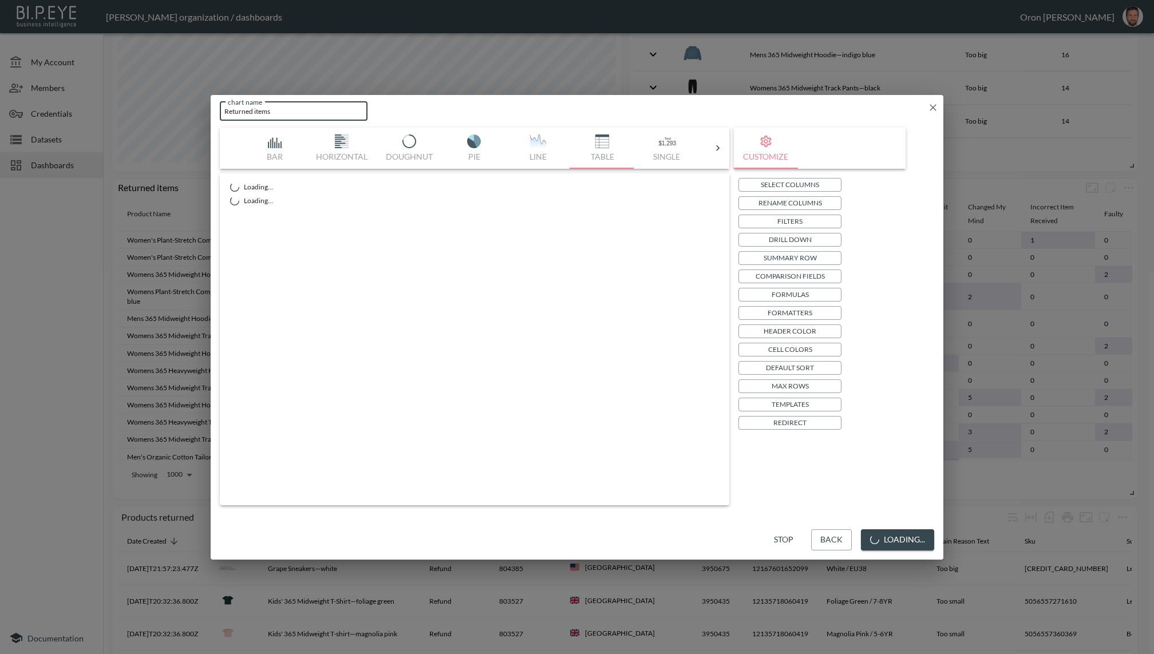
click at [254, 106] on input "Returned items" at bounding box center [294, 111] width 148 height 19
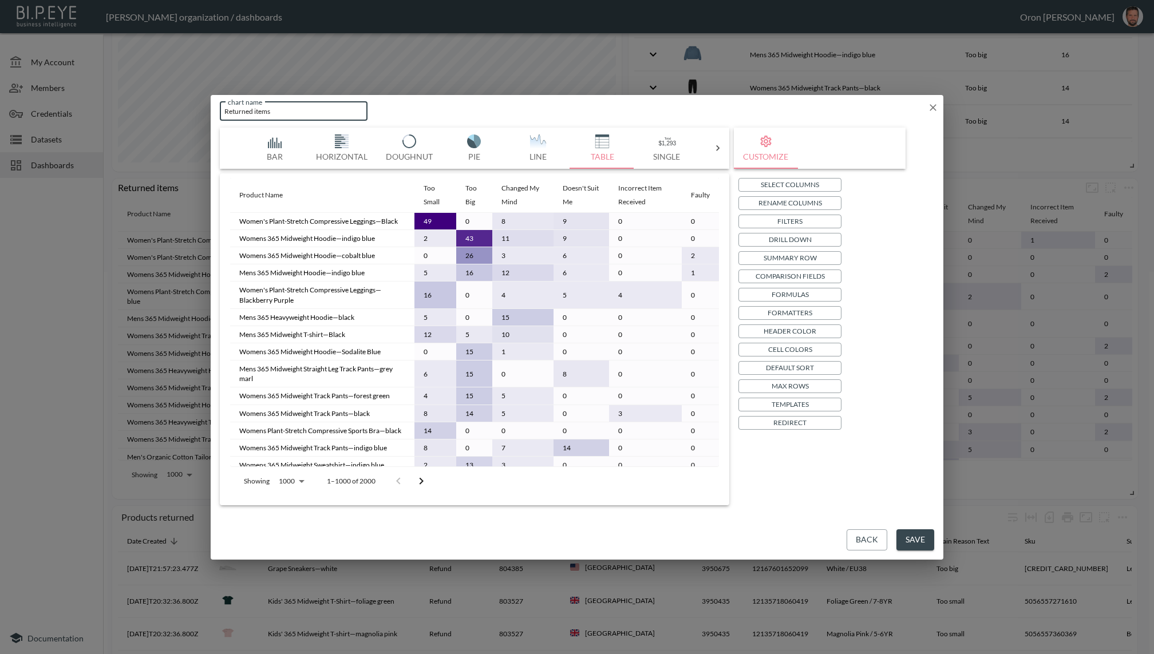
click at [254, 106] on input "Returned items" at bounding box center [294, 111] width 148 height 19
type input "Products to Return Reasons"
click at [921, 529] on button "Save" at bounding box center [915, 539] width 38 height 21
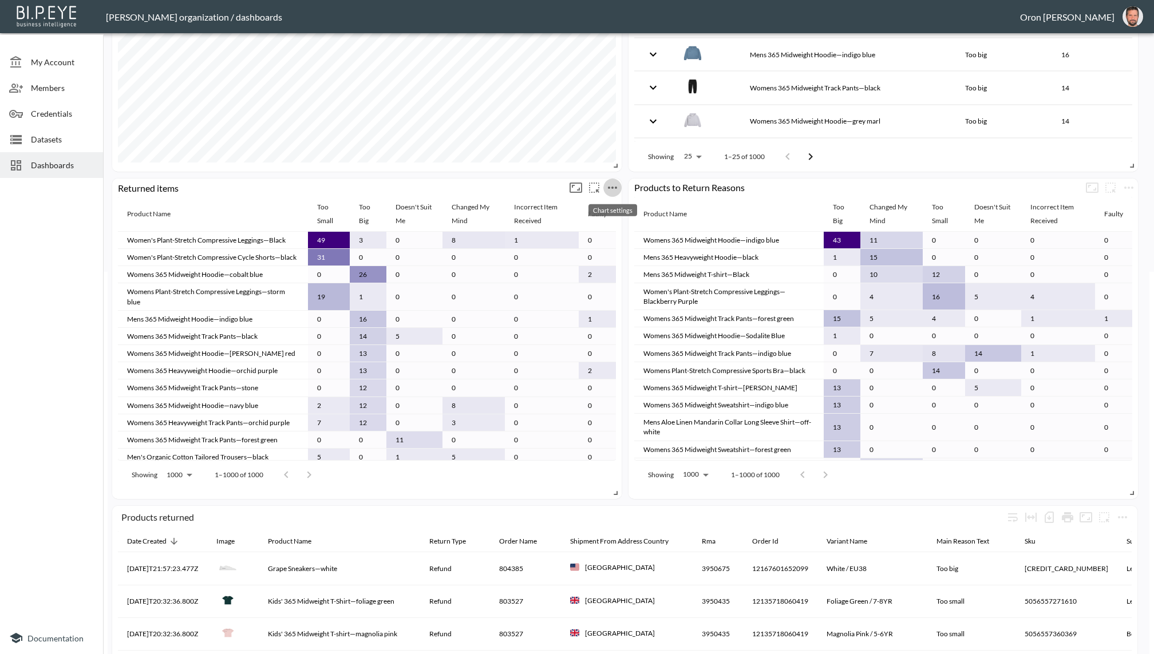
click at [611, 182] on icon "more" at bounding box center [612, 188] width 14 height 14
click at [595, 200] on li "Edit" at bounding box center [612, 209] width 89 height 21
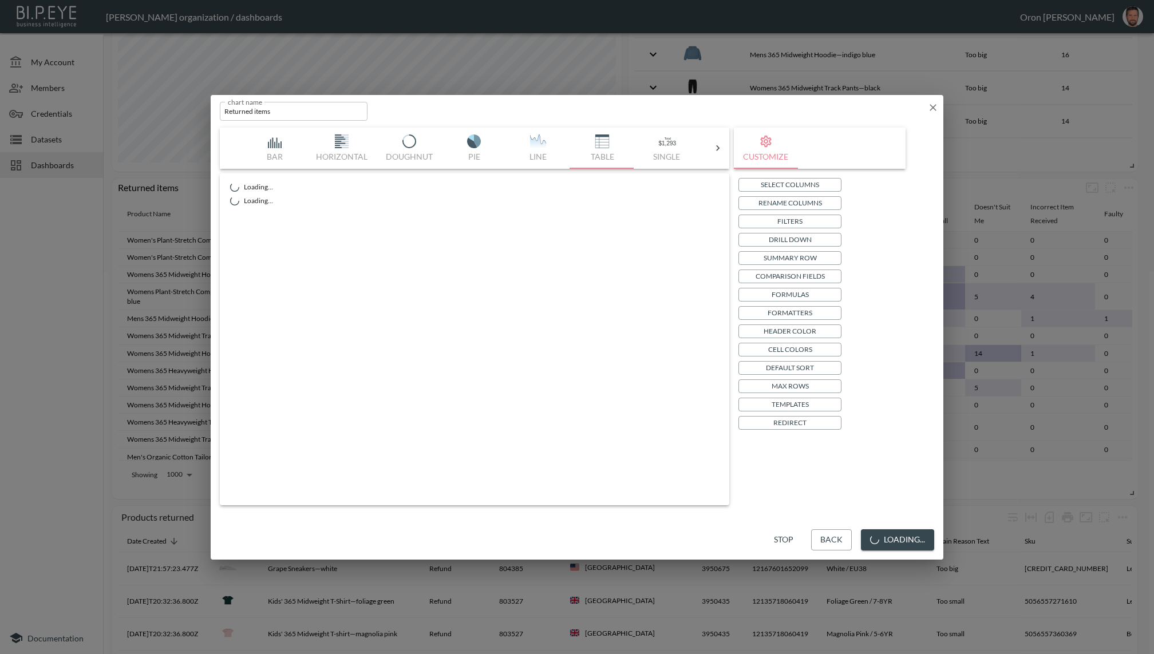
click at [274, 104] on input "Returned items" at bounding box center [294, 111] width 148 height 19
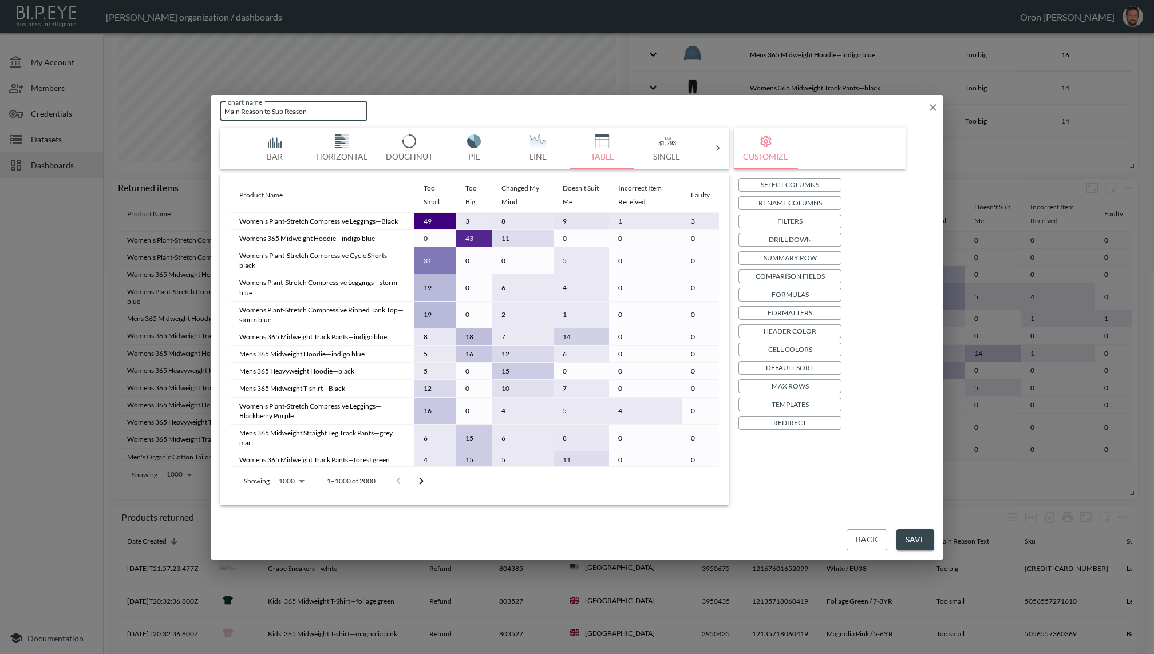
type input "Main Reason to Sub Reason"
click at [803, 237] on p "Drill Down" at bounding box center [789, 239] width 43 height 12
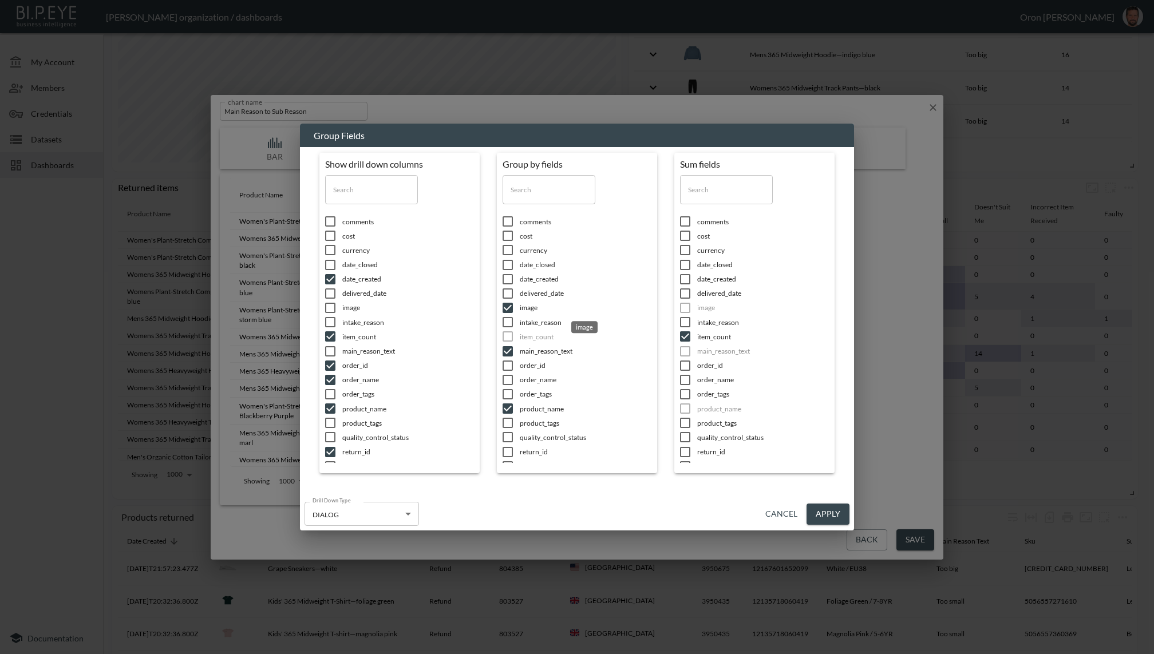
click at [474, 304] on span "image" at bounding box center [408, 308] width 132 height 10
checkbox input "false"
click at [474, 409] on span "product_name" at bounding box center [408, 409] width 132 height 10
checkbox input "false"
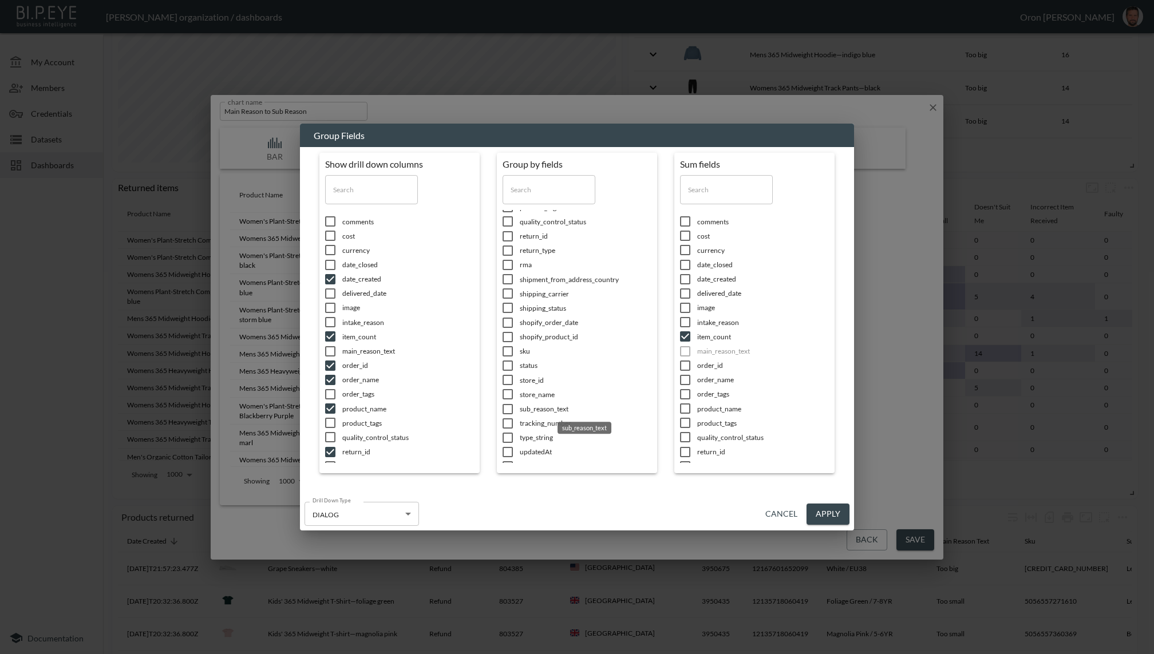
click at [474, 620] on span "sub_reason_text" at bounding box center [408, 625] width 132 height 10
checkbox input "true"
click at [826, 513] on button "Apply" at bounding box center [827, 514] width 43 height 21
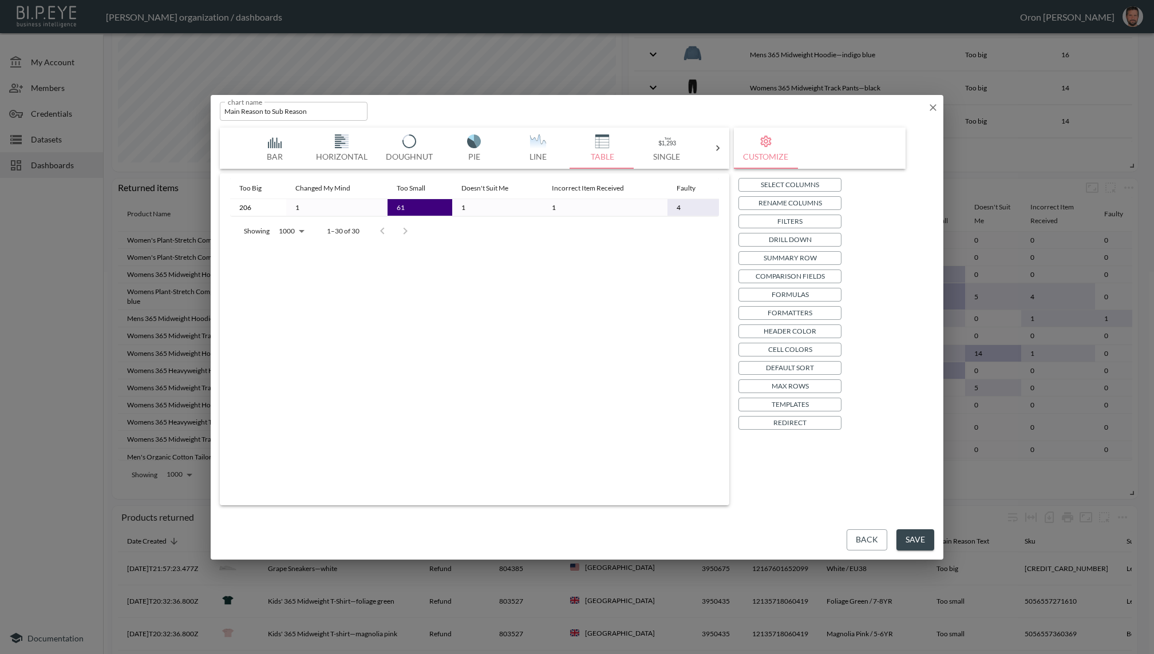
click at [800, 401] on p "Templates" at bounding box center [789, 404] width 37 height 12
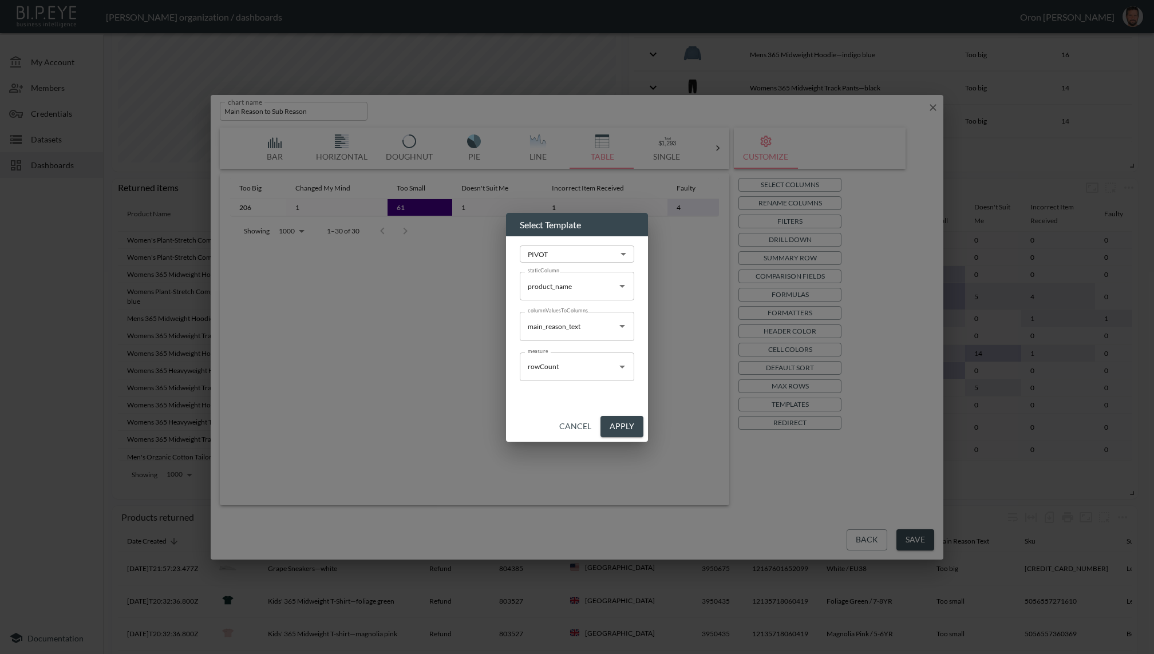
click at [551, 288] on input "product_name" at bounding box center [568, 286] width 87 height 18
click at [556, 311] on li "main_reason_text" at bounding box center [577, 313] width 114 height 17
type input "main_reason_text"
click at [551, 329] on input "main_reason_text" at bounding box center [568, 326] width 87 height 18
click at [572, 352] on li "sub_reason_text" at bounding box center [577, 353] width 114 height 17
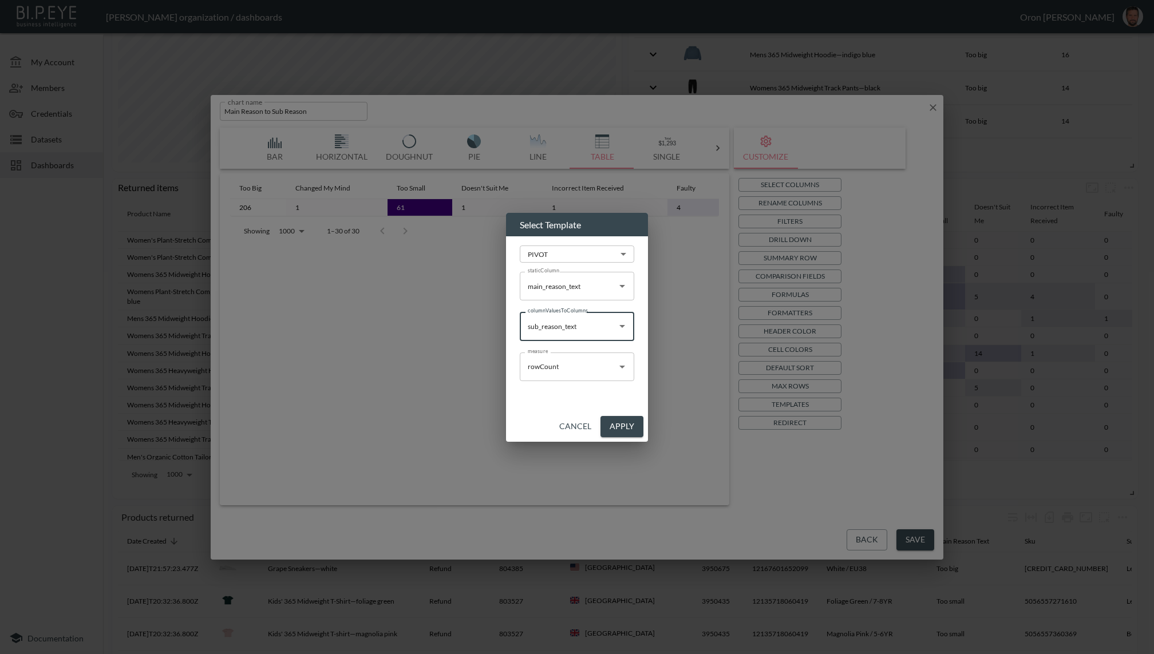
type input "sub_reason_text"
click at [624, 422] on button "Apply" at bounding box center [621, 426] width 43 height 21
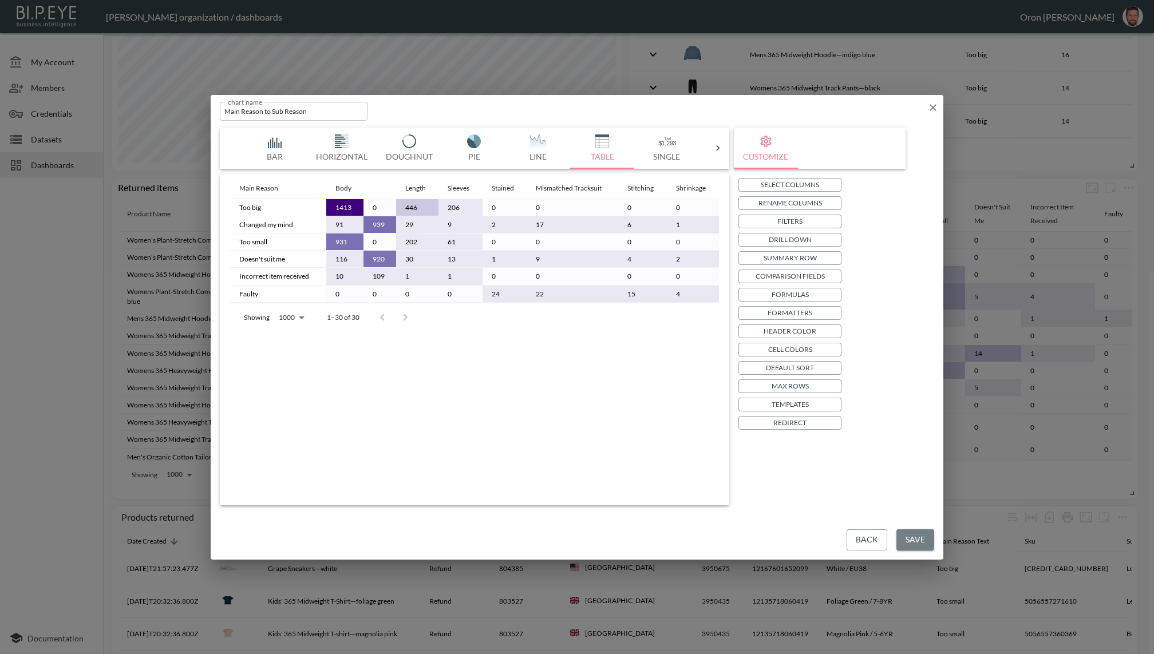
click at [914, 538] on button "Save" at bounding box center [915, 539] width 38 height 21
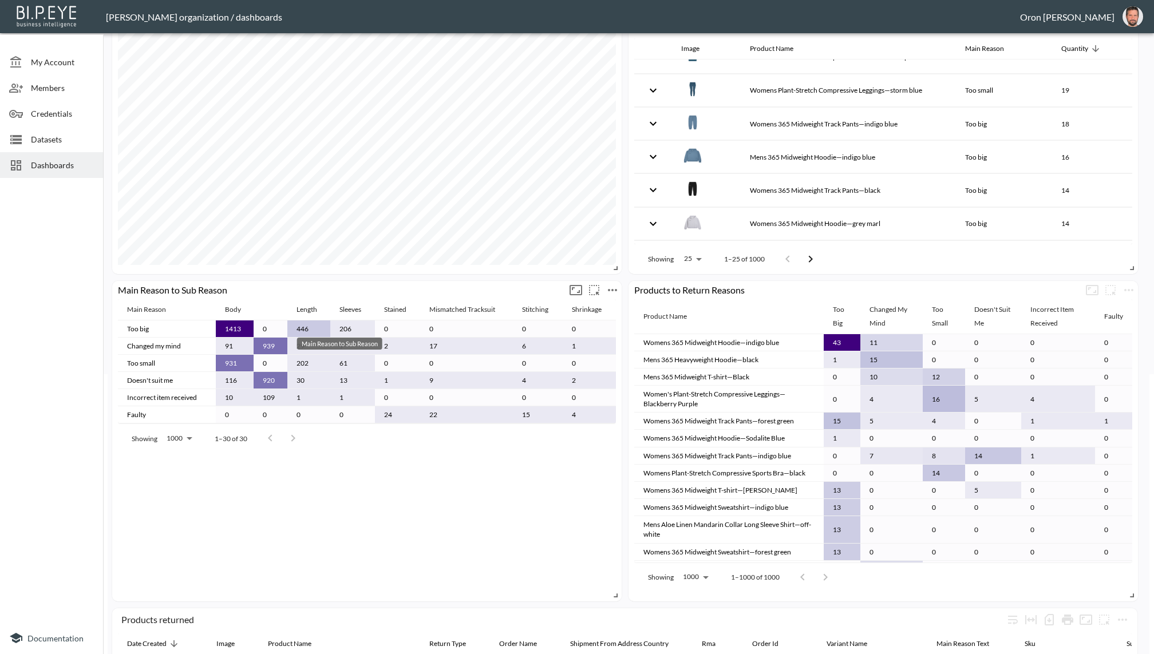
scroll to position [287, 0]
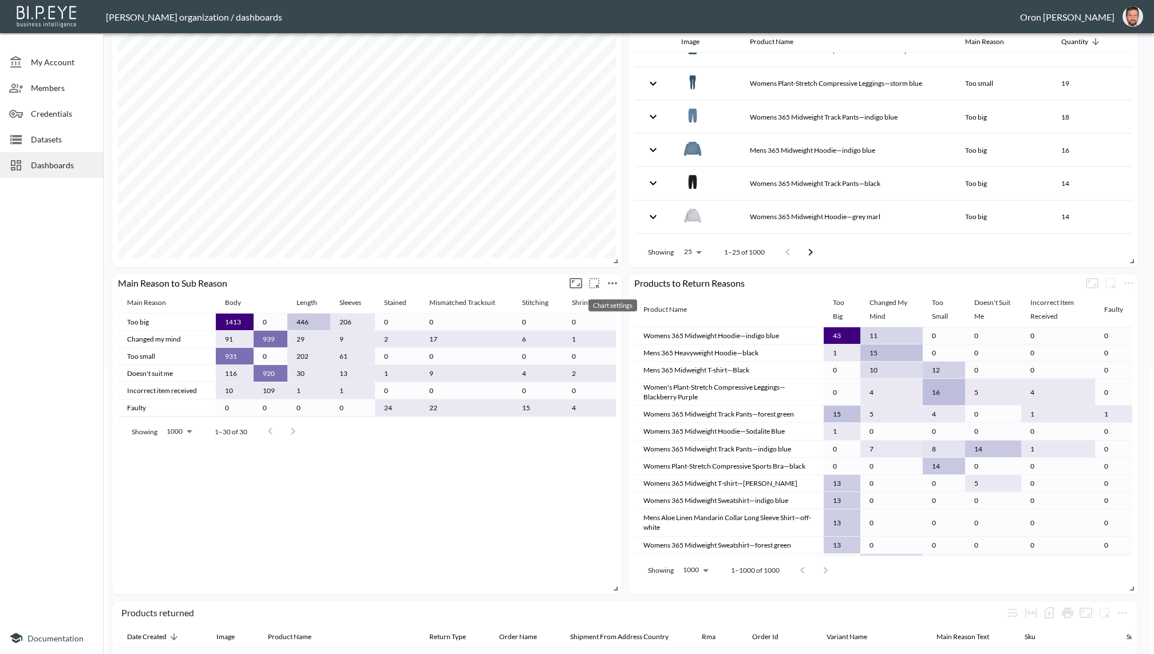
click at [615, 279] on icon "more" at bounding box center [612, 283] width 14 height 14
click at [604, 296] on li "Edit" at bounding box center [612, 304] width 89 height 21
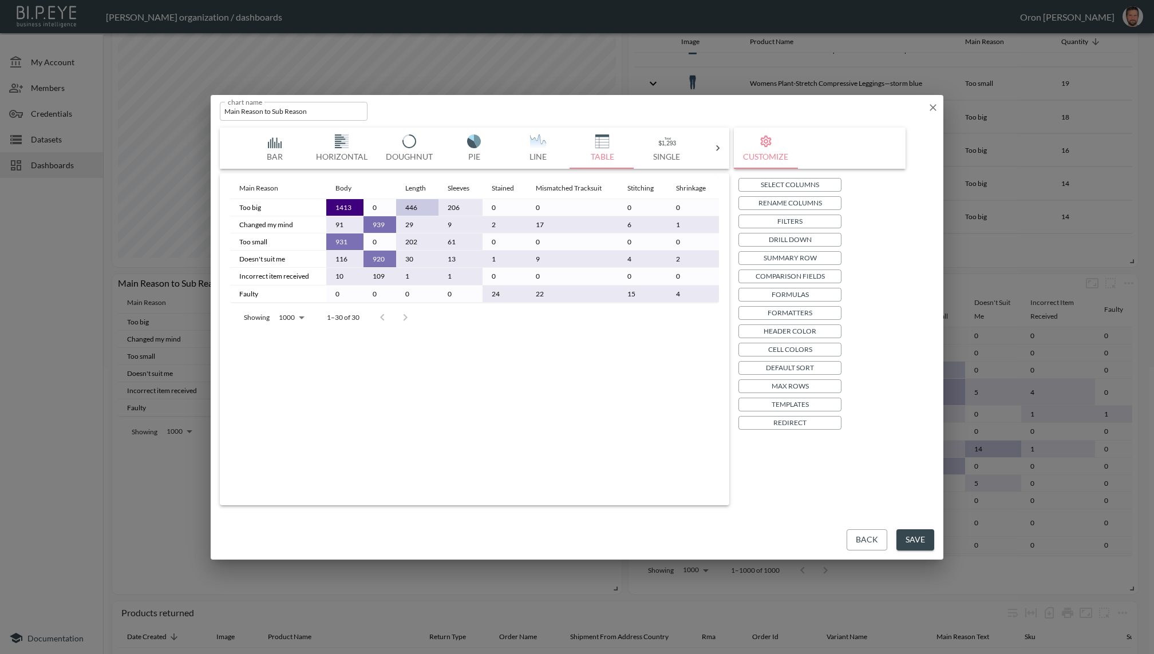
click at [264, 115] on input "Main Reason to Sub Reason" at bounding box center [294, 111] width 148 height 19
type input "Main Reasons to Sub Reasons"
click at [906, 540] on button "Save" at bounding box center [915, 539] width 38 height 21
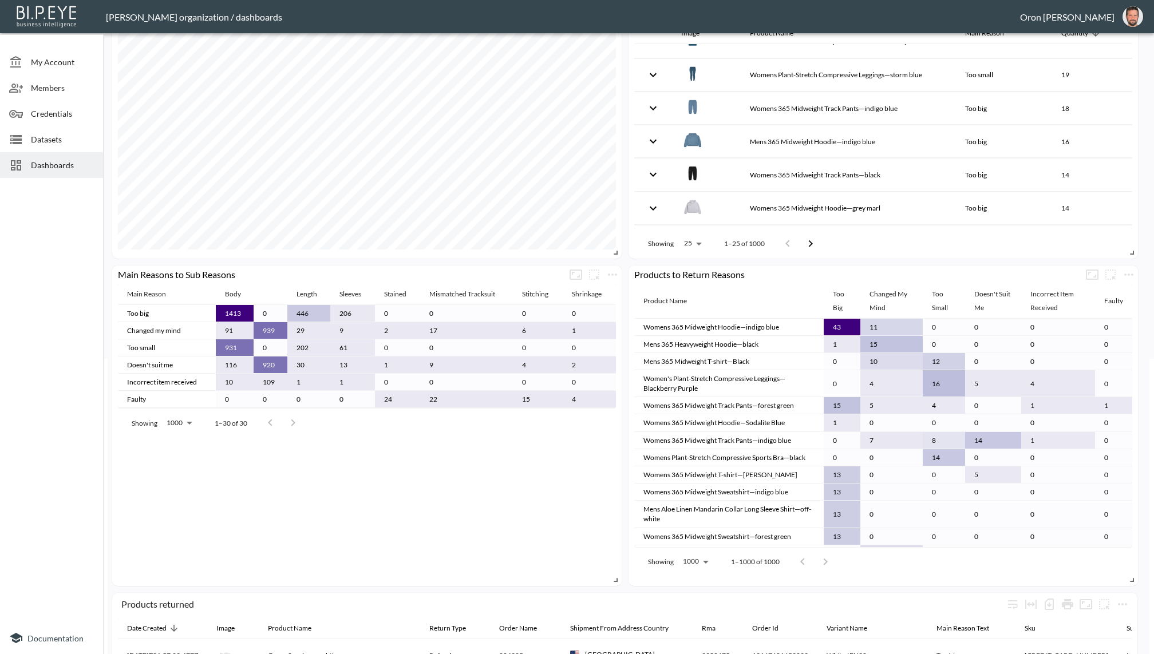
scroll to position [296, 0]
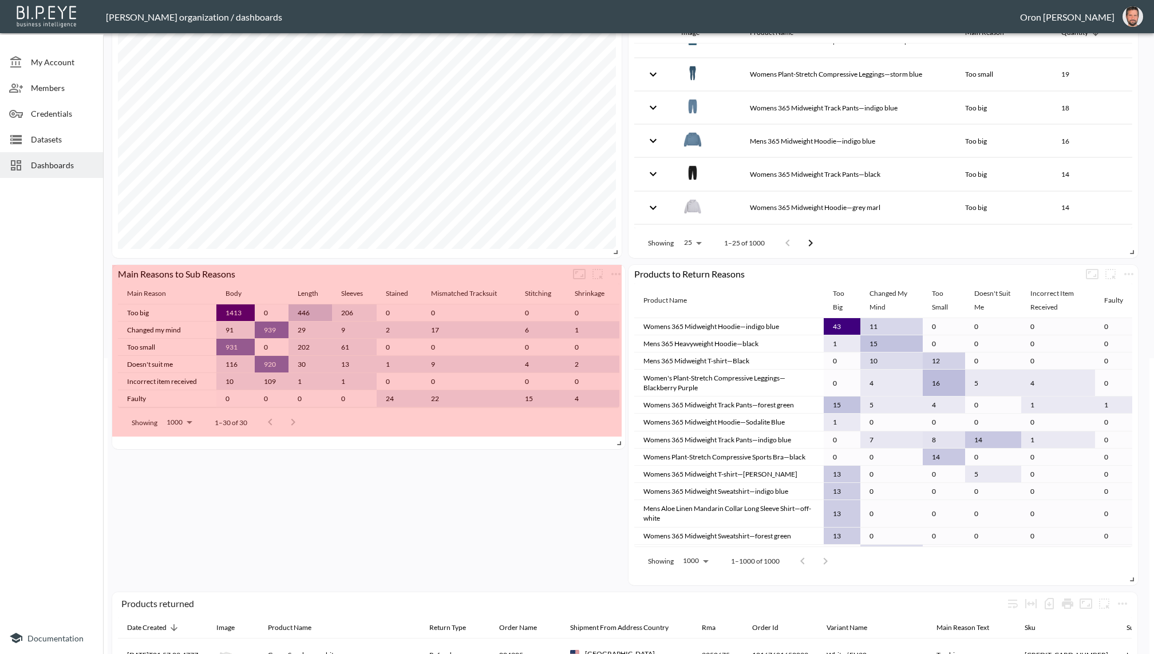
drag, startPoint x: 611, startPoint y: 573, endPoint x: 615, endPoint y: 437, distance: 136.2
click at [615, 437] on span at bounding box center [616, 440] width 11 height 11
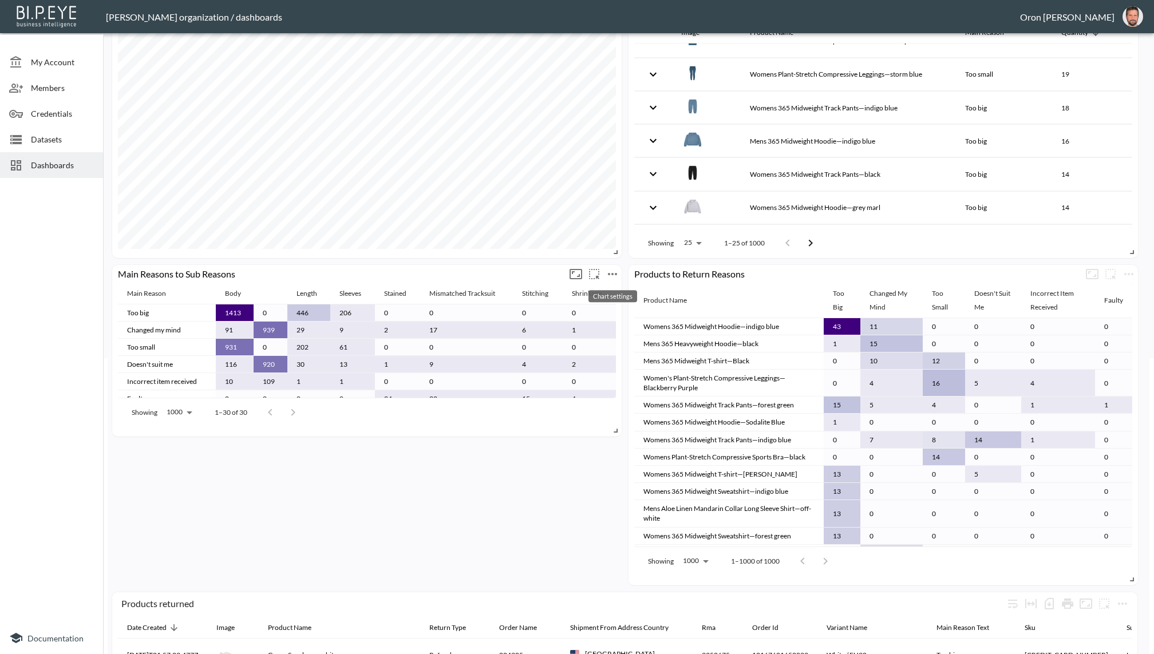
click at [615, 271] on icon "more" at bounding box center [612, 274] width 14 height 14
click at [605, 347] on p "Duplicate" at bounding box center [611, 348] width 38 height 14
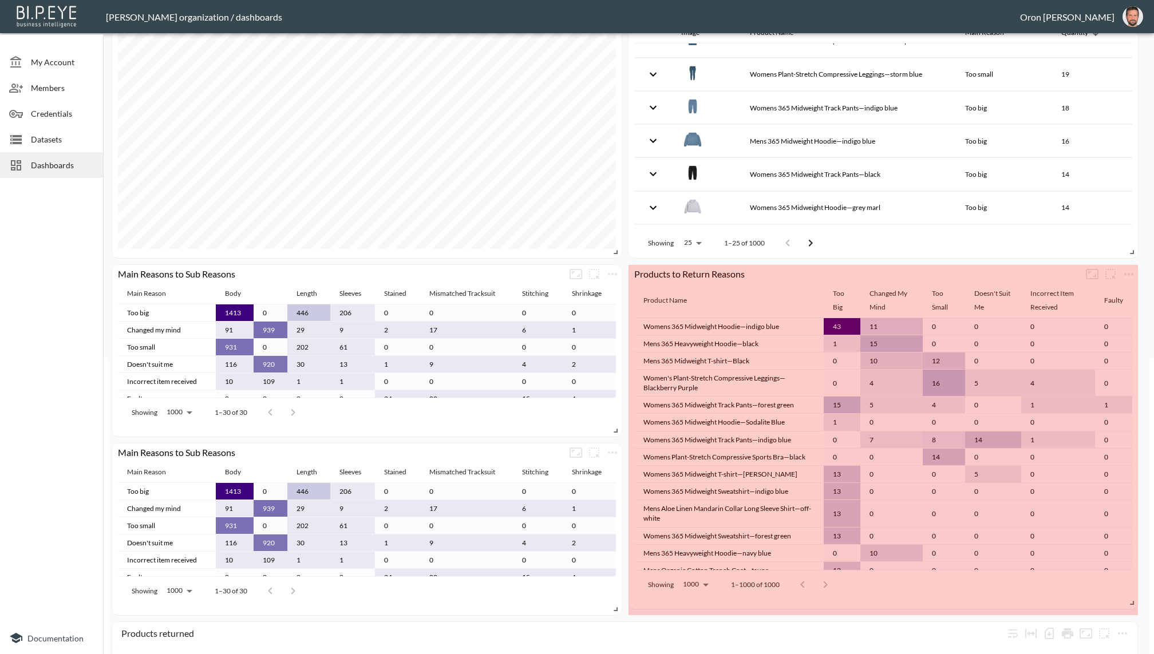
drag, startPoint x: 1128, startPoint y: 580, endPoint x: 1128, endPoint y: 603, distance: 23.5
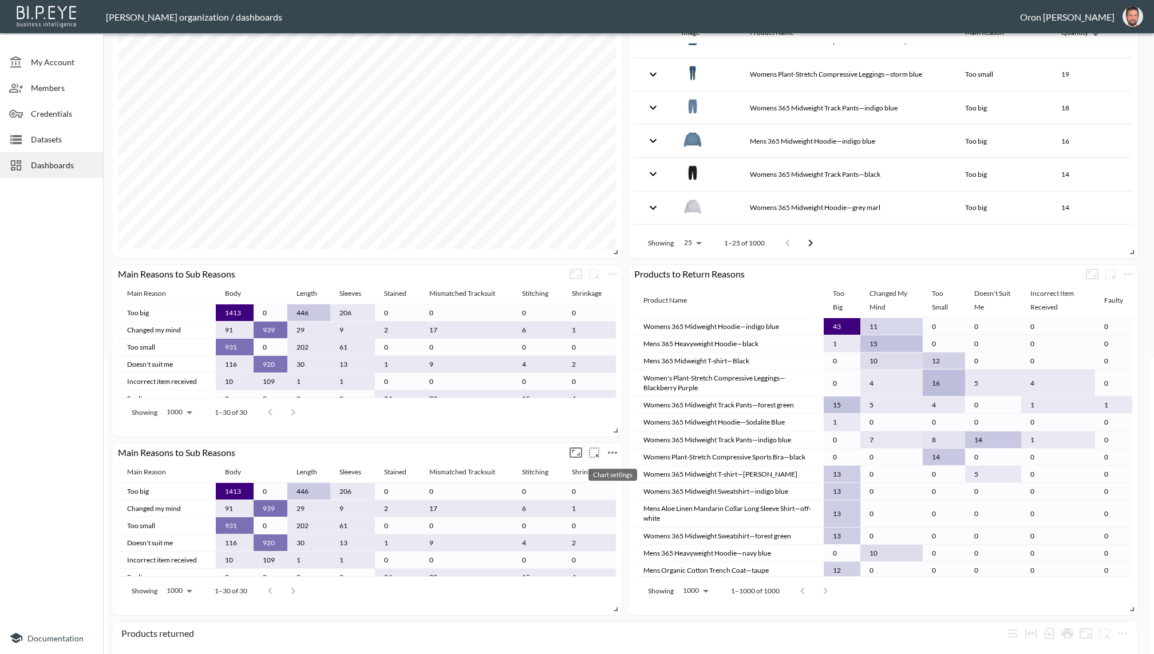
click at [607, 446] on icon "more" at bounding box center [612, 453] width 14 height 14
click at [605, 462] on div "Edit Delete Duplicate Go To Dataset" at bounding box center [612, 513] width 95 height 105
click at [611, 452] on icon "more" at bounding box center [612, 453] width 14 height 14
click at [604, 470] on p "Edit" at bounding box center [600, 474] width 16 height 14
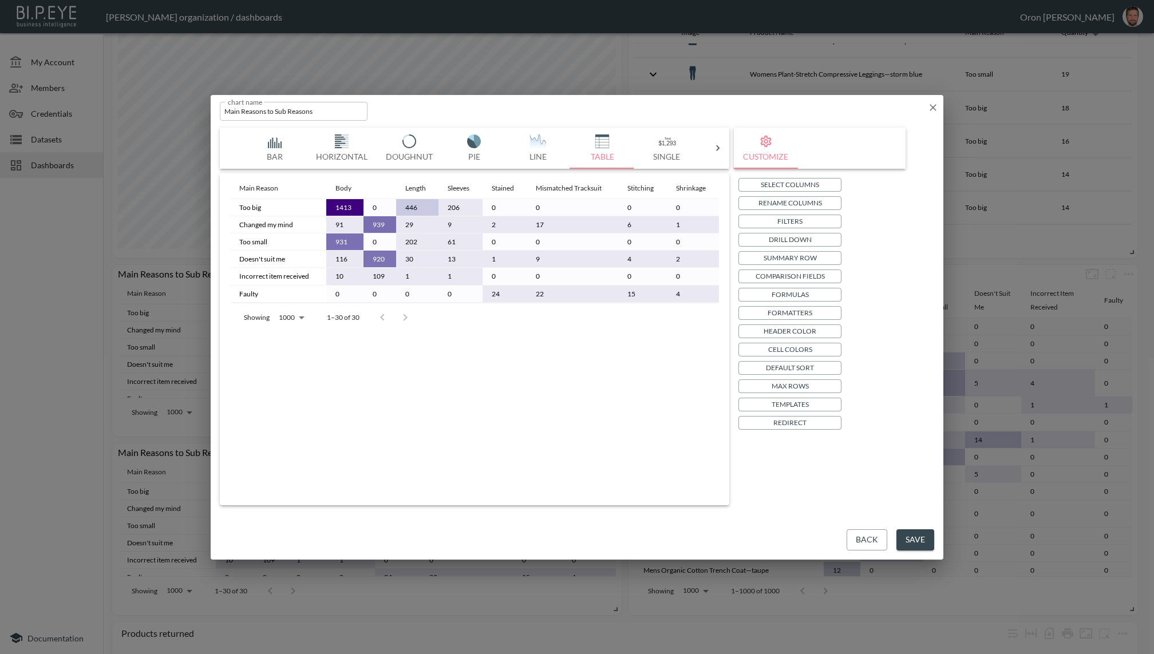
click at [786, 245] on button "Drill Down" at bounding box center [789, 240] width 103 height 14
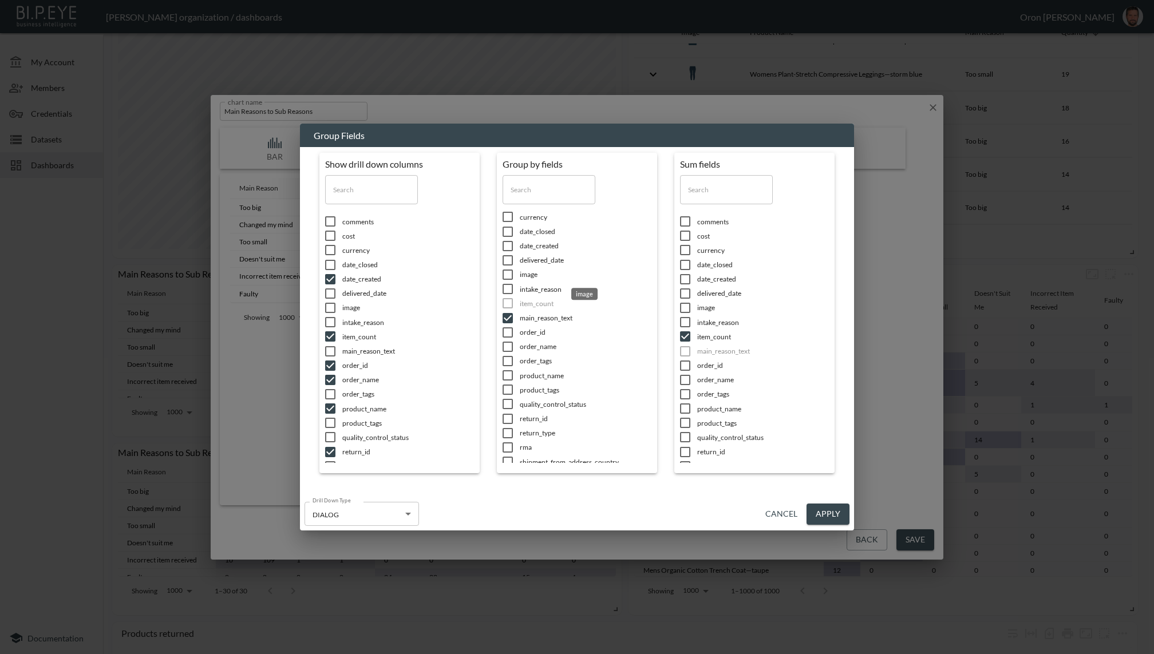
scroll to position [32, 0]
click at [474, 274] on span "date_created" at bounding box center [408, 279] width 132 height 10
checkbox input "true"
click at [474, 620] on span "sub_reason_text" at bounding box center [408, 625] width 132 height 10
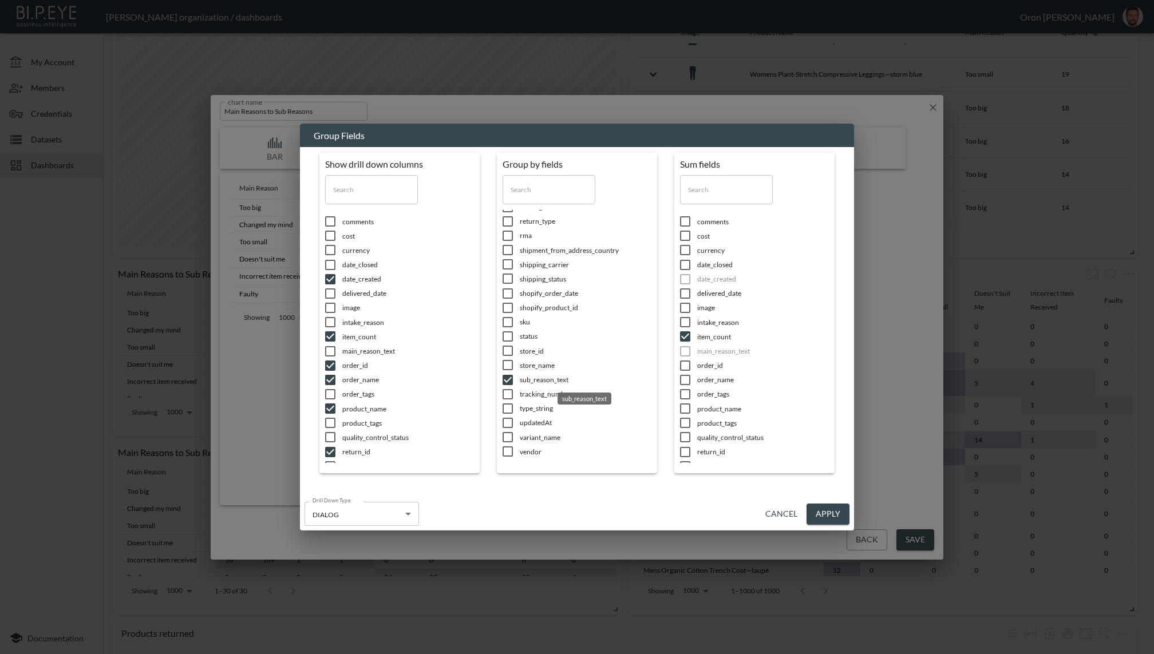
checkbox input "false"
click at [822, 510] on button "Apply" at bounding box center [827, 514] width 43 height 21
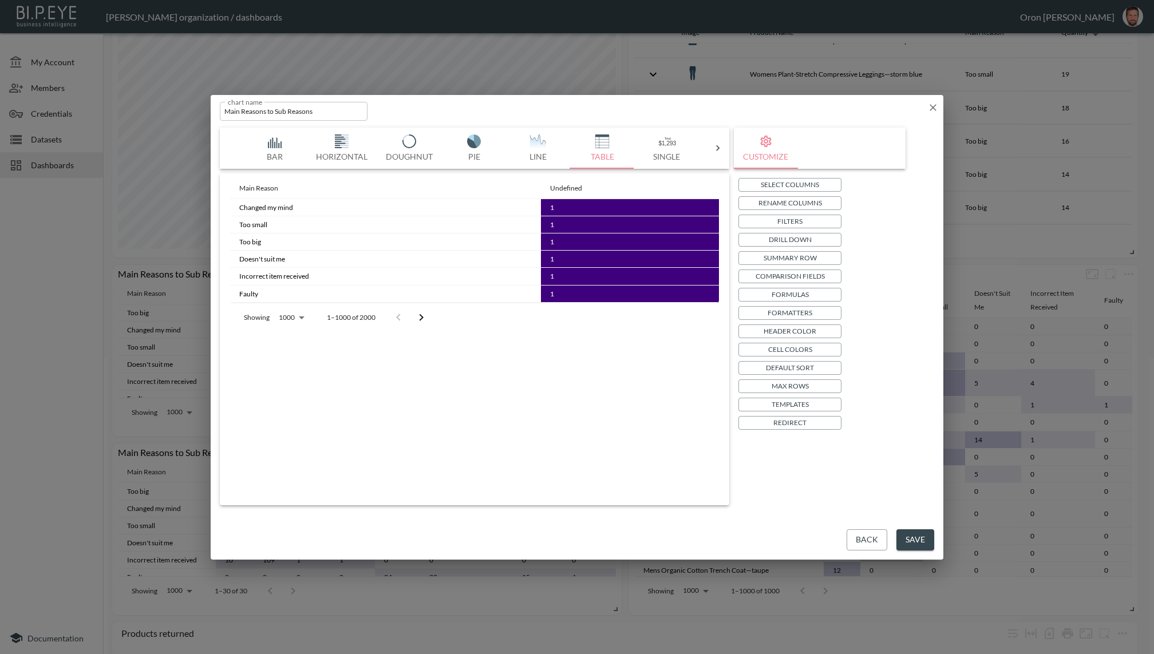
click at [797, 398] on button "Templates" at bounding box center [789, 405] width 103 height 14
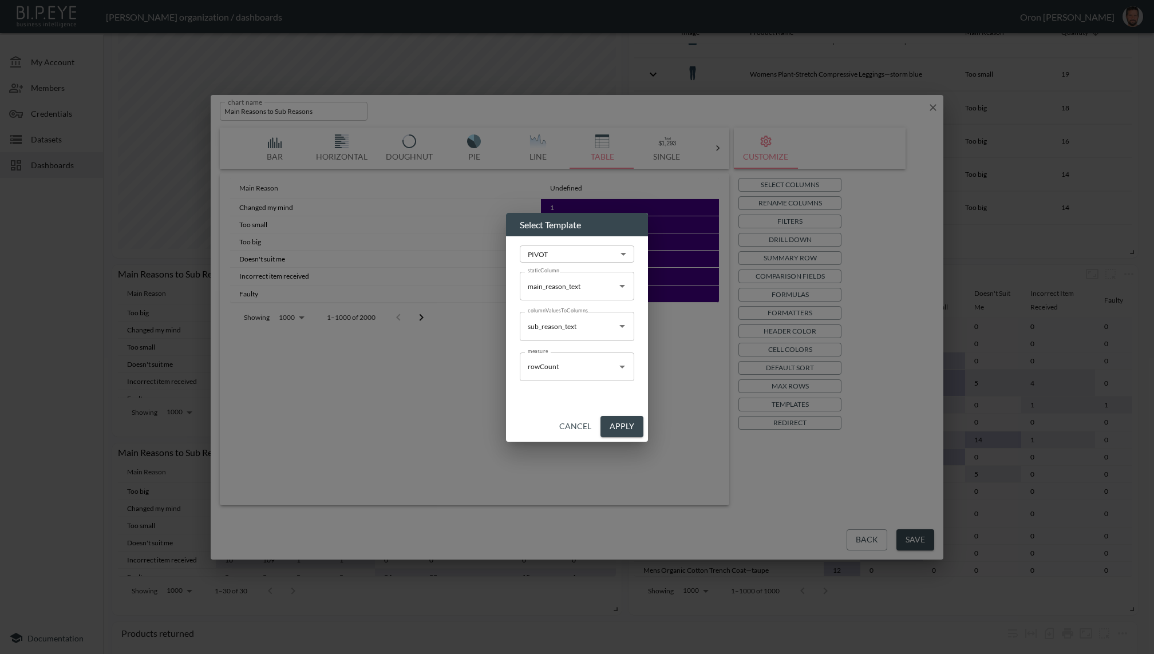
click at [576, 283] on input "main_reason_text" at bounding box center [568, 286] width 87 height 18
click at [541, 331] on li "date_created" at bounding box center [577, 330] width 114 height 17
type input "date_created"
click at [594, 325] on input "sub_reason_text" at bounding box center [568, 326] width 87 height 18
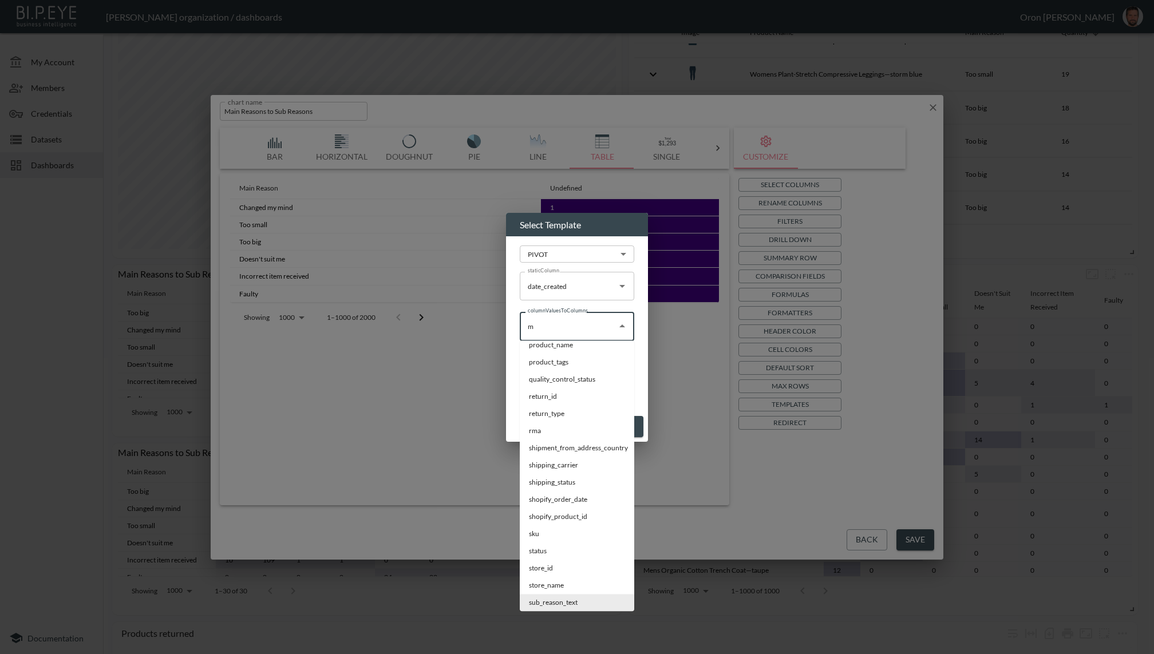
scroll to position [0, 0]
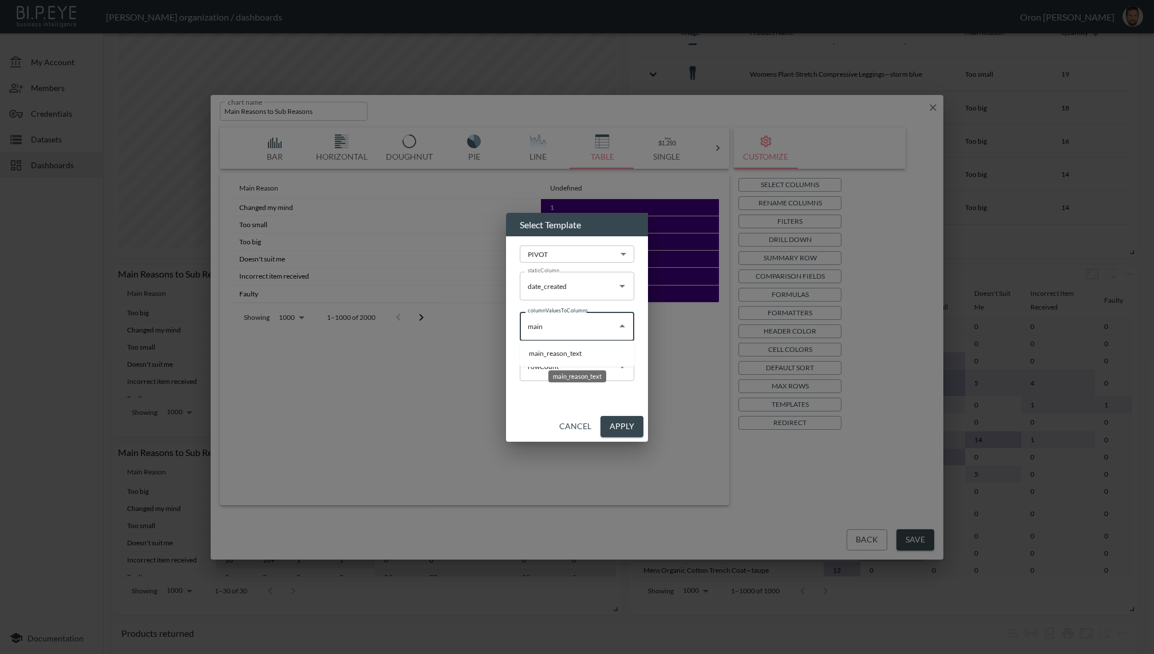
click at [580, 349] on li "main_reason_text" at bounding box center [577, 353] width 114 height 17
type input "main_reason_text"
click at [621, 428] on button "Apply" at bounding box center [621, 426] width 43 height 21
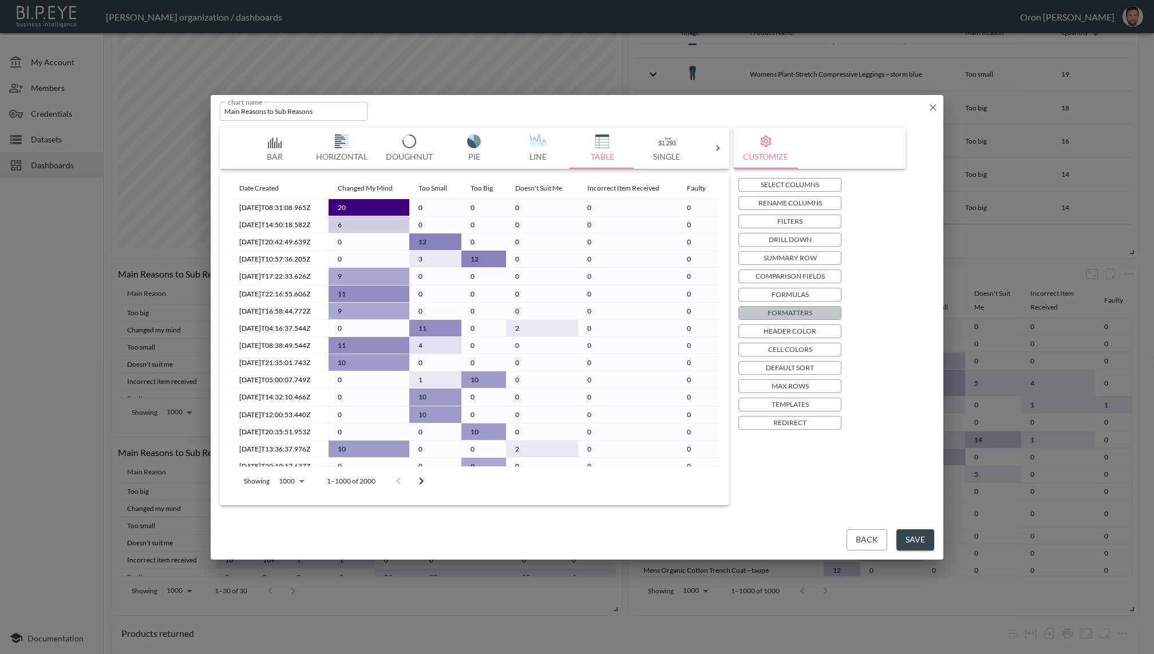
click at [806, 310] on p "Formatters" at bounding box center [789, 313] width 45 height 12
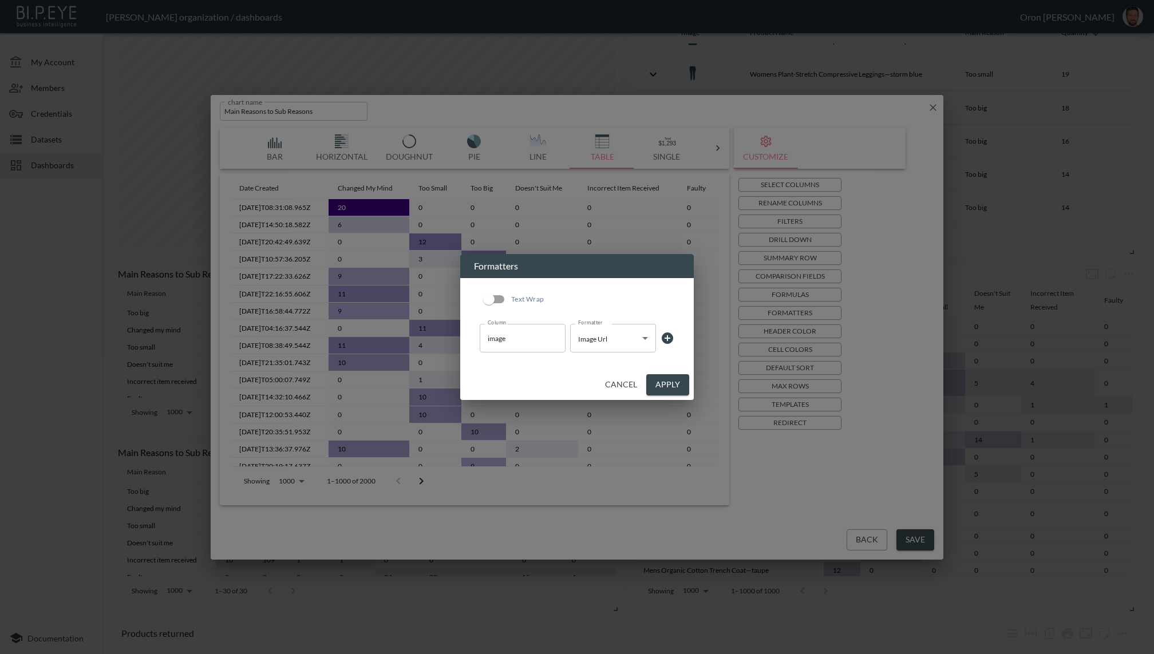
click at [675, 335] on div "Text Wrap Column image Column Formatter Image Url Image Url Formatter" at bounding box center [577, 318] width 206 height 80
click at [667, 335] on icon at bounding box center [667, 338] width 14 height 14
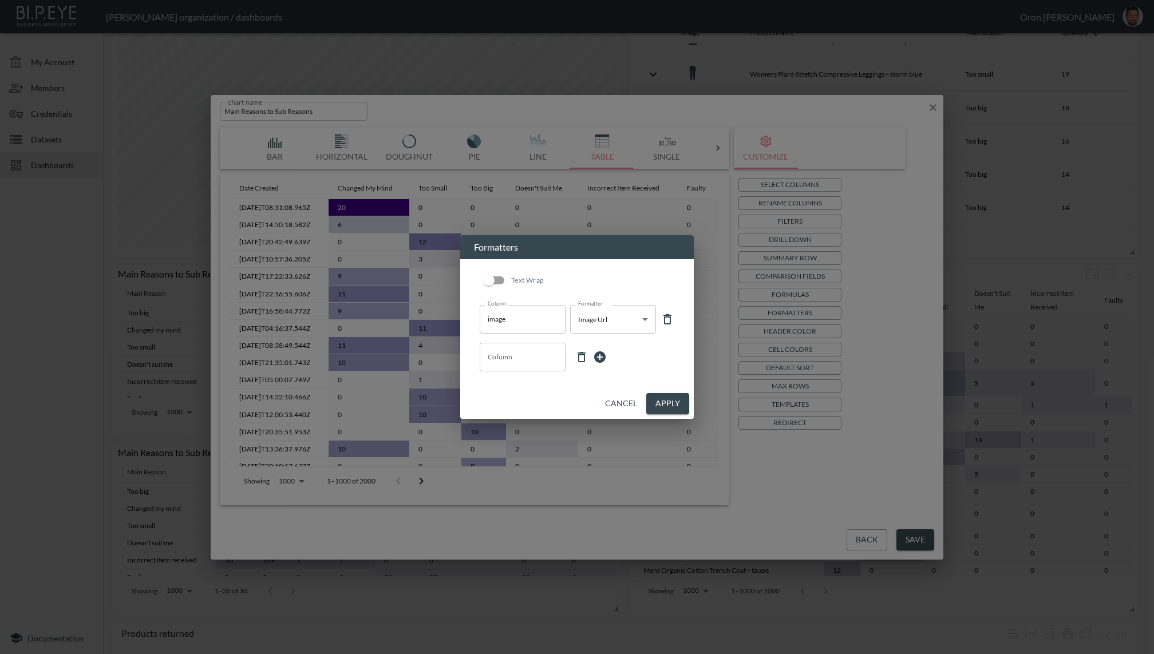
click at [515, 357] on input "Column" at bounding box center [523, 357] width 76 height 18
click at [492, 400] on li "date_created" at bounding box center [523, 401] width 86 height 17
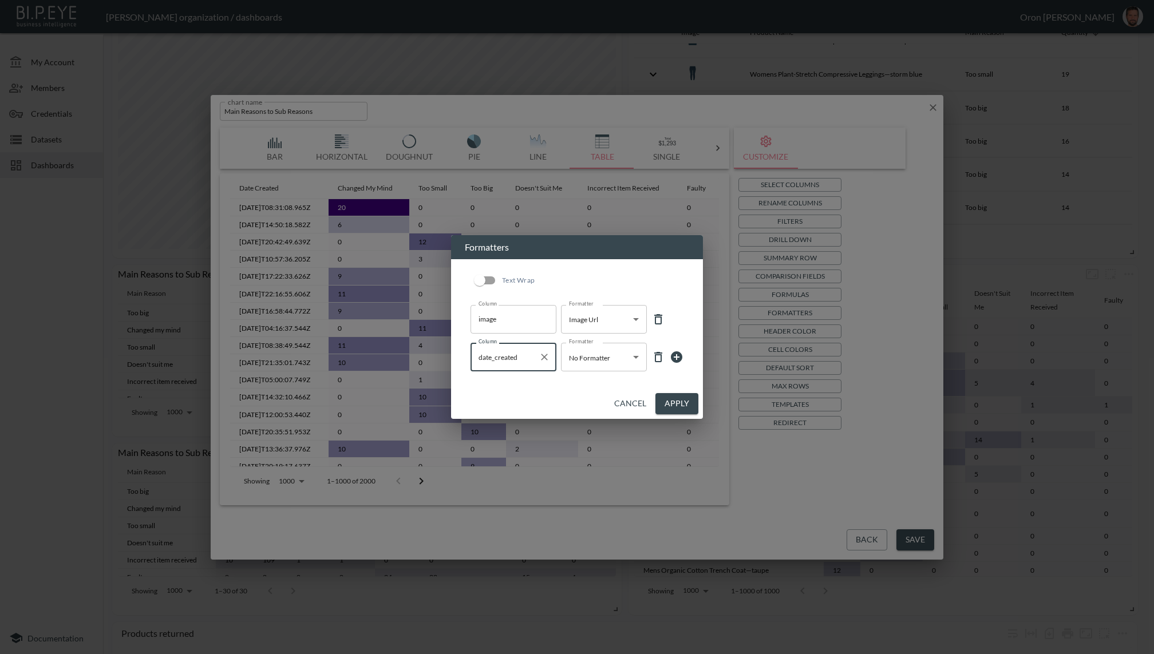
type input "date_created"
click at [585, 354] on body "BI.P.EYE, Interactive Analytics Dashboards - app [PERSON_NAME] organization / d…" at bounding box center [577, 327] width 1154 height 654
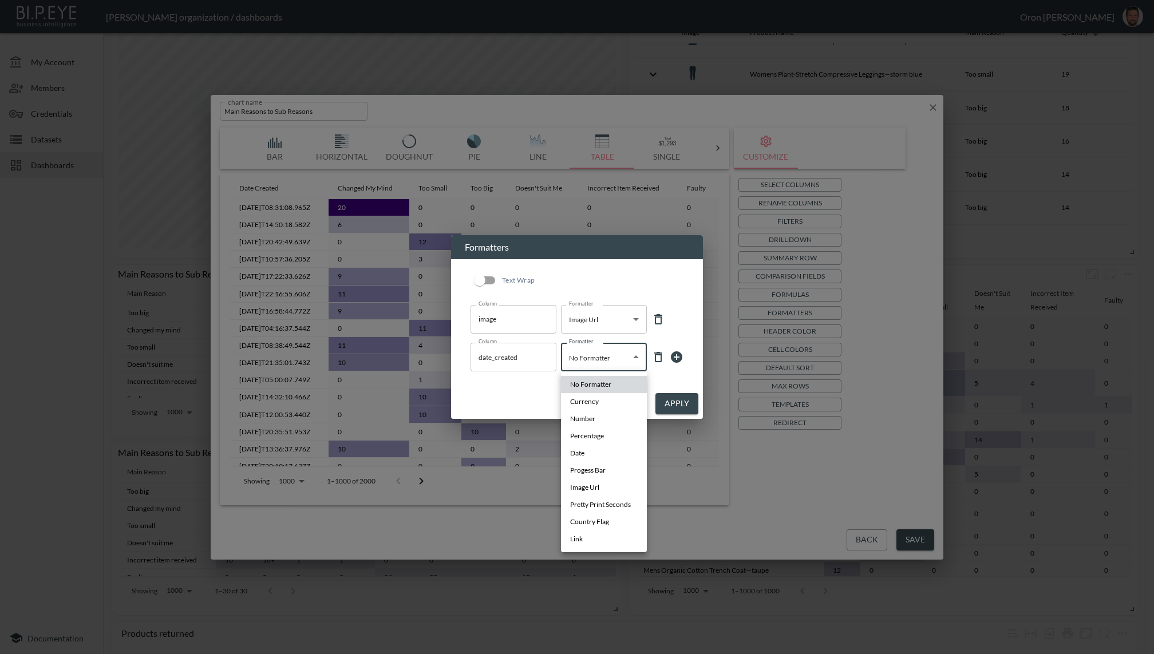
click at [587, 451] on li "Date" at bounding box center [604, 453] width 86 height 17
type input "Date"
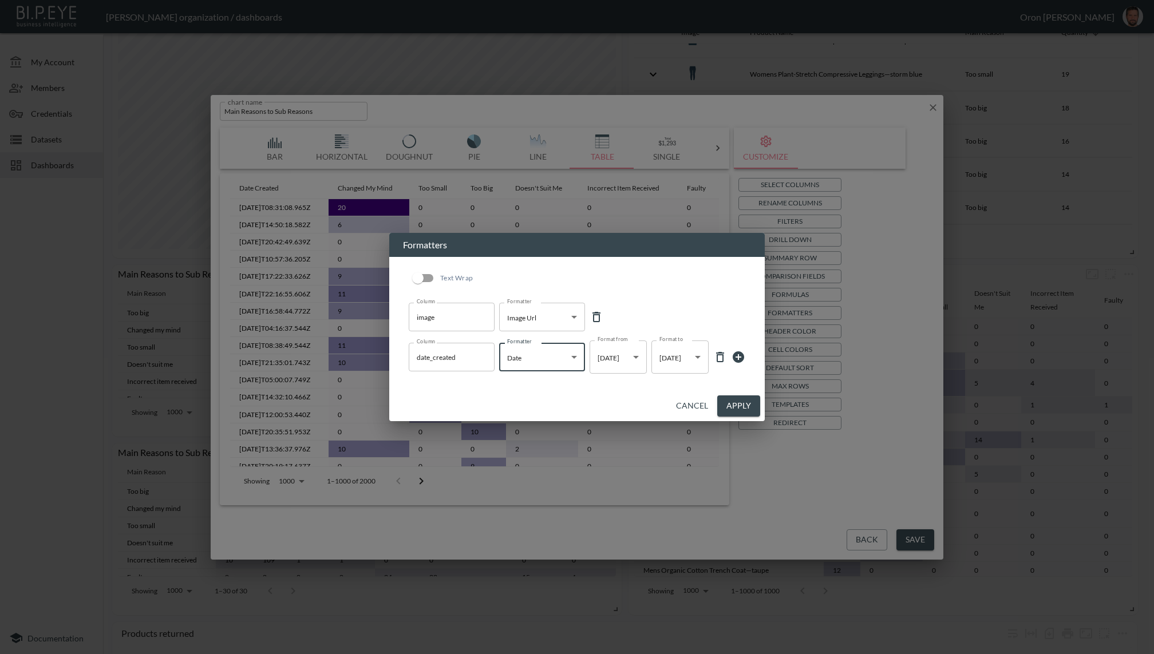
click at [671, 353] on body "BI.P.EYE, Interactive Analytics Dashboards - app [PERSON_NAME] organization / d…" at bounding box center [577, 327] width 1154 height 654
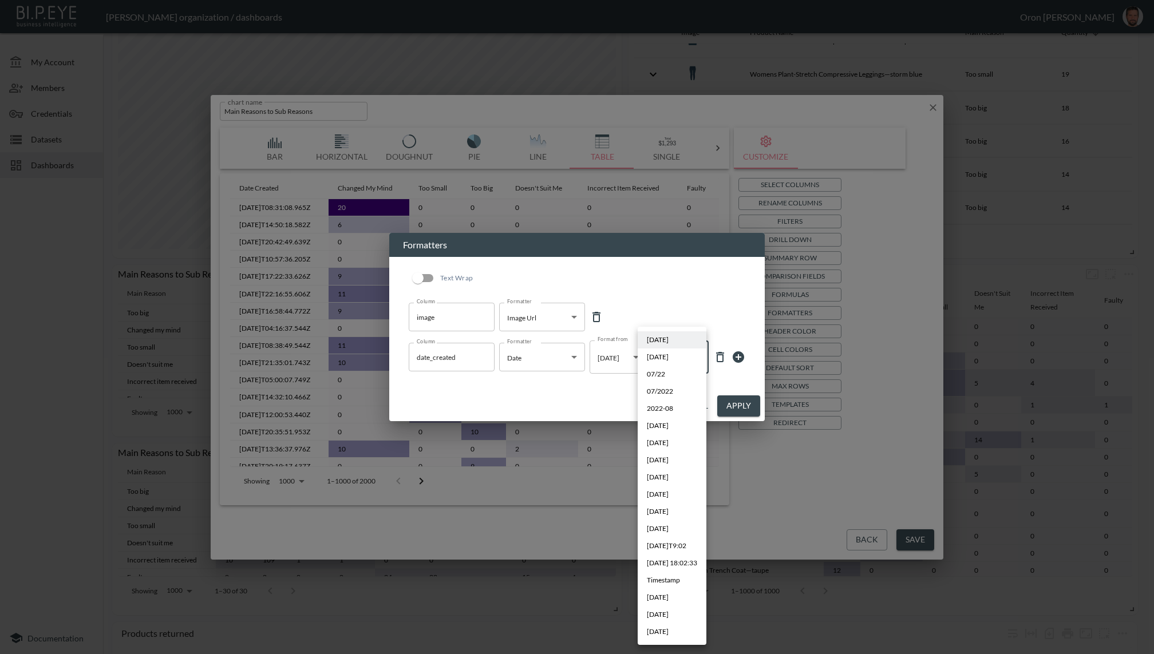
click at [656, 611] on span "[DATE]" at bounding box center [658, 614] width 22 height 10
type input "MMM YYYY"
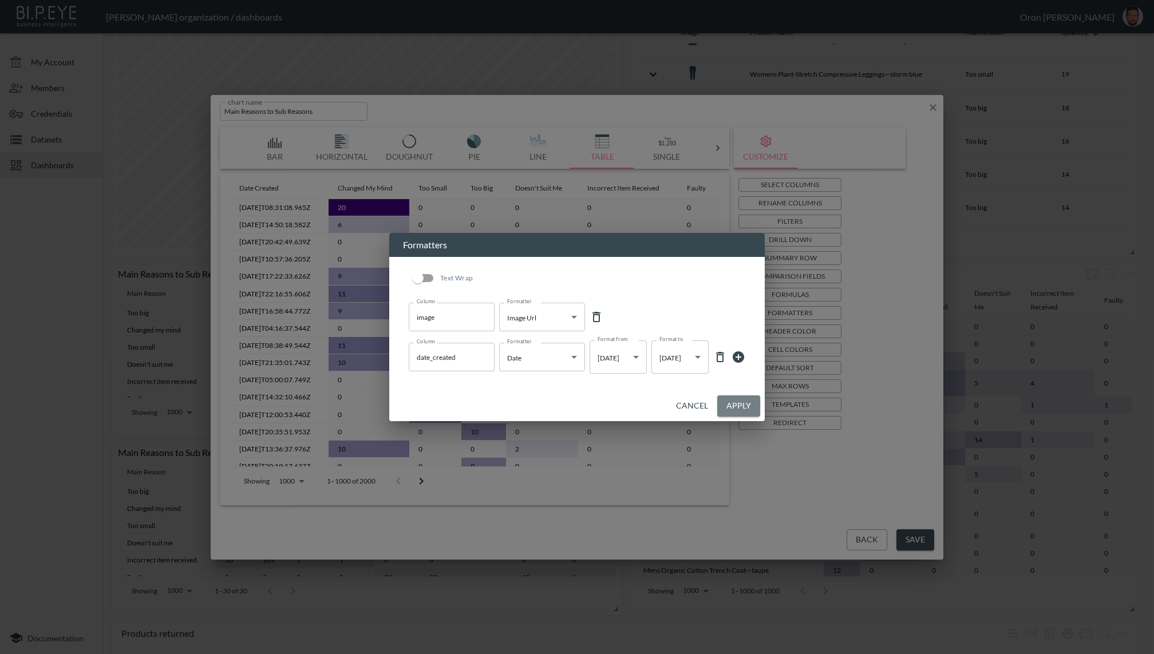
click at [741, 400] on button "Apply" at bounding box center [738, 405] width 43 height 21
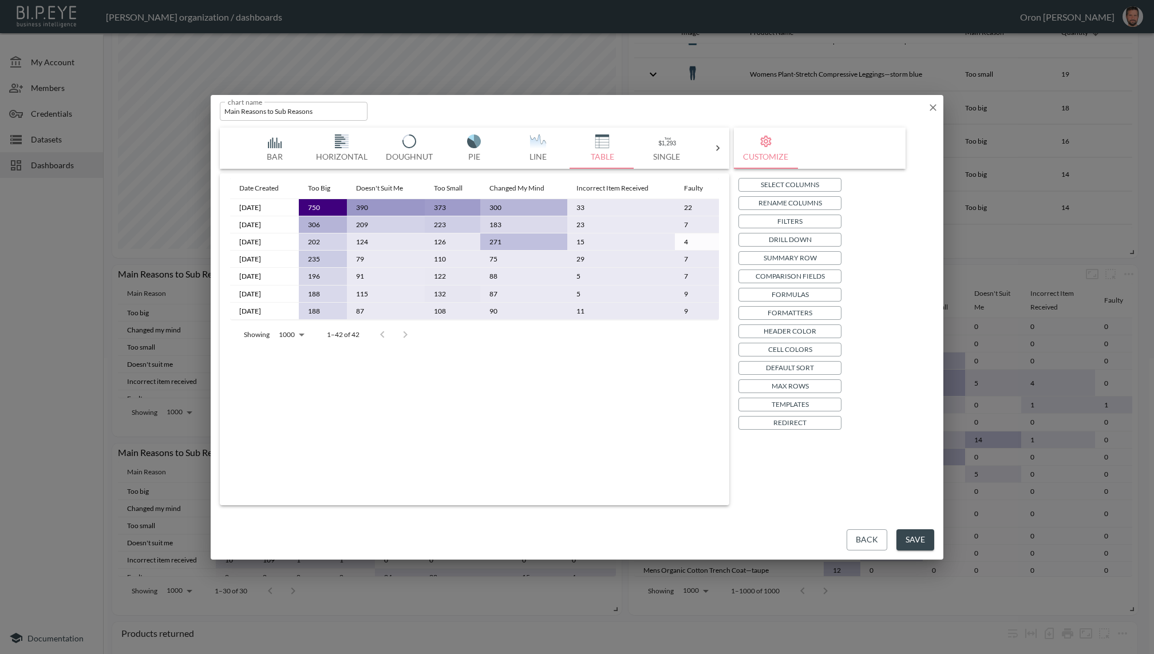
click at [800, 401] on p "Templates" at bounding box center [789, 404] width 37 height 12
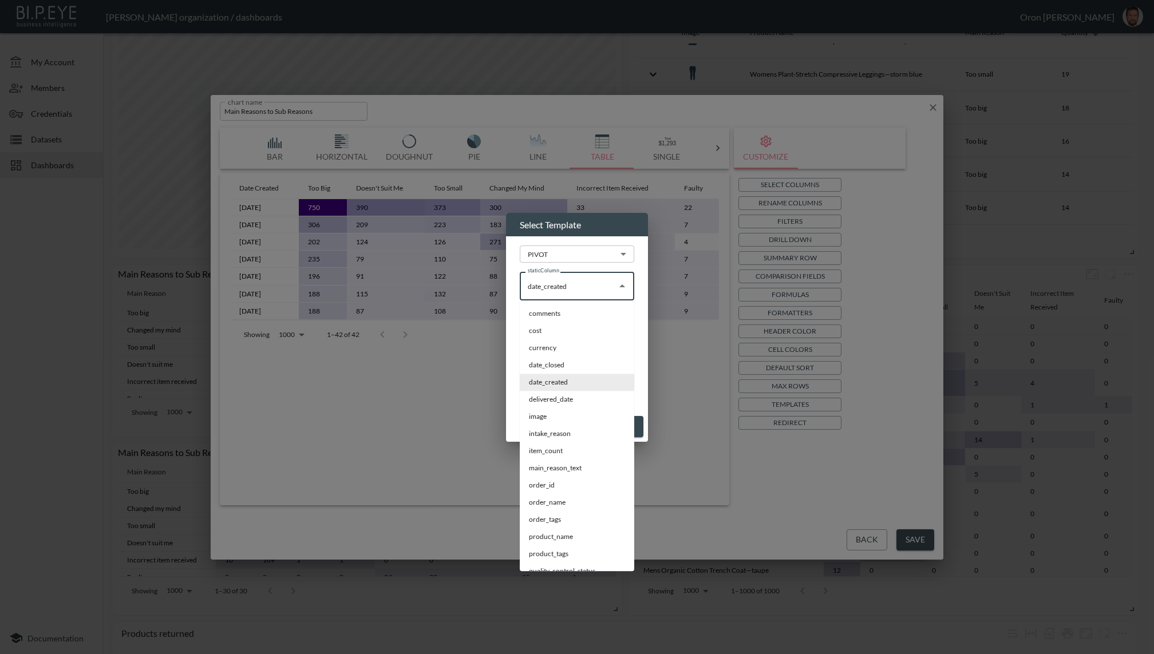
click at [564, 290] on input "date_created" at bounding box center [568, 286] width 87 height 18
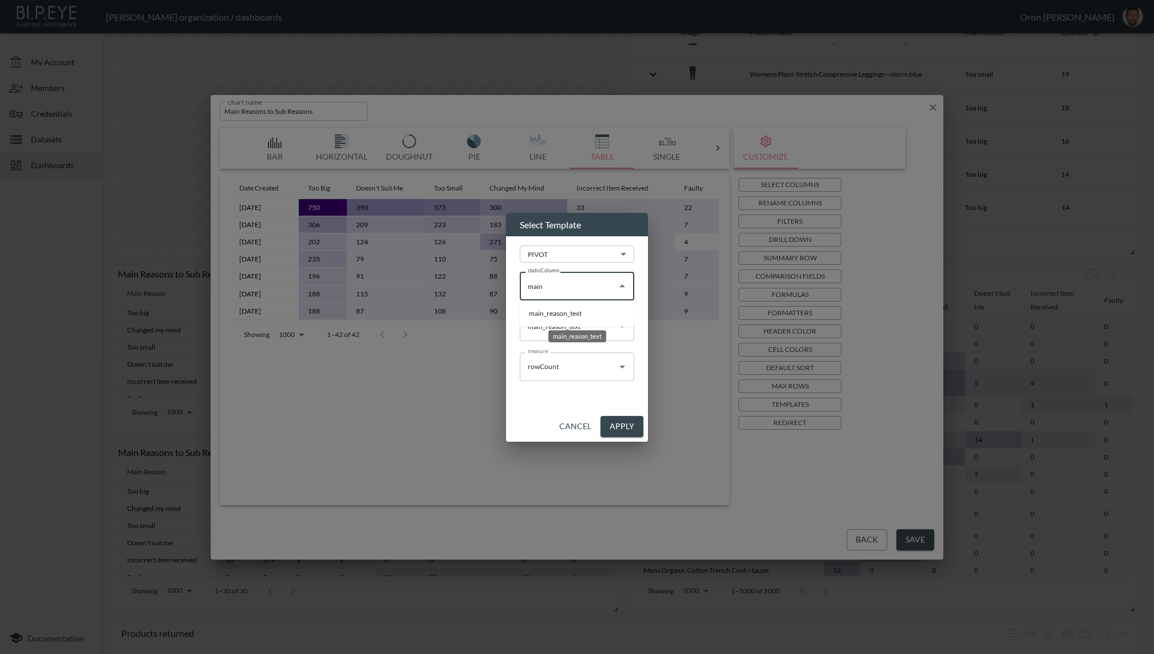
click at [564, 312] on li "main_reason_text" at bounding box center [577, 313] width 114 height 17
type input "main_reason_text"
click at [557, 328] on input "main_reason_text" at bounding box center [568, 326] width 87 height 18
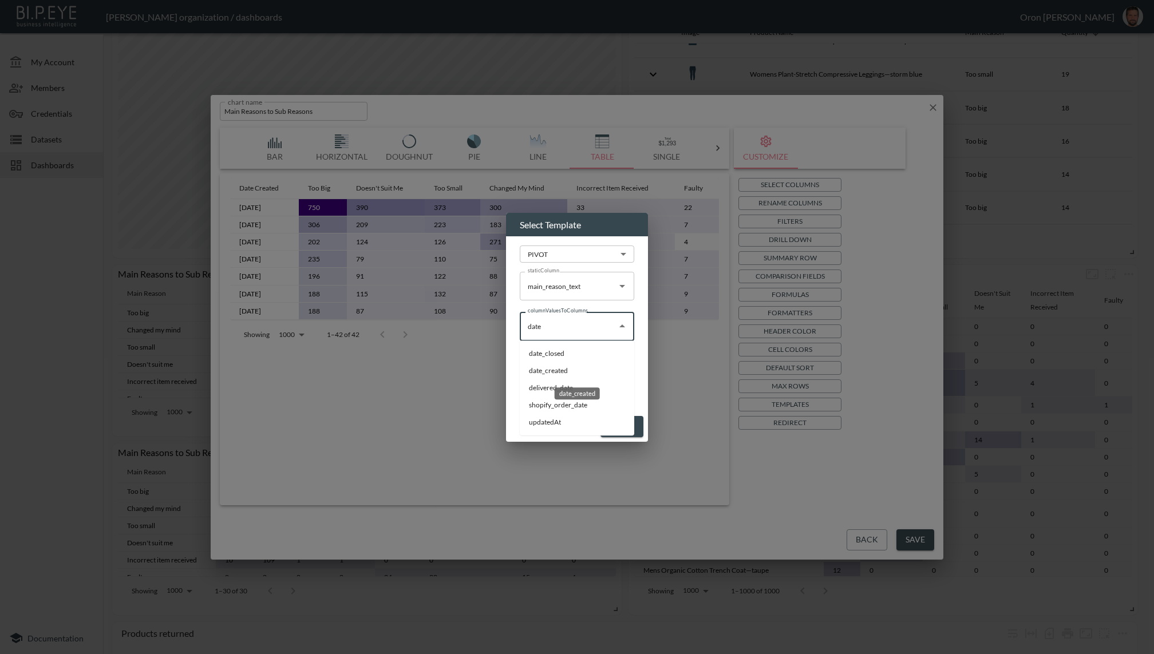
click at [542, 373] on li "date_created" at bounding box center [577, 370] width 114 height 17
type input "date_created"
click at [621, 418] on button "Apply" at bounding box center [621, 426] width 43 height 21
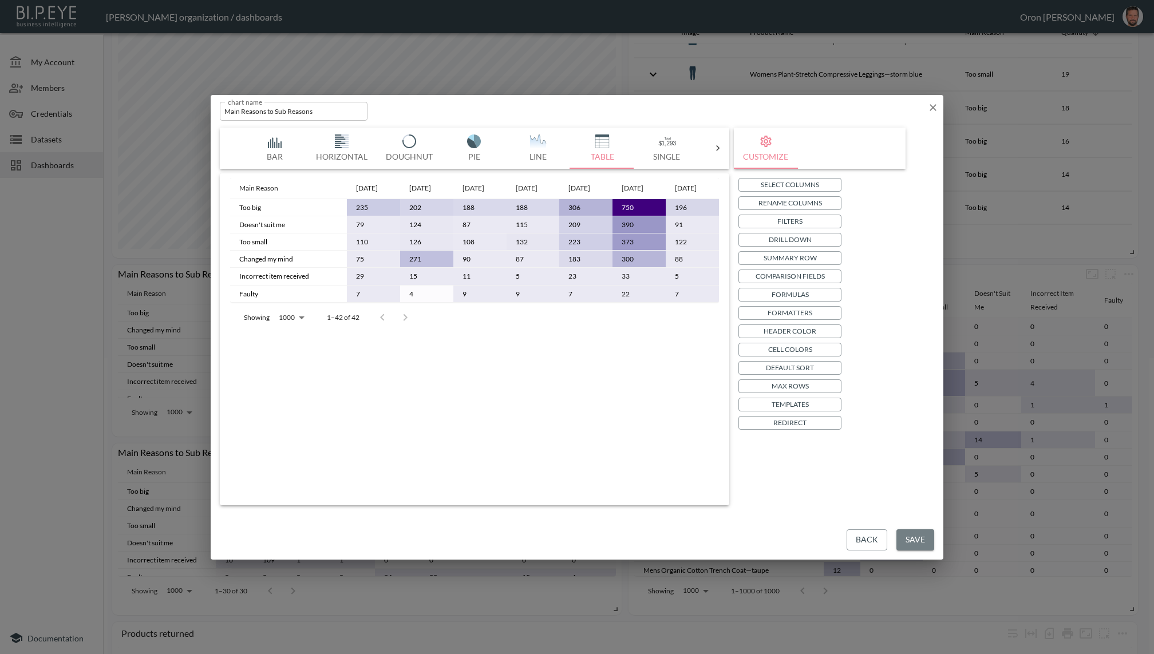
click at [908, 541] on button "Save" at bounding box center [915, 539] width 38 height 21
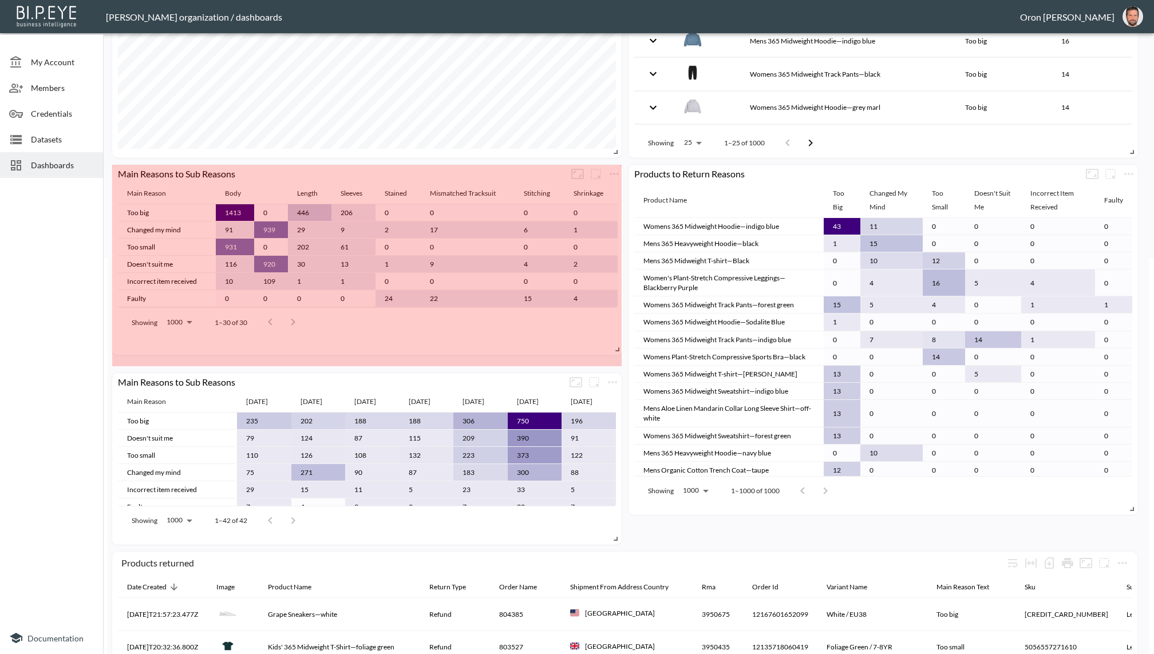
drag, startPoint x: 613, startPoint y: 327, endPoint x: 615, endPoint y: 346, distance: 19.0
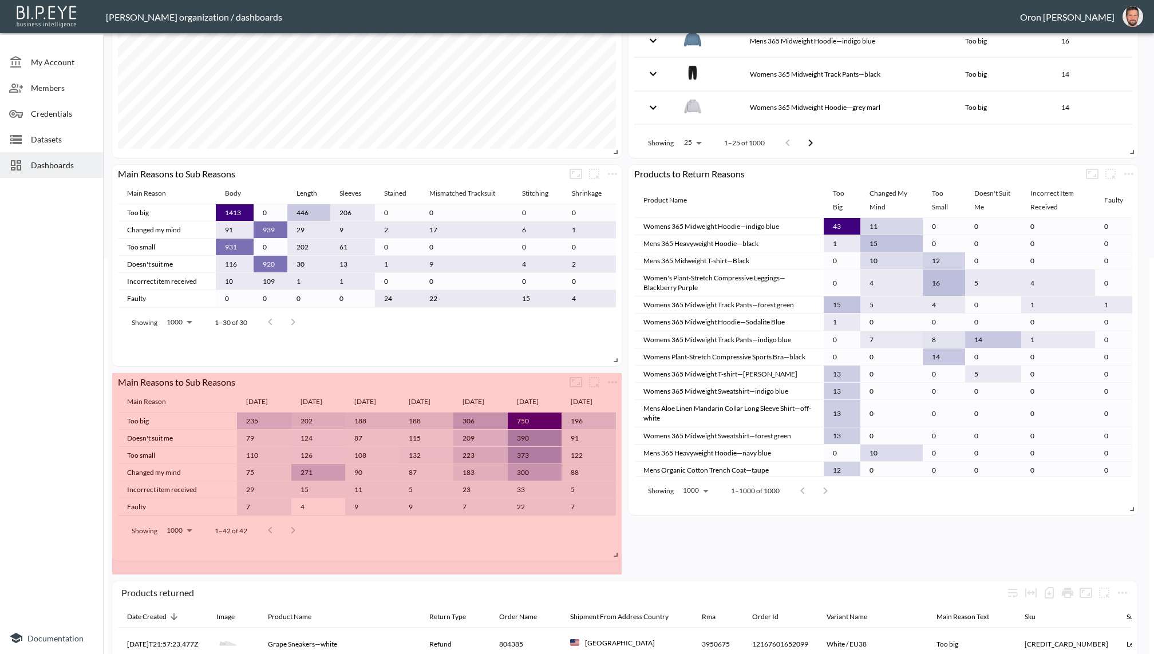
drag, startPoint x: 612, startPoint y: 537, endPoint x: 612, endPoint y: 555, distance: 17.7
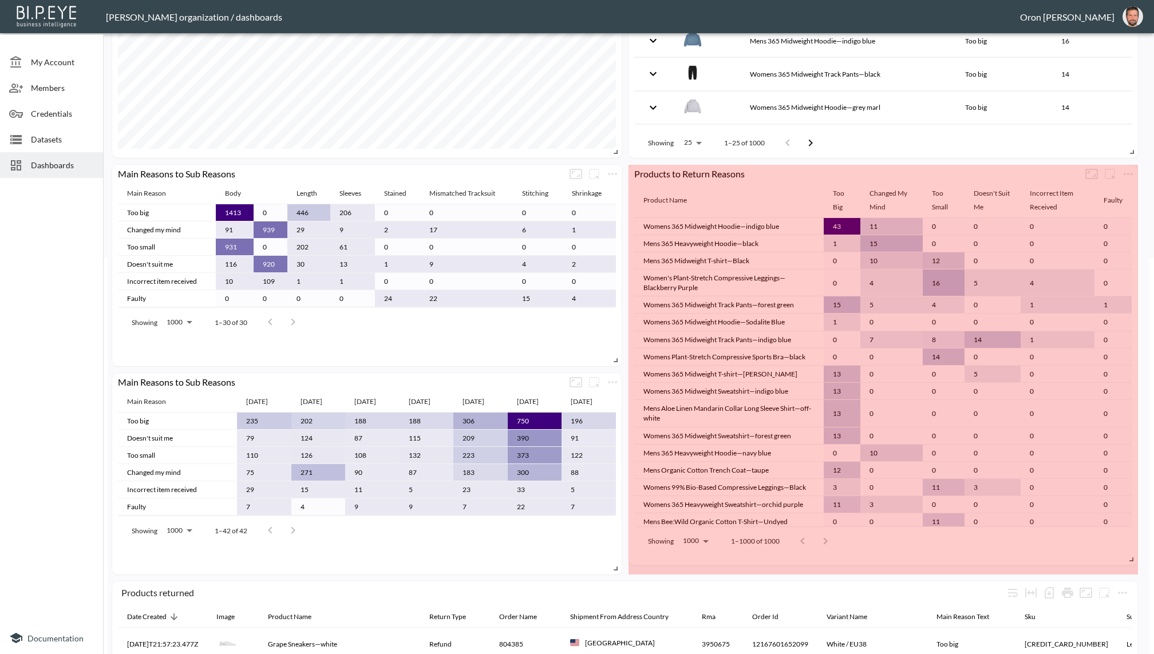
drag, startPoint x: 1128, startPoint y: 510, endPoint x: 1127, endPoint y: 560, distance: 50.4
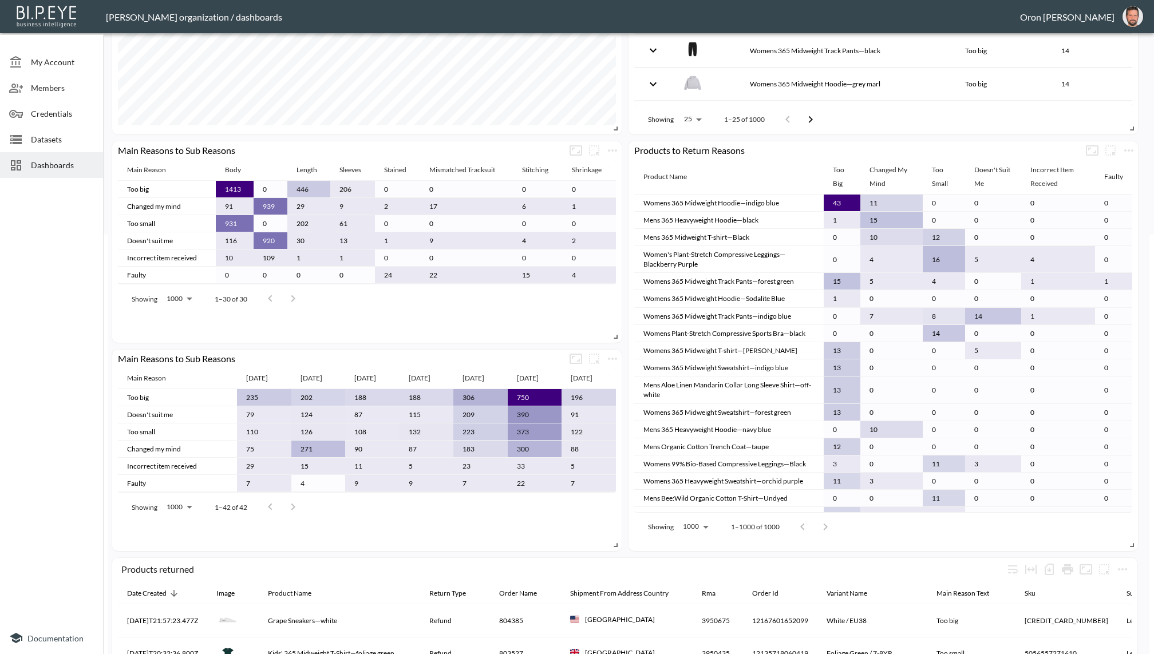
scroll to position [424, 0]
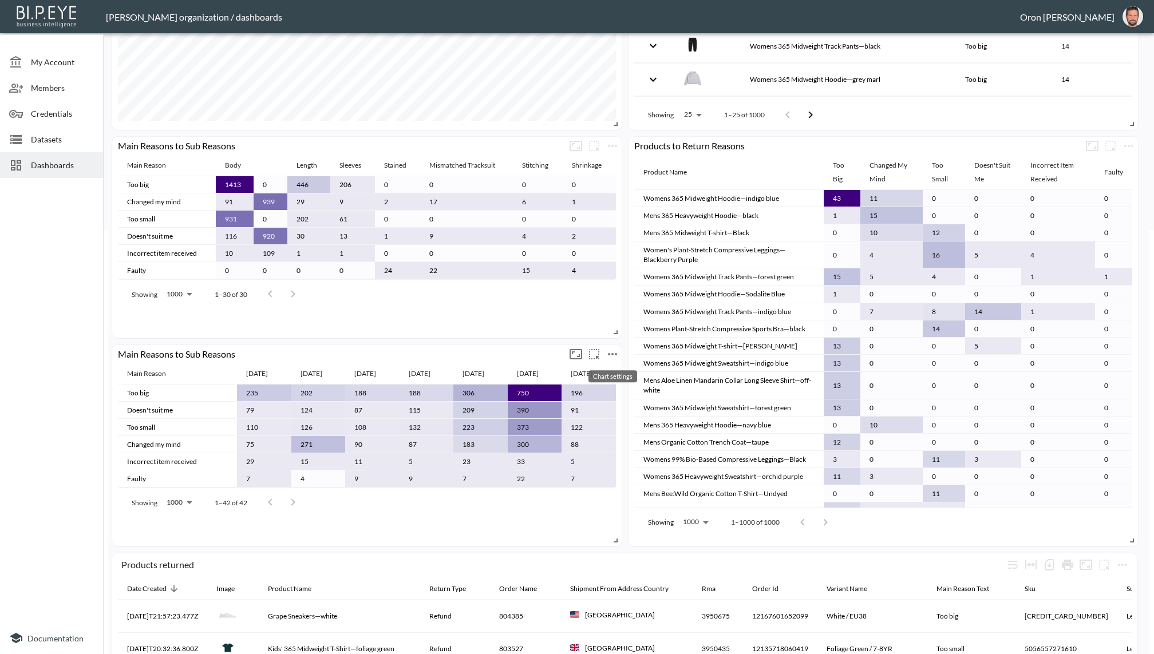
click at [617, 354] on icon "more" at bounding box center [612, 354] width 14 height 14
click at [598, 369] on p "Edit" at bounding box center [600, 376] width 16 height 14
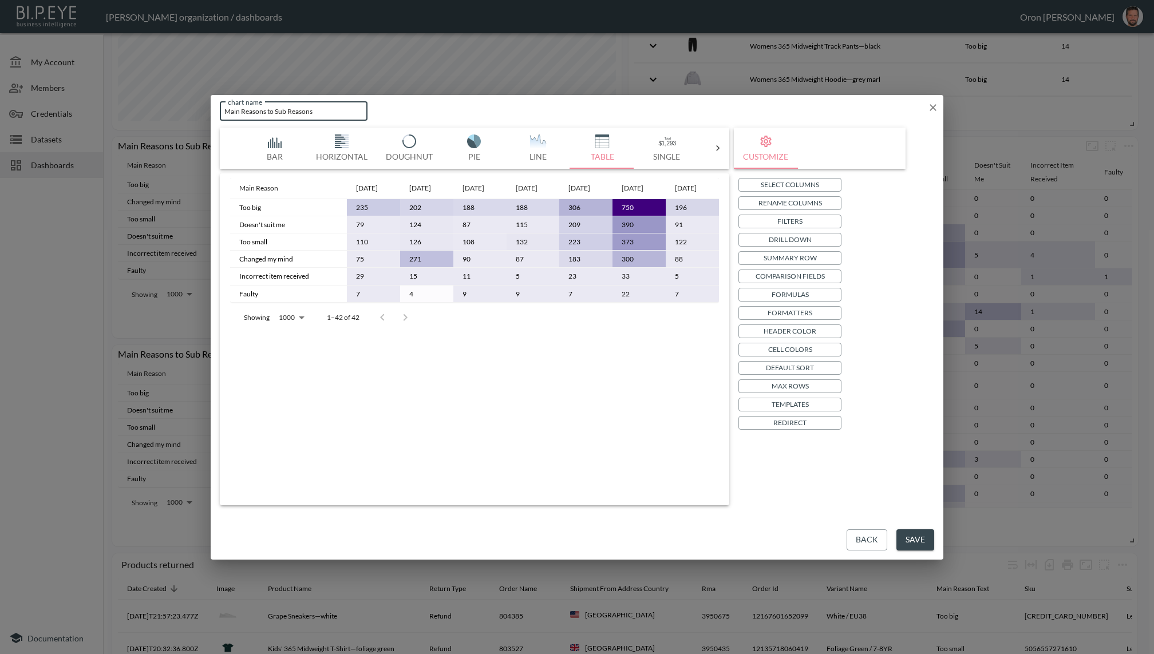
drag, startPoint x: 266, startPoint y: 111, endPoint x: 348, endPoint y: 112, distance: 82.4
click at [348, 112] on input "Main Reasons to Sub Reasons" at bounding box center [294, 111] width 148 height 19
type input "Main Reasons per Month"
click at [919, 534] on button "Save" at bounding box center [915, 539] width 38 height 21
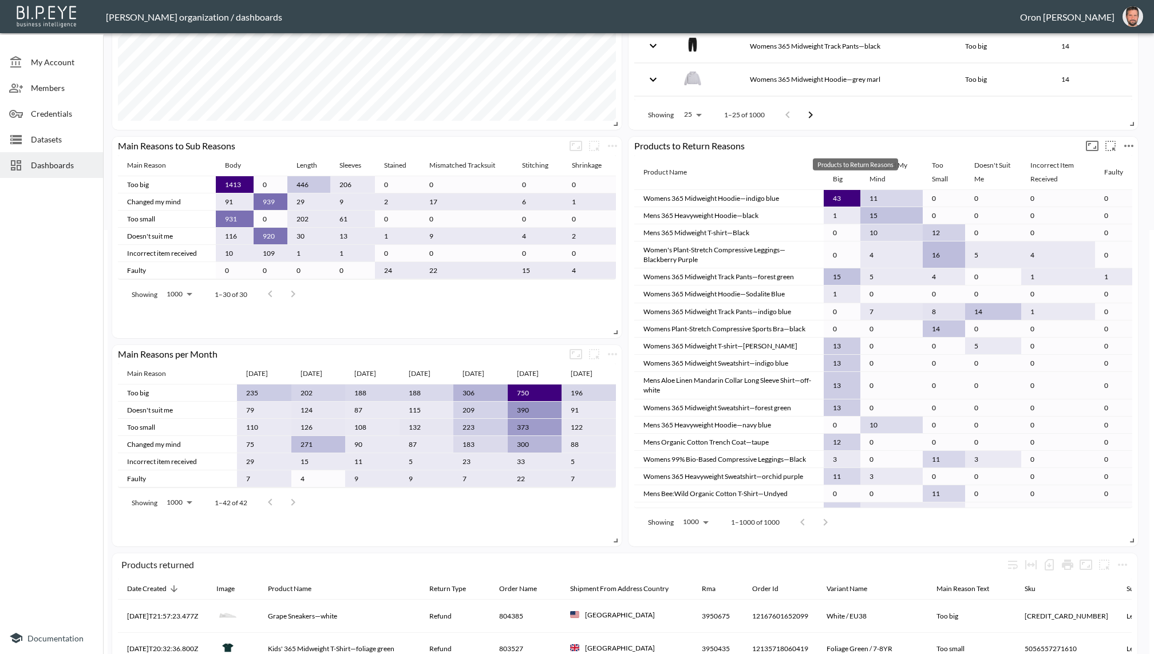
click at [1032, 147] on div "Products to Return Reasons" at bounding box center [855, 145] width 454 height 11
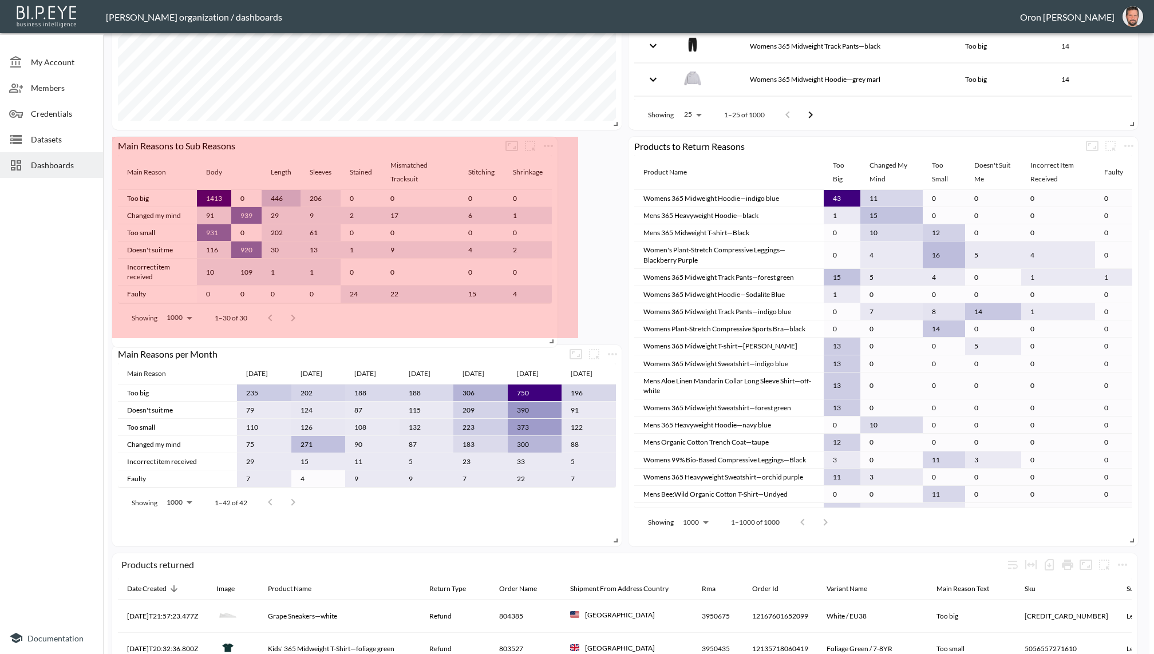
drag, startPoint x: 615, startPoint y: 331, endPoint x: 551, endPoint y: 340, distance: 64.7
click at [551, 340] on span at bounding box center [549, 339] width 11 height 11
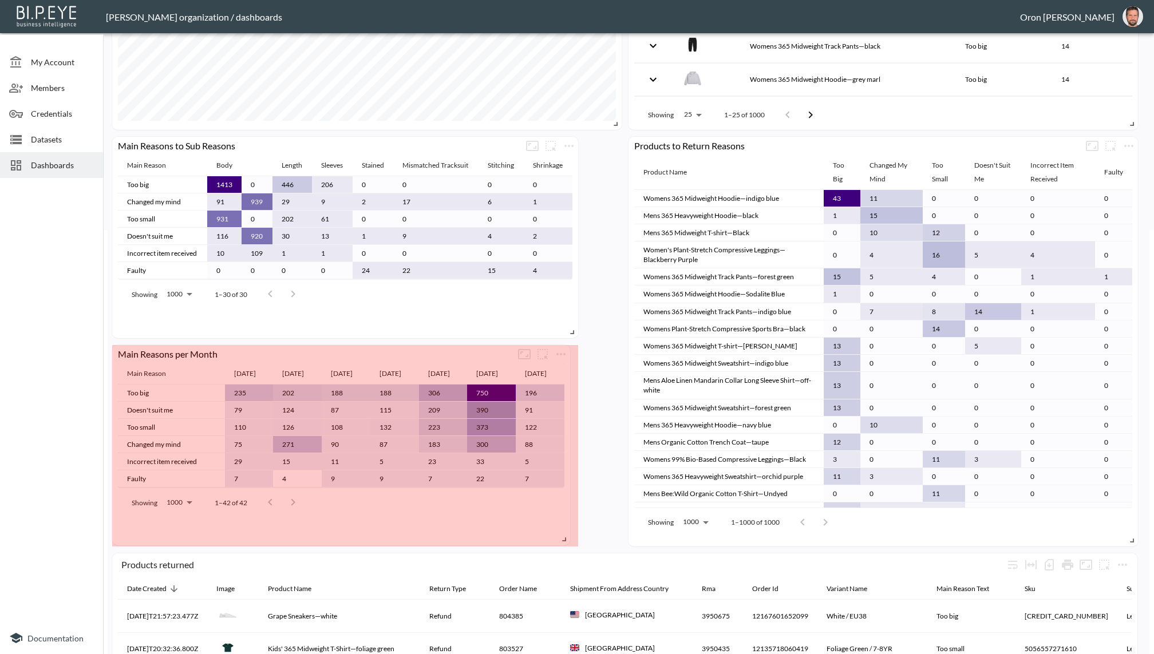
drag, startPoint x: 615, startPoint y: 537, endPoint x: 563, endPoint y: 536, distance: 51.5
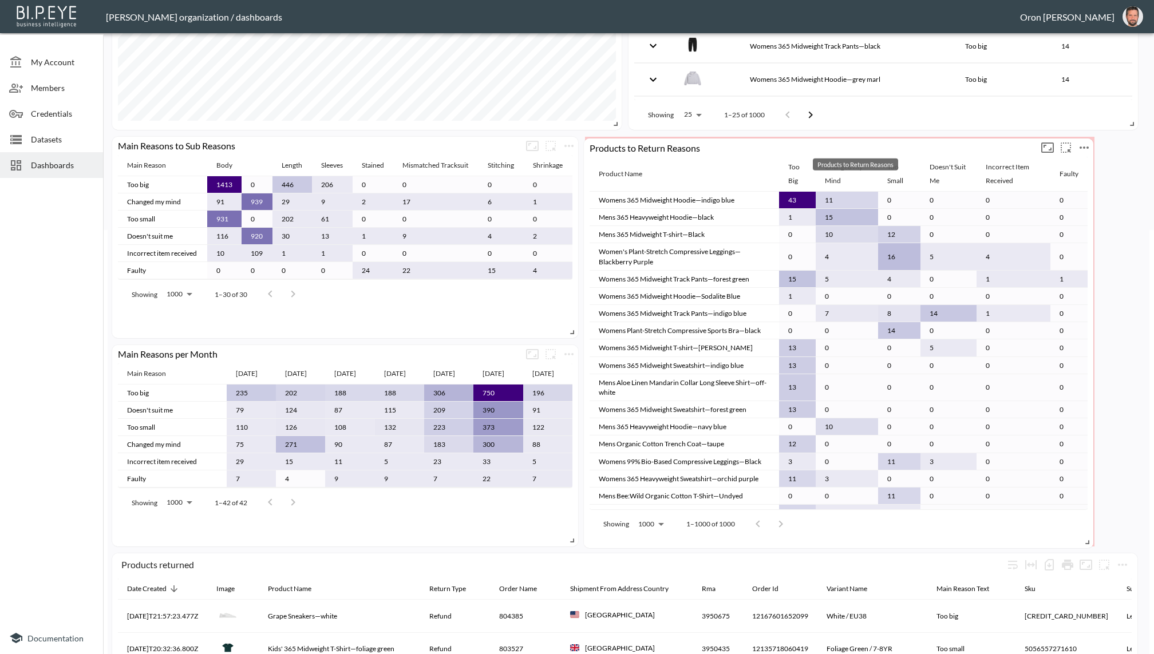
drag, startPoint x: 768, startPoint y: 148, endPoint x: 724, endPoint y: 148, distance: 44.1
click at [724, 149] on div "Products to Return Reasons" at bounding box center [811, 147] width 454 height 11
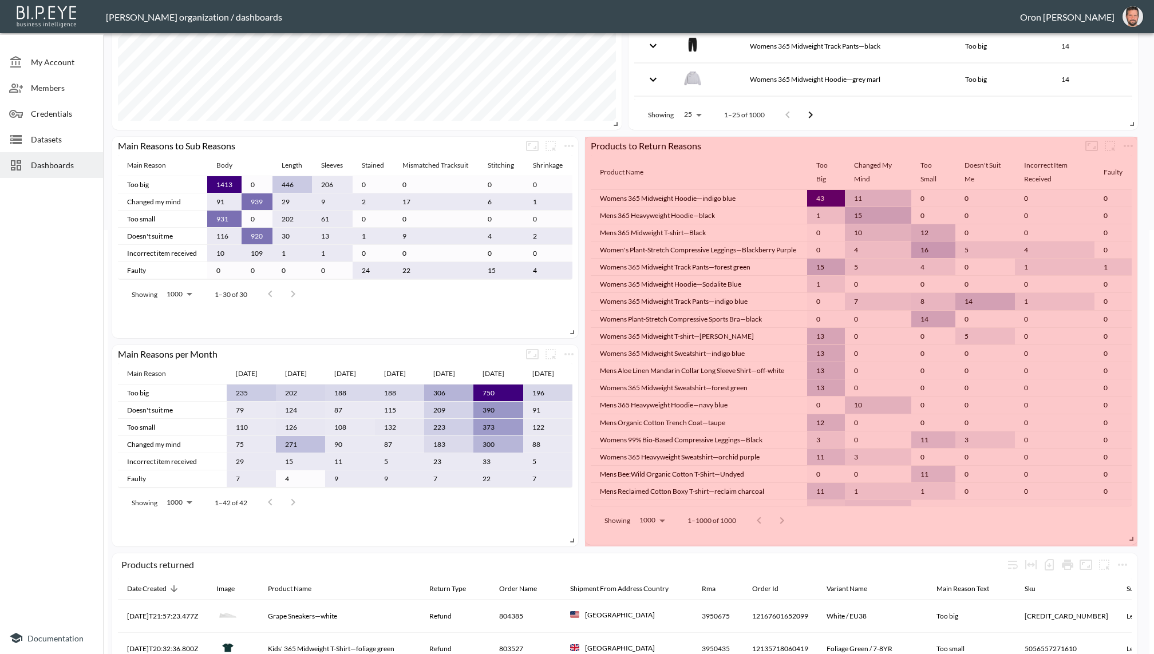
drag, startPoint x: 1085, startPoint y: 534, endPoint x: 1130, endPoint y: 532, distance: 45.2
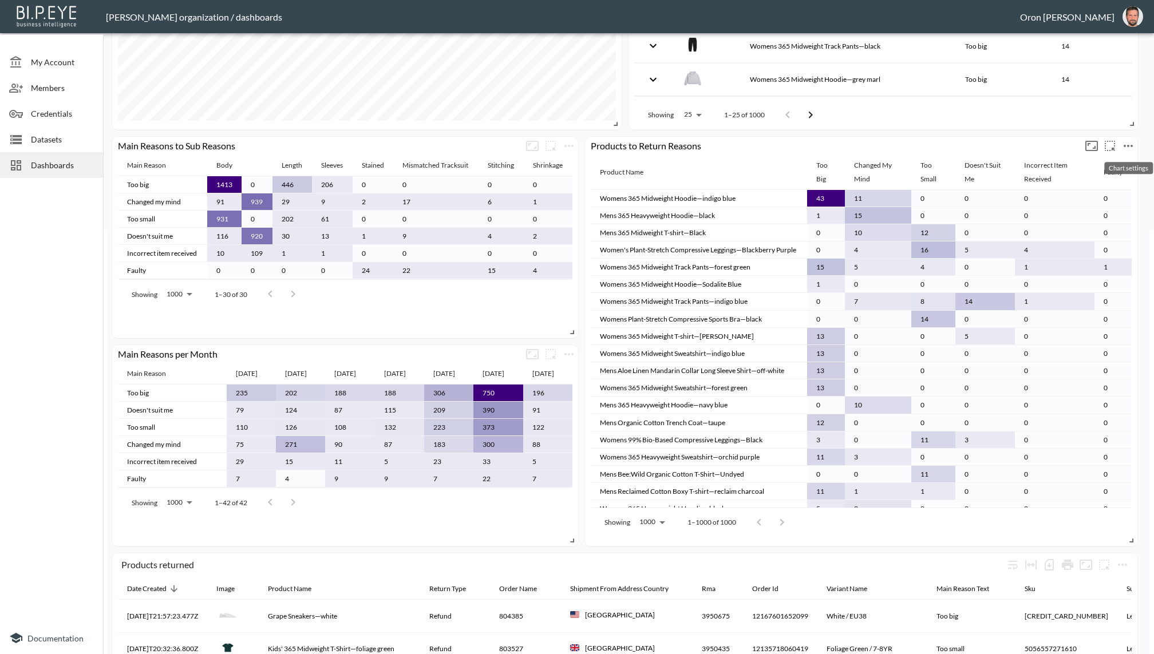
click at [1126, 141] on icon "more" at bounding box center [1128, 146] width 14 height 14
click at [1111, 159] on li "Edit" at bounding box center [1096, 167] width 89 height 21
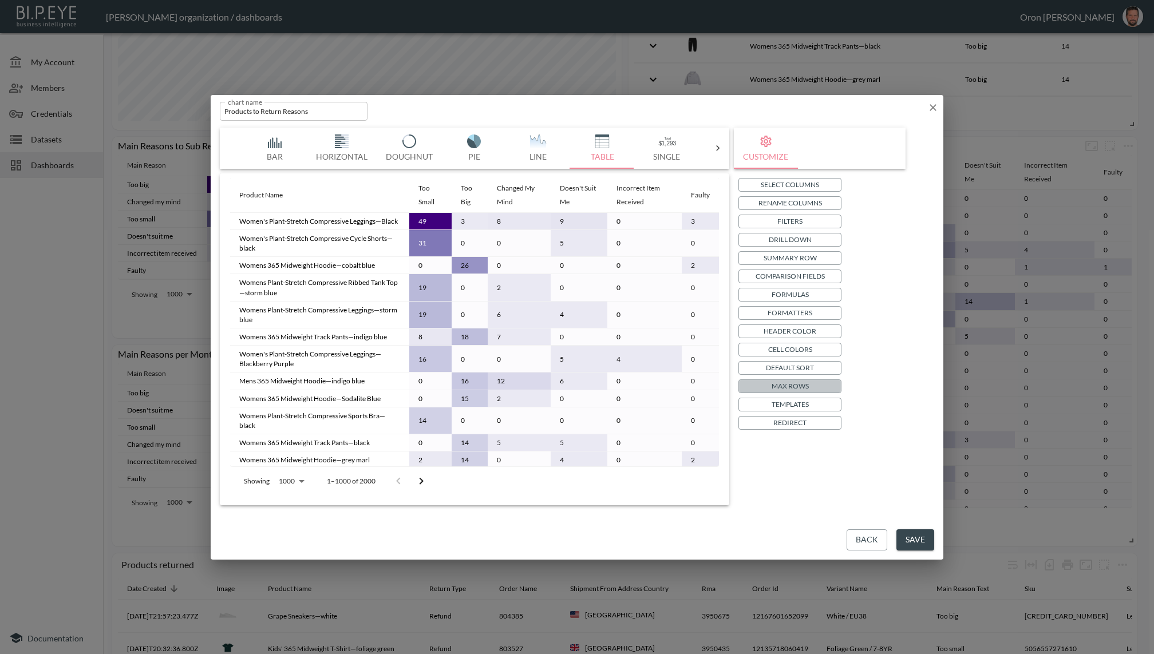
click at [808, 385] on button "Max Rows" at bounding box center [789, 386] width 103 height 14
click at [810, 387] on button "Max Rows" at bounding box center [789, 386] width 103 height 14
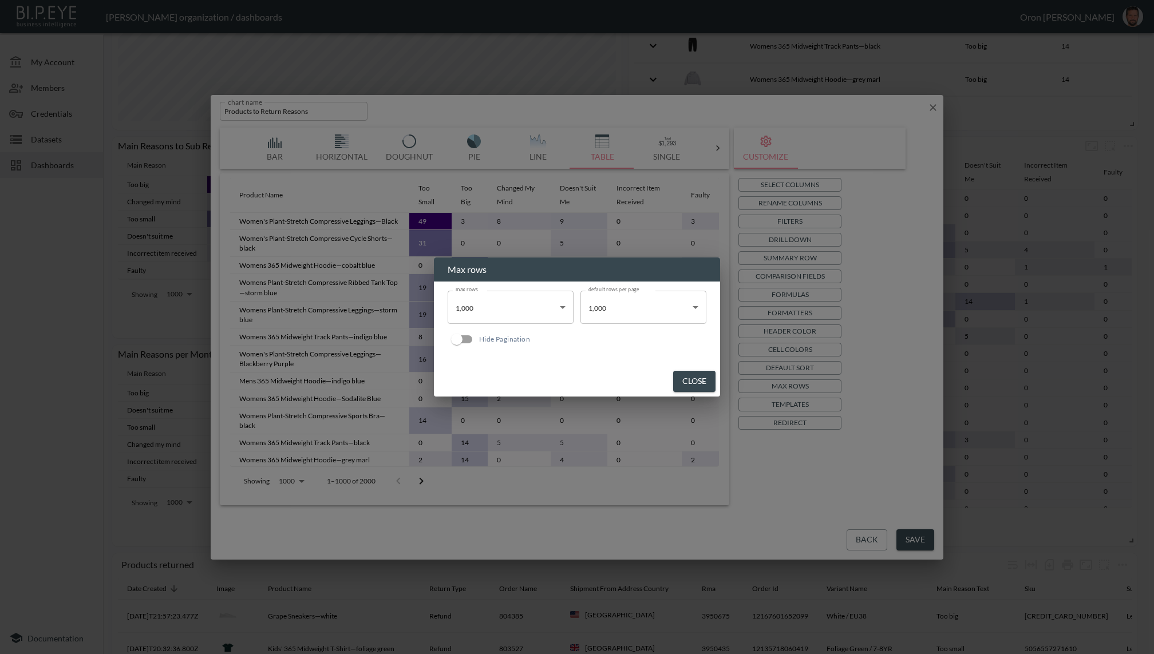
click at [509, 308] on body "BI.P.EYE, Interactive Analytics Dashboards - app [PERSON_NAME] organization / d…" at bounding box center [577, 327] width 1154 height 654
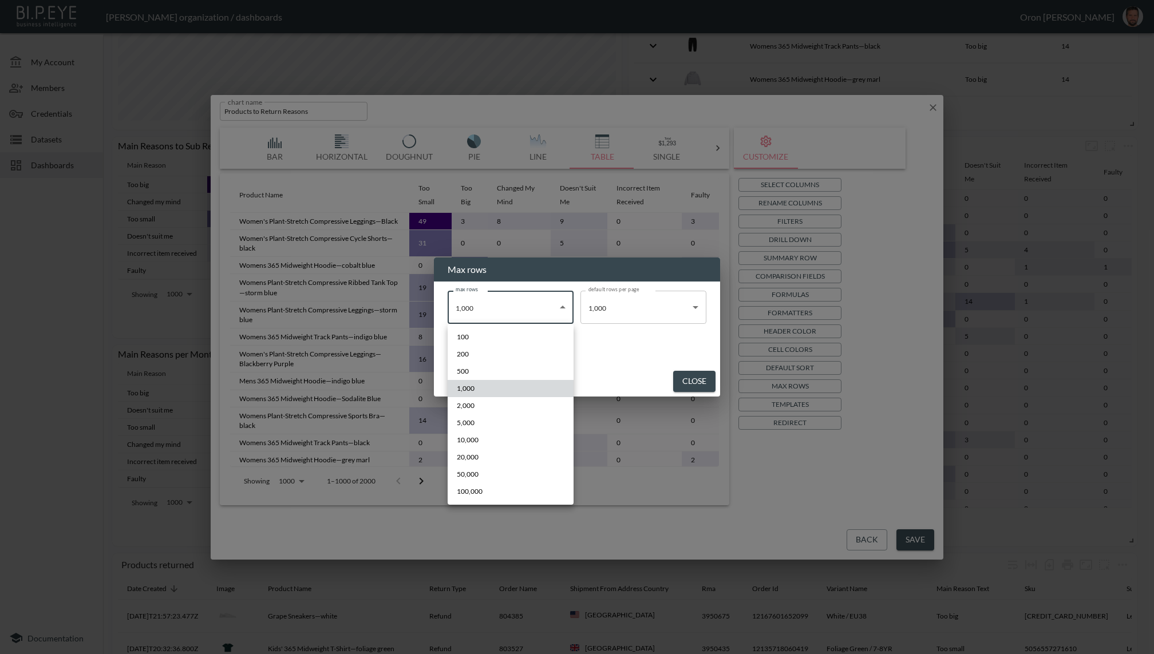
click at [488, 454] on li "20,000" at bounding box center [510, 457] width 126 height 17
type input "20000"
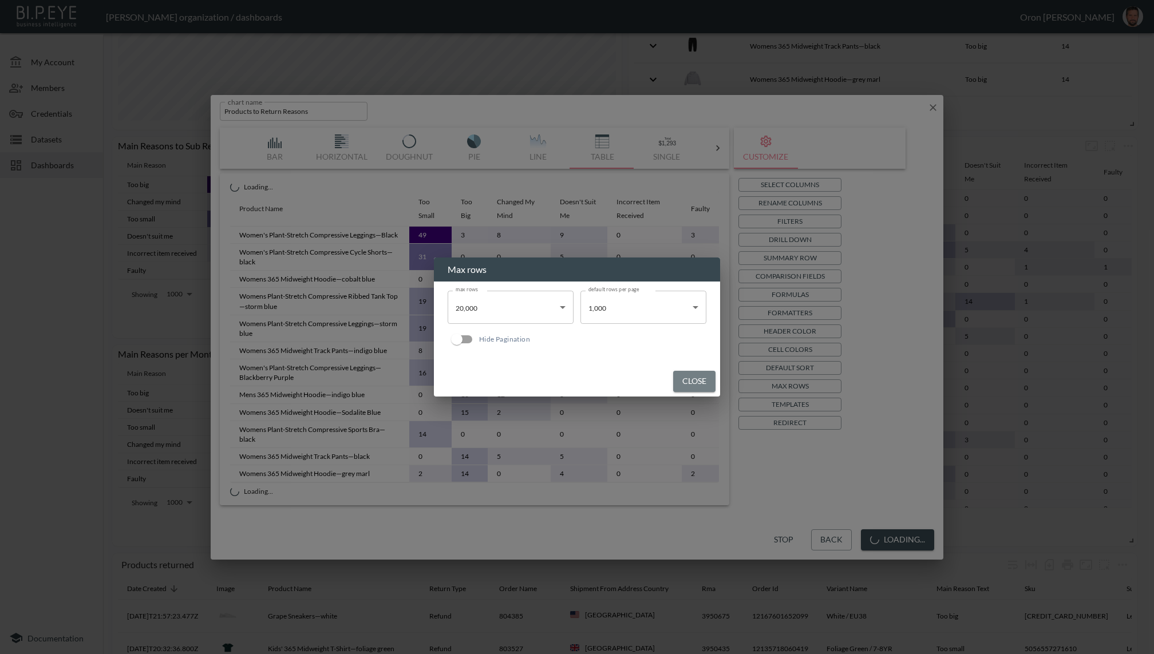
click at [699, 384] on button "Close" at bounding box center [694, 381] width 42 height 21
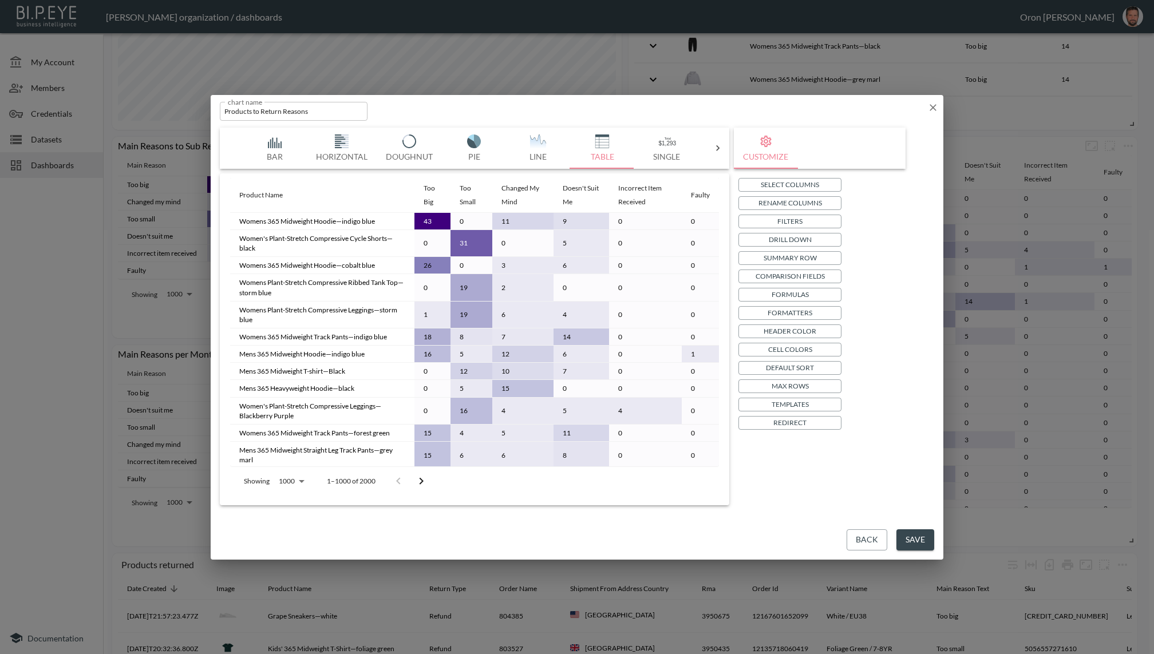
click at [912, 541] on button "Save" at bounding box center [915, 539] width 38 height 21
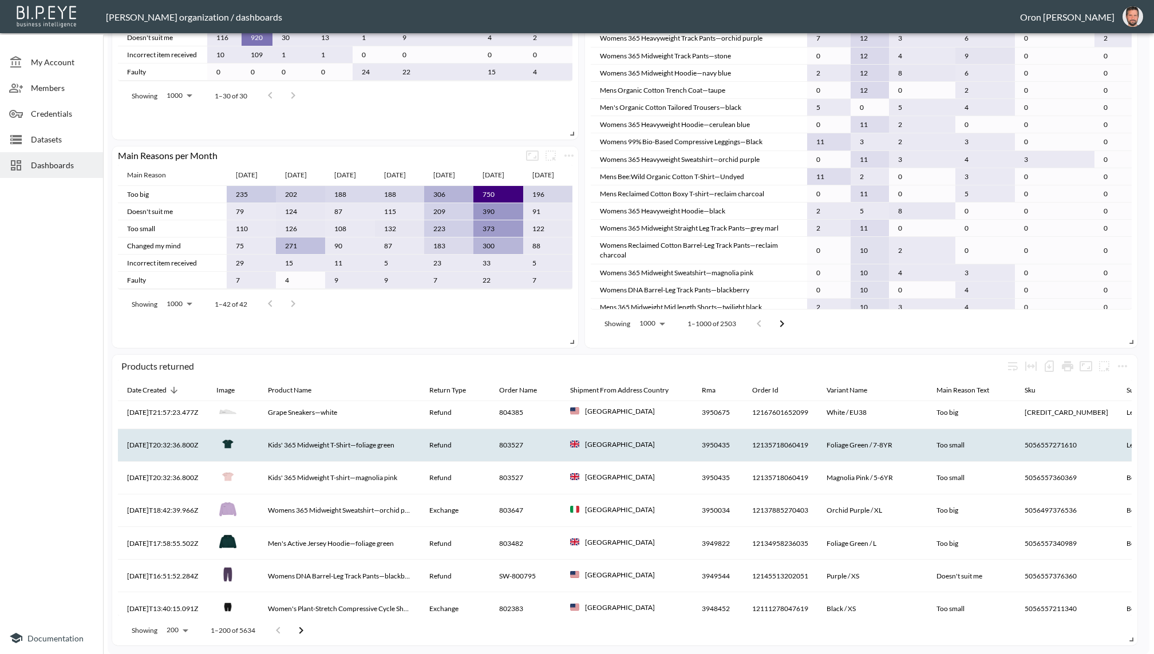
scroll to position [0, 0]
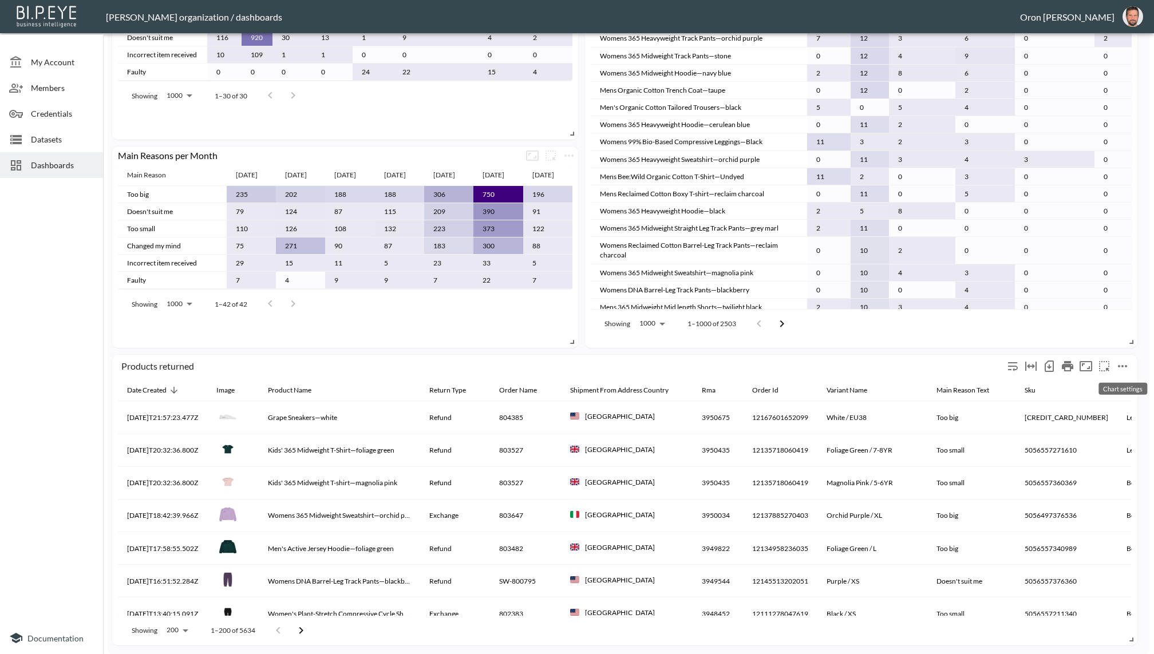
click at [1127, 363] on icon "more" at bounding box center [1122, 366] width 14 height 14
click at [1099, 379] on li "Edit" at bounding box center [1096, 388] width 89 height 21
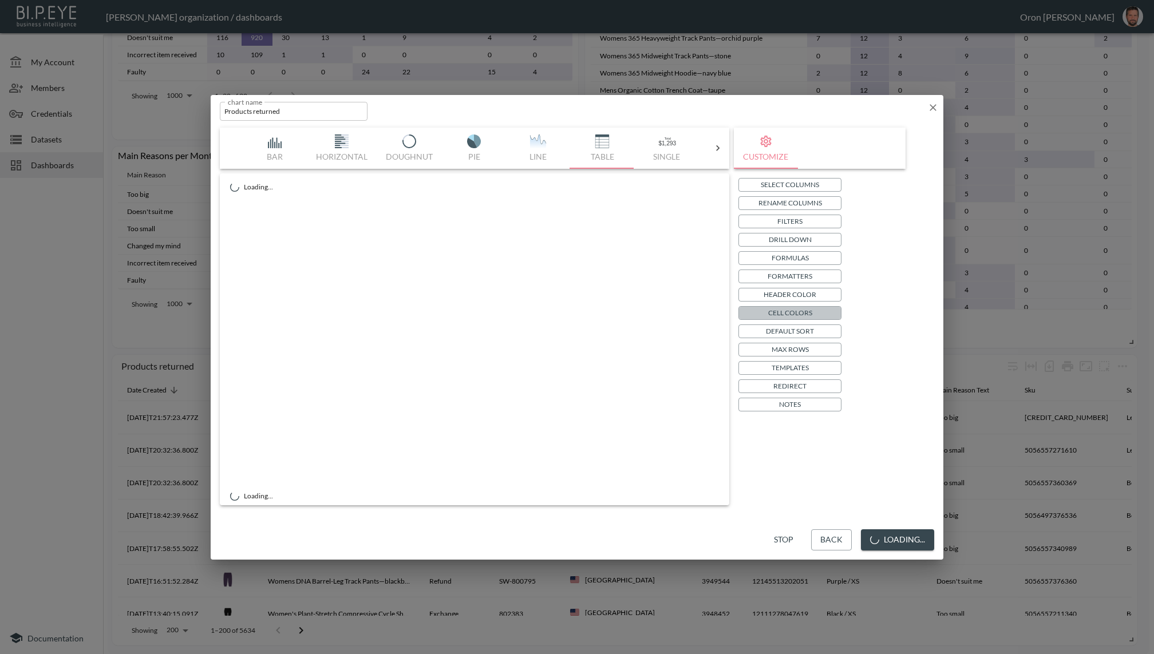
click at [802, 315] on p "Cell Colors" at bounding box center [790, 313] width 44 height 12
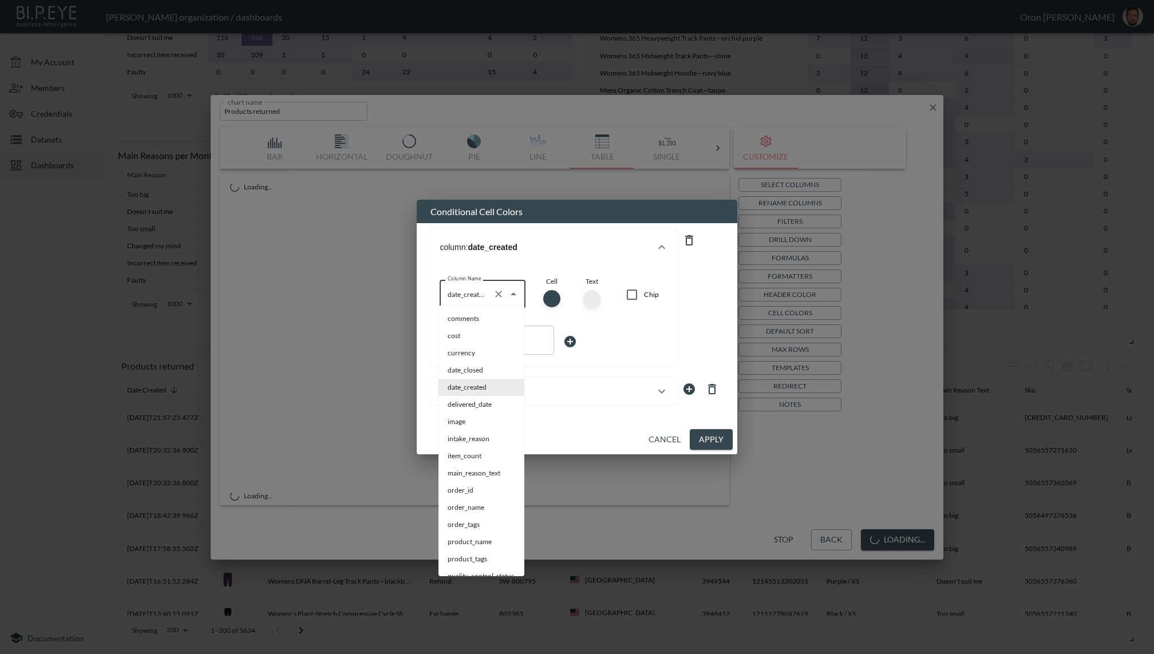
click at [484, 289] on input "date_created" at bounding box center [466, 294] width 43 height 18
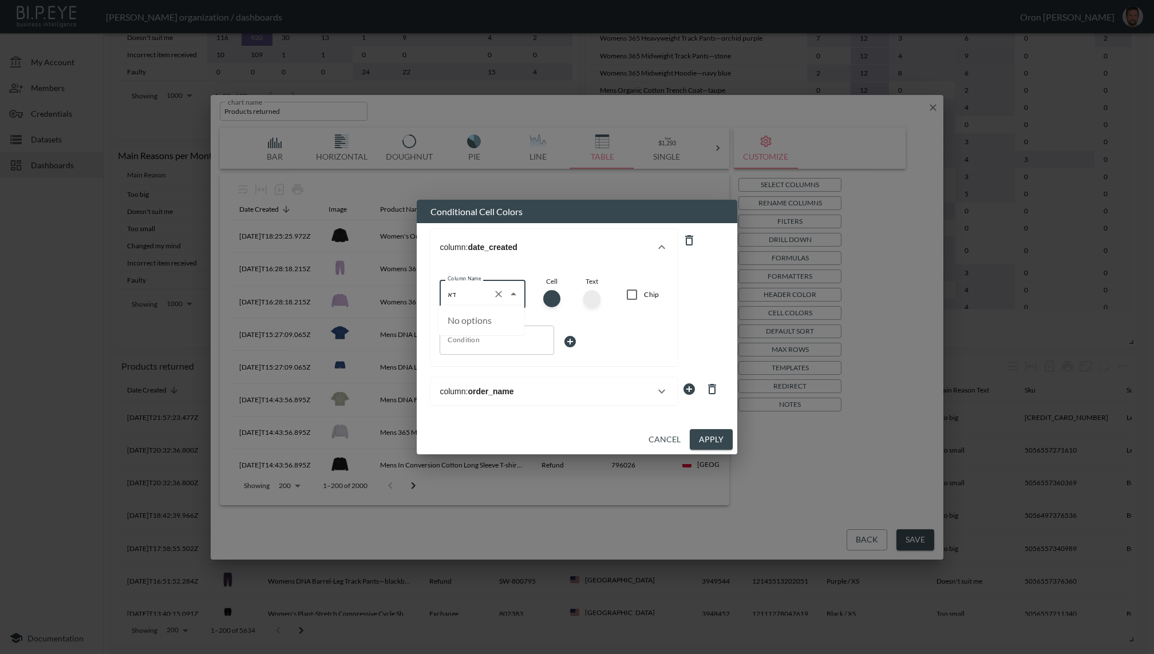
type input "ד"
click at [459, 350] on li "status" at bounding box center [481, 352] width 86 height 17
type input "status"
click at [633, 290] on input "Chip" at bounding box center [632, 295] width 24 height 24
checkbox input "true"
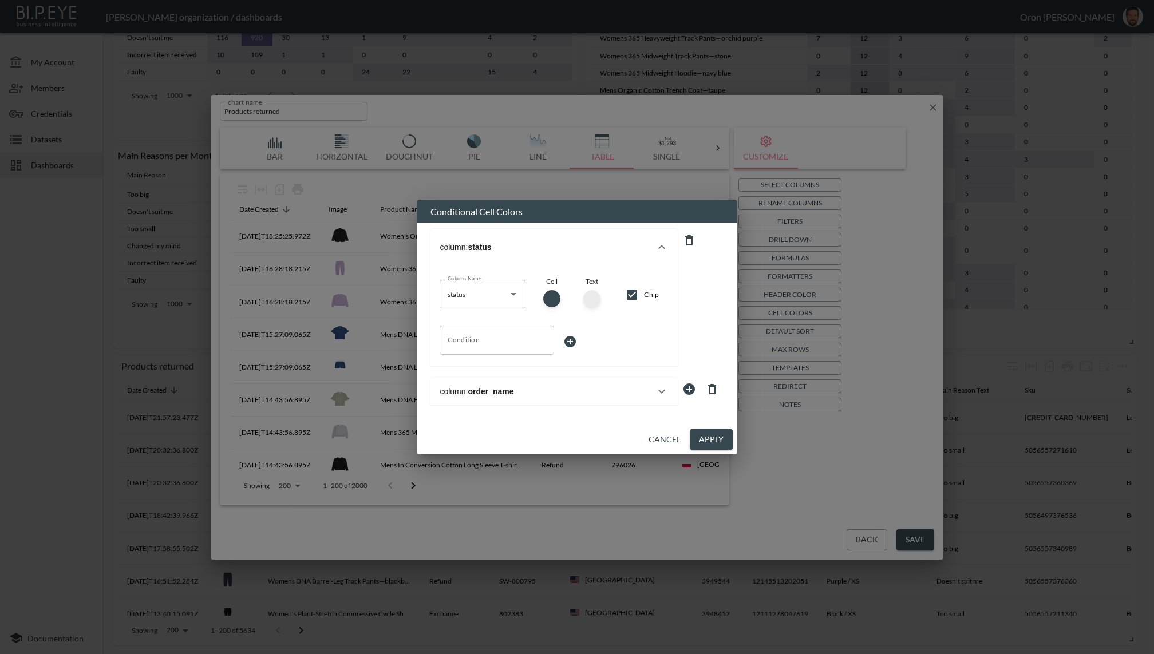
click at [713, 438] on button "Apply" at bounding box center [711, 439] width 43 height 21
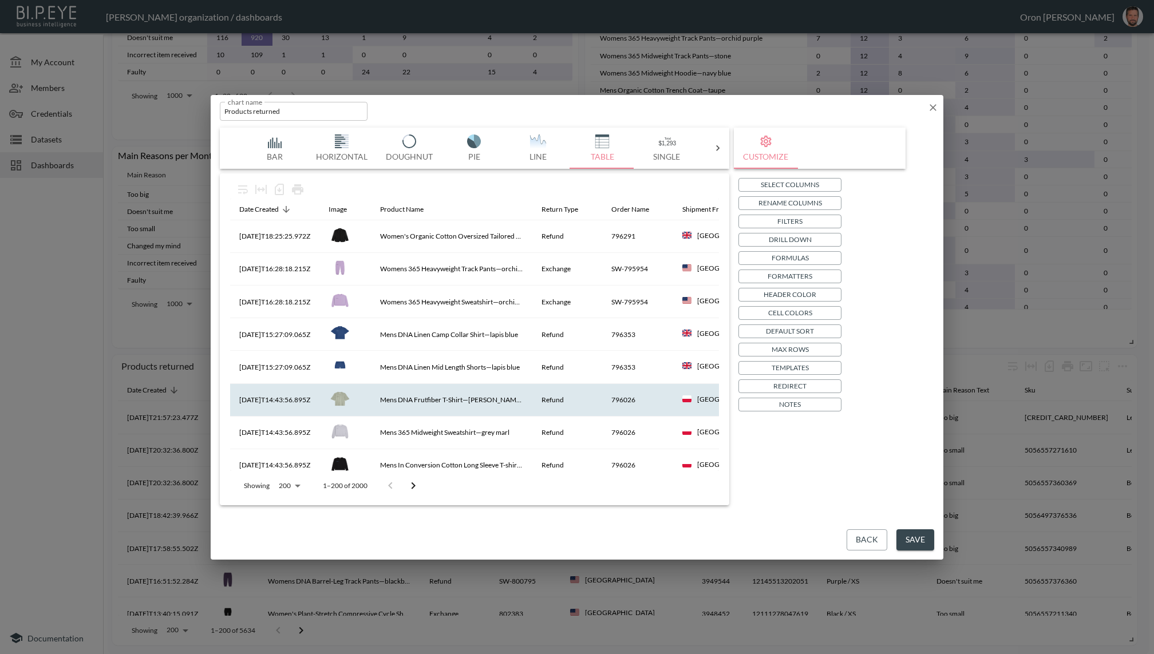
scroll to position [0, 24]
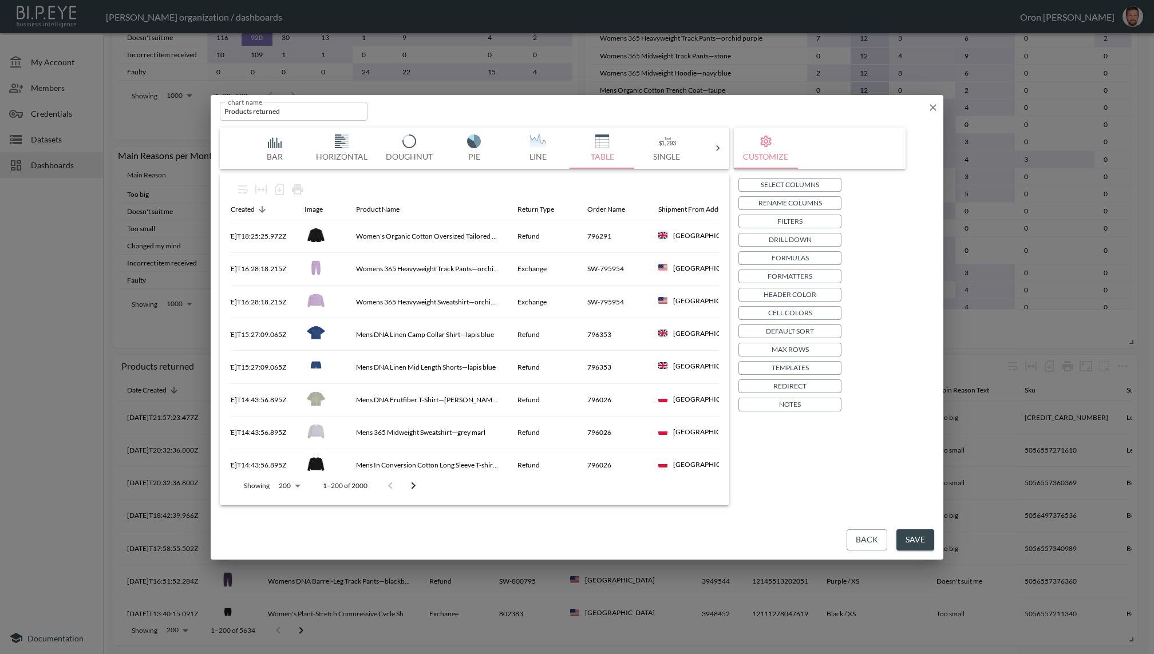
click at [803, 312] on p "Cell Colors" at bounding box center [790, 313] width 44 height 12
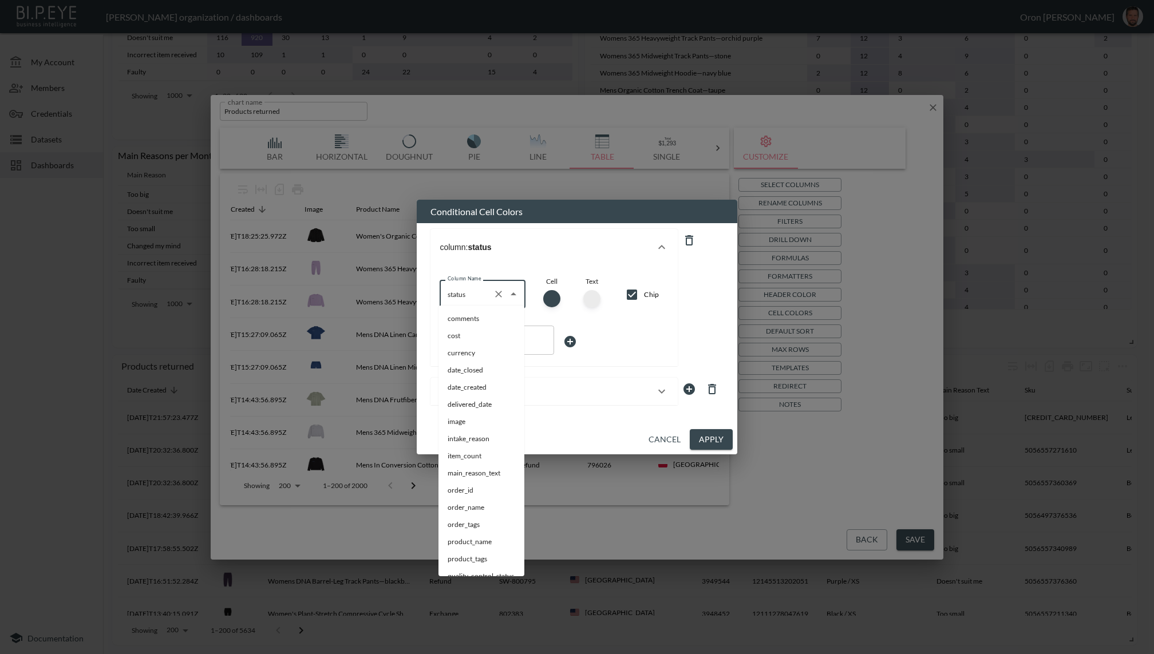
click at [481, 290] on input "status" at bounding box center [466, 294] width 43 height 18
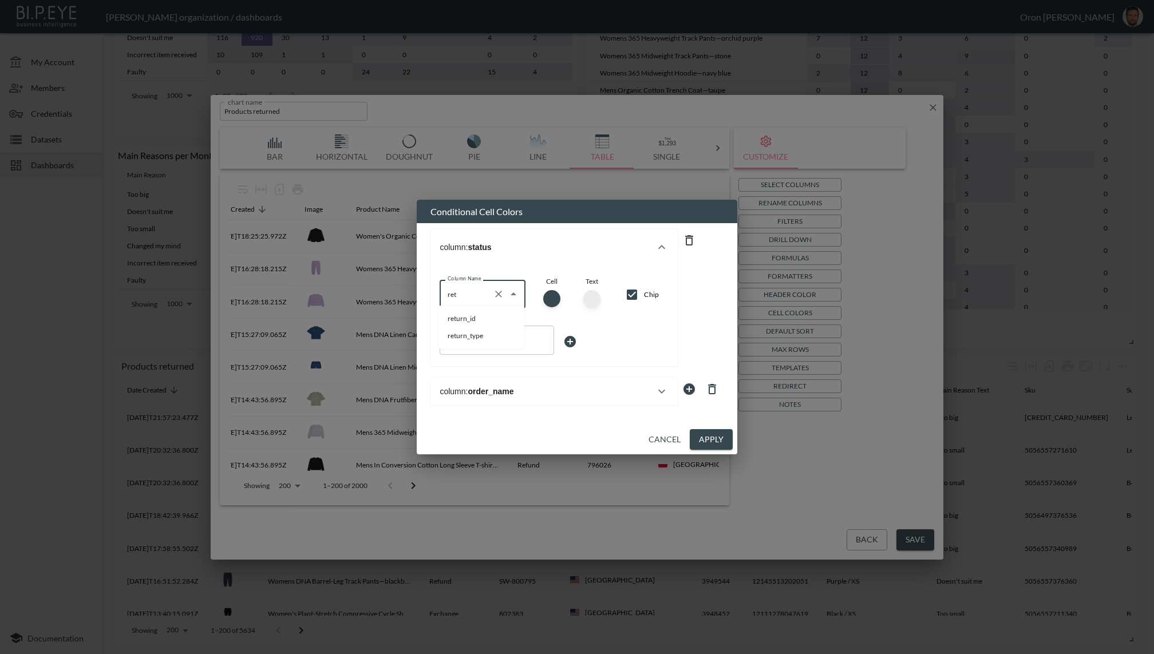
type input "retu"
click at [500, 291] on icon "Clear" at bounding box center [499, 294] width 7 height 7
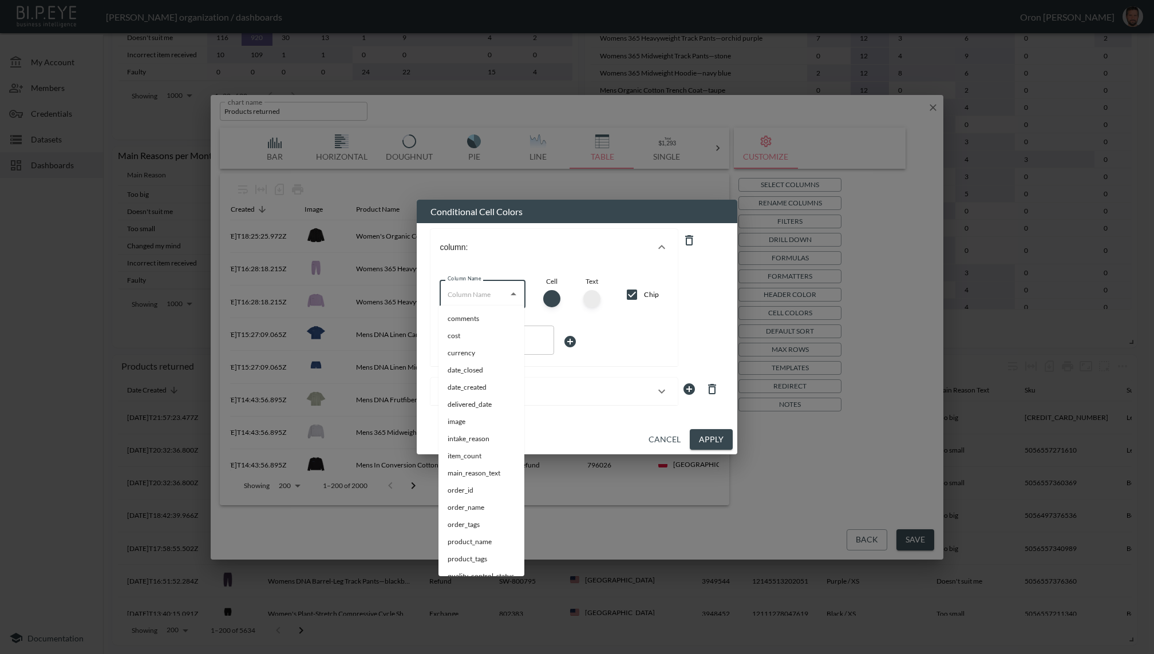
click at [484, 289] on input "Column Name" at bounding box center [474, 294] width 58 height 18
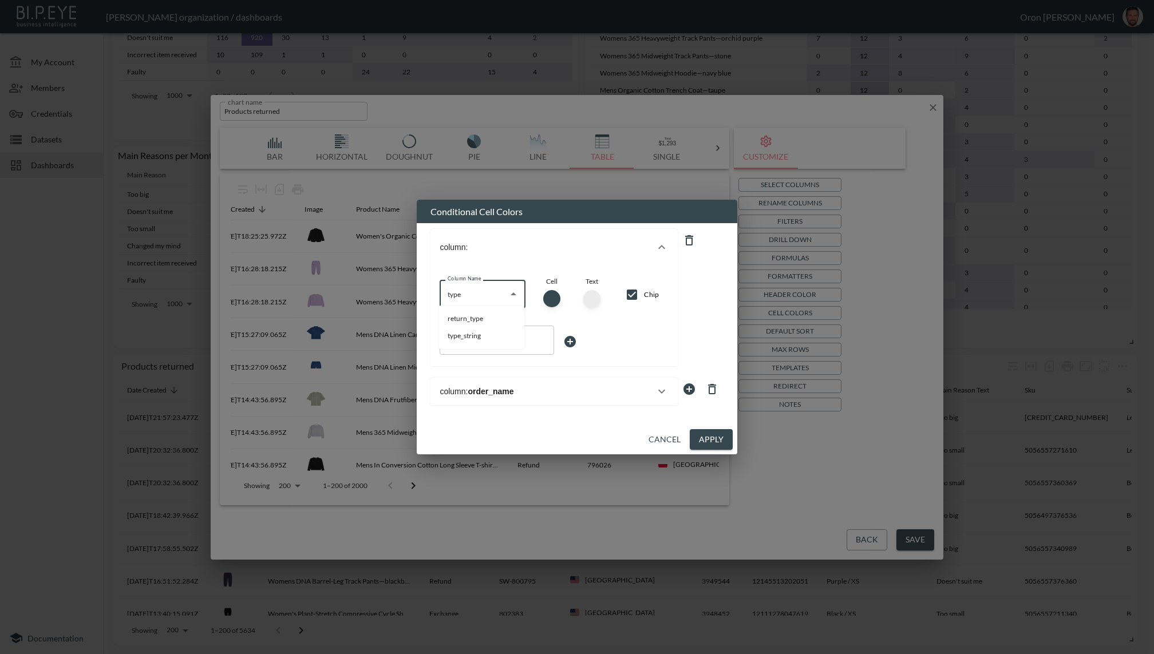
click at [467, 324] on li "return_type" at bounding box center [481, 318] width 86 height 17
type input "return_type"
click at [715, 434] on button "Apply" at bounding box center [711, 439] width 43 height 21
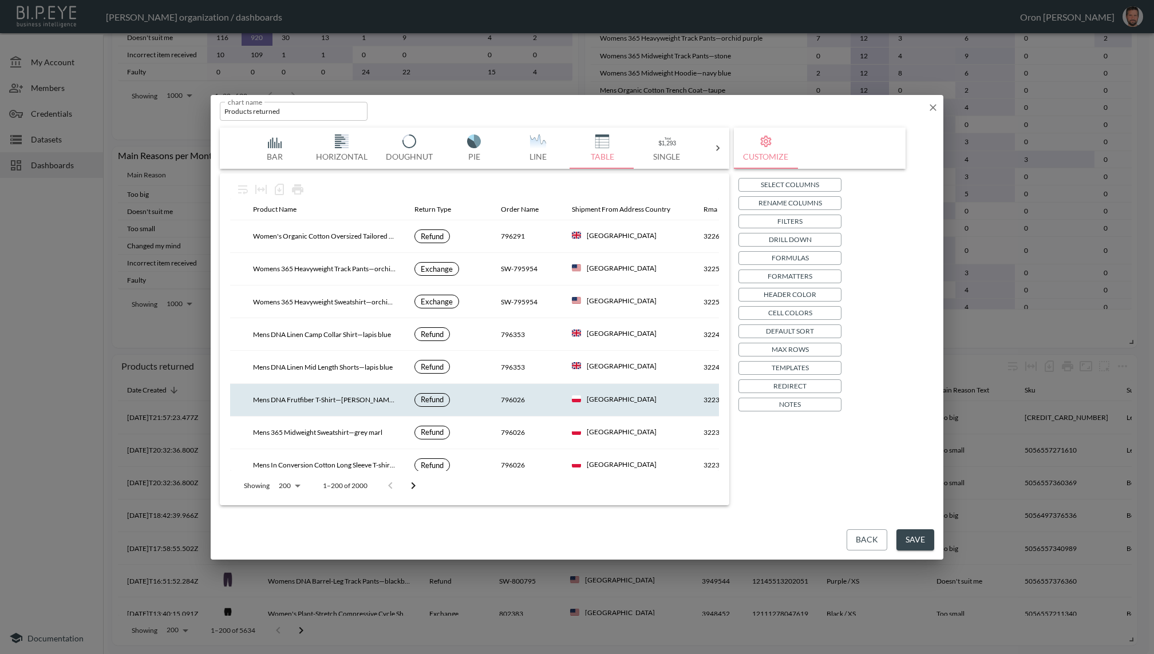
scroll to position [0, 129]
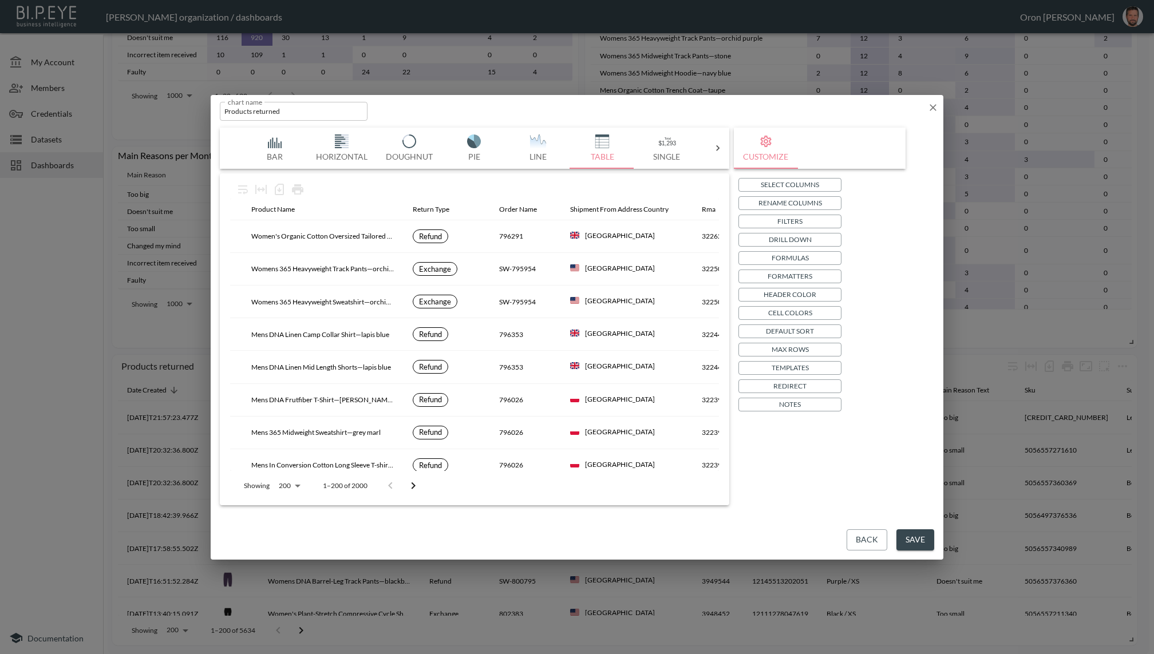
click at [923, 539] on button "Save" at bounding box center [915, 539] width 38 height 21
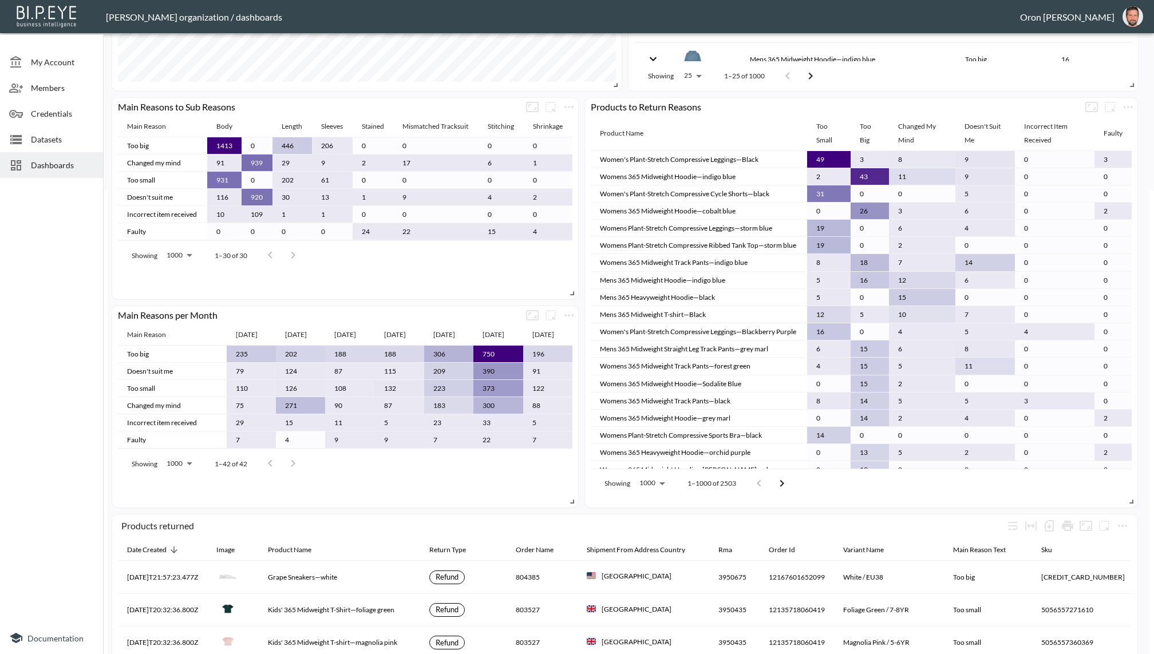
scroll to position [427, 0]
